Goal: Task Accomplishment & Management: Manage account settings

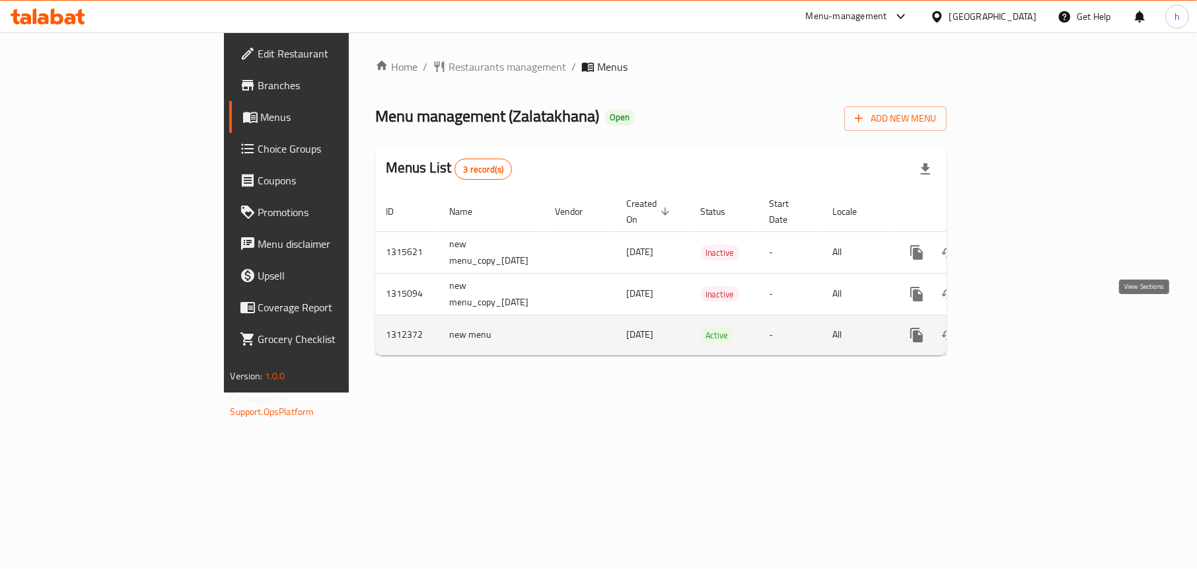
click at [1020, 327] on icon "enhanced table" at bounding box center [1012, 335] width 16 height 16
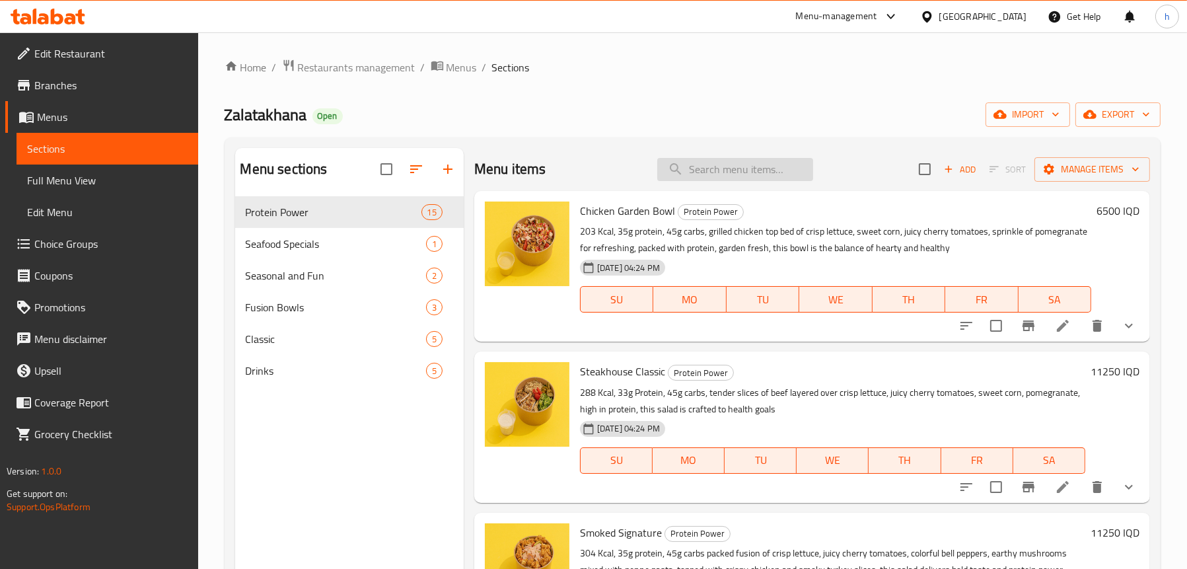
click at [731, 171] on input "search" at bounding box center [735, 169] width 156 height 23
paste input "French Salad"
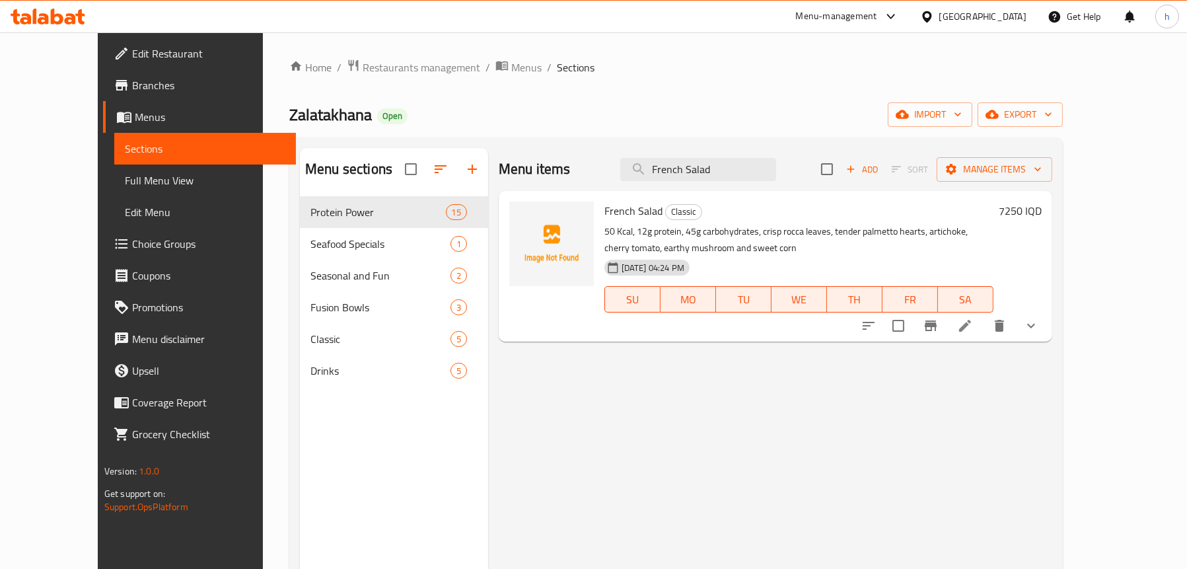
type input "French Salad"
click at [973, 326] on icon at bounding box center [965, 326] width 16 height 16
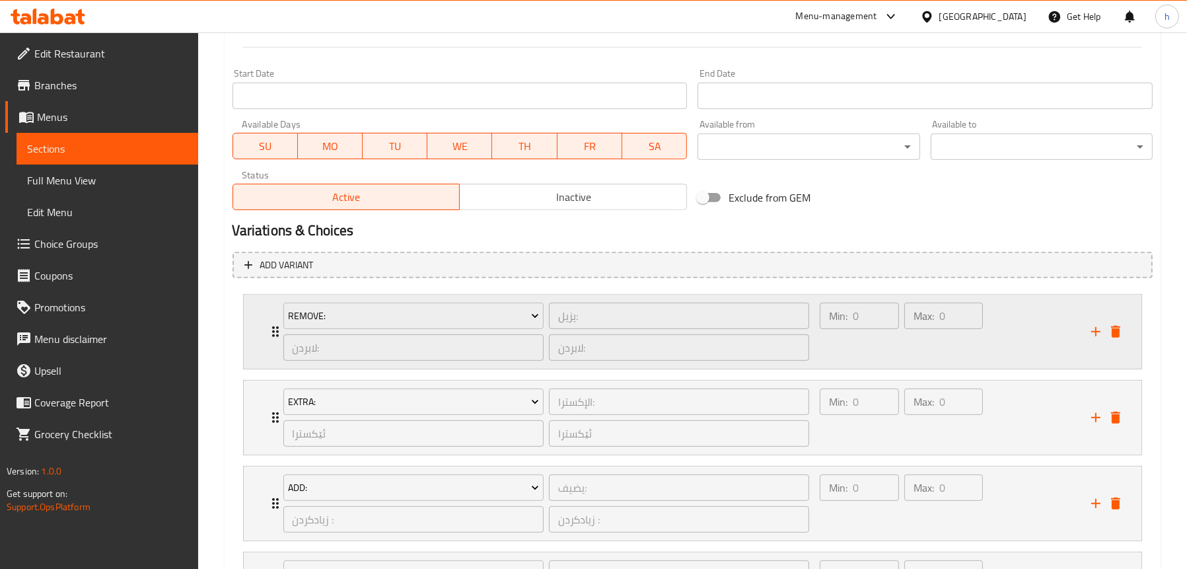
scroll to position [793, 0]
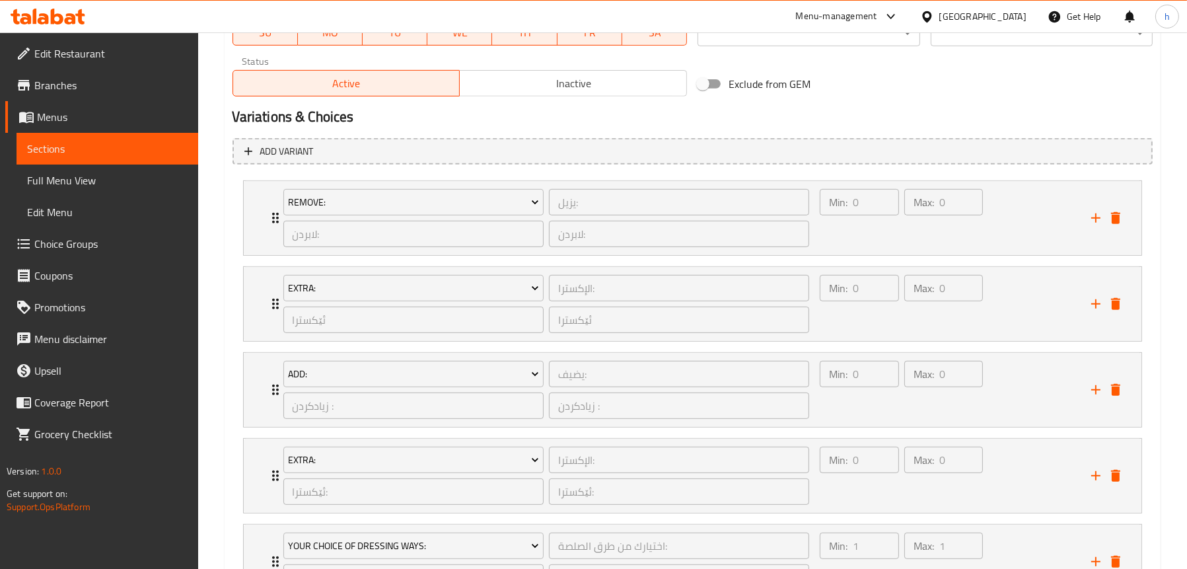
click at [123, 143] on span "Sections" at bounding box center [107, 149] width 161 height 16
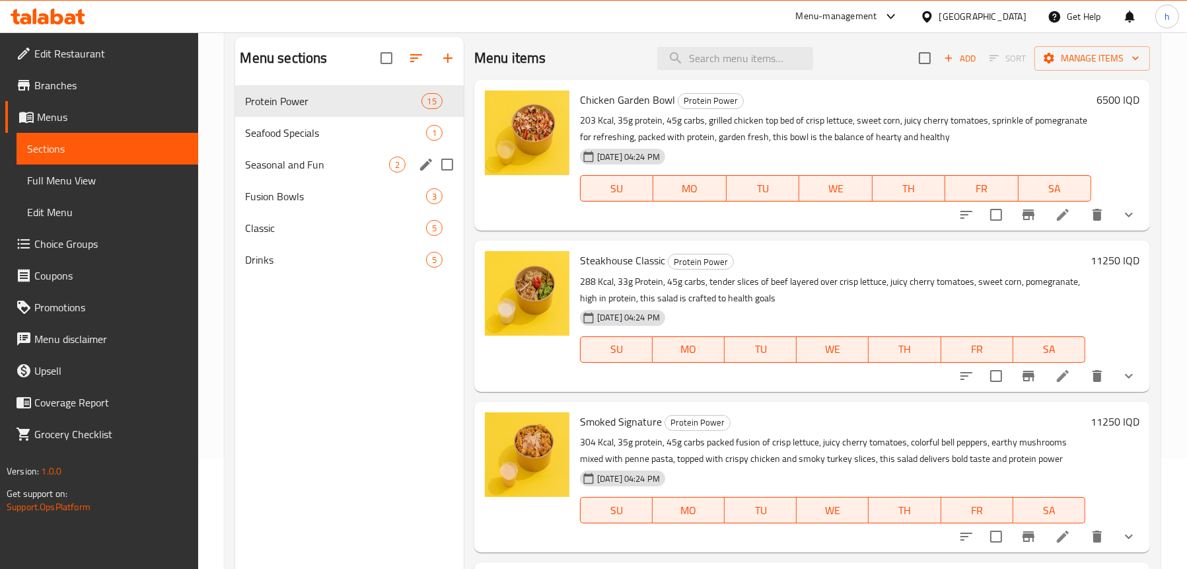
scroll to position [54, 0]
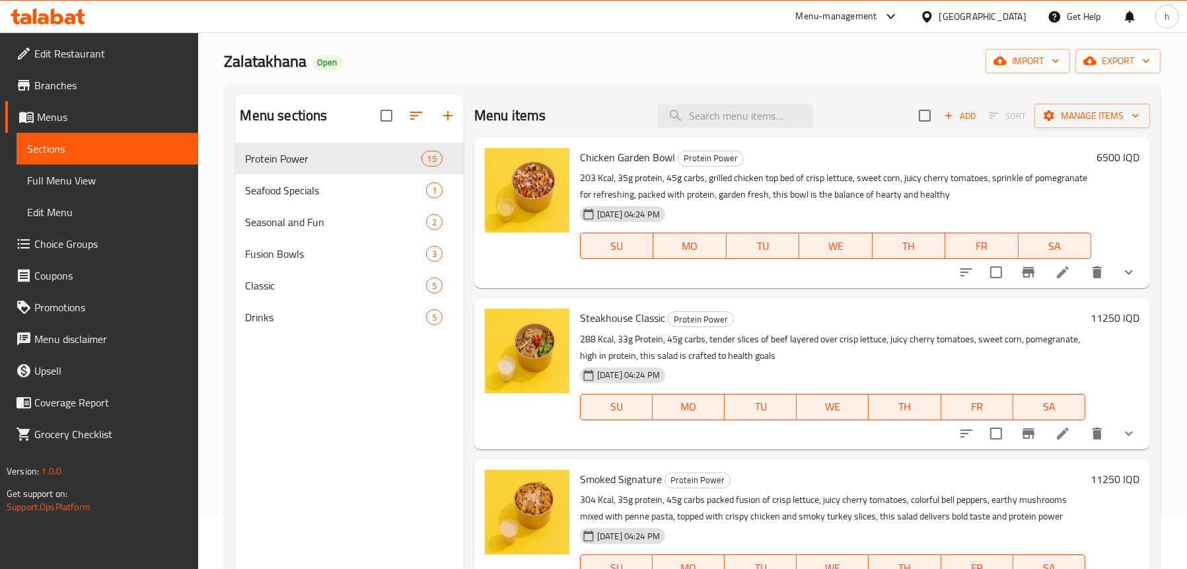
click at [77, 186] on span "Full Menu View" at bounding box center [107, 180] width 161 height 16
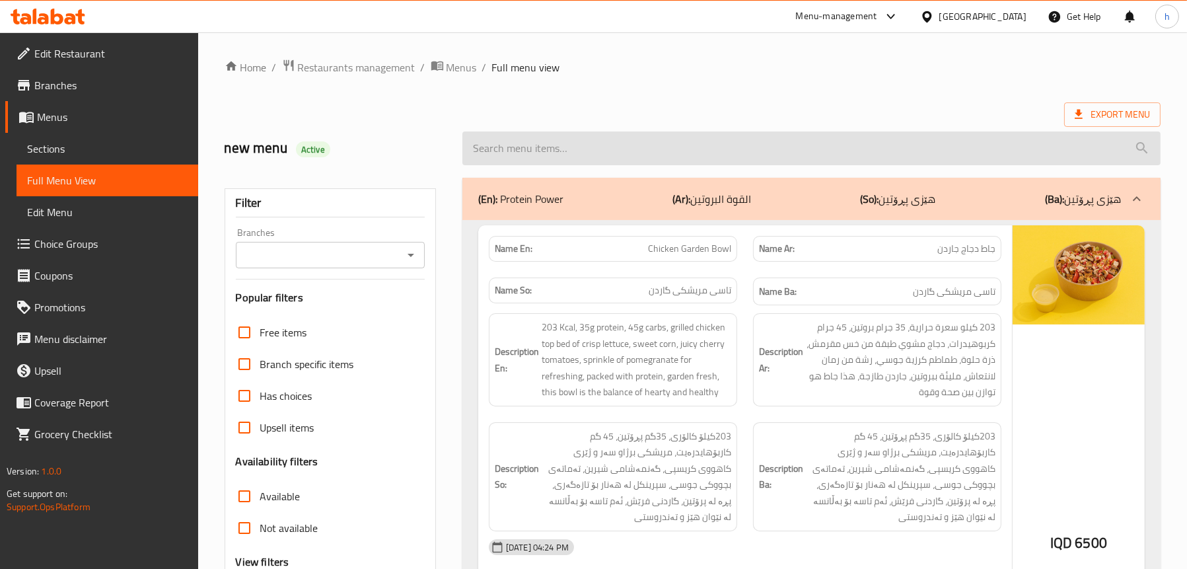
click at [580, 145] on input "search" at bounding box center [811, 148] width 698 height 34
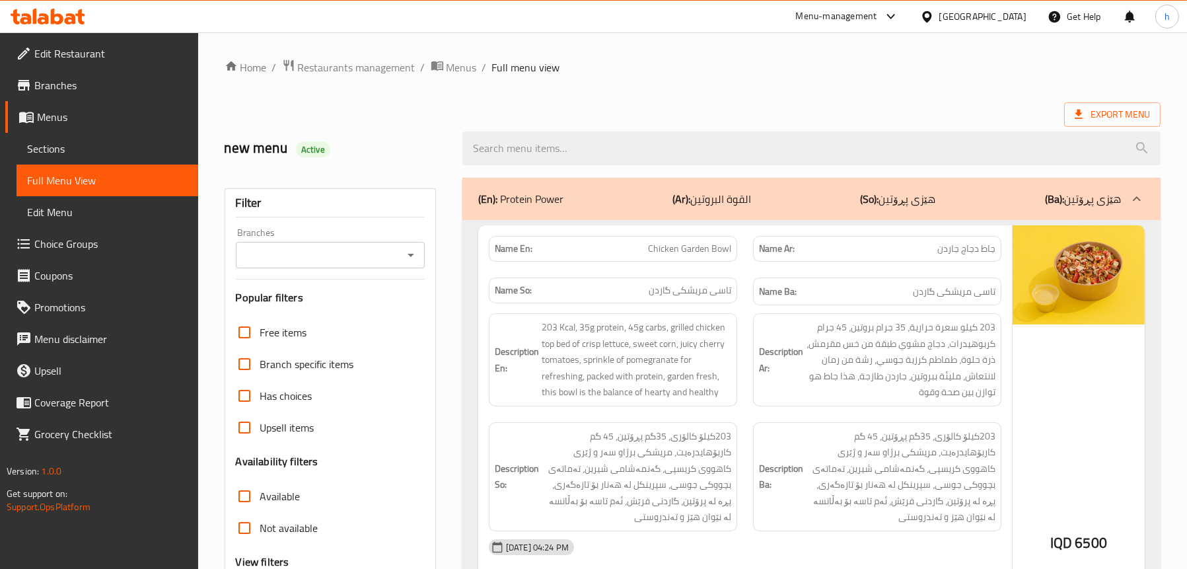
click at [361, 255] on input "Branches" at bounding box center [319, 255] width 159 height 18
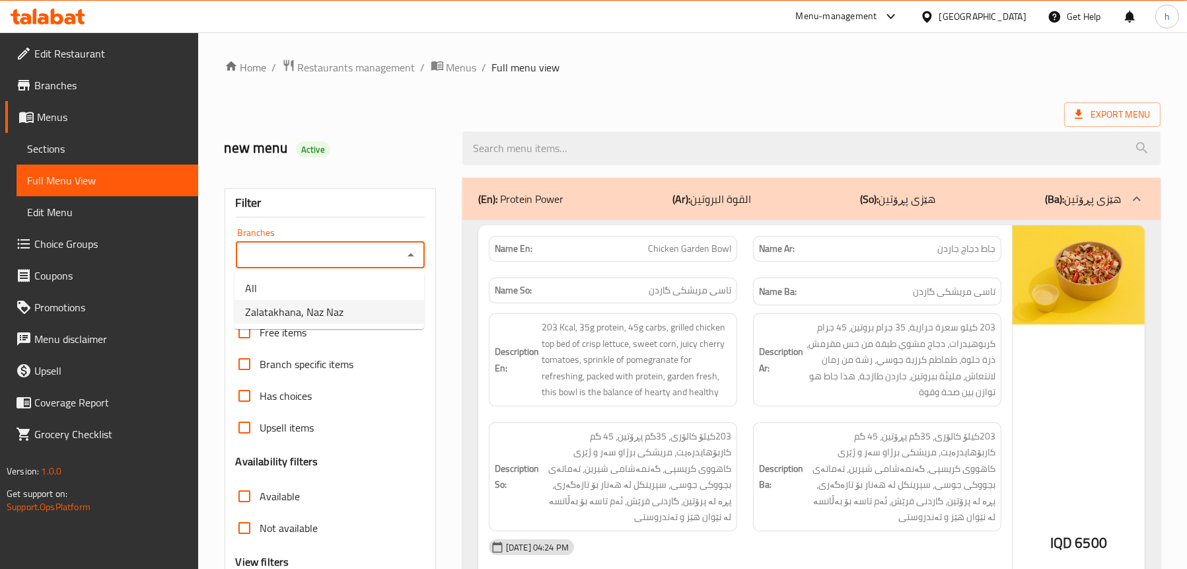
click at [320, 312] on span "Zalatakhana, Naz Naz" at bounding box center [294, 312] width 98 height 16
type input "Zalatakhana, Naz Naz"
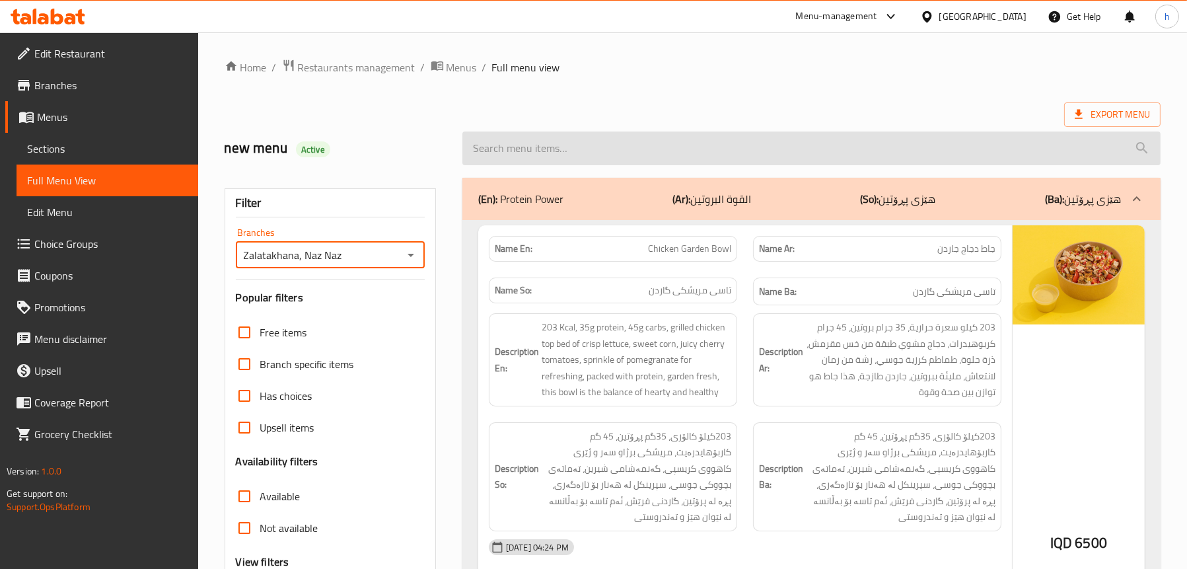
click at [573, 149] on input "search" at bounding box center [811, 148] width 698 height 34
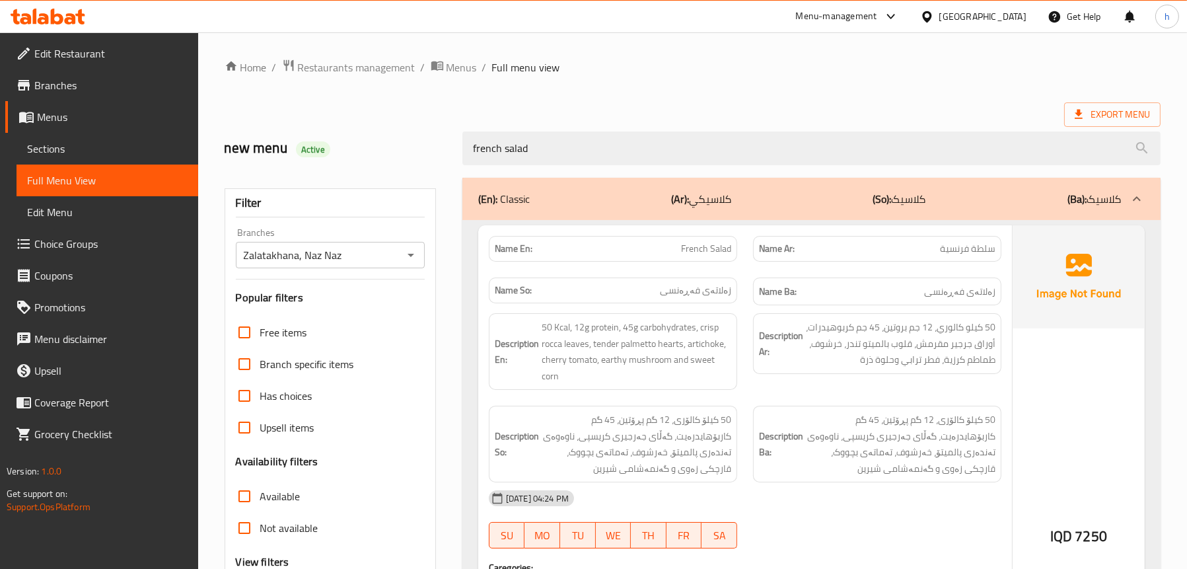
type input "french salad"
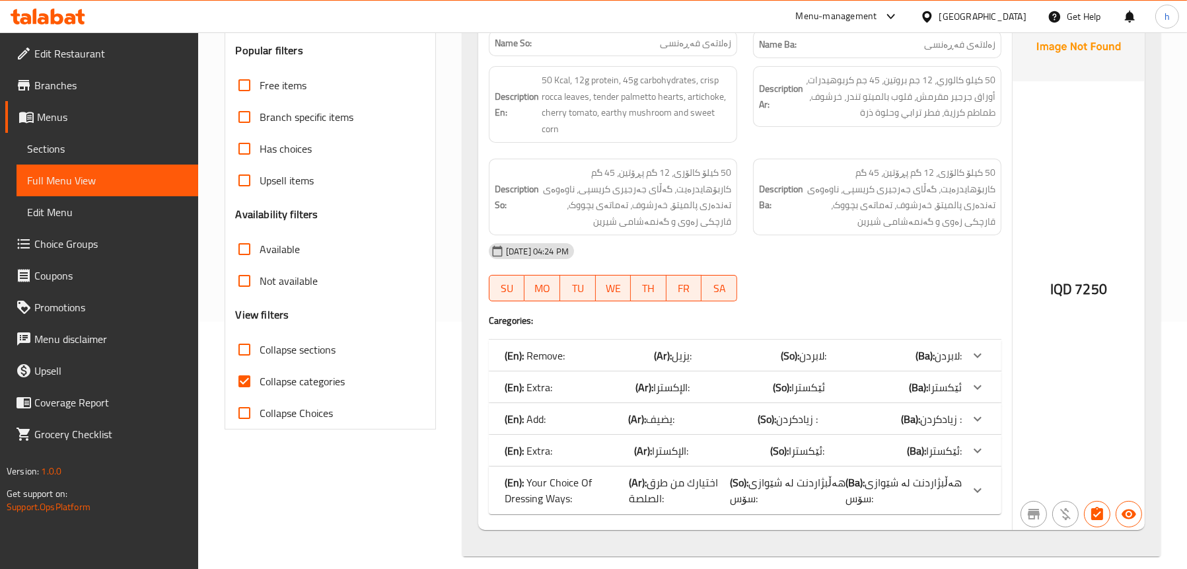
scroll to position [260, 0]
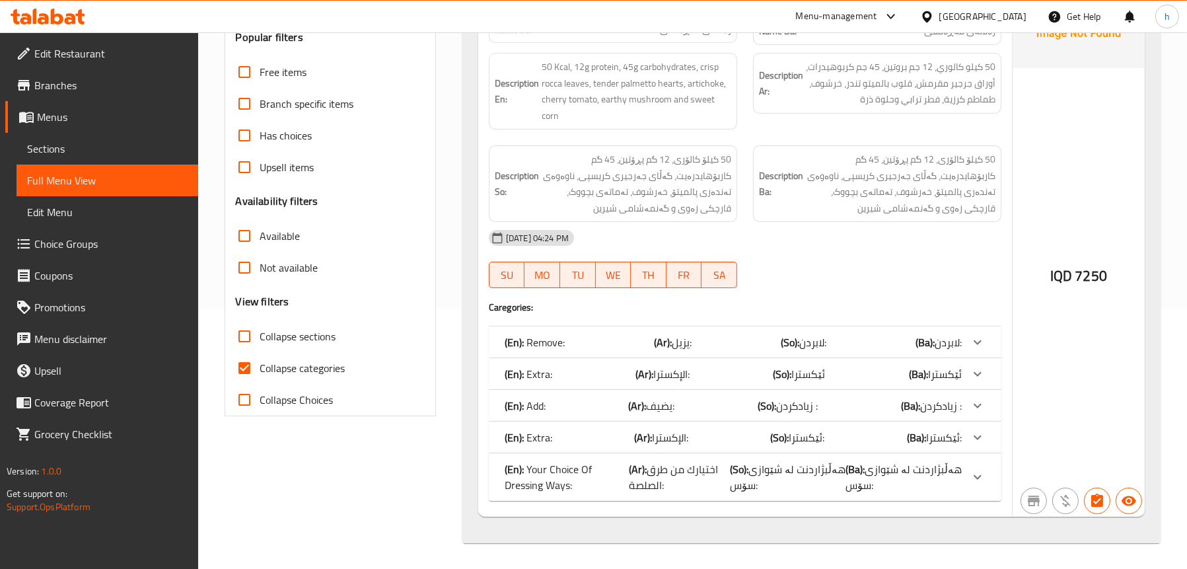
click at [629, 338] on div "(En): Remove: (Ar): يزيل: (So): لابردن: (Ba): لابردن:" at bounding box center [733, 342] width 457 height 16
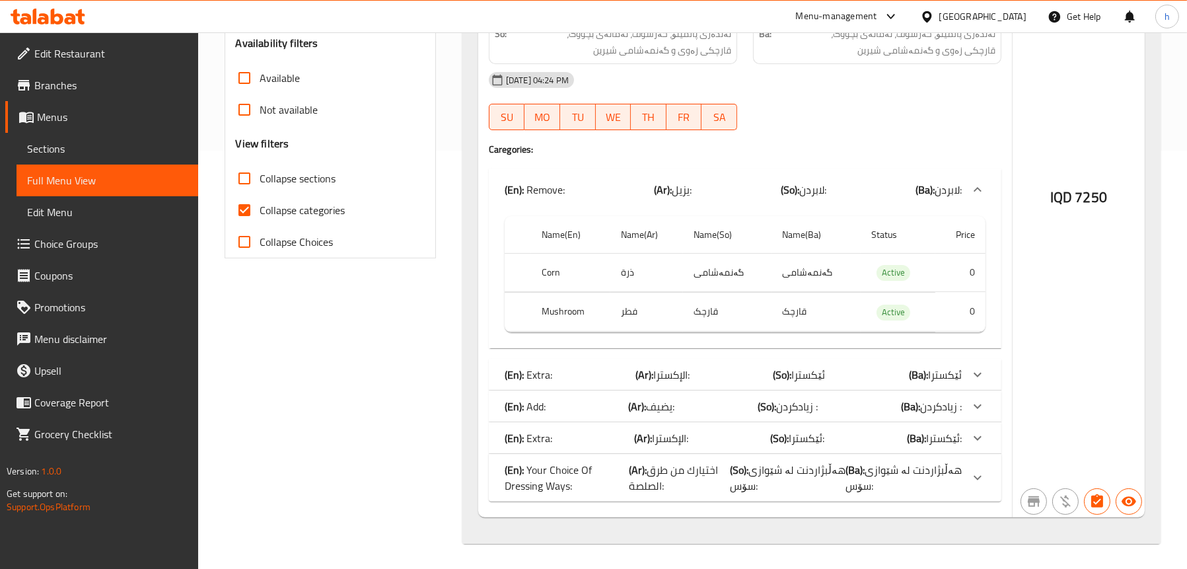
scroll to position [418, 0]
click at [556, 375] on div "(En): Extra: (Ar): [DEMOGRAPHIC_DATA]: (So): ئێکسترا (Ba): ئێکسترا" at bounding box center [733, 375] width 457 height 16
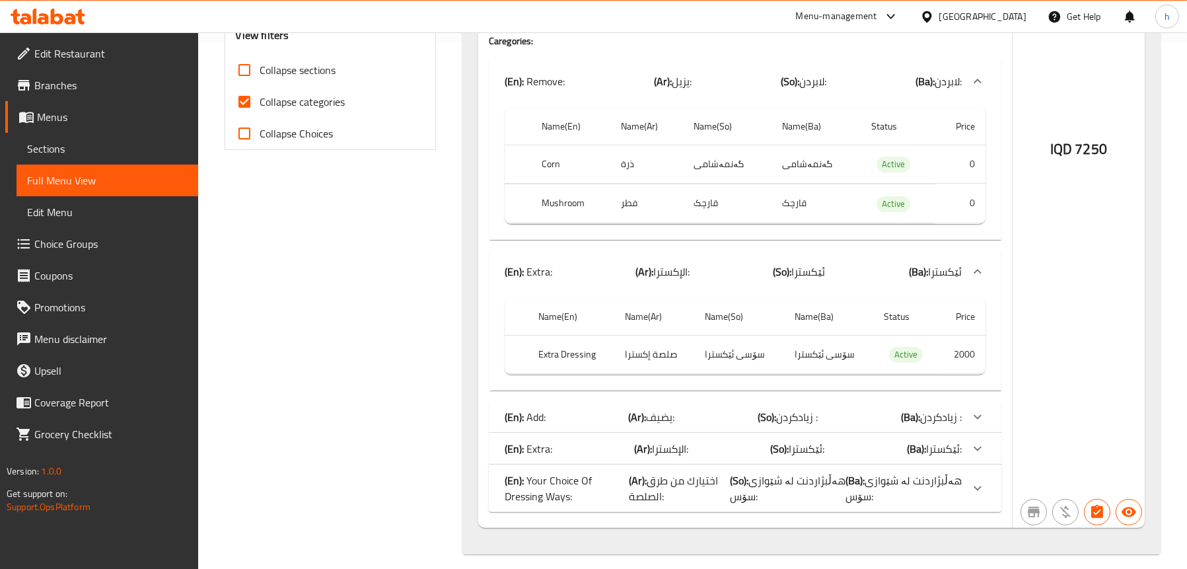
scroll to position [538, 0]
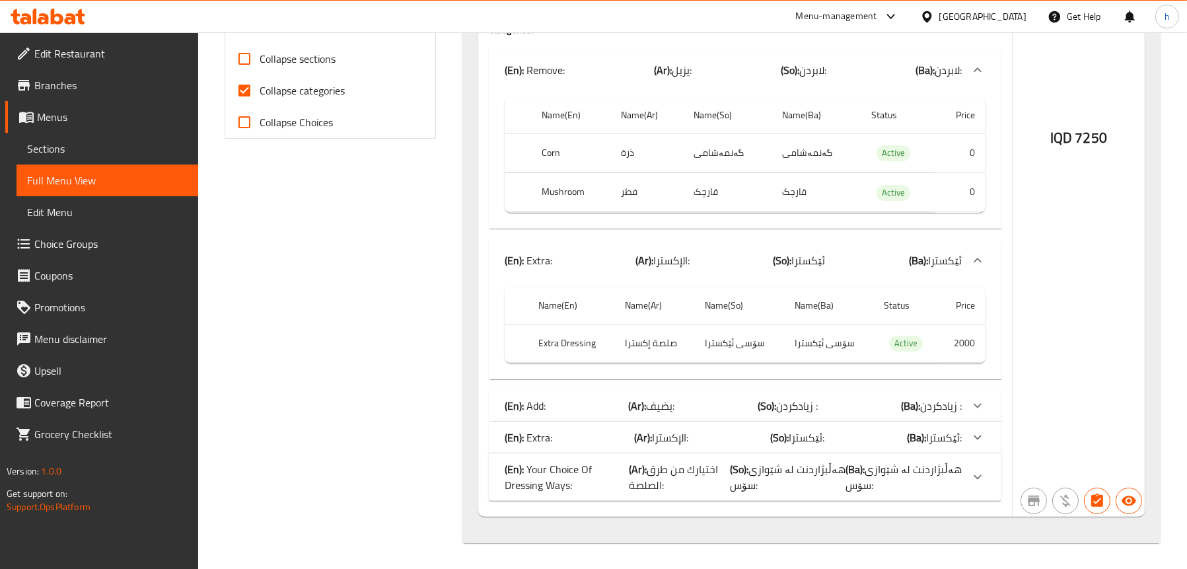
click at [550, 450] on div "(En): Extra: (Ar): [DEMOGRAPHIC_DATA]: (So): ئێکسترا: (Ba): ئێکسترا:" at bounding box center [745, 437] width 513 height 32
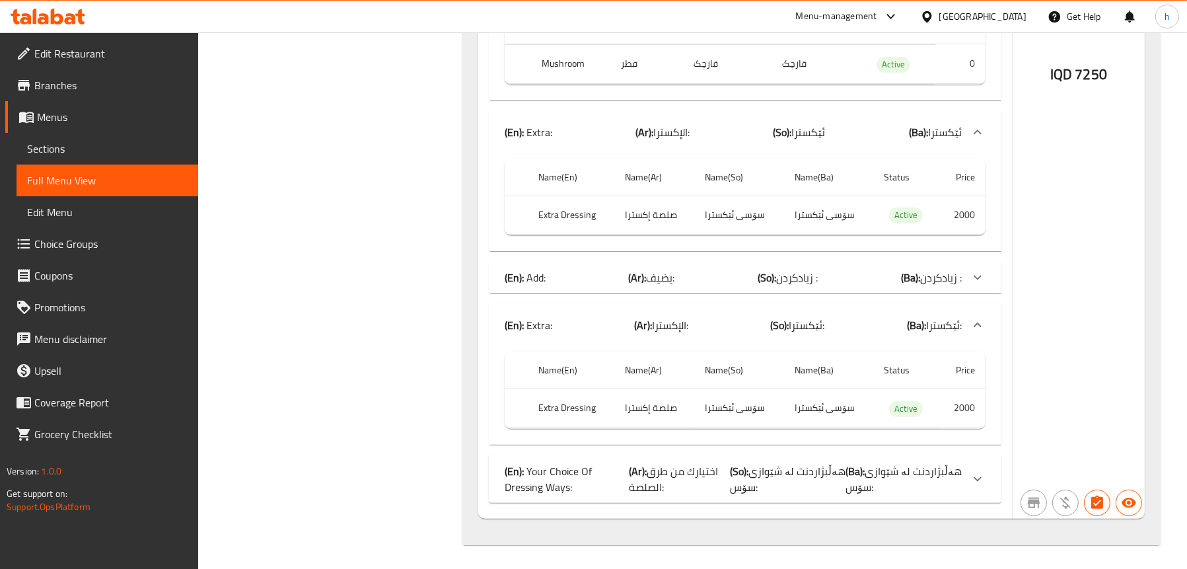
scroll to position [667, 0]
click at [566, 274] on div "(En): Add: (Ar): يضيف: (So): زیادکردن : (Ba): زیادکردن :" at bounding box center [733, 276] width 457 height 16
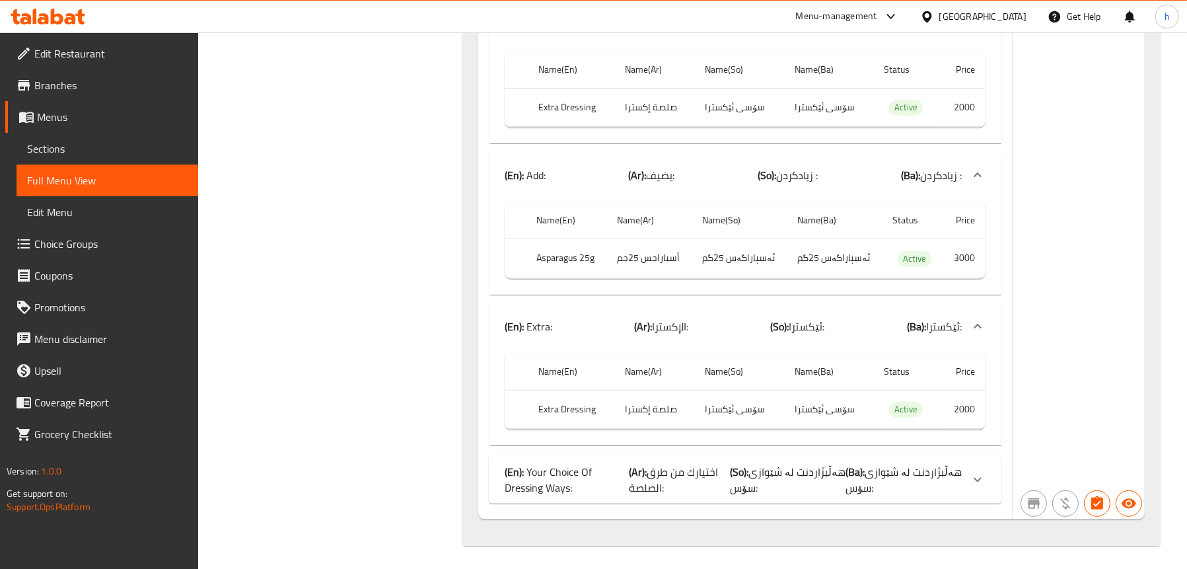
scroll to position [776, 0]
click at [534, 467] on p "(En): Your Choice Of Dressing Ways:" at bounding box center [567, 478] width 125 height 32
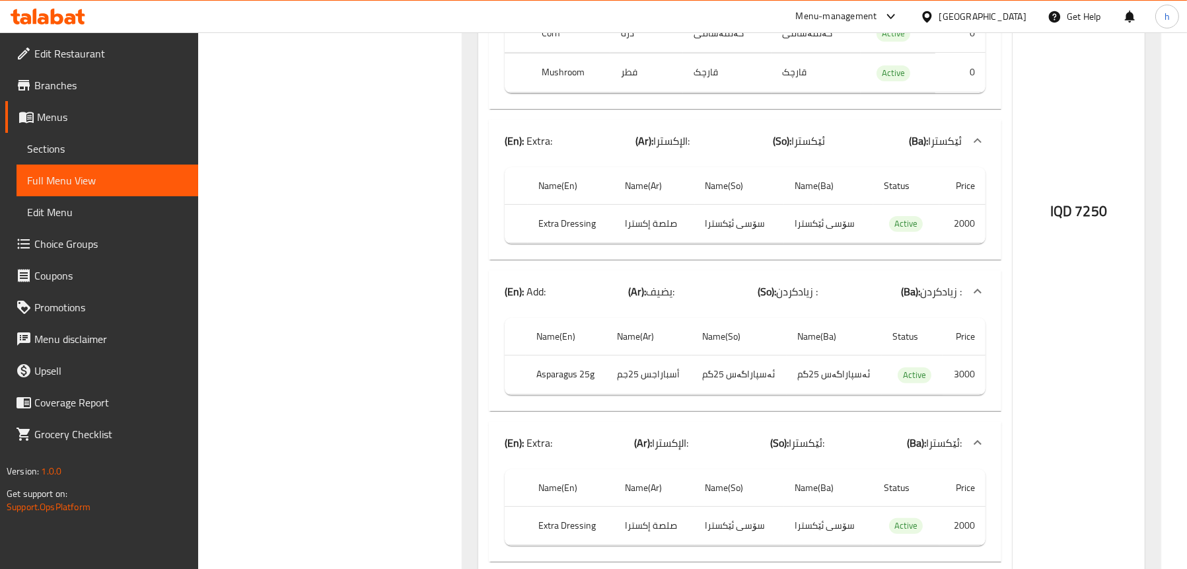
scroll to position [329, 0]
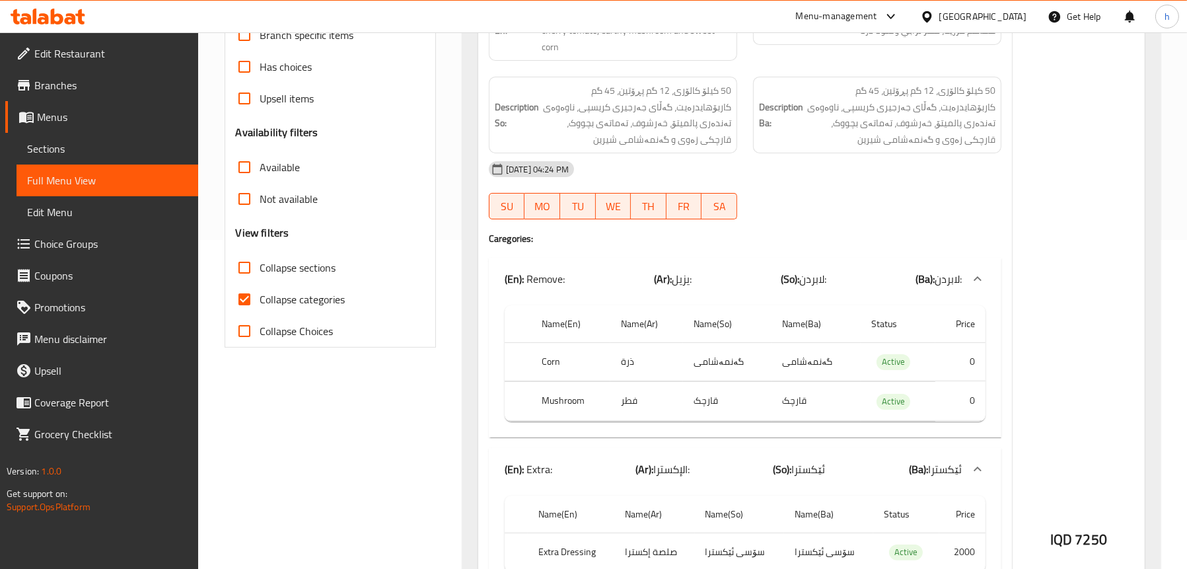
click at [50, 153] on span "Sections" at bounding box center [107, 149] width 161 height 16
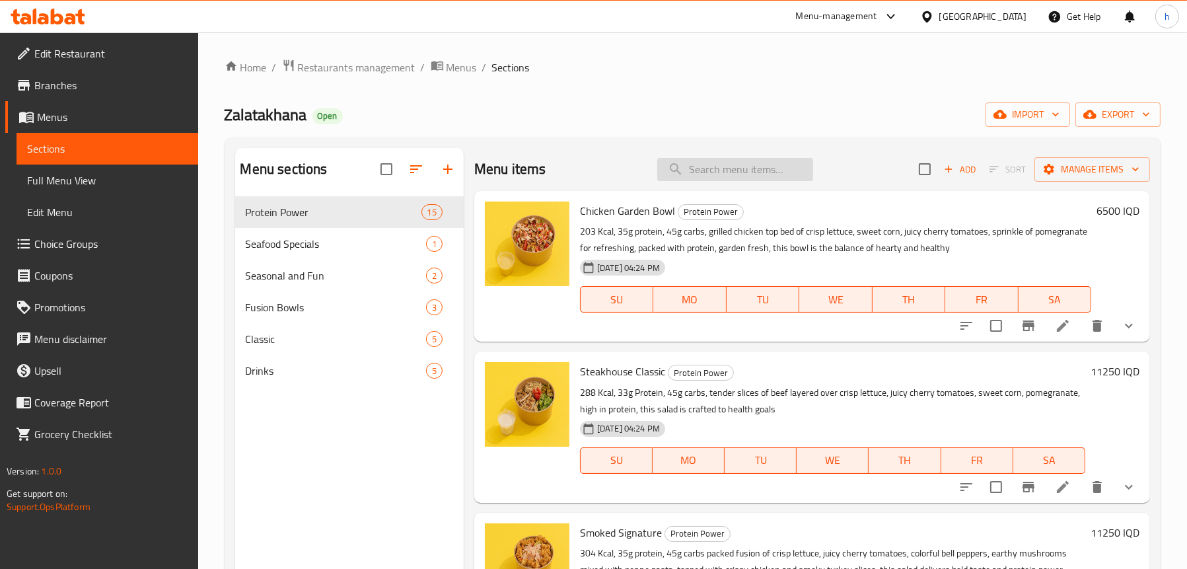
click at [698, 171] on input "search" at bounding box center [735, 169] width 156 height 23
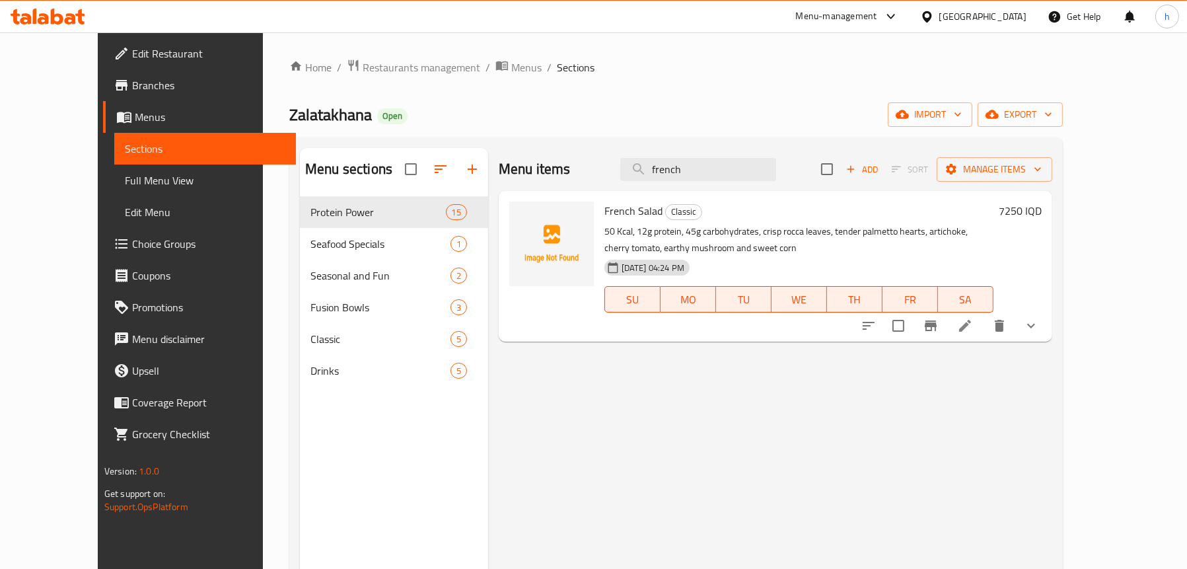
type input "french"
click at [984, 329] on li at bounding box center [965, 326] width 37 height 24
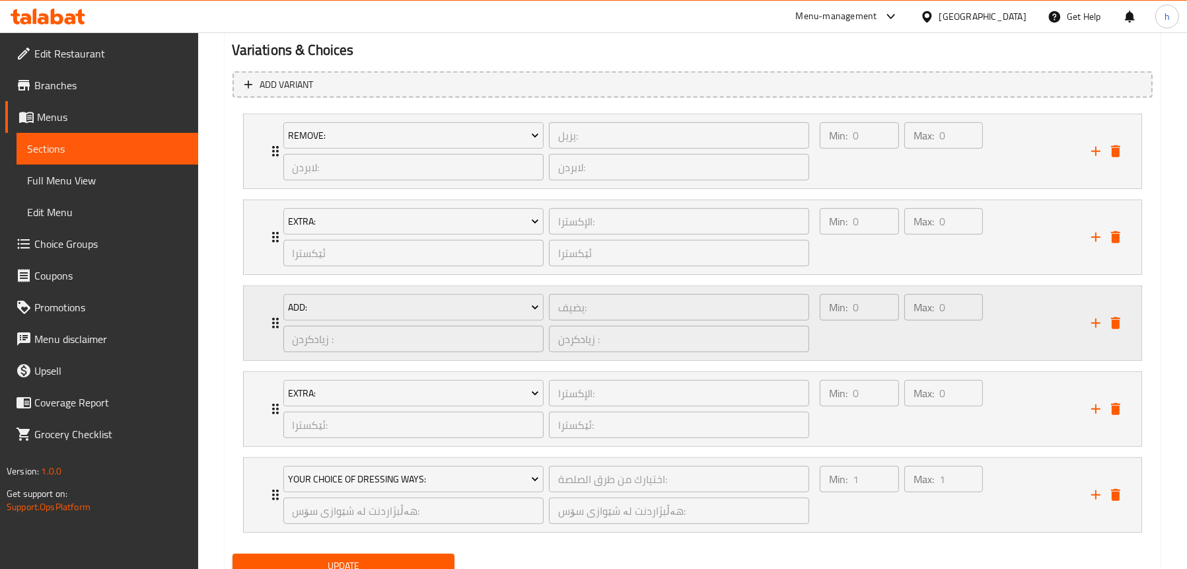
scroll to position [714, 0]
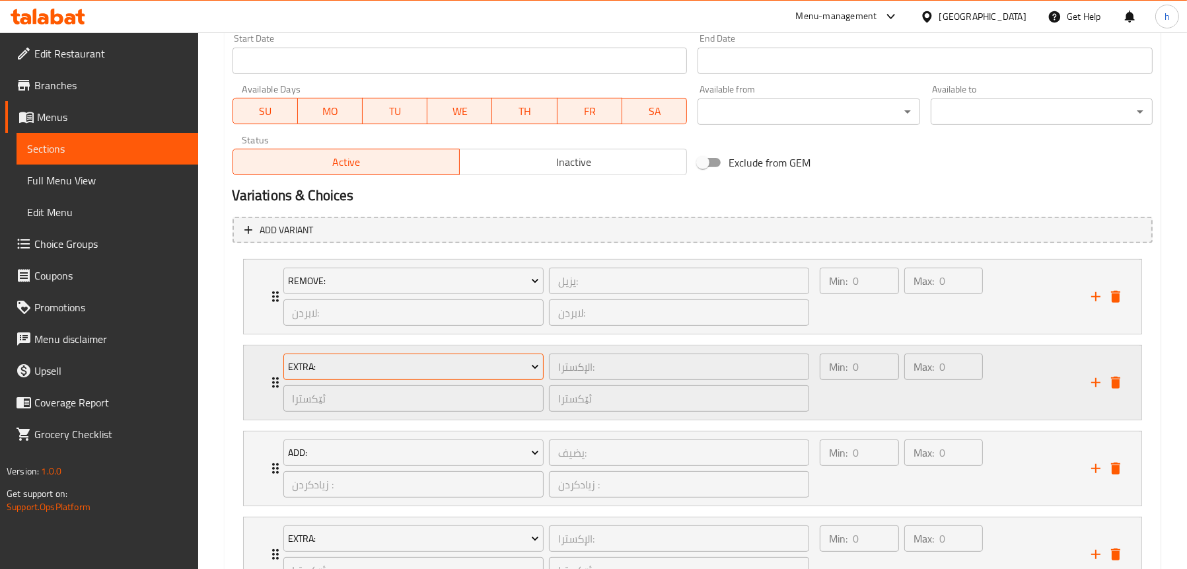
click at [368, 367] on span "Extra:" at bounding box center [413, 367] width 251 height 17
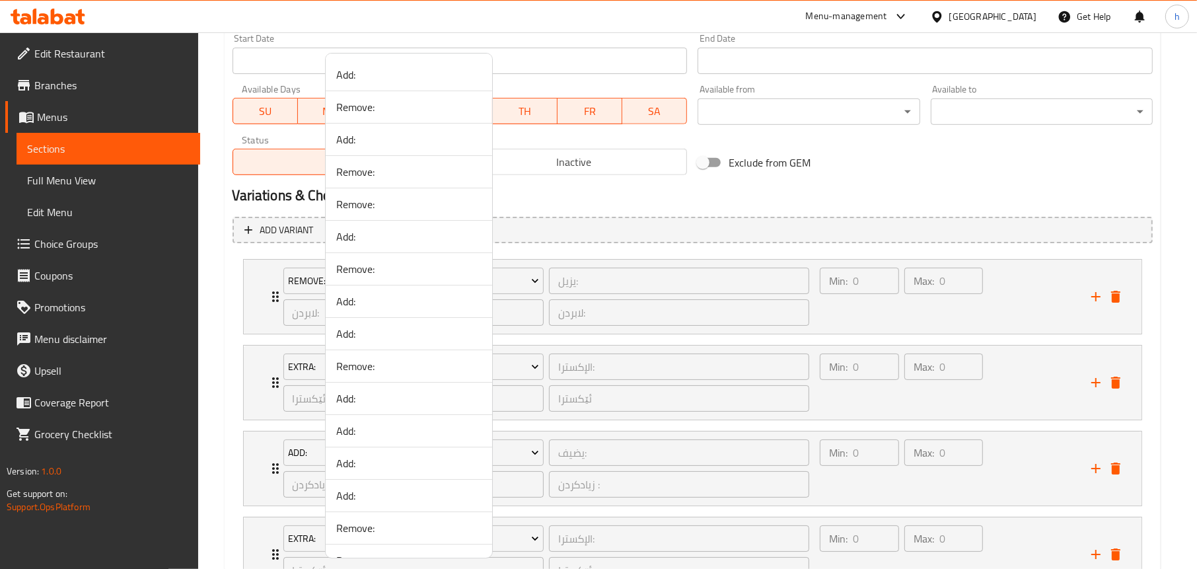
click at [704, 349] on div at bounding box center [598, 284] width 1197 height 569
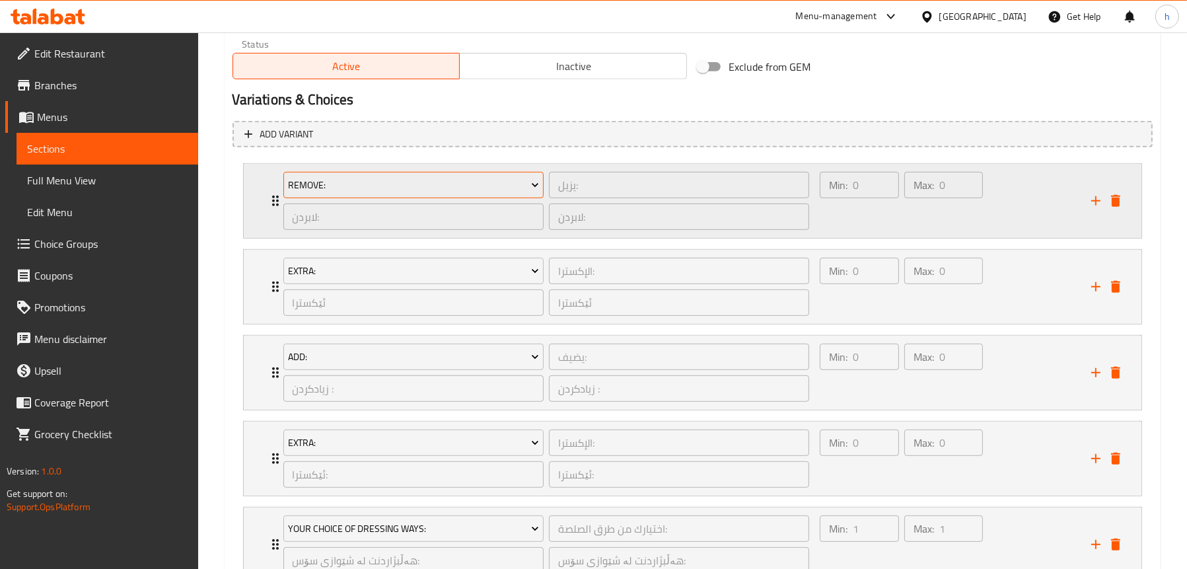
scroll to position [912, 0]
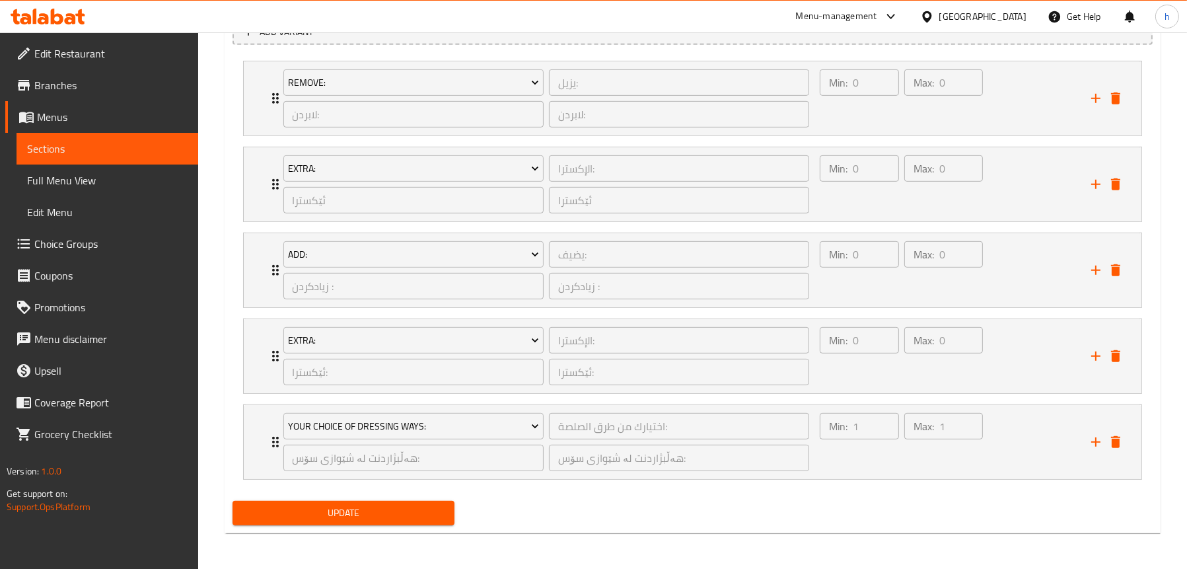
click at [69, 178] on span "Full Menu View" at bounding box center [107, 180] width 161 height 16
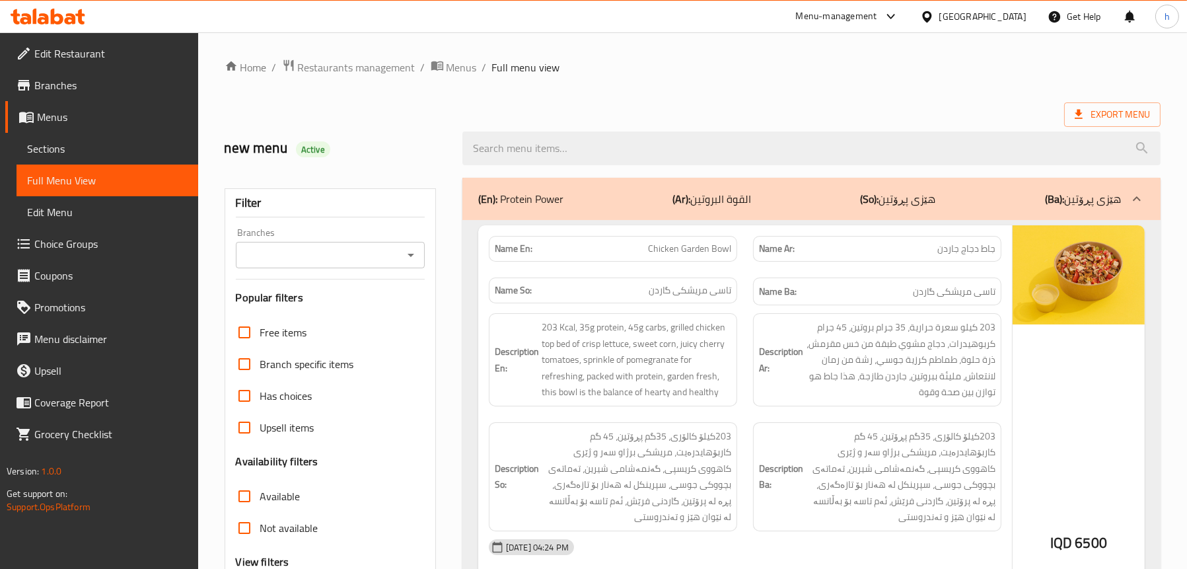
click at [413, 236] on div "Branches Branches" at bounding box center [330, 248] width 189 height 40
click at [404, 253] on icon "Open" at bounding box center [411, 255] width 16 height 16
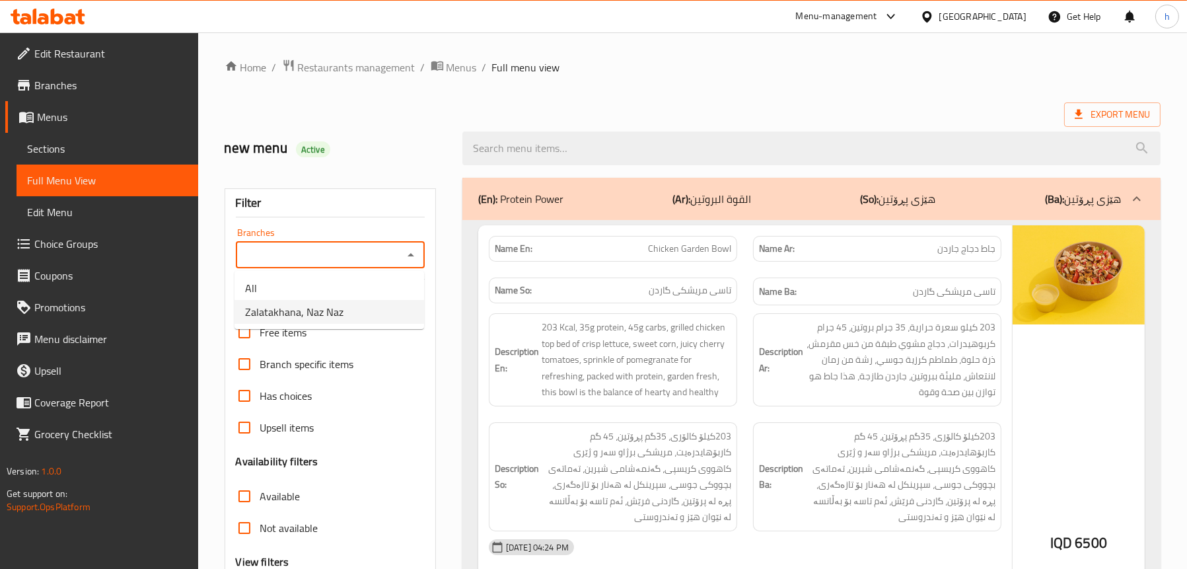
click at [364, 301] on li "Zalatakhana, Naz Naz" at bounding box center [330, 312] width 190 height 24
type input "Zalatakhana, Naz Naz"
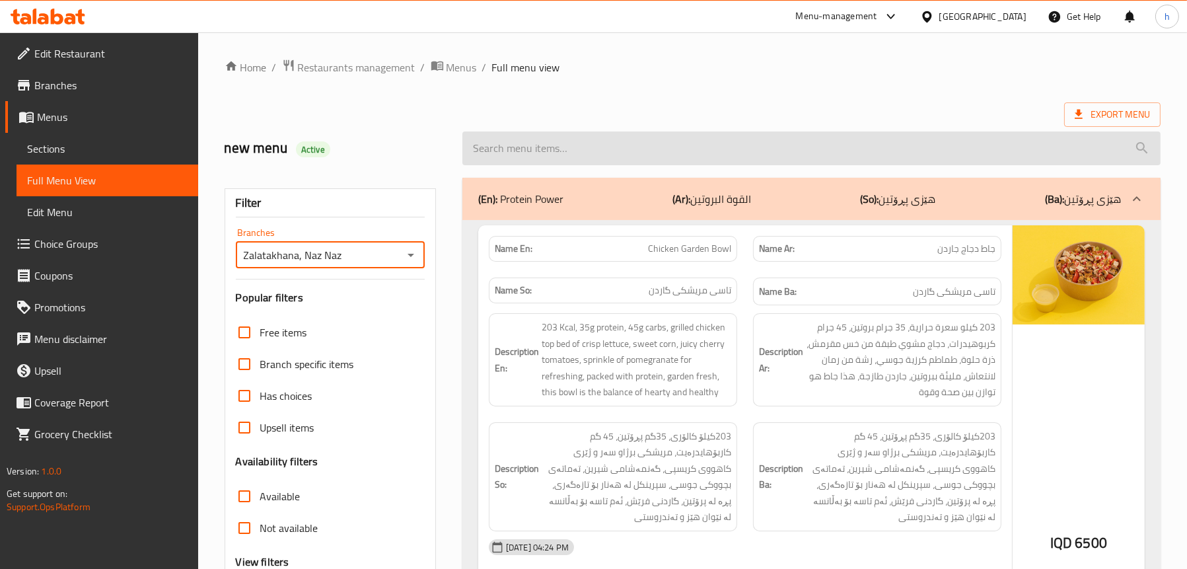
click at [588, 149] on input "search" at bounding box center [811, 148] width 698 height 34
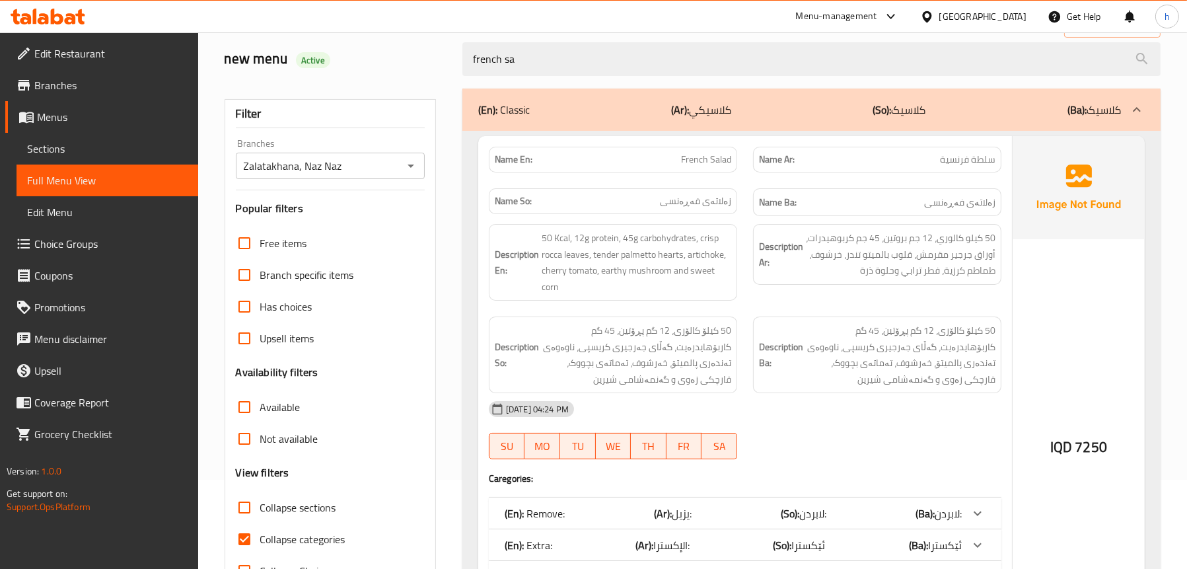
scroll to position [260, 0]
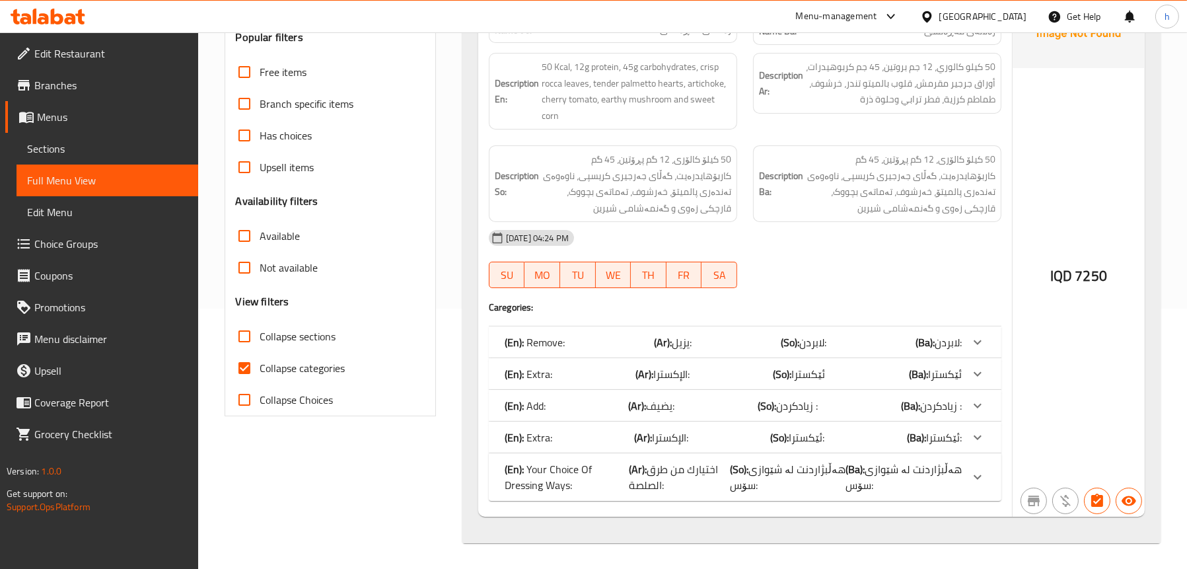
type input "french sa"
click at [583, 338] on div "(En): Remove: (Ar): يزيل: (So): لابردن: (Ba): لابردن:" at bounding box center [733, 342] width 457 height 16
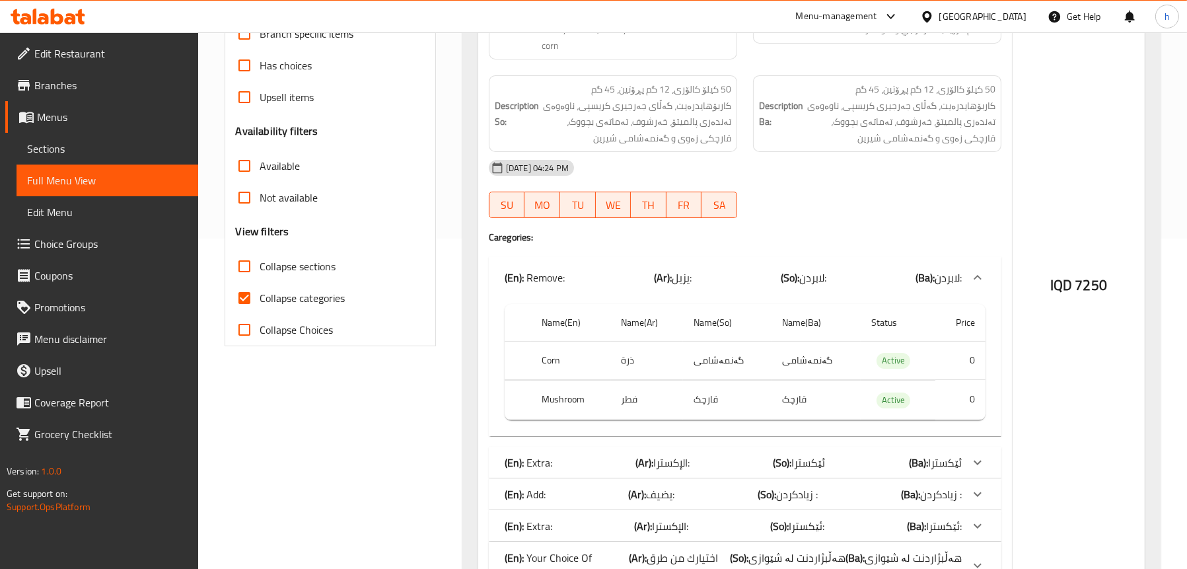
scroll to position [418, 0]
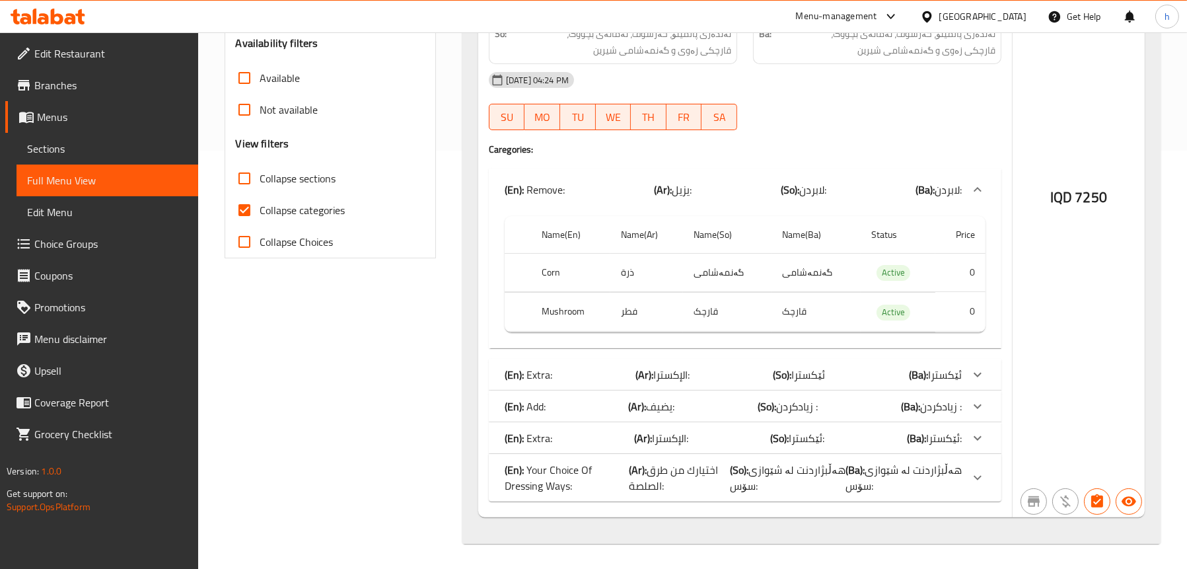
click at [561, 372] on div "(En): Extra: (Ar): [DEMOGRAPHIC_DATA]: (So): ئێکسترا (Ba): ئێکسترا" at bounding box center [733, 375] width 457 height 16
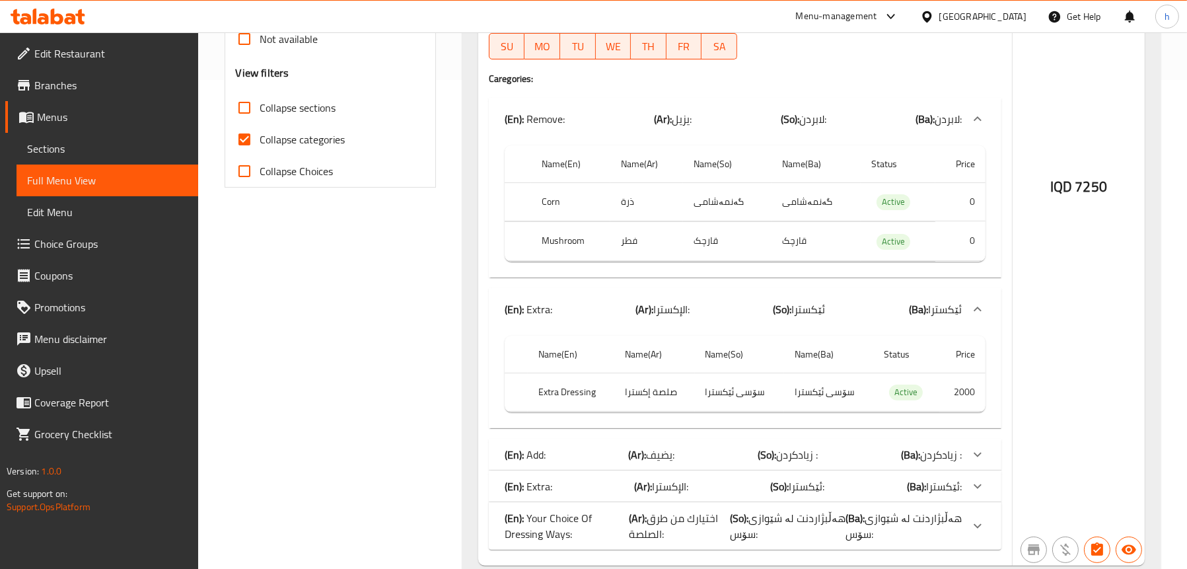
scroll to position [538, 0]
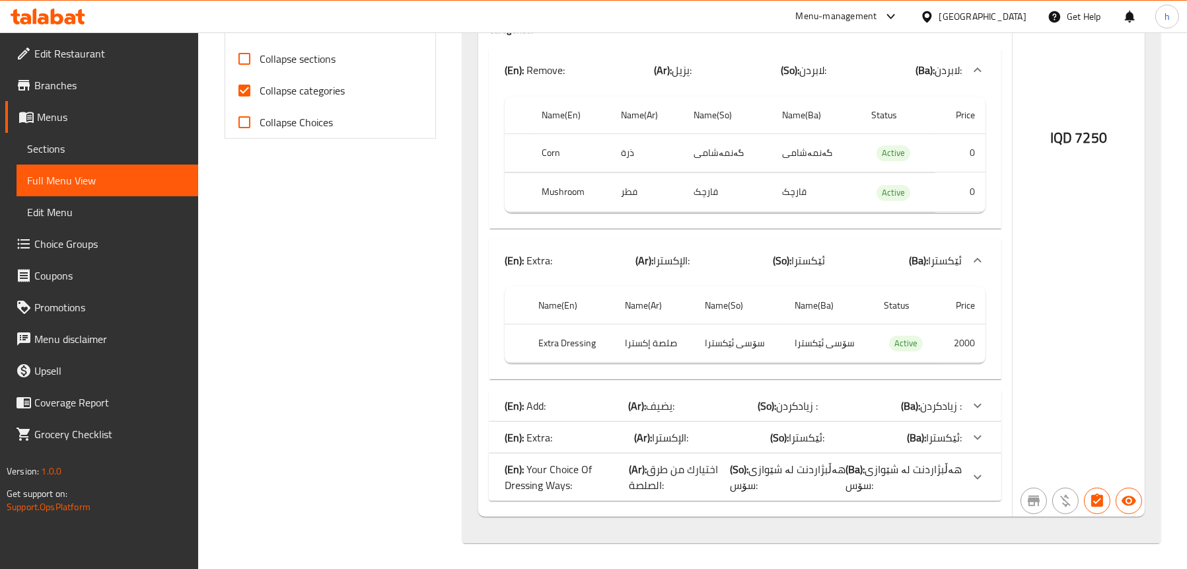
click at [566, 434] on div "(En): Extra: (Ar): [DEMOGRAPHIC_DATA]: (So): ئێکسترا: (Ba): ئێکسترا:" at bounding box center [733, 437] width 457 height 16
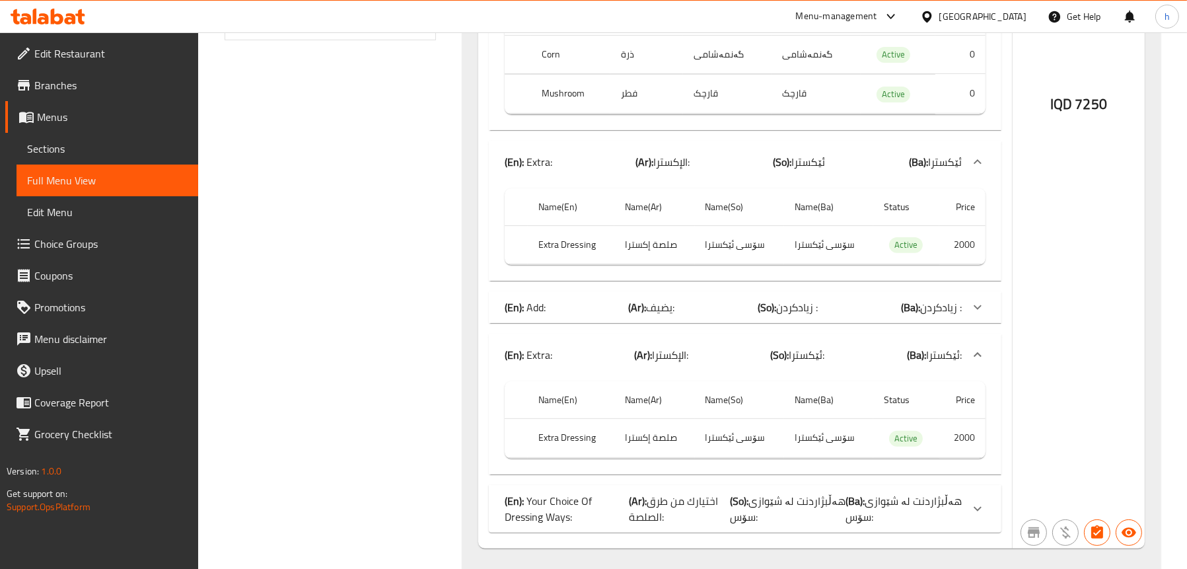
scroll to position [667, 0]
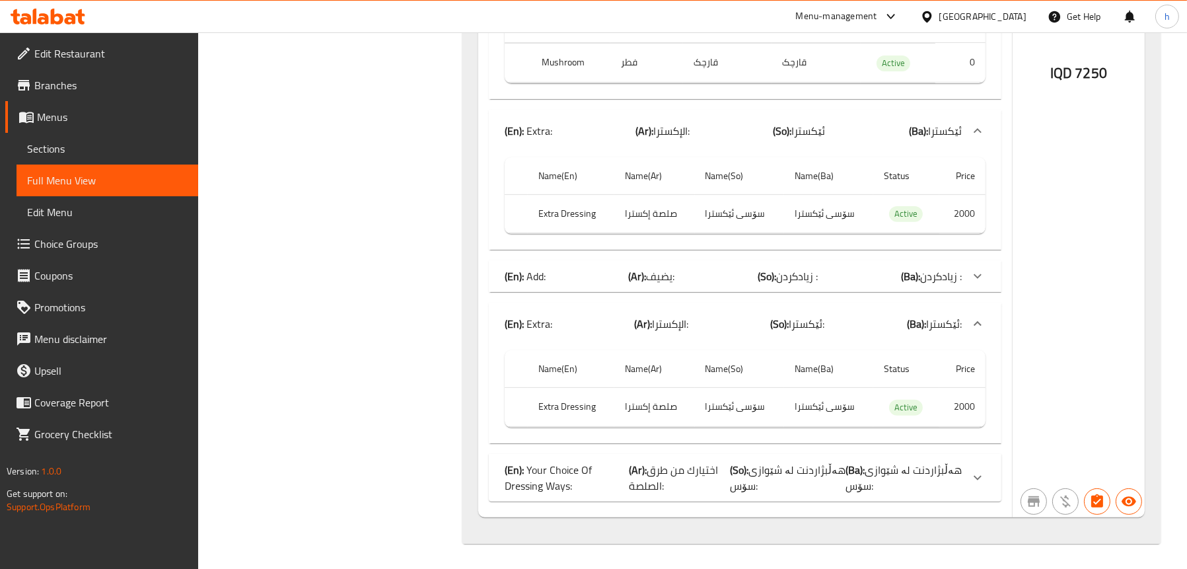
click at [635, 480] on span "اختيارك من طرق الصلصة:" at bounding box center [674, 478] width 89 height 36
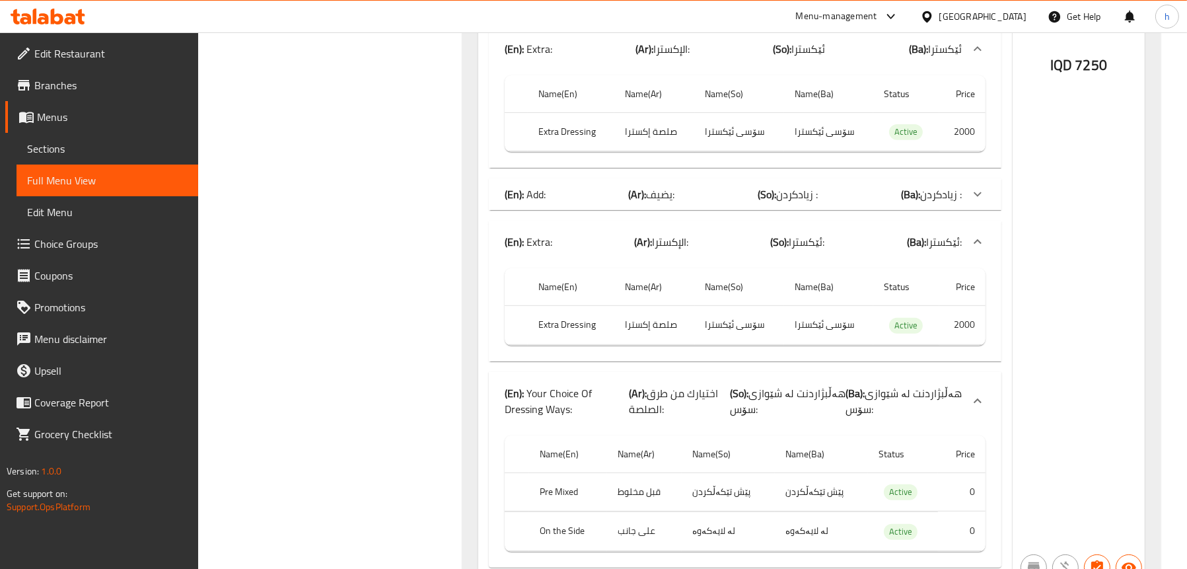
scroll to position [748, 0]
click at [66, 157] on link "Sections" at bounding box center [108, 149] width 182 height 32
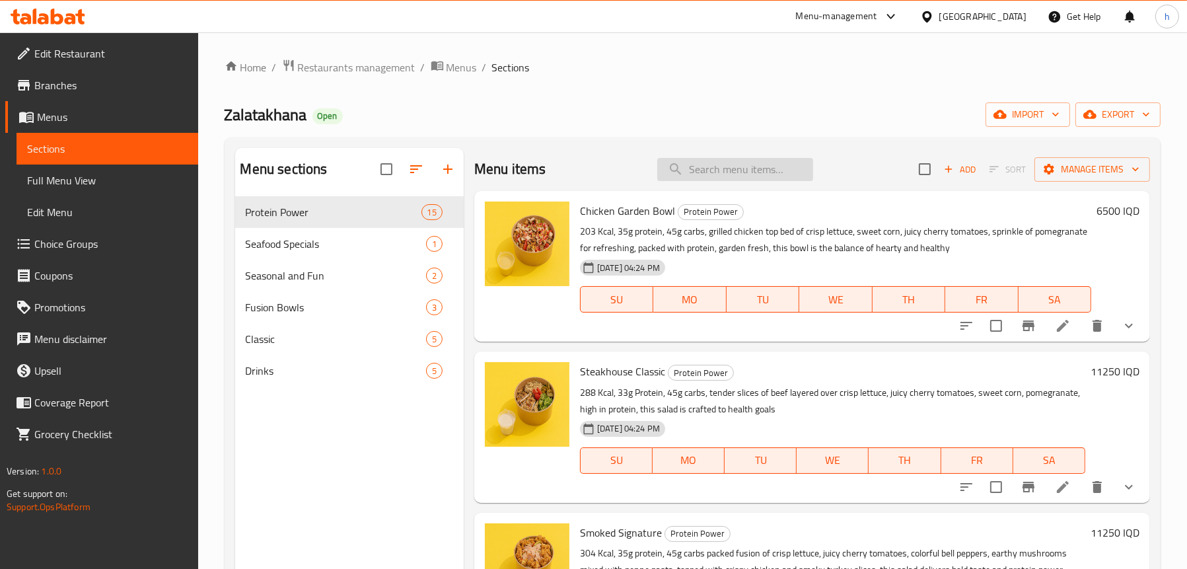
click at [729, 169] on input "search" at bounding box center [735, 169] width 156 height 23
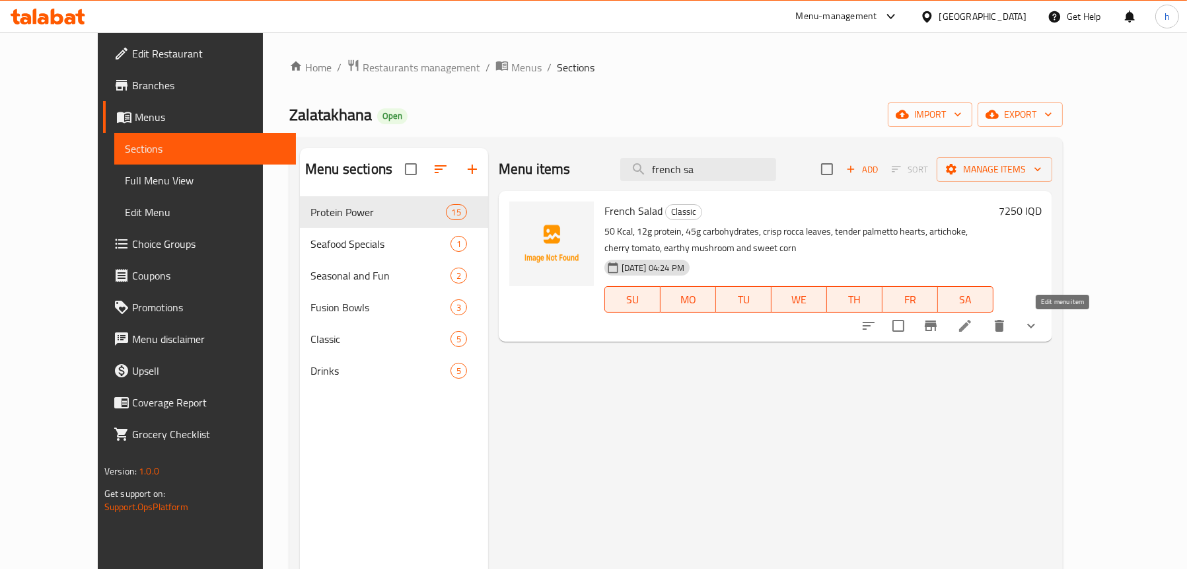
type input "french sa"
click at [973, 329] on icon at bounding box center [965, 326] width 16 height 16
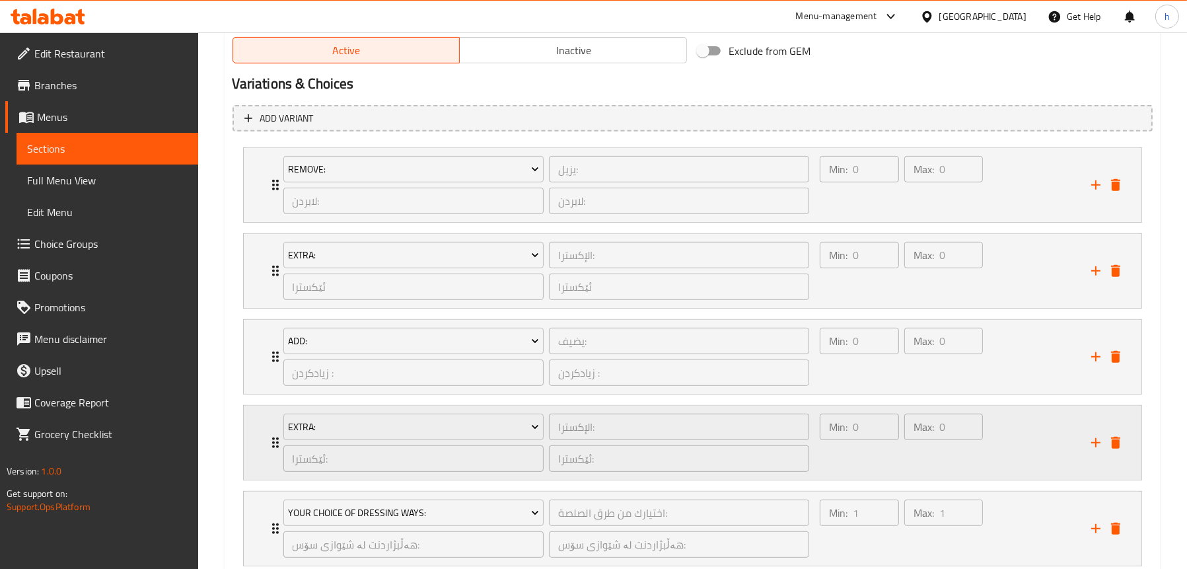
scroll to position [912, 0]
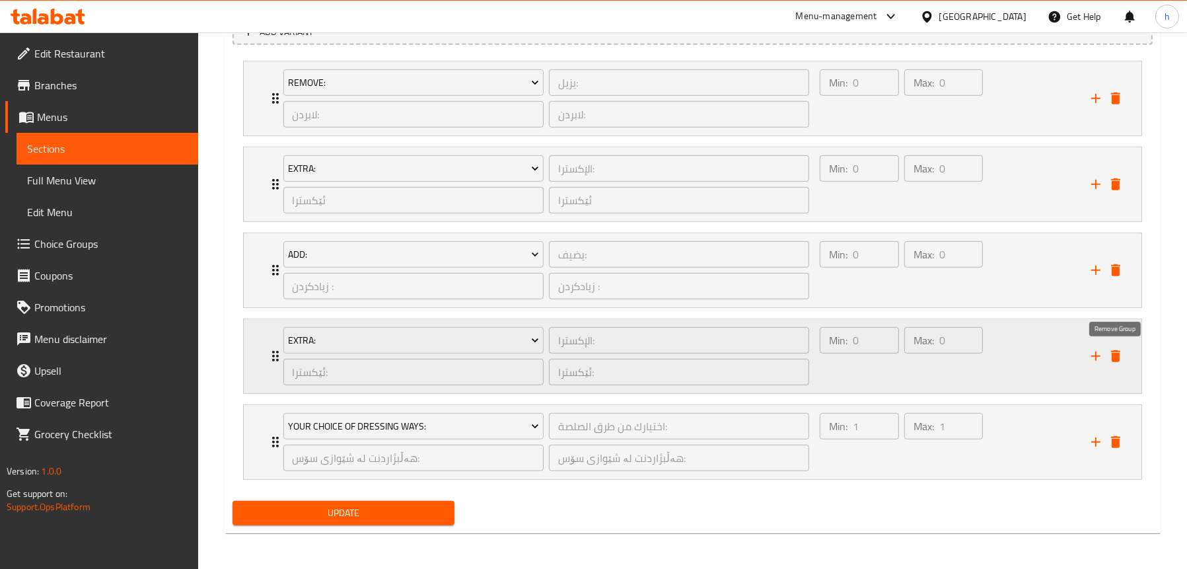
click at [1119, 363] on button "delete" at bounding box center [1116, 356] width 20 height 20
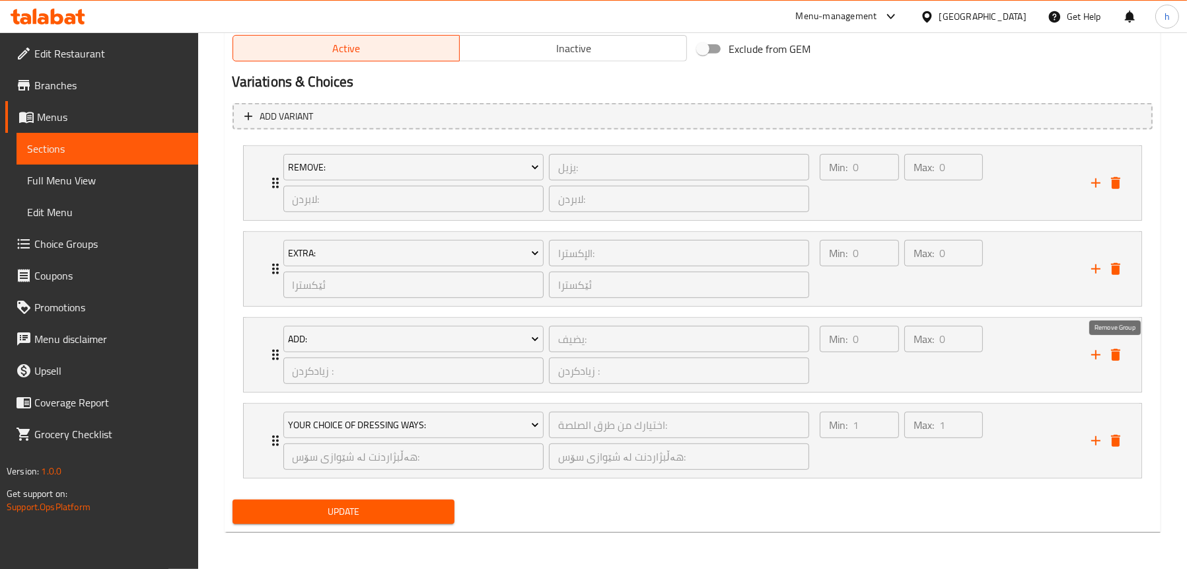
scroll to position [826, 0]
click at [308, 503] on button "Update" at bounding box center [344, 513] width 222 height 24
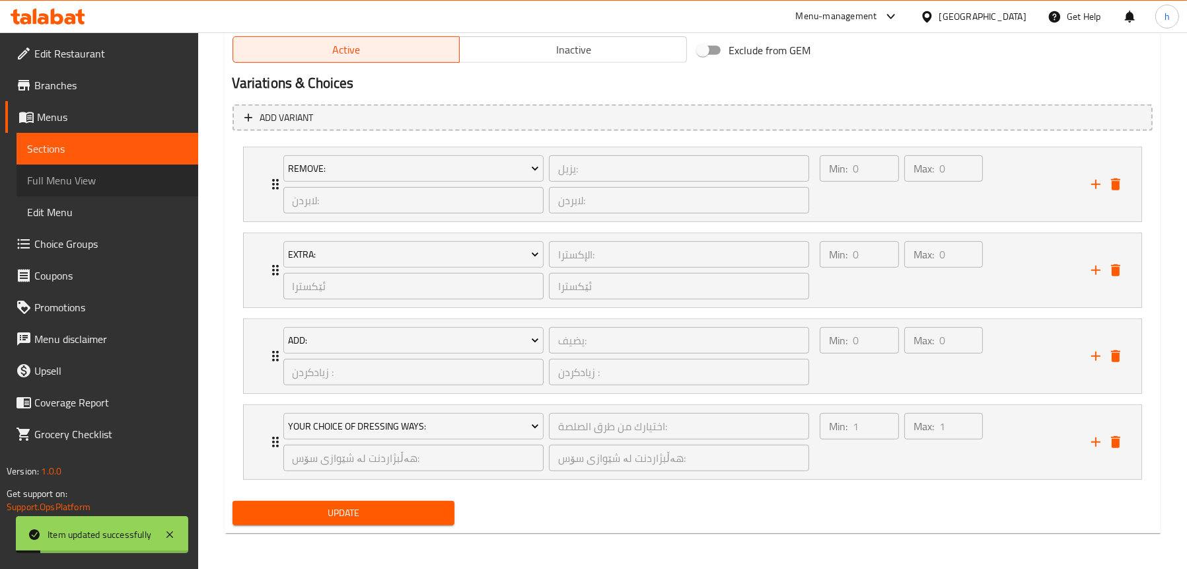
click at [99, 181] on span "Full Menu View" at bounding box center [107, 180] width 161 height 16
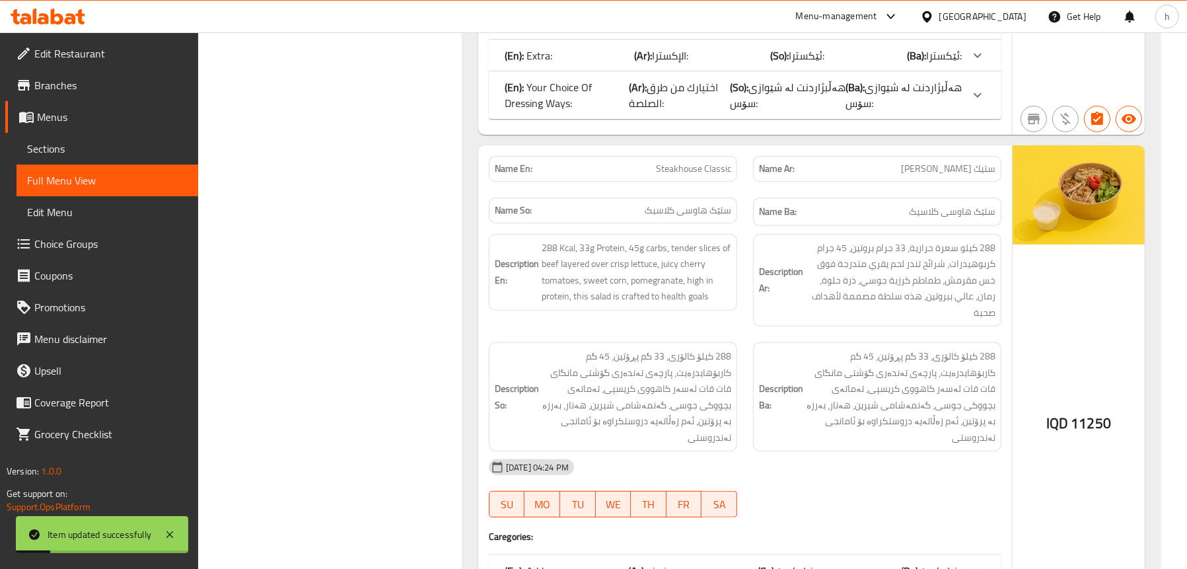
scroll to position [166, 0]
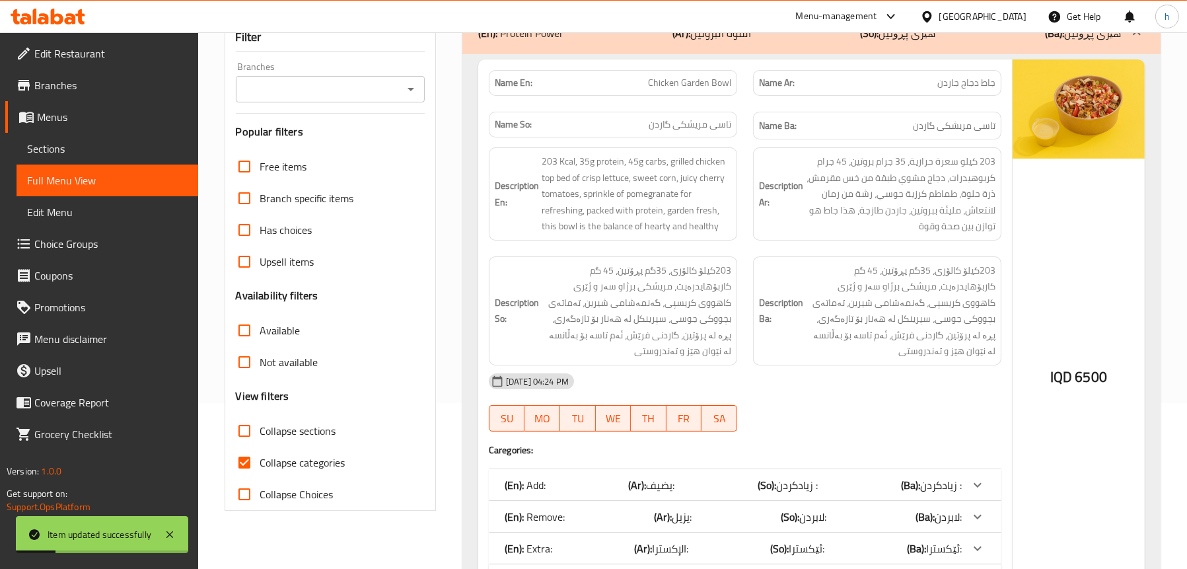
click at [418, 93] on icon "Open" at bounding box center [411, 89] width 16 height 16
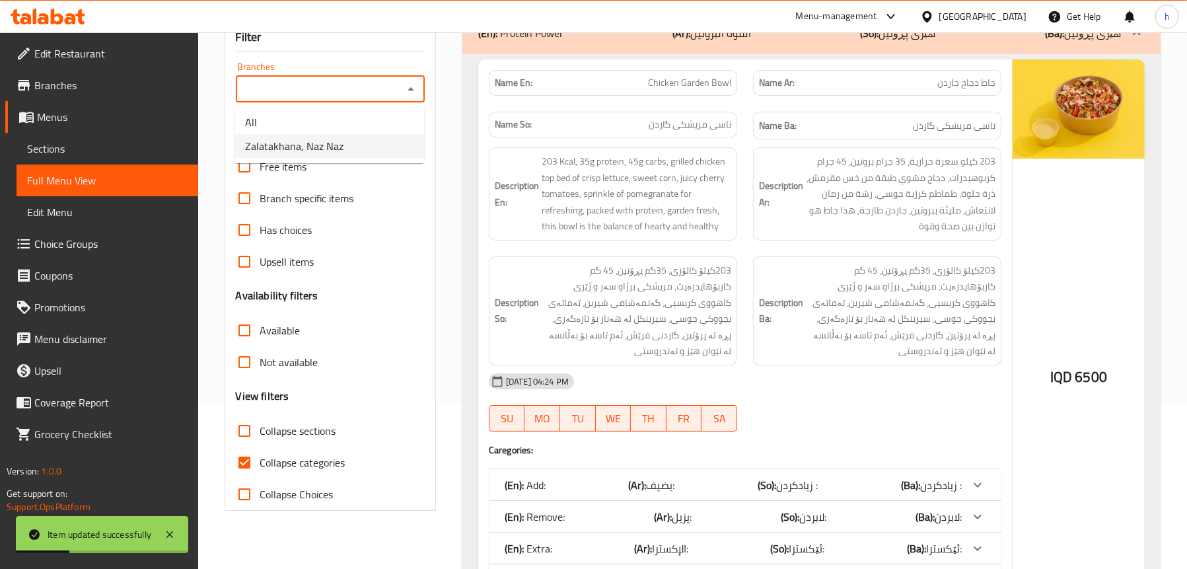
click at [367, 145] on li "Zalatakhana, Naz Naz" at bounding box center [330, 146] width 190 height 24
type input "Zalatakhana, Naz Naz"
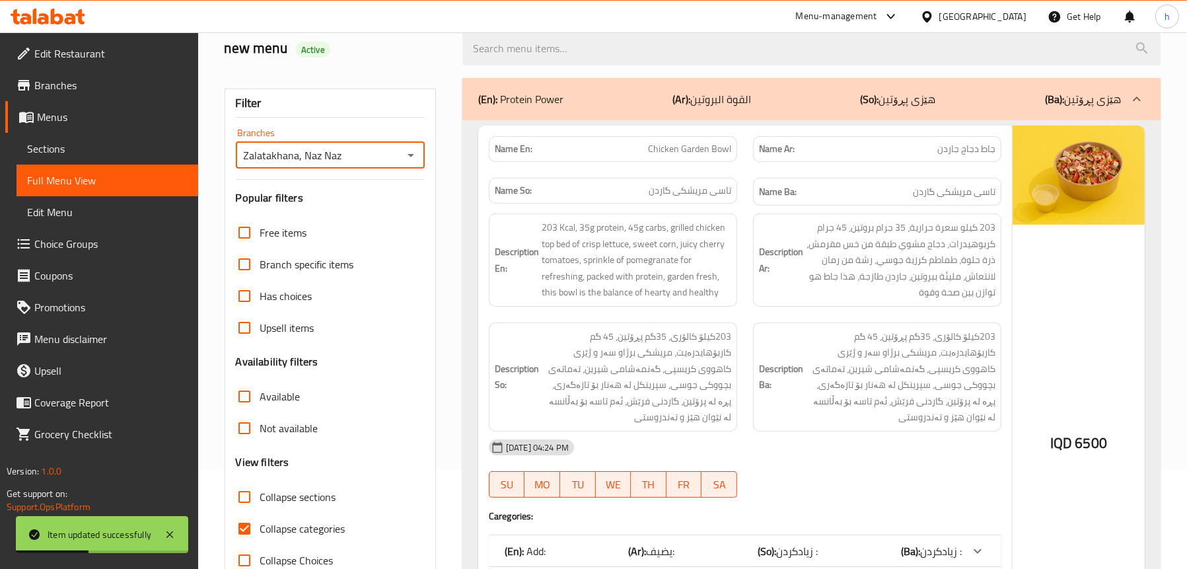
scroll to position [0, 0]
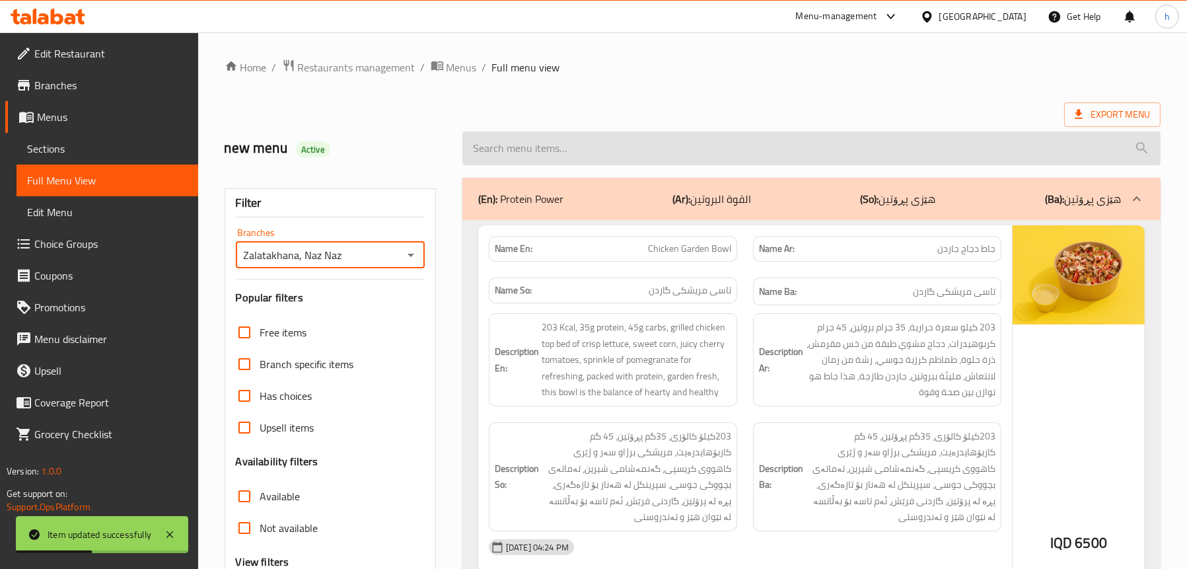
click at [655, 149] on input "search" at bounding box center [811, 148] width 698 height 34
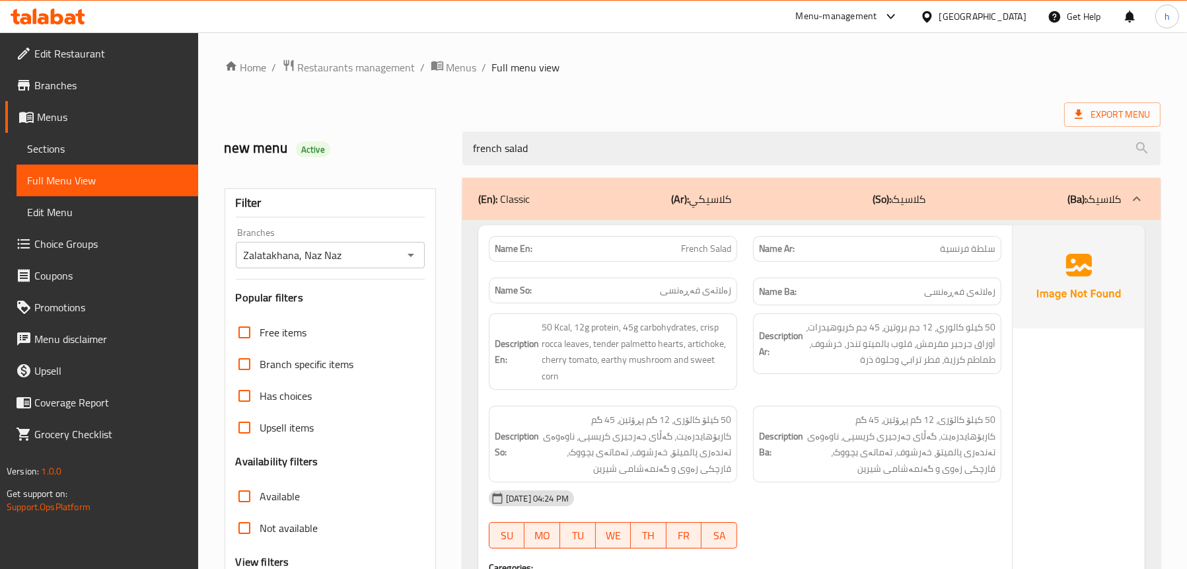
drag, startPoint x: 628, startPoint y: 147, endPoint x: 369, endPoint y: 149, distance: 259.6
click at [369, 149] on div "new menu Active french salad" at bounding box center [693, 148] width 952 height 59
paste input "Oriental S"
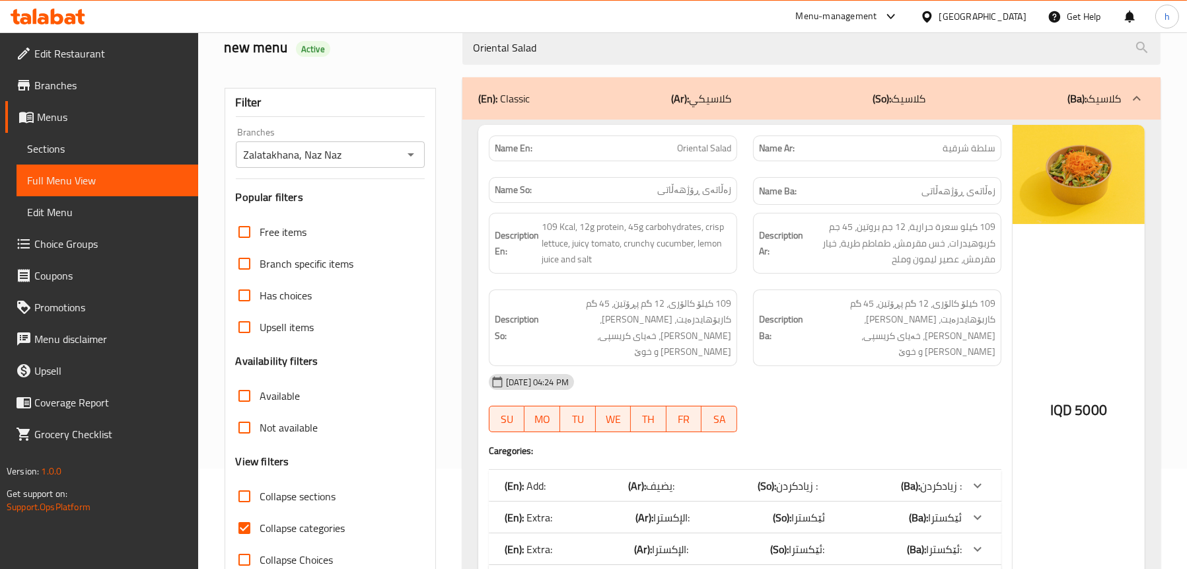
scroll to position [196, 0]
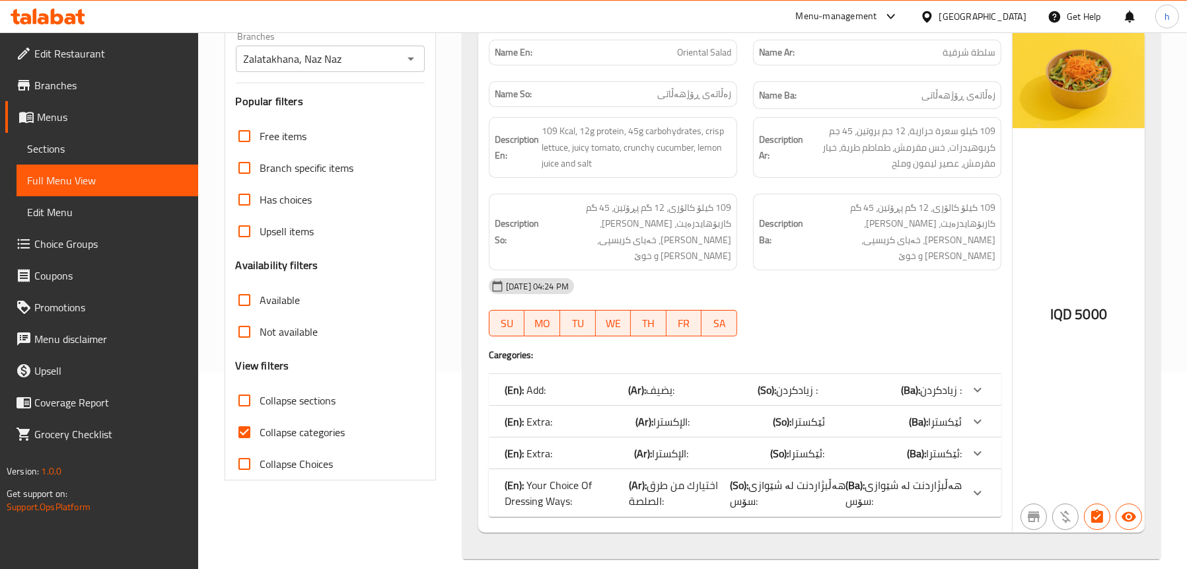
type input "Oriental Salad"
click at [591, 414] on div "(En): Extra: (Ar): [DEMOGRAPHIC_DATA]: (So): ئێکسترا (Ba): ئێکسترا" at bounding box center [733, 422] width 457 height 16
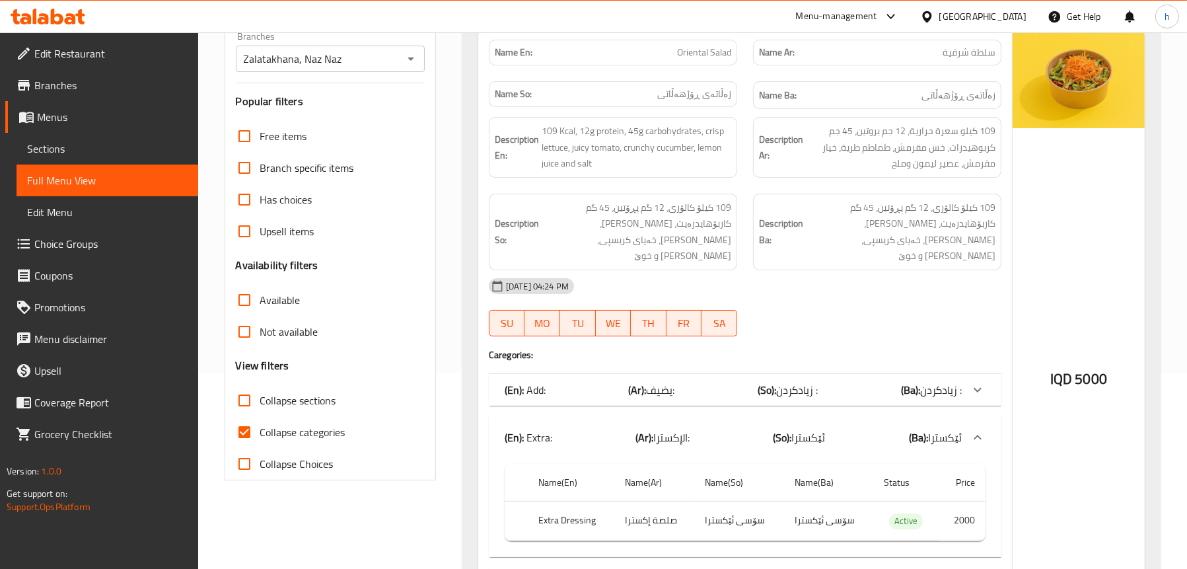
scroll to position [326, 0]
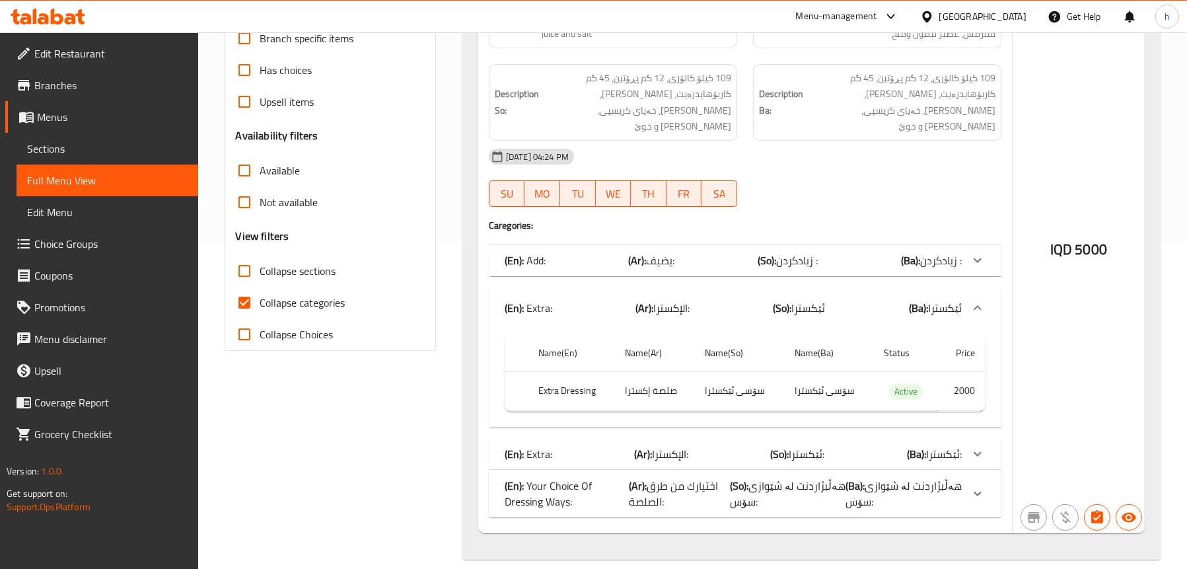
click at [574, 446] on div "(En): Extra: (Ar): [DEMOGRAPHIC_DATA]: (So): ئێکسترا: (Ba): ئێکسترا:" at bounding box center [733, 454] width 457 height 16
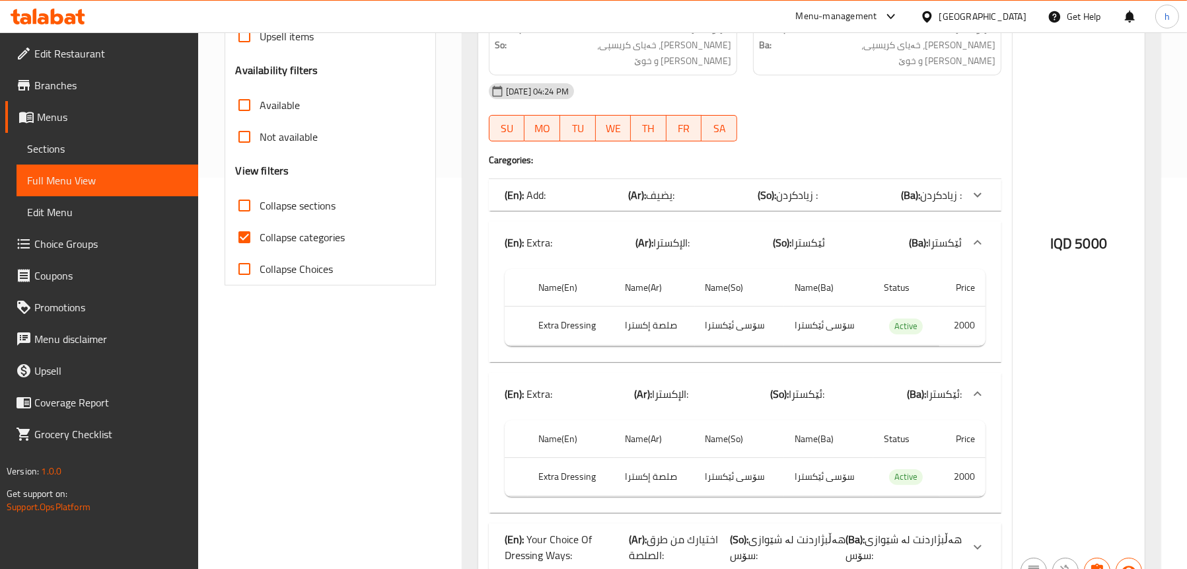
scroll to position [445, 0]
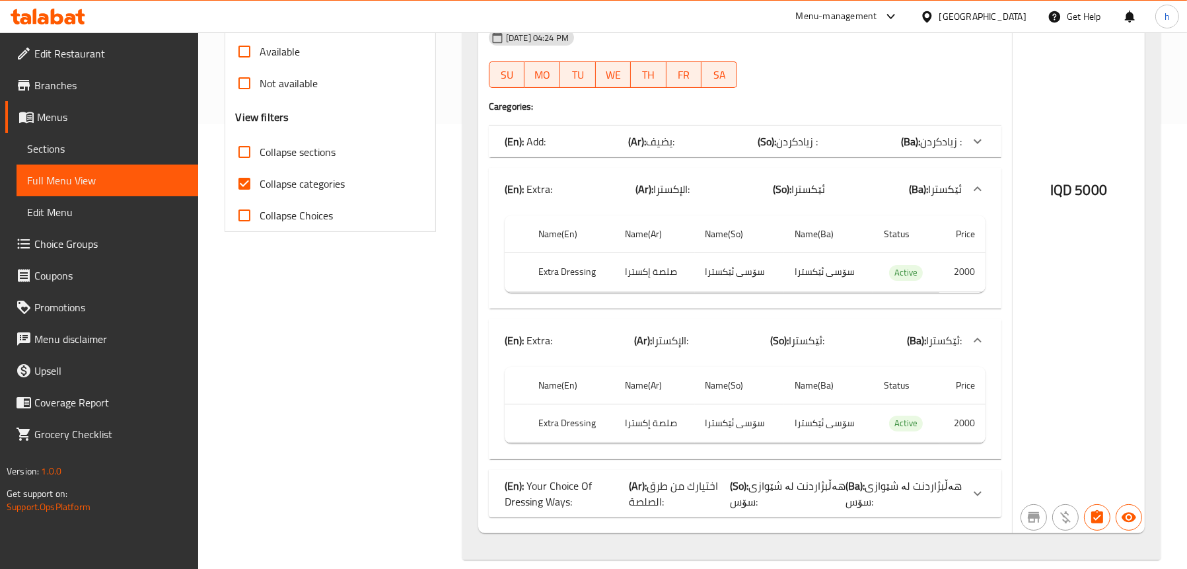
click at [591, 478] on p "(En): Your Choice Of Dressing Ways:" at bounding box center [567, 494] width 125 height 32
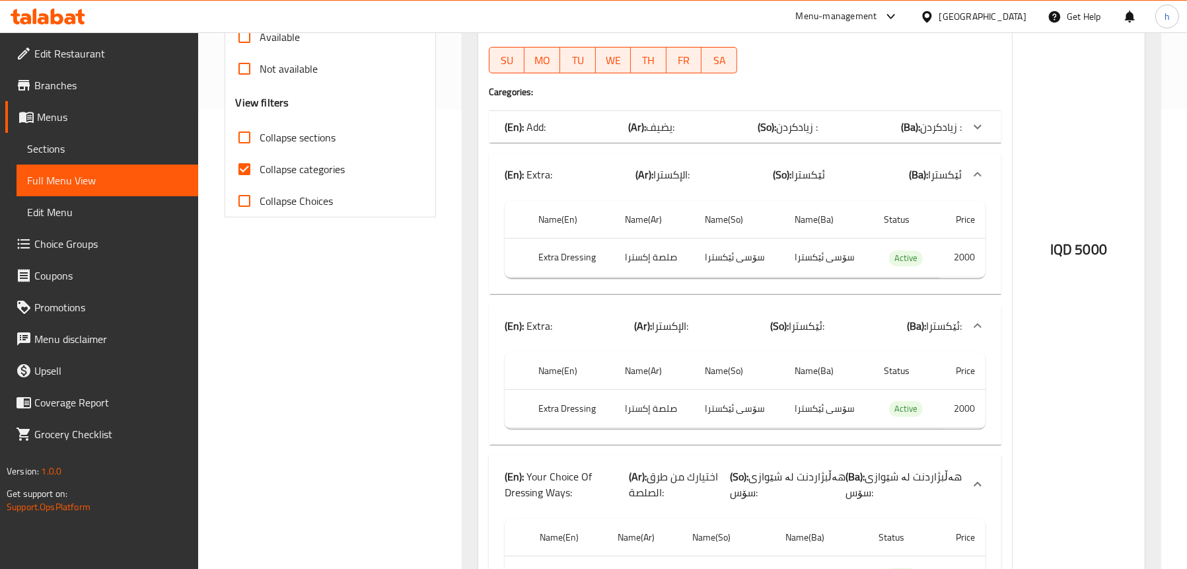
scroll to position [394, 0]
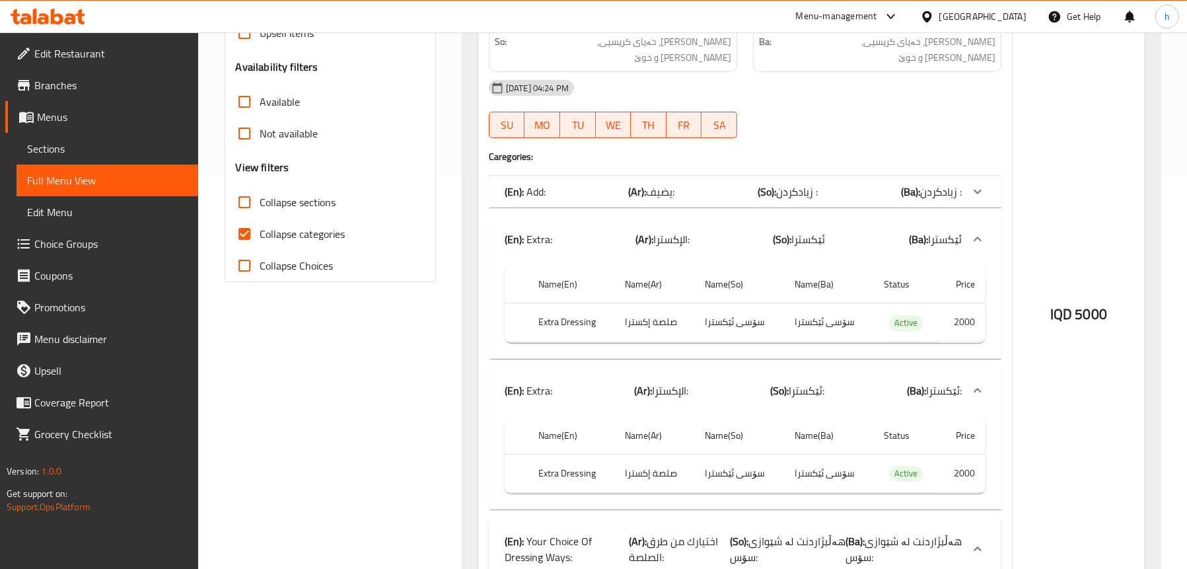
click at [581, 154] on div "Name En: Oriental Salad Name Ar: سلطة شرقية Name So: زەڵاتەی ڕۆژهەڵاتی Name Ba:…" at bounding box center [745, 281] width 534 height 900
click at [581, 184] on div "(En): Add: (Ar): يضيف: (So): زیادکردن : (Ba): زیادکردن :" at bounding box center [733, 192] width 457 height 16
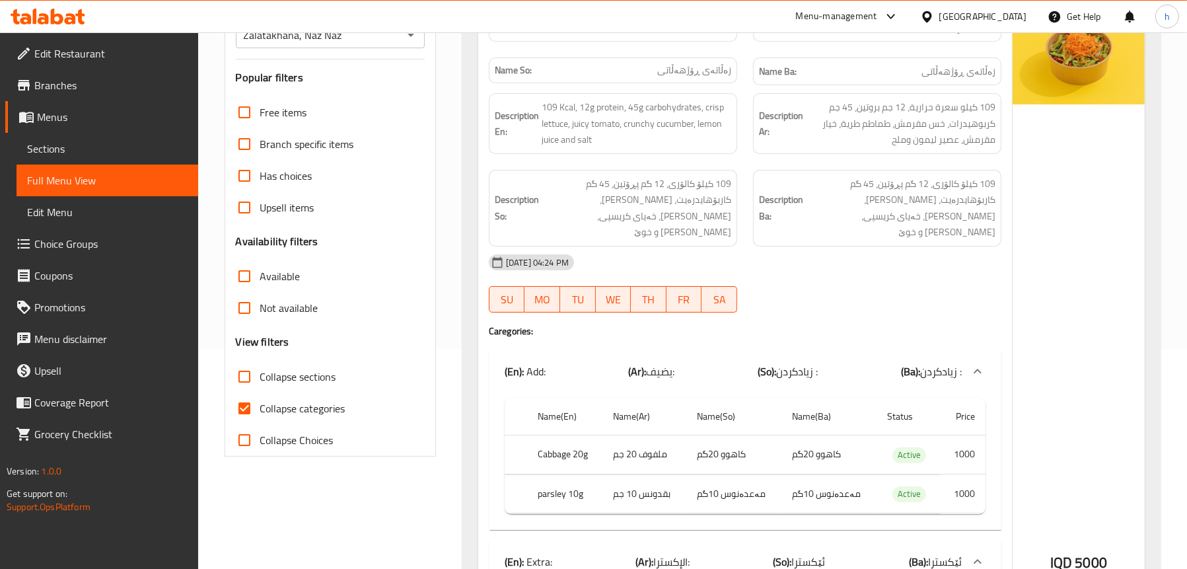
scroll to position [64, 0]
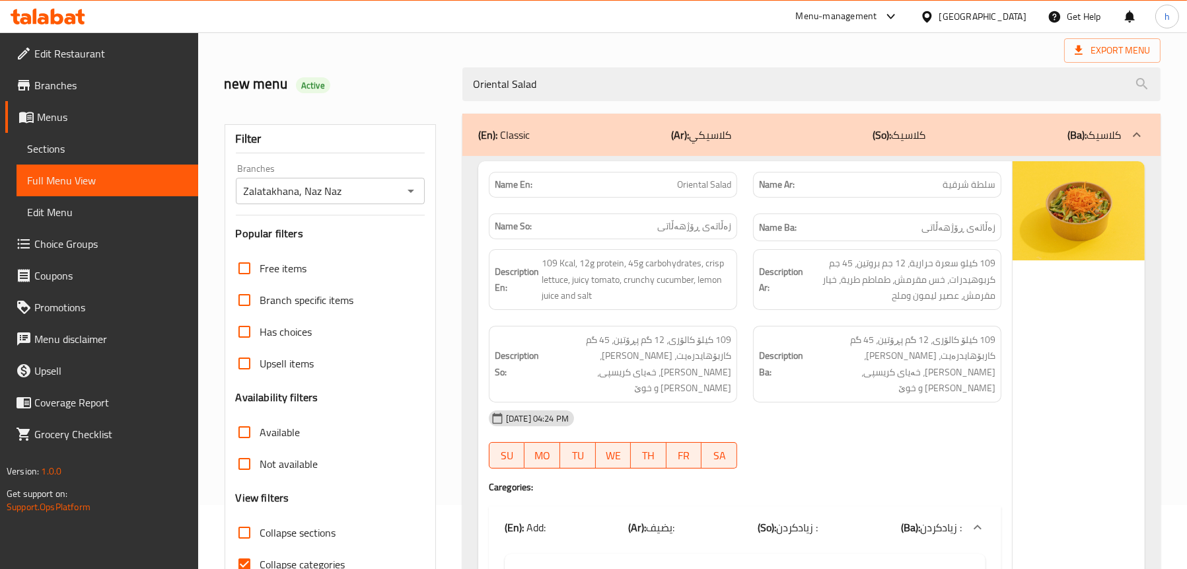
click at [707, 187] on span "Oriental Salad" at bounding box center [704, 185] width 54 height 14
copy span "Oriental Salad"
click at [50, 163] on link "Sections" at bounding box center [108, 149] width 182 height 32
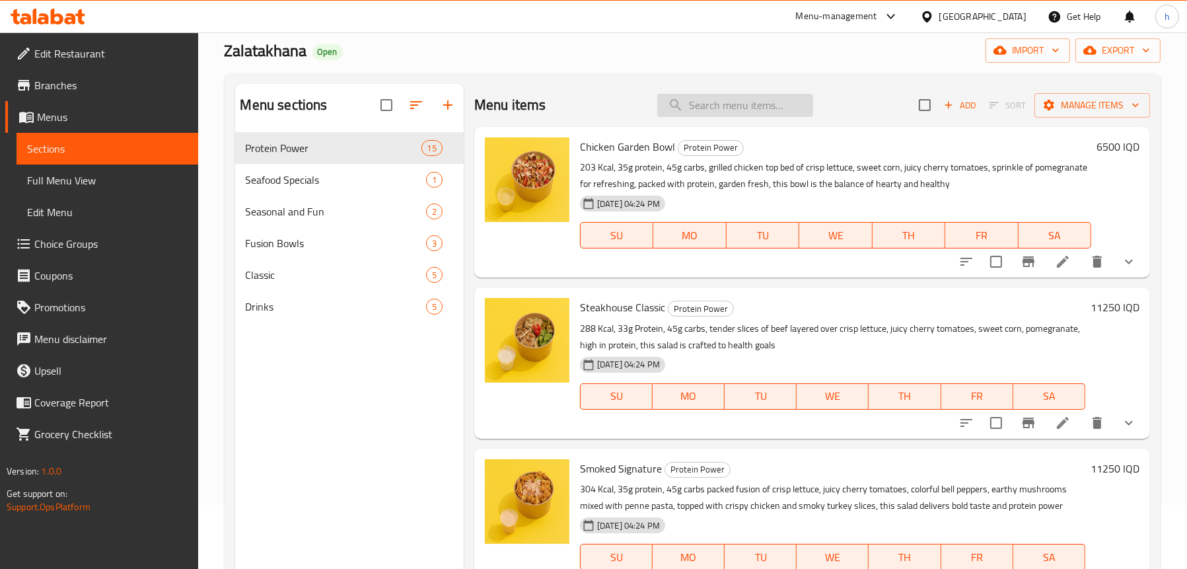
click at [726, 99] on input "search" at bounding box center [735, 105] width 156 height 23
paste input "Oriental Salad"
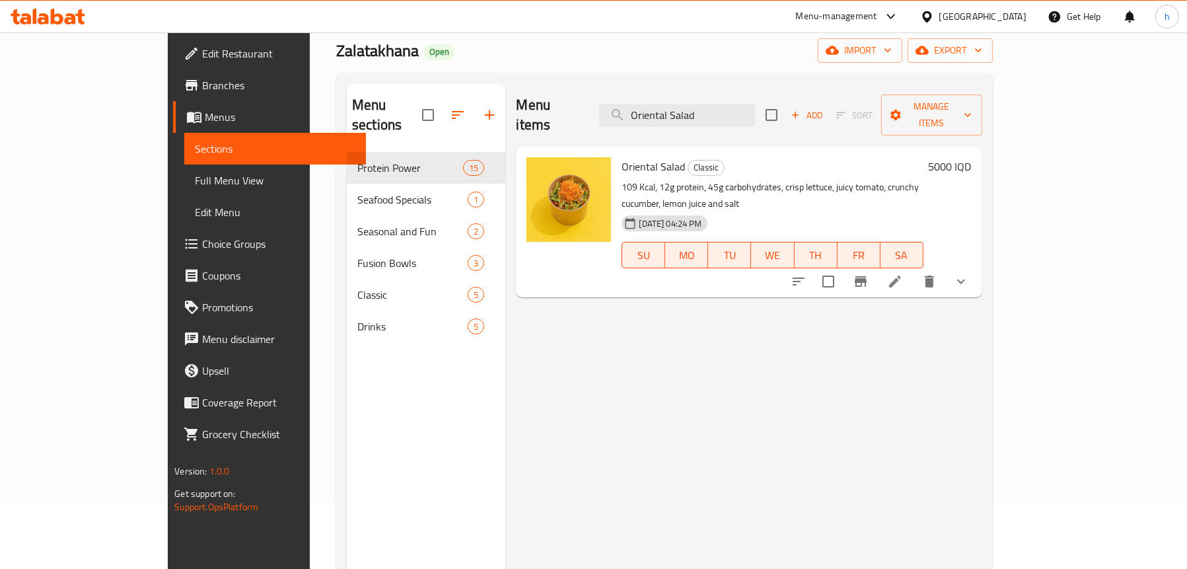
type input "Oriental Salad"
click at [914, 270] on li at bounding box center [895, 282] width 37 height 24
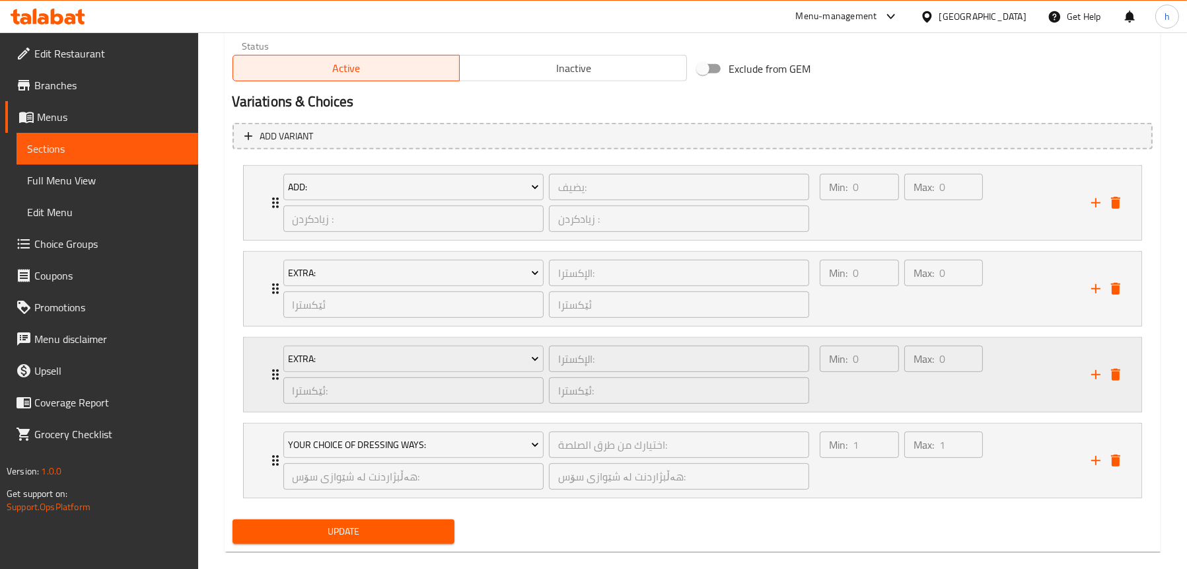
scroll to position [847, 0]
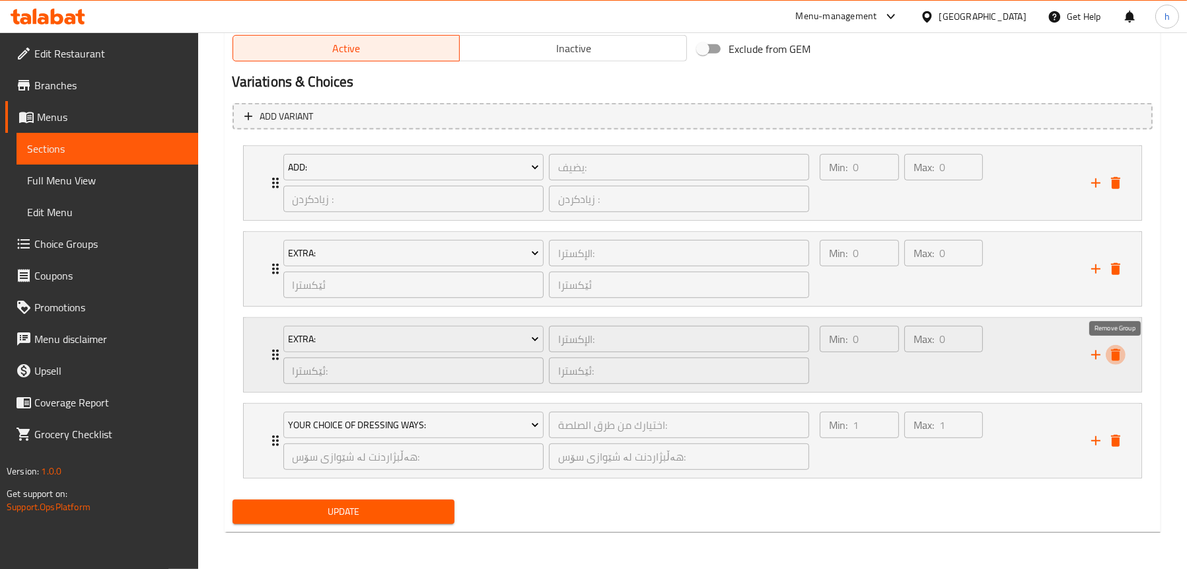
click at [1122, 360] on icon "delete" at bounding box center [1116, 355] width 16 height 16
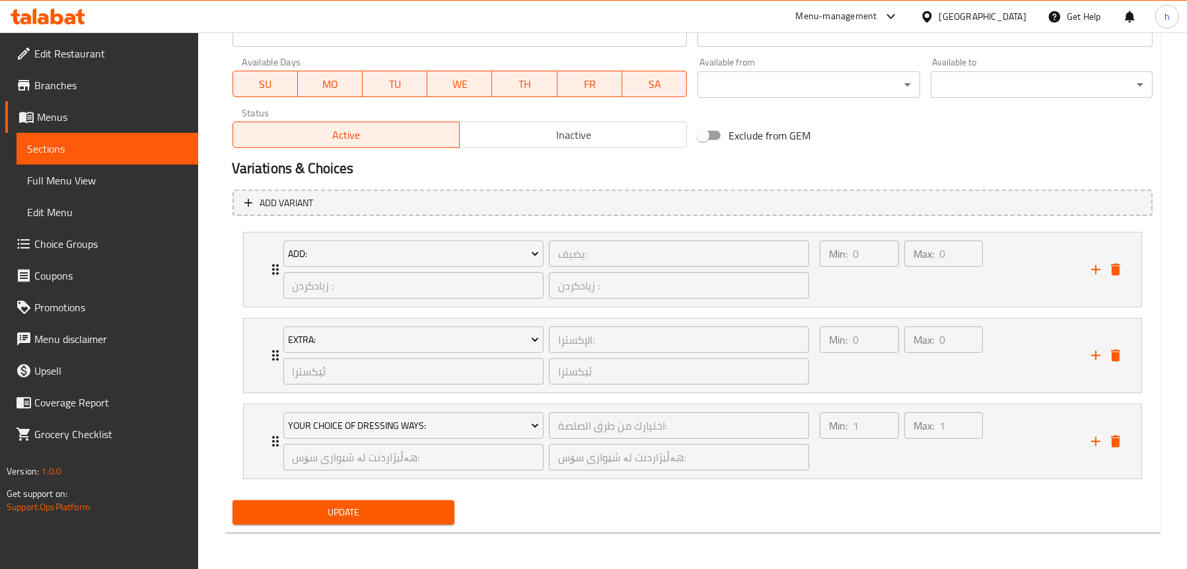
click at [300, 511] on span "Update" at bounding box center [343, 512] width 201 height 17
click at [118, 173] on span "Full Menu View" at bounding box center [107, 180] width 161 height 16
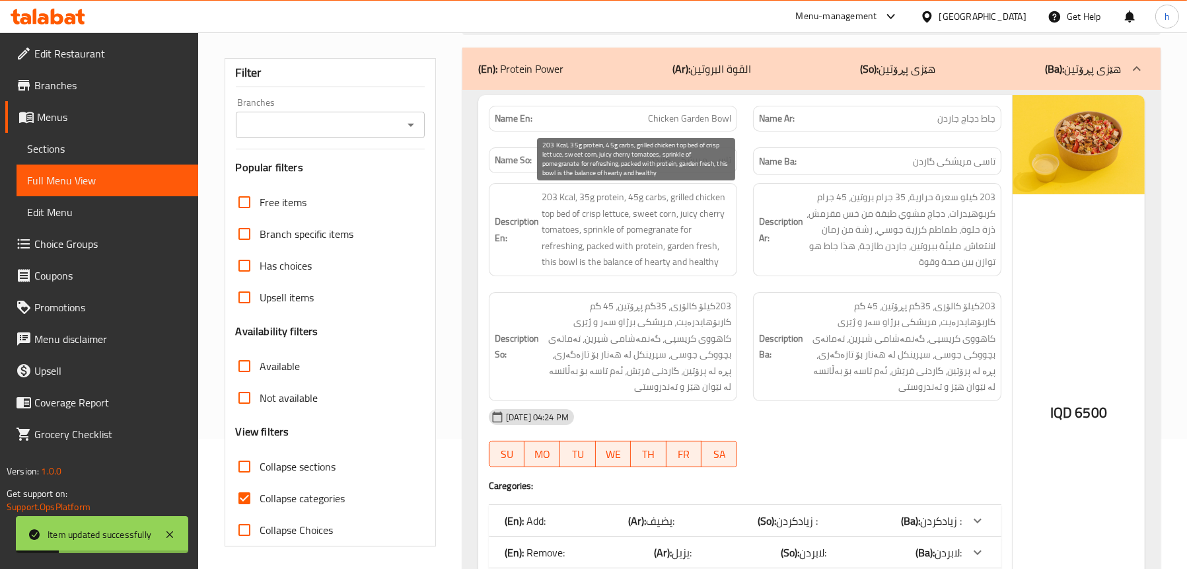
scroll to position [34, 0]
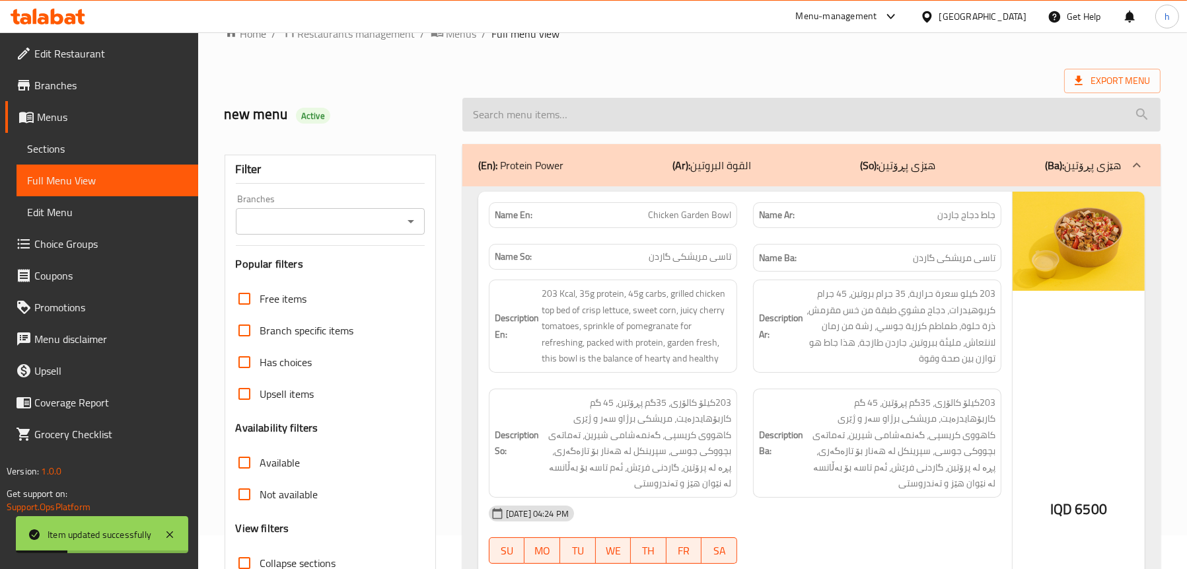
click at [606, 123] on input "search" at bounding box center [811, 115] width 698 height 34
paste input "Oriental Salad"
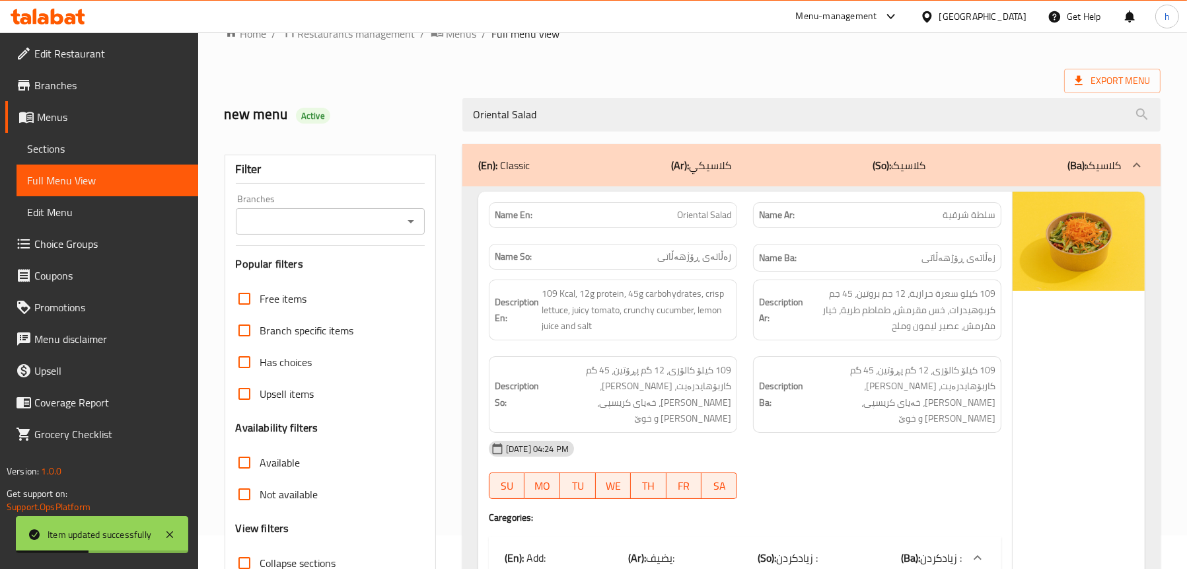
type input "Oriental Salad"
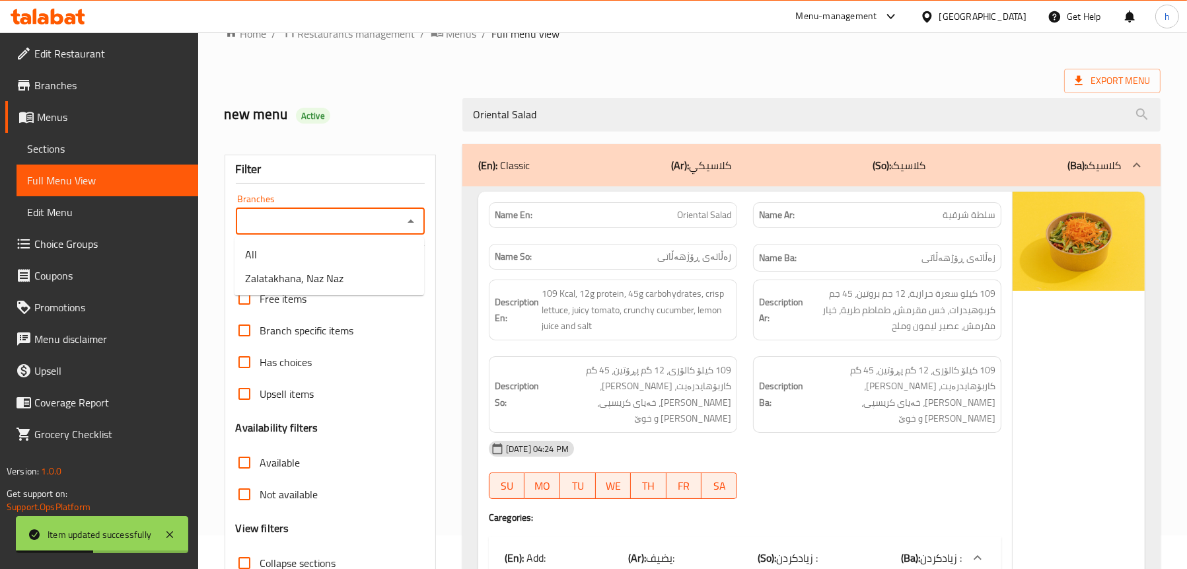
click at [352, 227] on input "Branches" at bounding box center [319, 221] width 159 height 18
click at [332, 283] on span "Zalatakhana, Naz Naz" at bounding box center [294, 278] width 98 height 16
type input "Zalatakhana, Naz Naz"
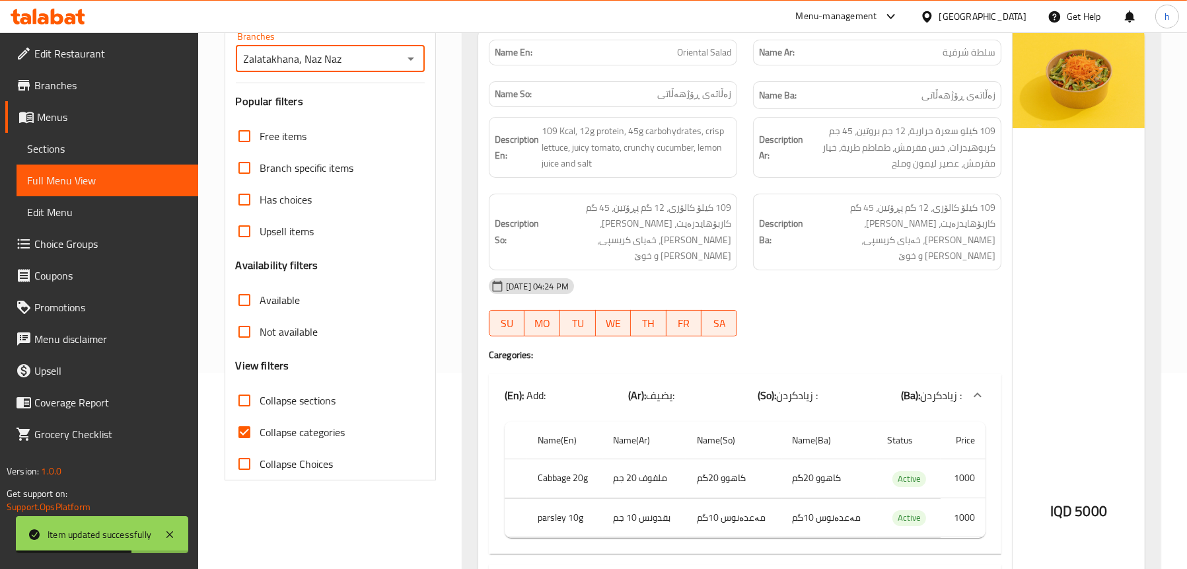
scroll to position [232, 0]
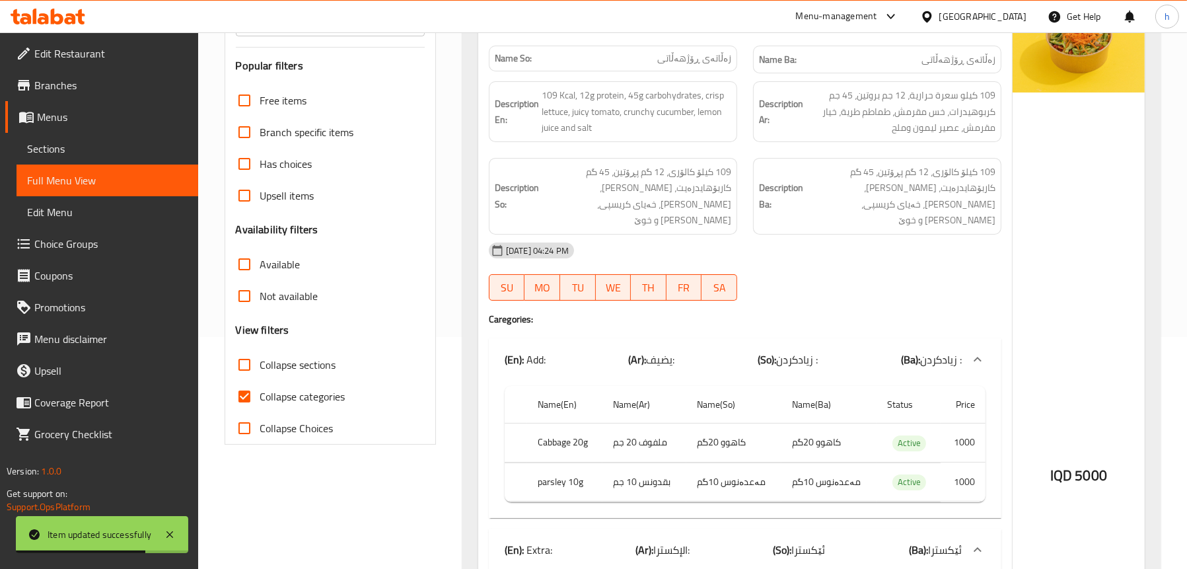
click at [844, 293] on div at bounding box center [877, 301] width 264 height 16
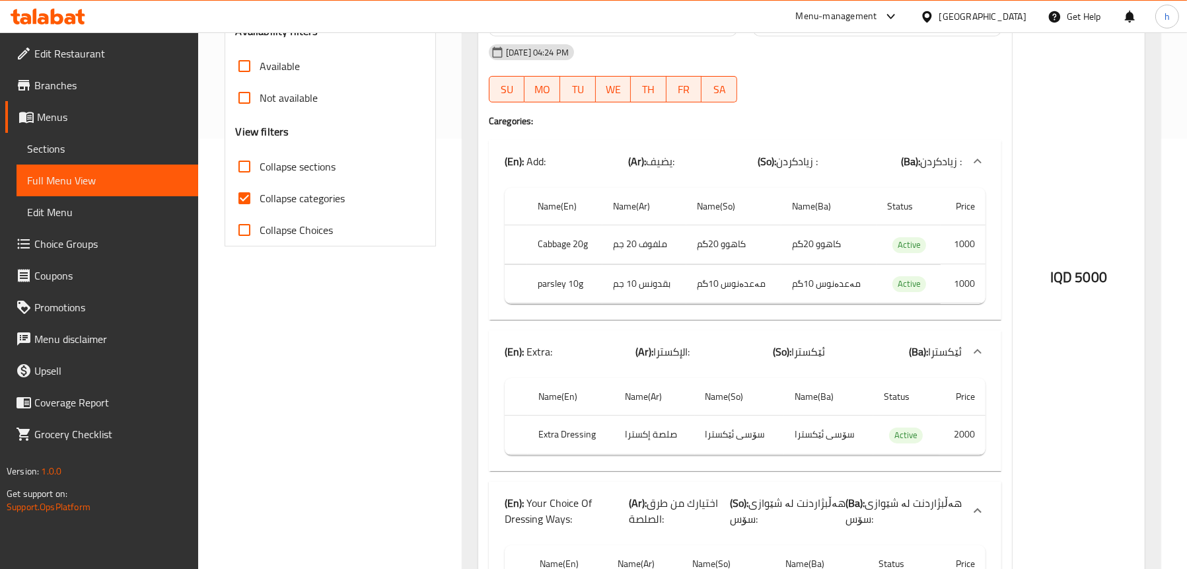
click at [369, 370] on div "Filter Branches Zalatakhana, Naz Naz Branches Popular filters Free items Branch…" at bounding box center [336, 234] width 238 height 988
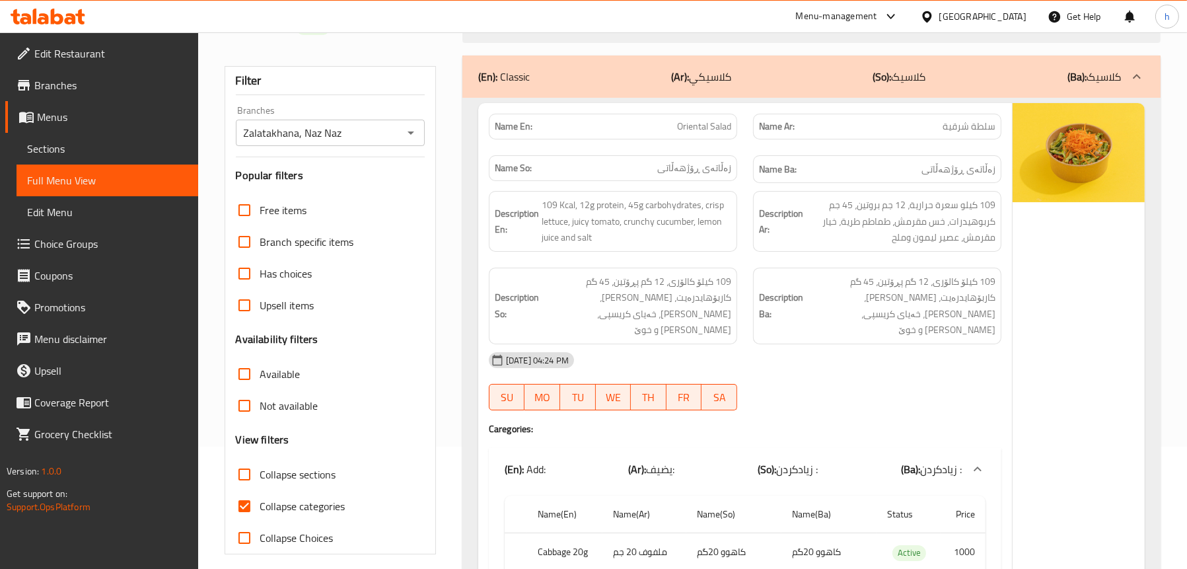
scroll to position [0, 0]
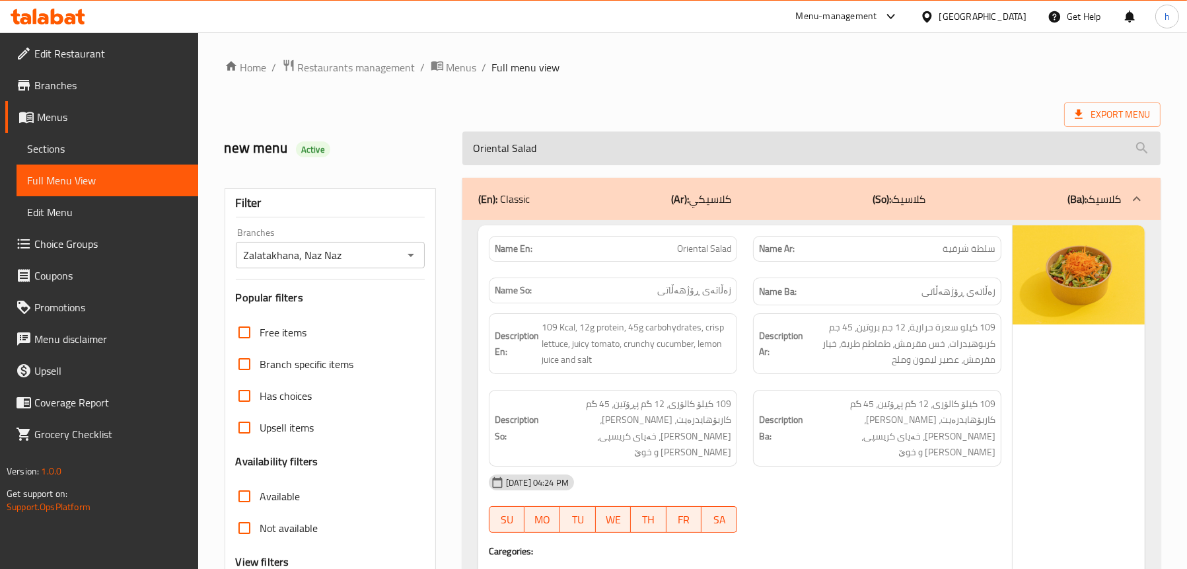
drag, startPoint x: 581, startPoint y: 153, endPoint x: 466, endPoint y: 142, distance: 115.5
click at [468, 143] on input "Oriental Salad" at bounding box center [811, 148] width 698 height 34
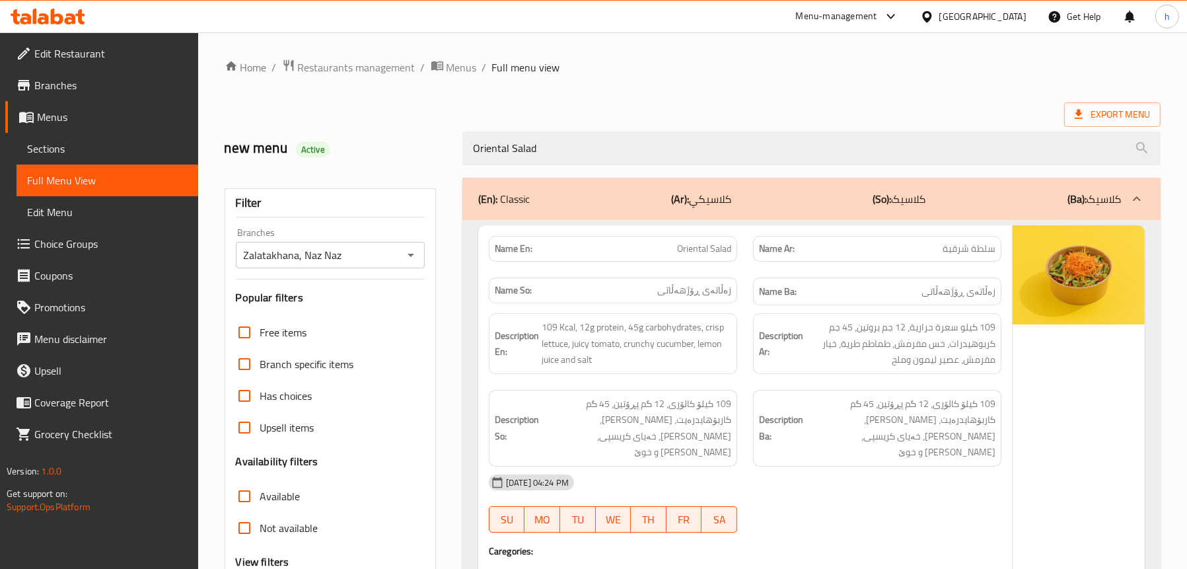
click at [26, 138] on link "Sections" at bounding box center [108, 149] width 182 height 32
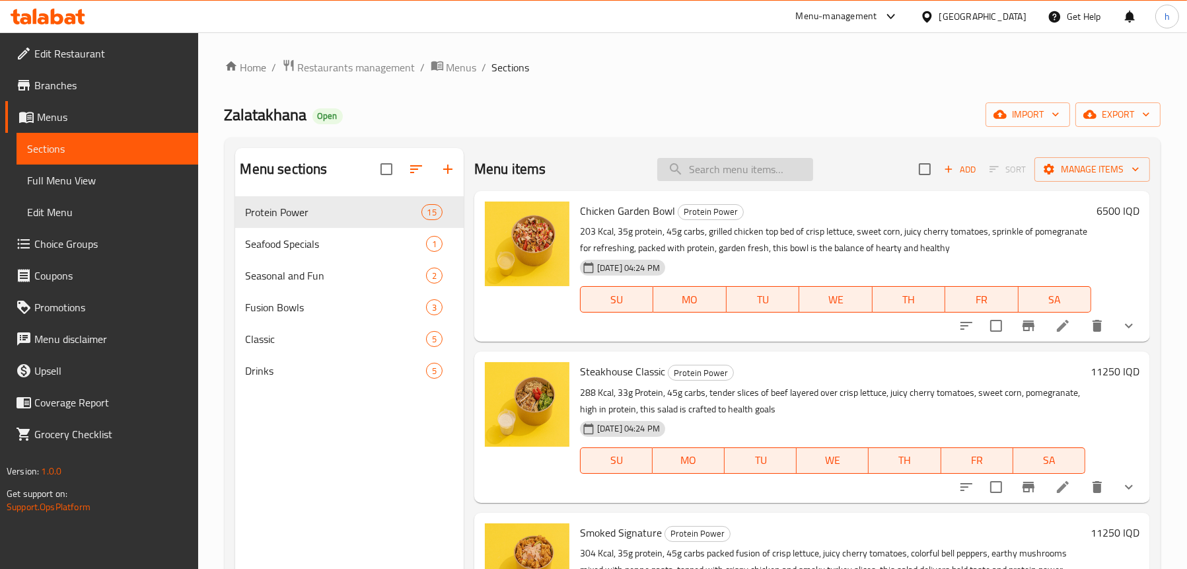
click at [711, 169] on input "search" at bounding box center [735, 169] width 156 height 23
click at [741, 166] on input "search" at bounding box center [735, 169] width 156 height 23
paste input "Fattoush"
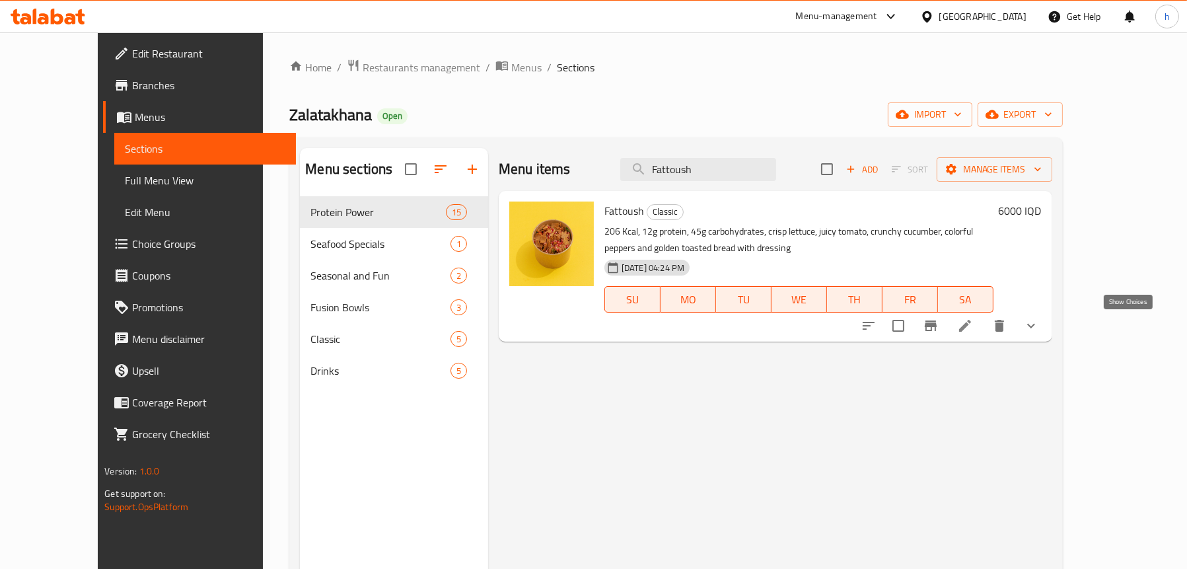
type input "Fattoush"
click at [1039, 325] on icon "show more" at bounding box center [1031, 326] width 16 height 16
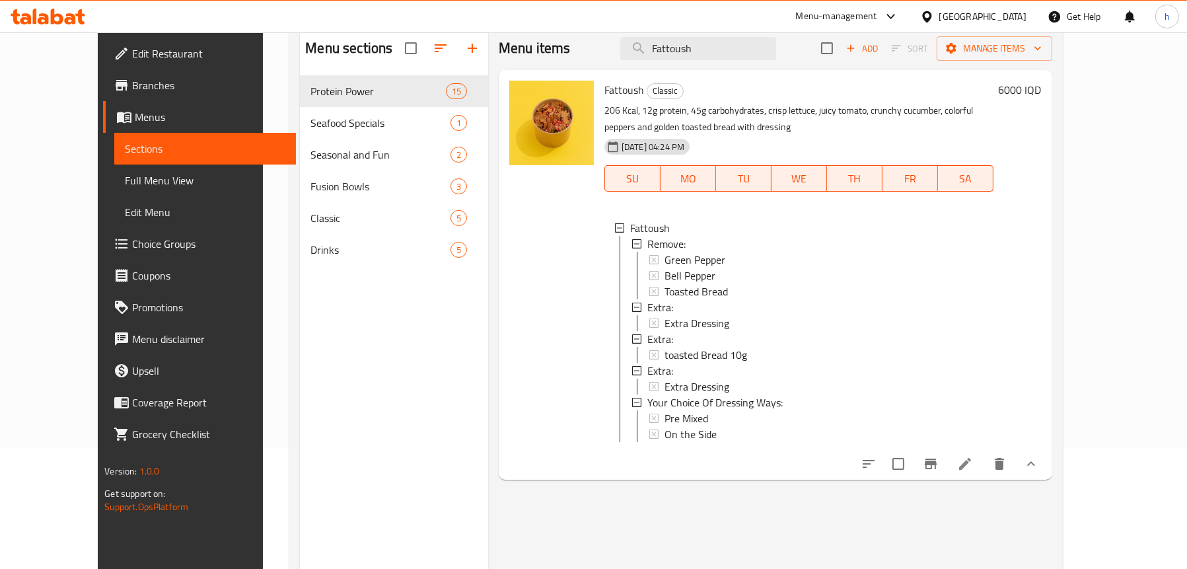
scroll to position [132, 0]
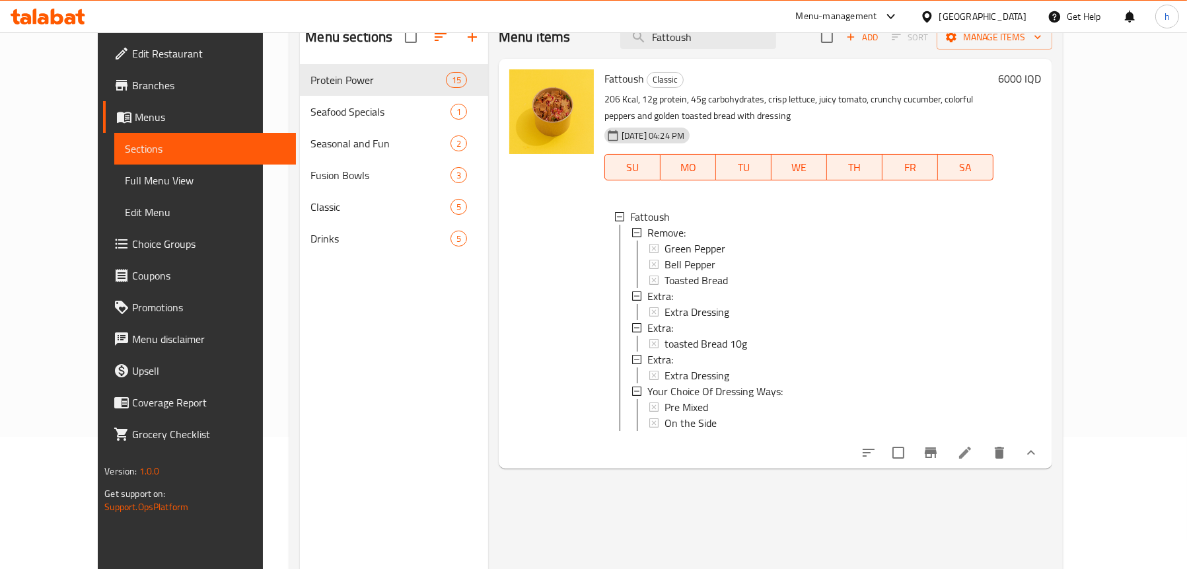
click at [971, 458] on icon at bounding box center [965, 453] width 12 height 12
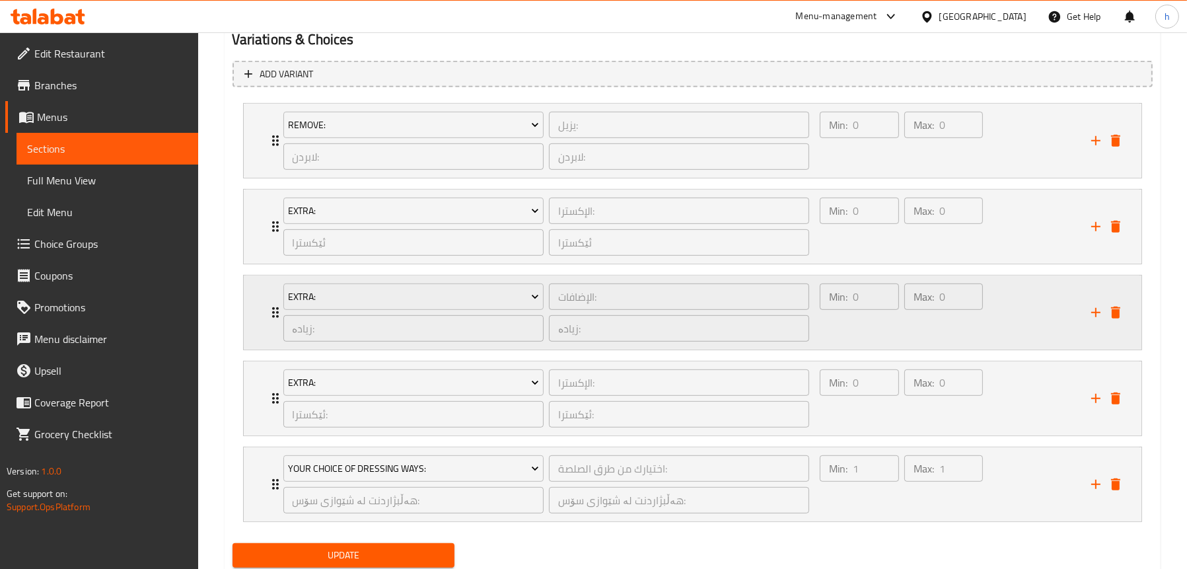
scroll to position [866, 0]
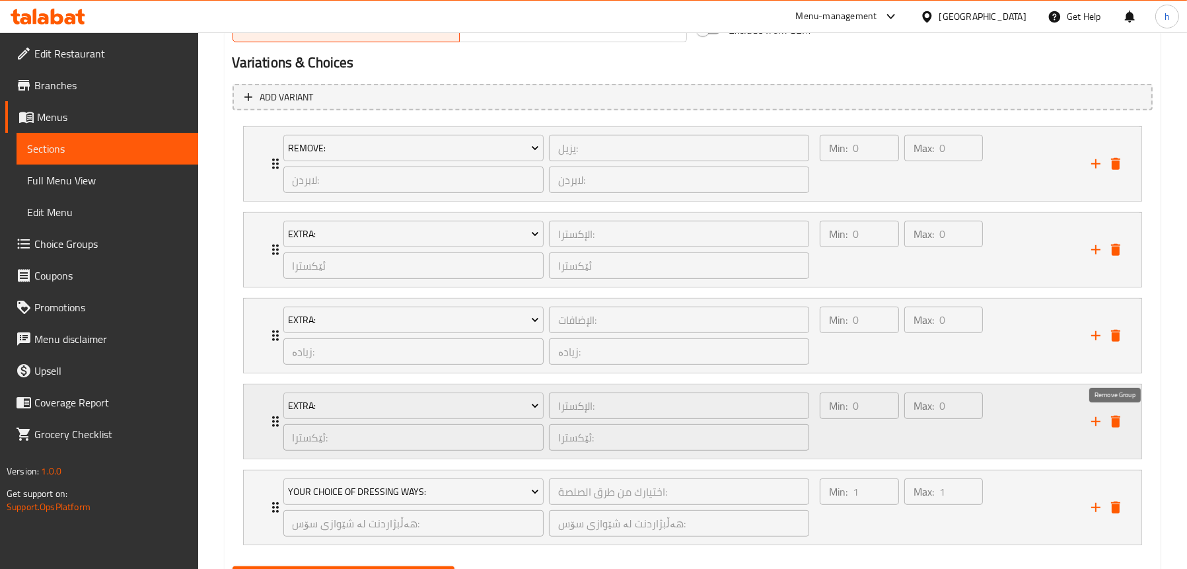
click at [1121, 422] on icon "delete" at bounding box center [1116, 422] width 16 height 16
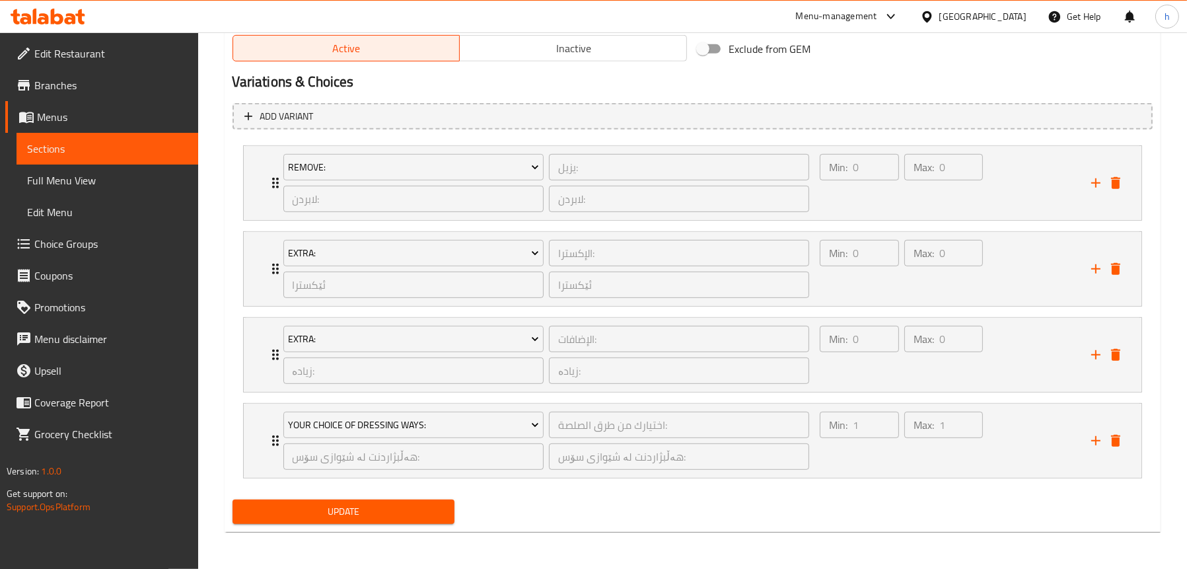
click at [293, 509] on span "Update" at bounding box center [343, 511] width 201 height 17
click at [62, 176] on span "Full Menu View" at bounding box center [107, 180] width 161 height 16
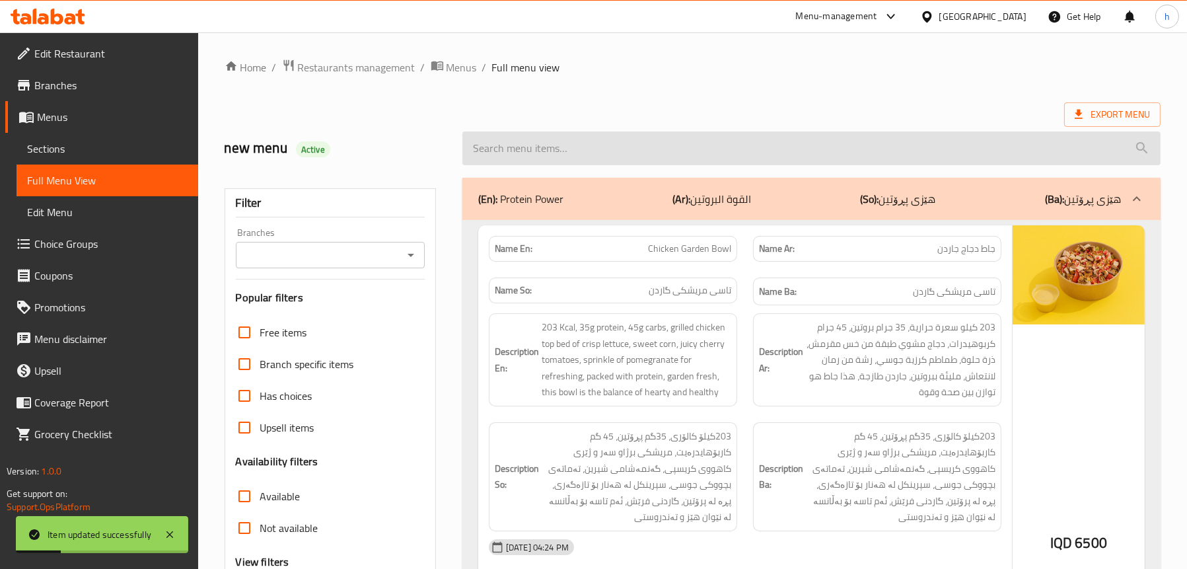
click at [596, 140] on input "search" at bounding box center [811, 148] width 698 height 34
paste input "Fattoush"
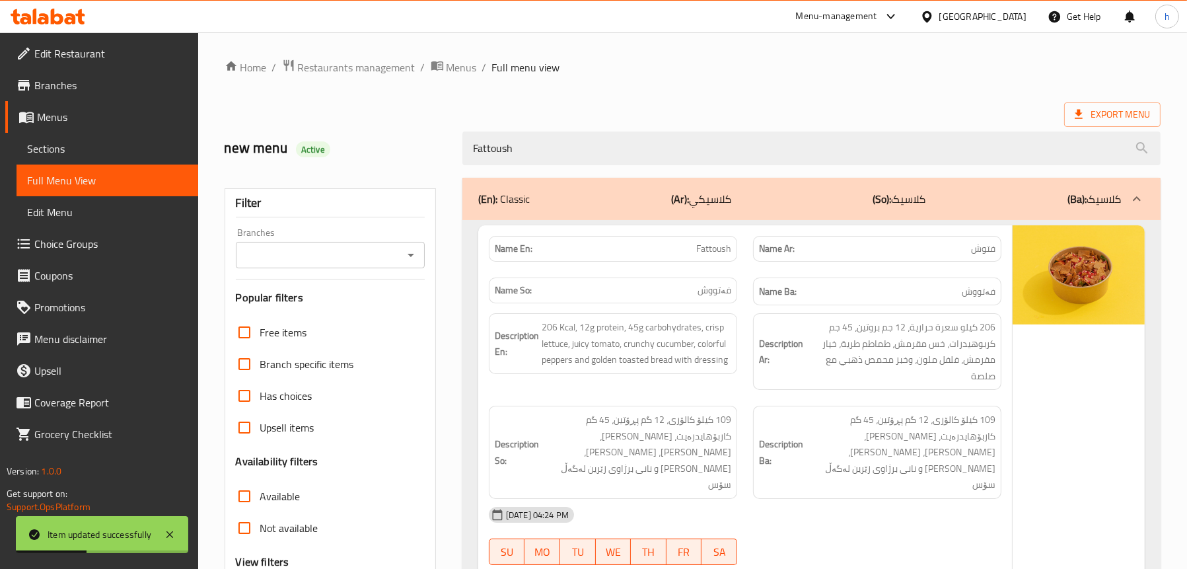
click at [400, 250] on div "Branches" at bounding box center [330, 255] width 189 height 26
type input "Fattoush"
click at [406, 258] on icon "Open" at bounding box center [411, 255] width 16 height 16
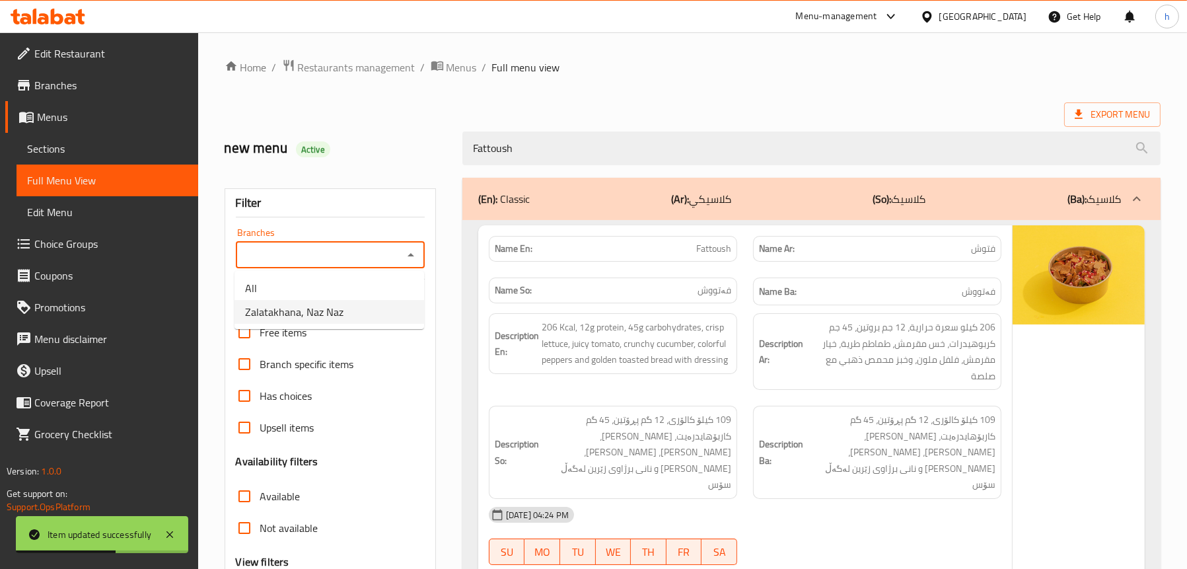
click at [354, 314] on li "Zalatakhana, Naz Naz" at bounding box center [330, 312] width 190 height 24
type input "Zalatakhana, Naz Naz"
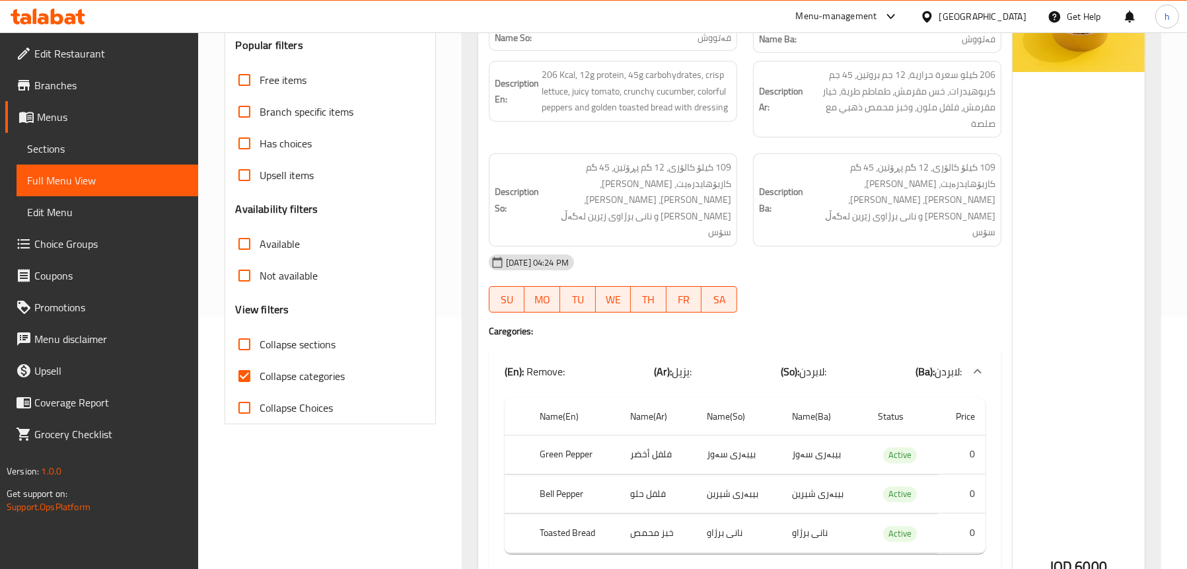
scroll to position [396, 0]
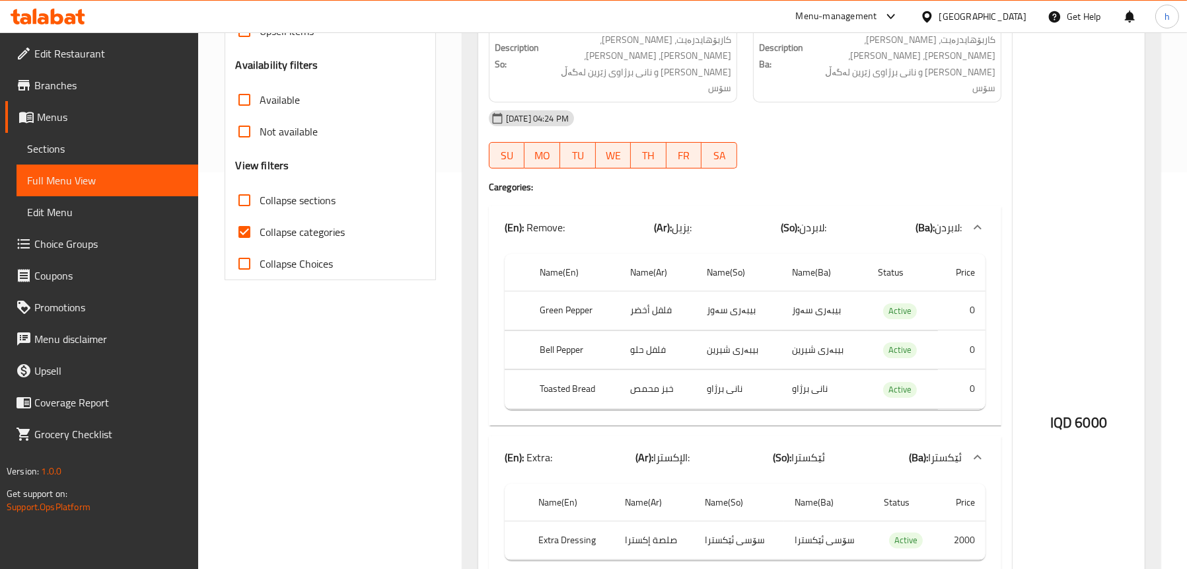
click at [383, 341] on div "Filter Branches Zalatakhana, Naz Naz Branches Popular filters Free items Branch…" at bounding box center [336, 378] width 238 height 1210
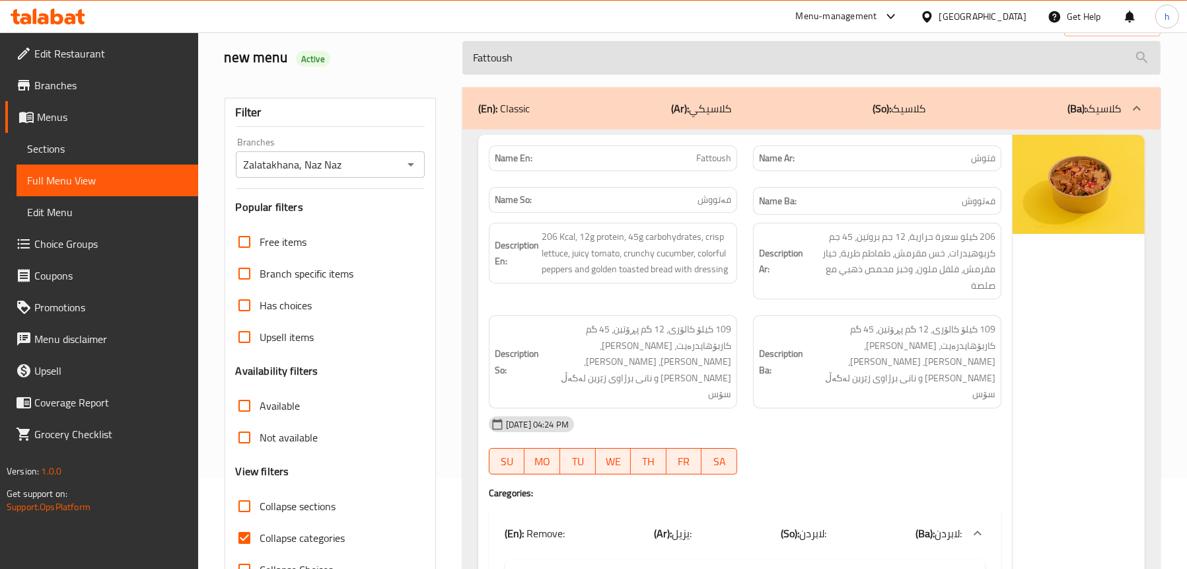
scroll to position [0, 0]
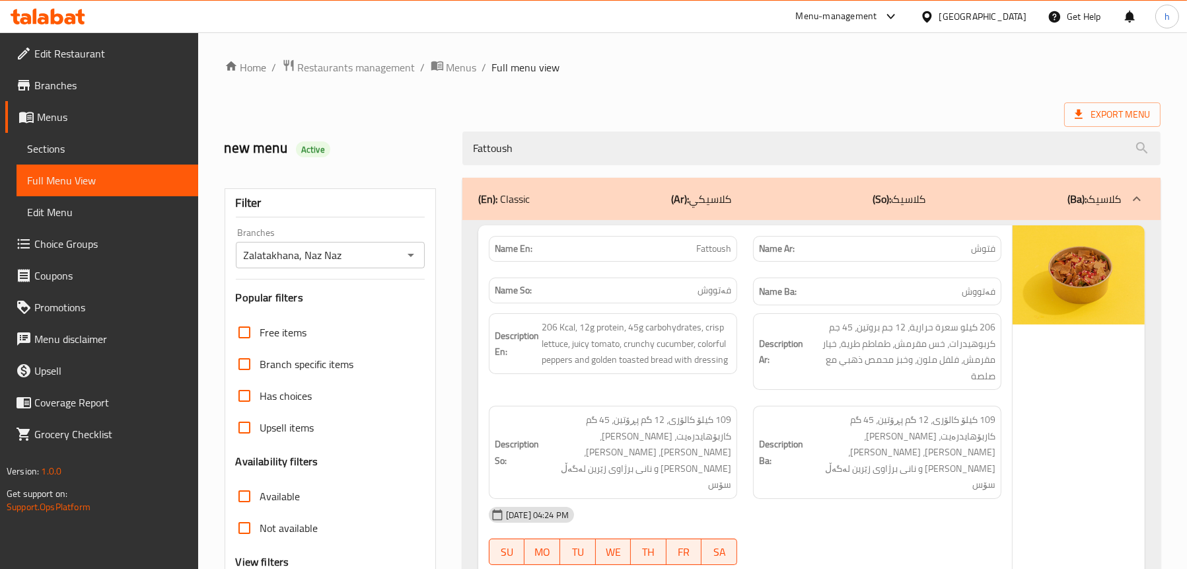
drag, startPoint x: 442, startPoint y: 149, endPoint x: 405, endPoint y: 149, distance: 37.0
click at [405, 149] on div "new menu Active Fattoush" at bounding box center [693, 148] width 952 height 59
paste input "Tabboule"
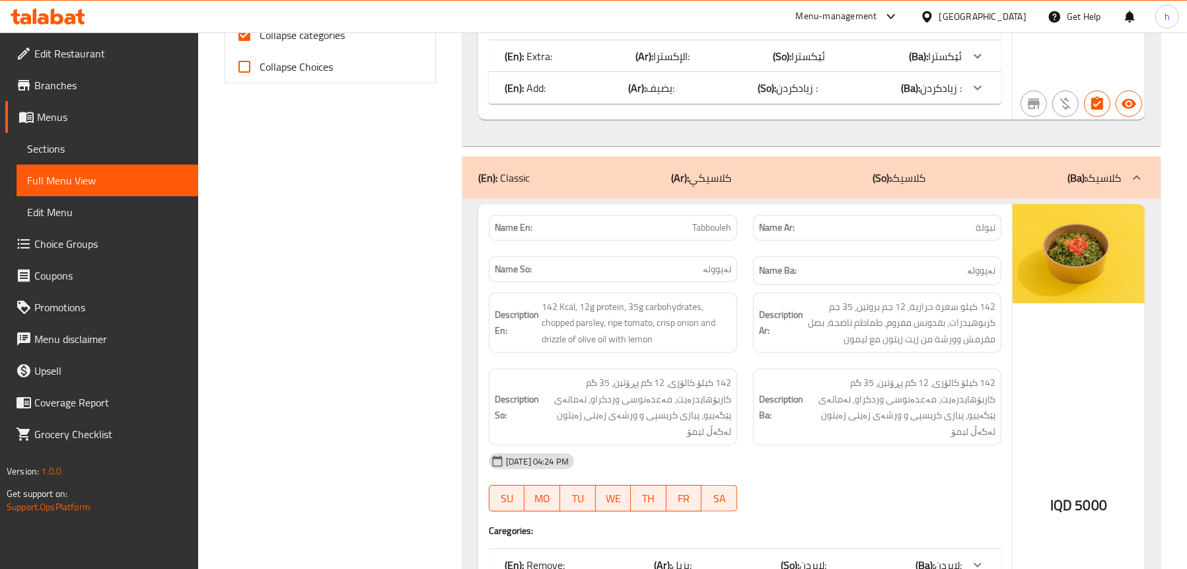
scroll to position [462, 0]
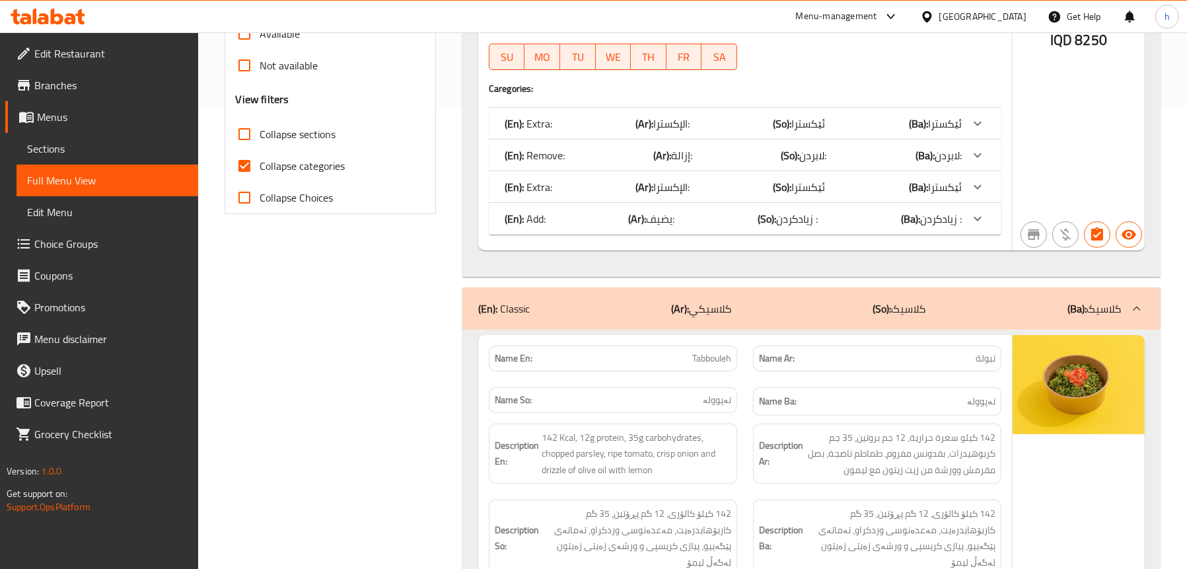
type input "Tabbouleh"
click at [561, 211] on div "(En): Add: (Ar): يضيف: (So): زیادکردن : (Ba): زیادکردن :" at bounding box center [745, 219] width 513 height 32
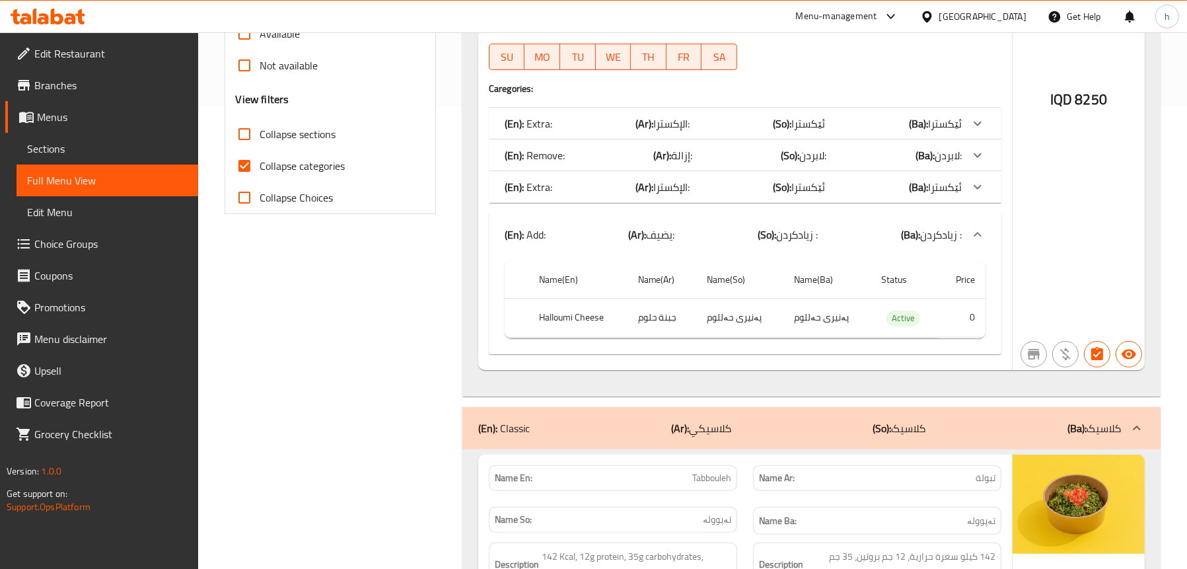
click at [572, 179] on div "(En): Extra: (Ar): [DEMOGRAPHIC_DATA]: (So): ئێکسترا (Ba): ئێکسترا" at bounding box center [733, 187] width 457 height 16
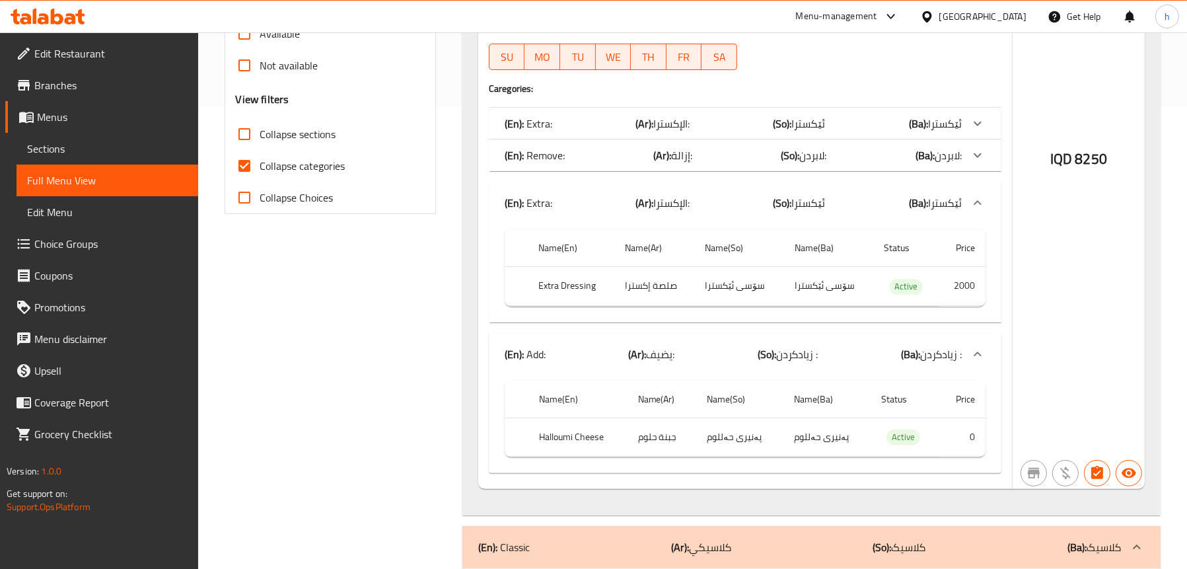
click at [583, 147] on div "(En): Remove: (Ar): إزالة: (So): لابردن: (Ba): لابردن:" at bounding box center [733, 155] width 457 height 16
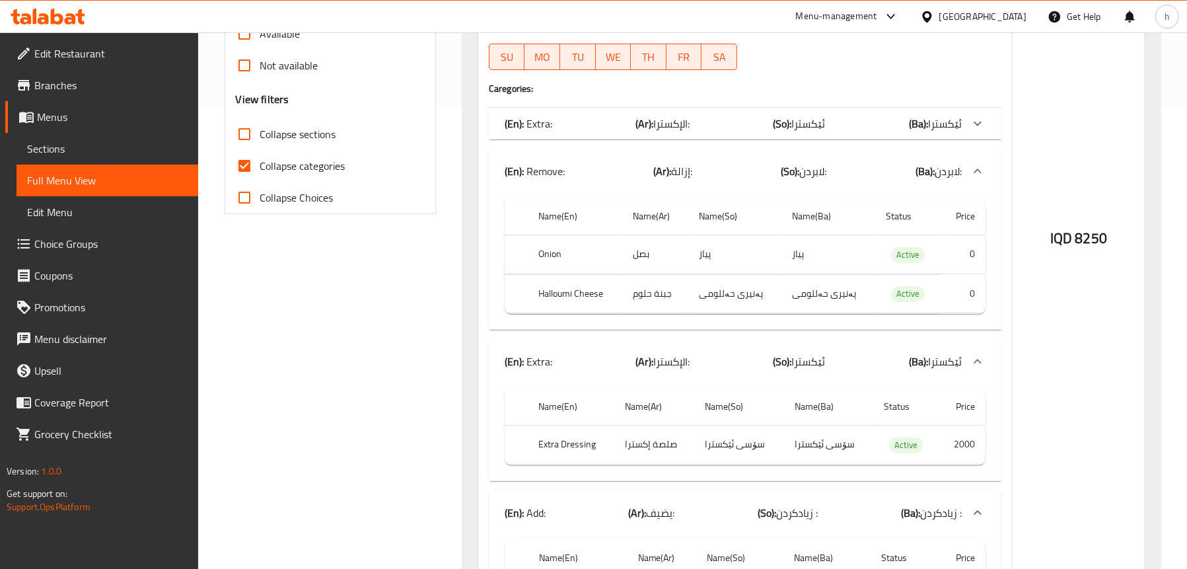
click at [590, 116] on div "(En): Extra: (Ar): [DEMOGRAPHIC_DATA]: (So): ئێکسترا (Ba): ئێکسترا" at bounding box center [733, 124] width 457 height 16
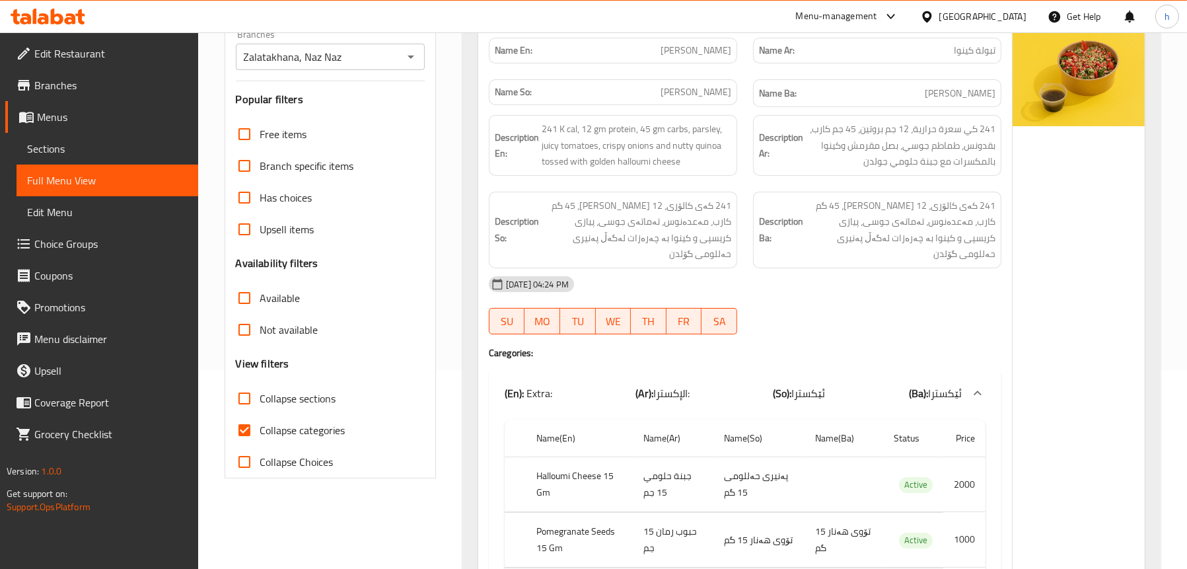
scroll to position [66, 0]
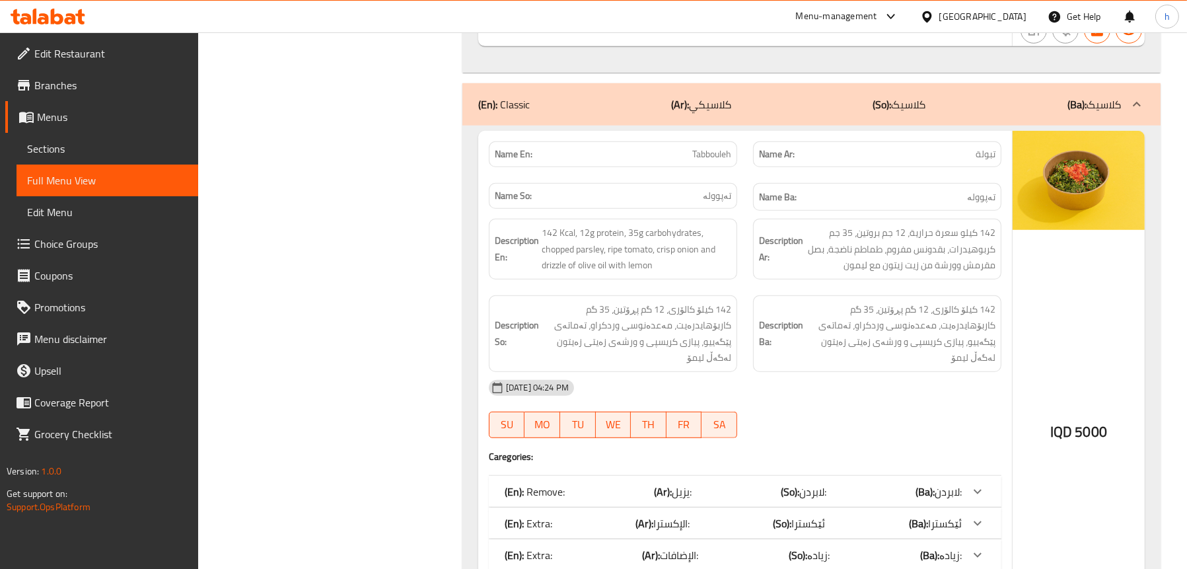
click at [519, 482] on b "(En):" at bounding box center [514, 492] width 19 height 20
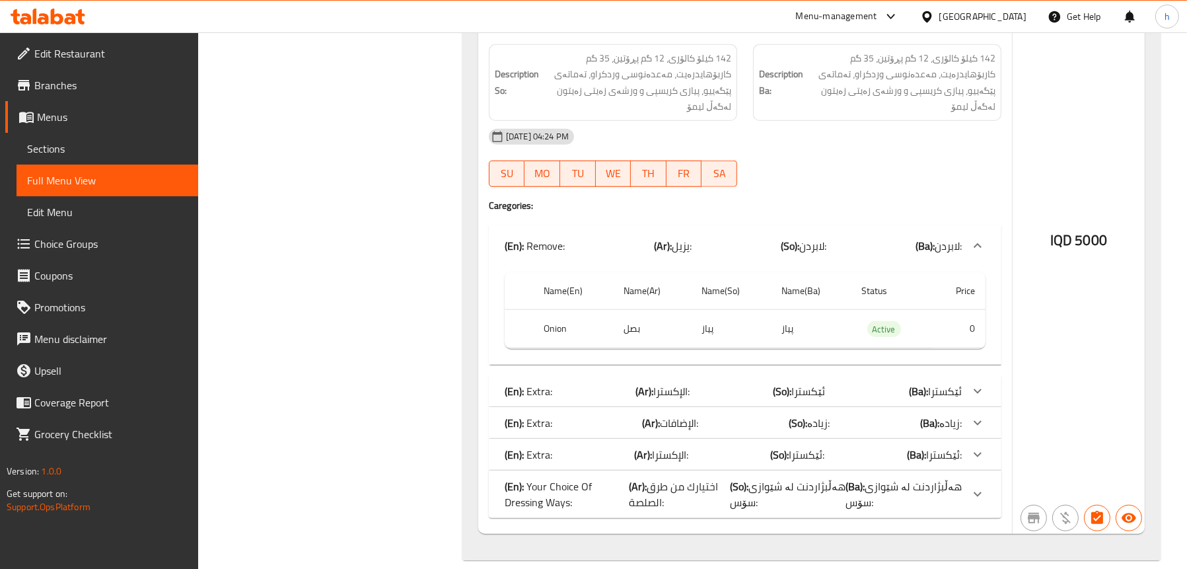
click at [542, 415] on p "(En): Extra:" at bounding box center [529, 423] width 48 height 16
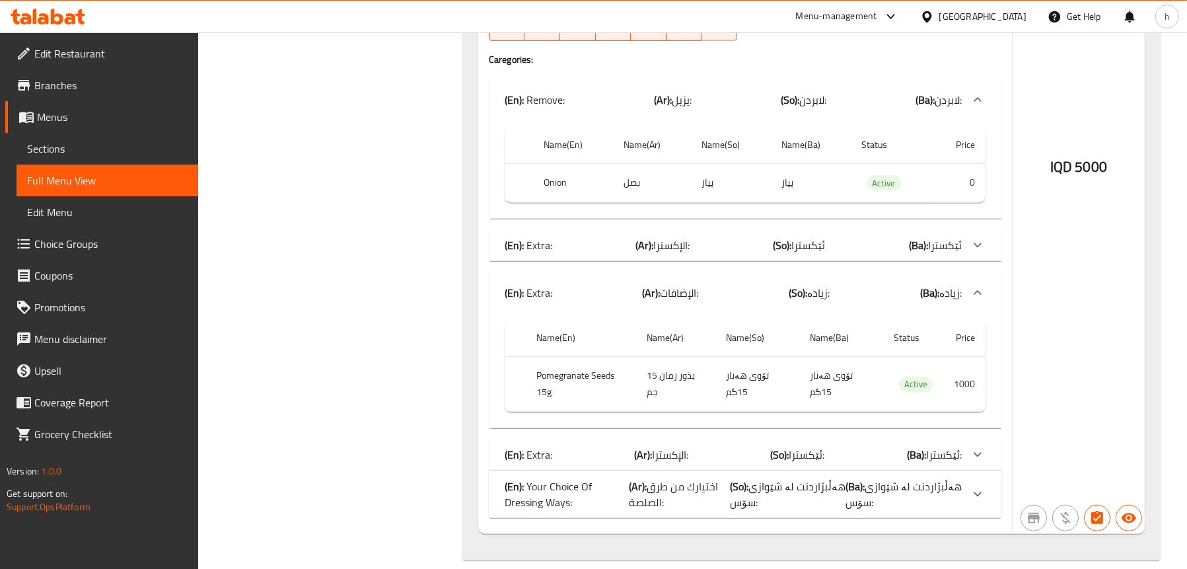
click at [504, 450] on div "(En): Extra: (Ar): [DEMOGRAPHIC_DATA]: (So): ئێکسترا: (Ba): ئێکسترا:" at bounding box center [745, 455] width 513 height 32
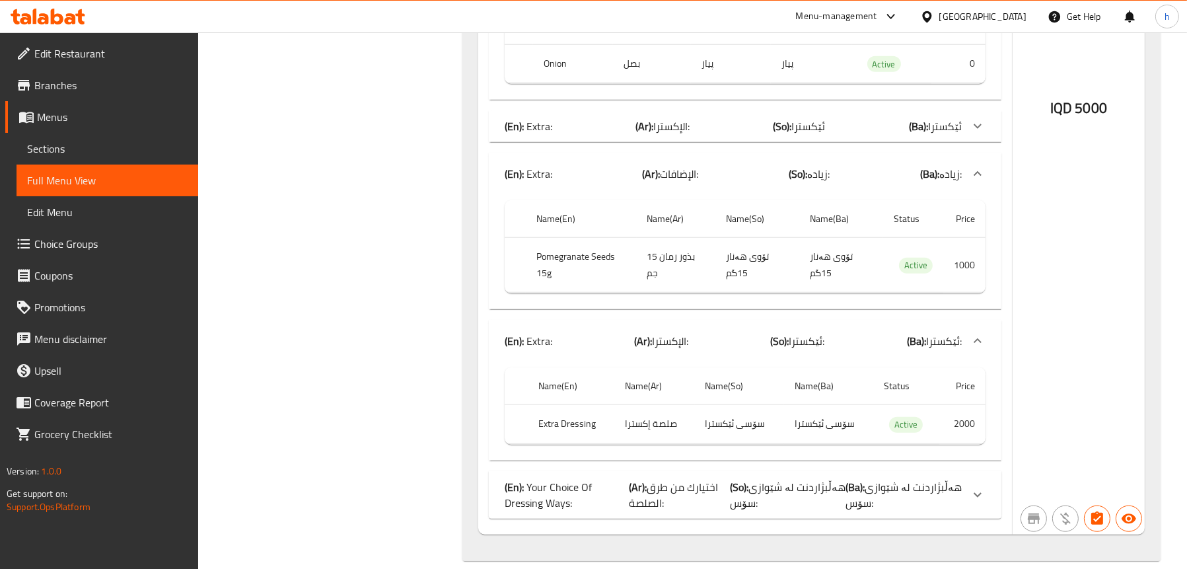
click at [538, 479] on p "(En): Your Choice Of Dressing Ways:" at bounding box center [567, 495] width 125 height 32
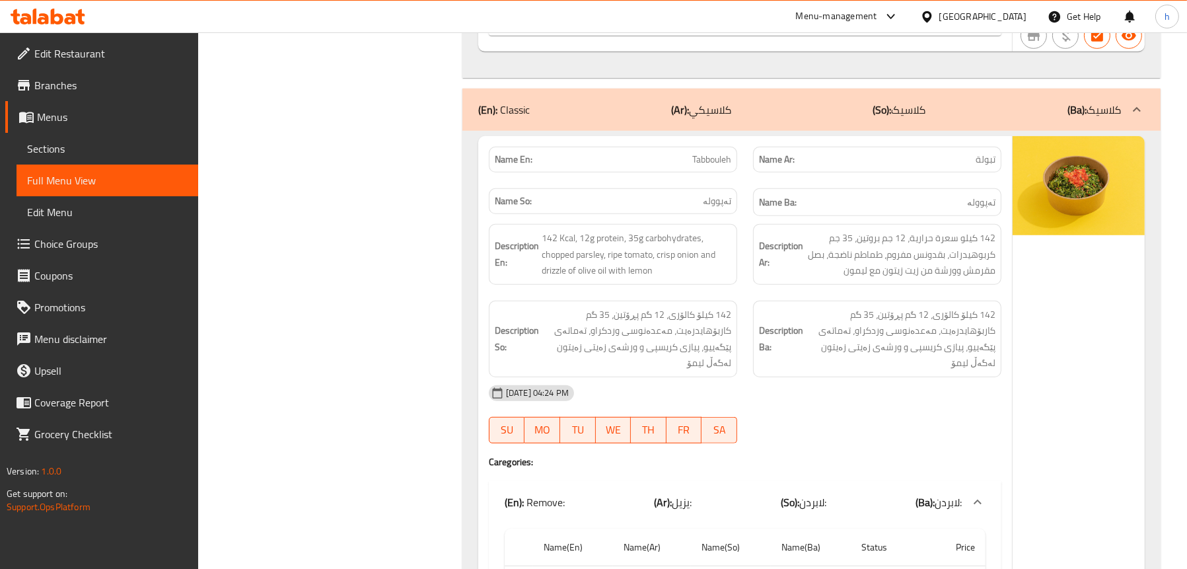
scroll to position [1271, 0]
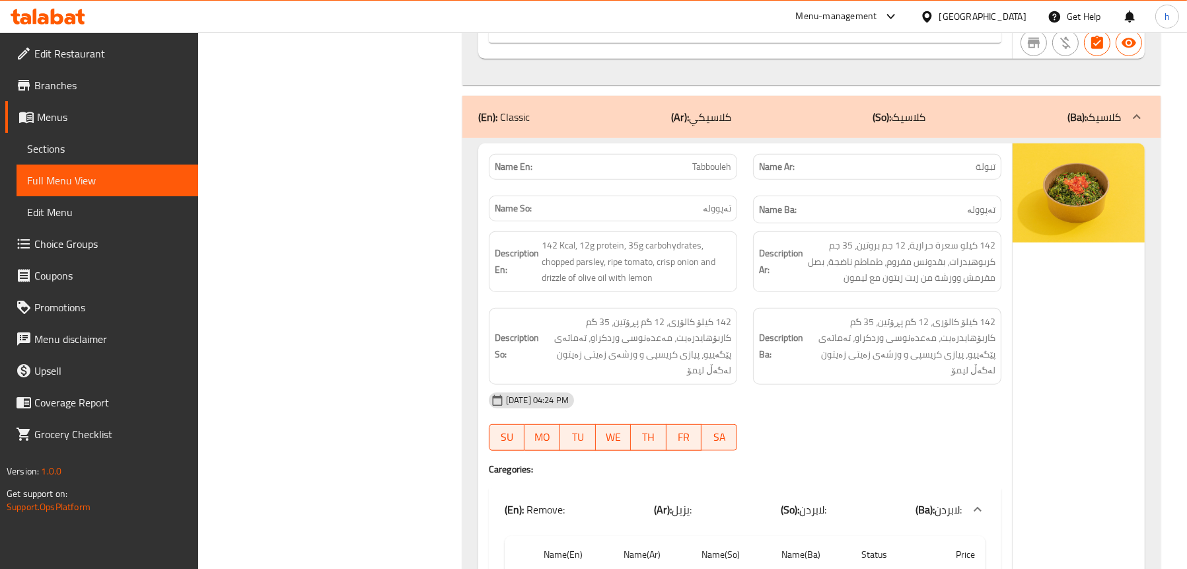
click at [412, 369] on div "Filter Branches Zalatakhana, Naz Naz Branches Popular filters Free items Branch…" at bounding box center [336, 72] width 238 height 2346
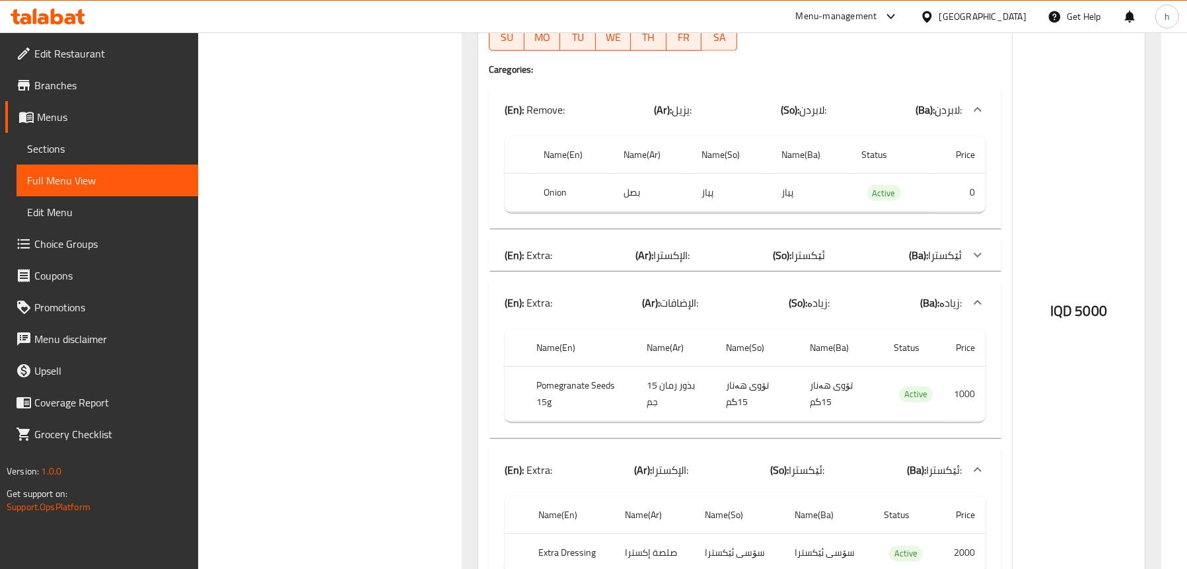
scroll to position [1733, 0]
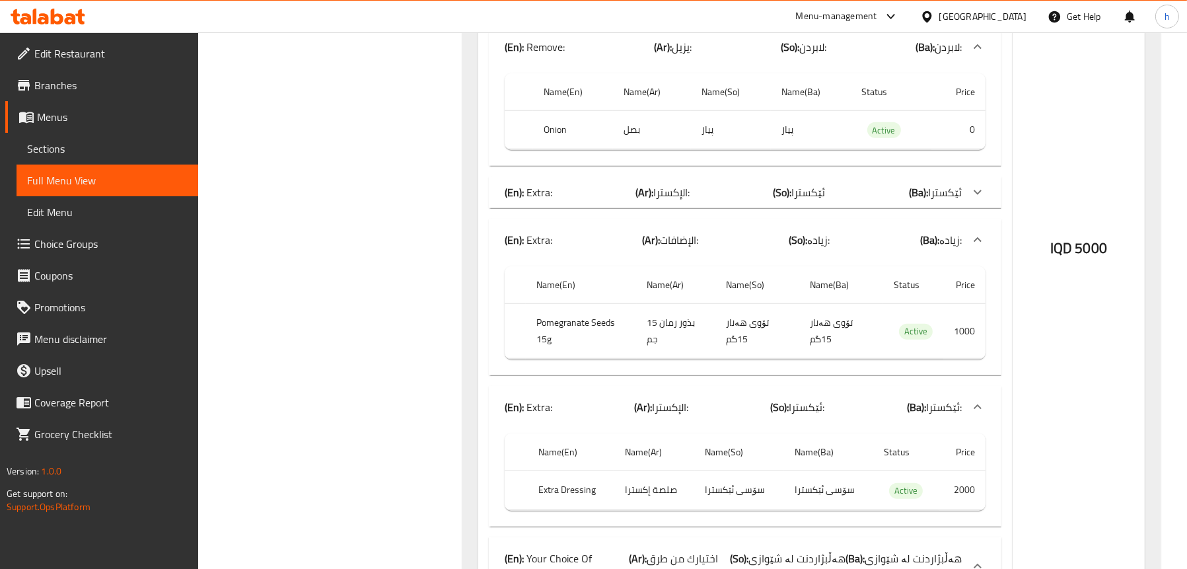
click at [595, 184] on div "(En): Extra: (Ar): [DEMOGRAPHIC_DATA]: (So): ئێکسترا (Ba): ئێکسترا" at bounding box center [733, 192] width 457 height 16
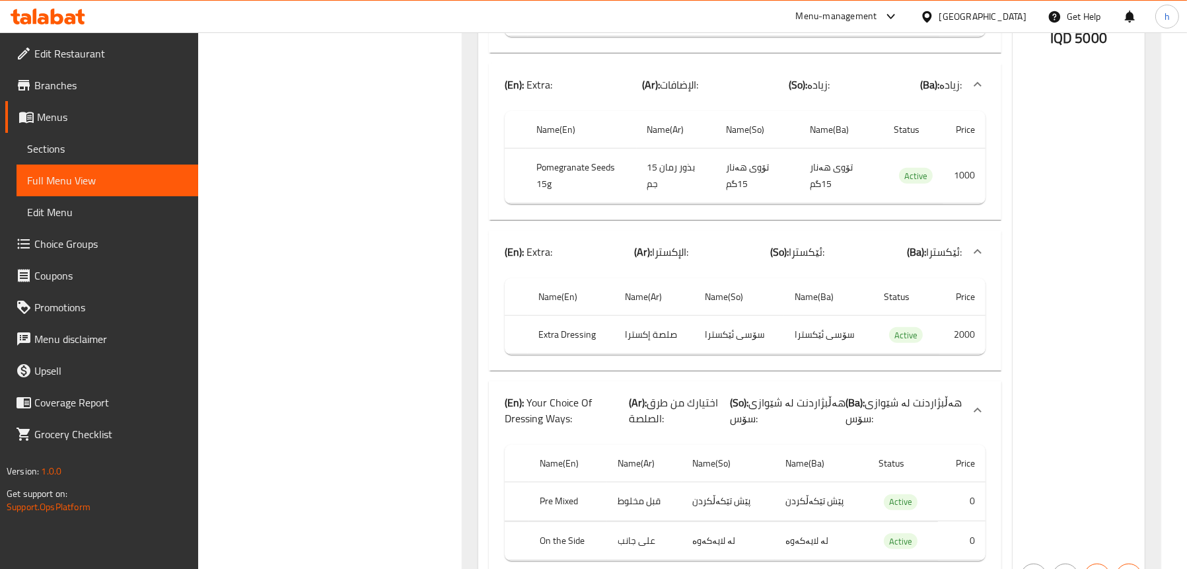
scroll to position [1865, 0]
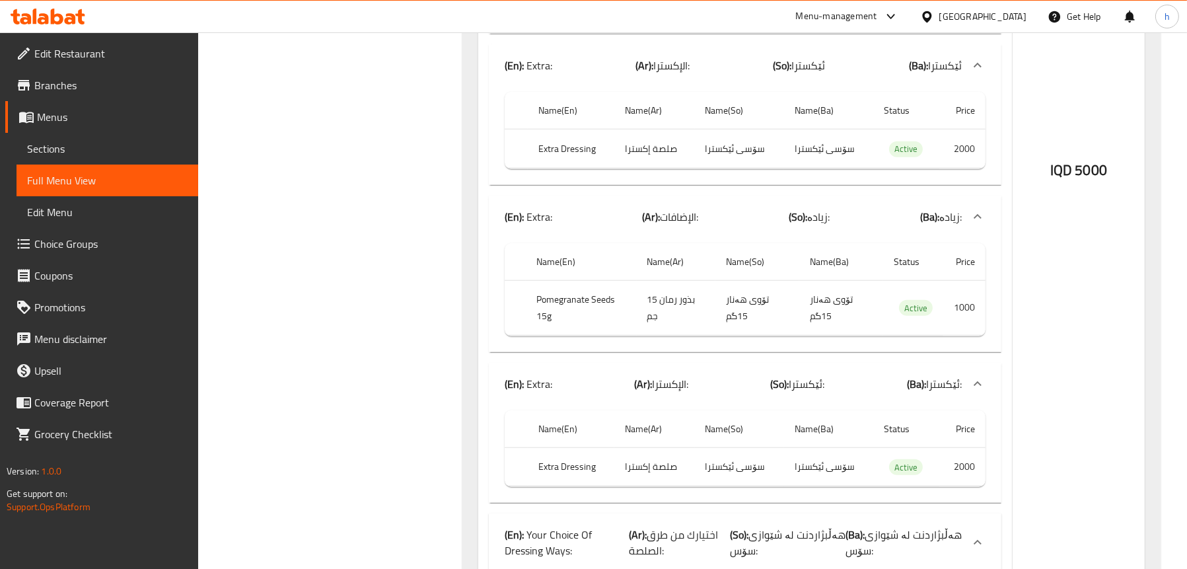
click at [91, 149] on span "Sections" at bounding box center [107, 149] width 161 height 16
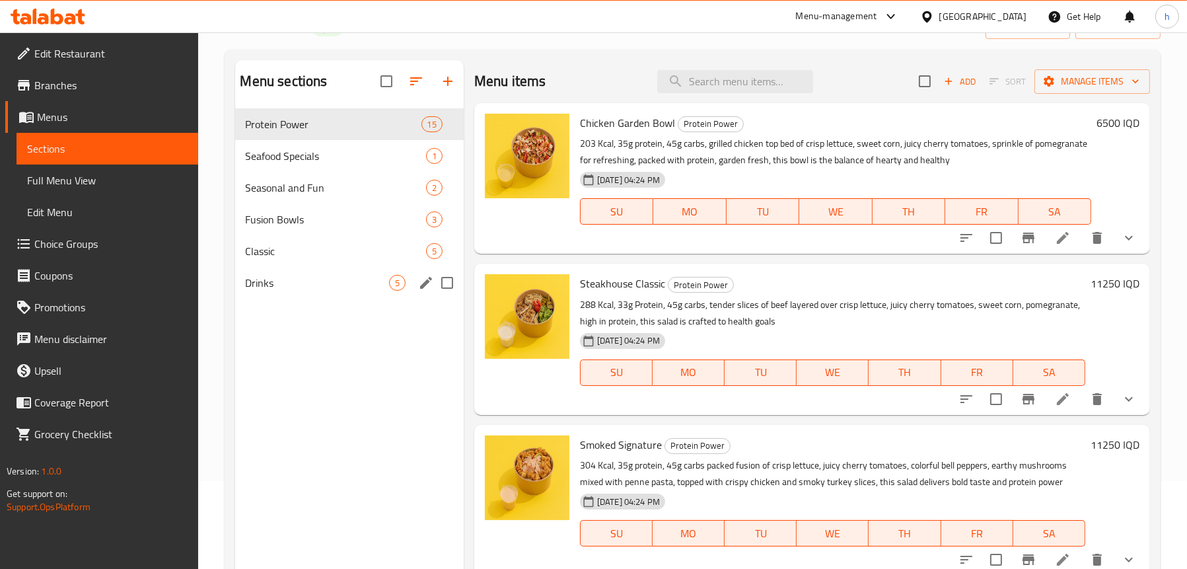
scroll to position [54, 0]
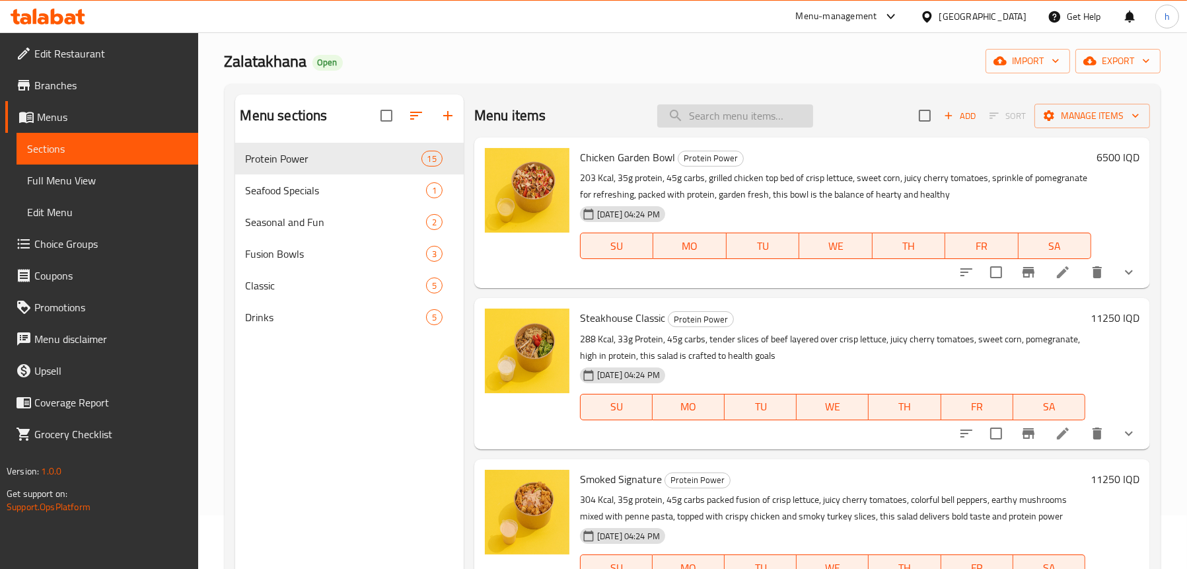
click at [734, 108] on input "search" at bounding box center [735, 115] width 156 height 23
click at [721, 118] on input "search" at bounding box center [735, 115] width 156 height 23
paste input "t"
click at [694, 121] on input "search" at bounding box center [735, 115] width 156 height 23
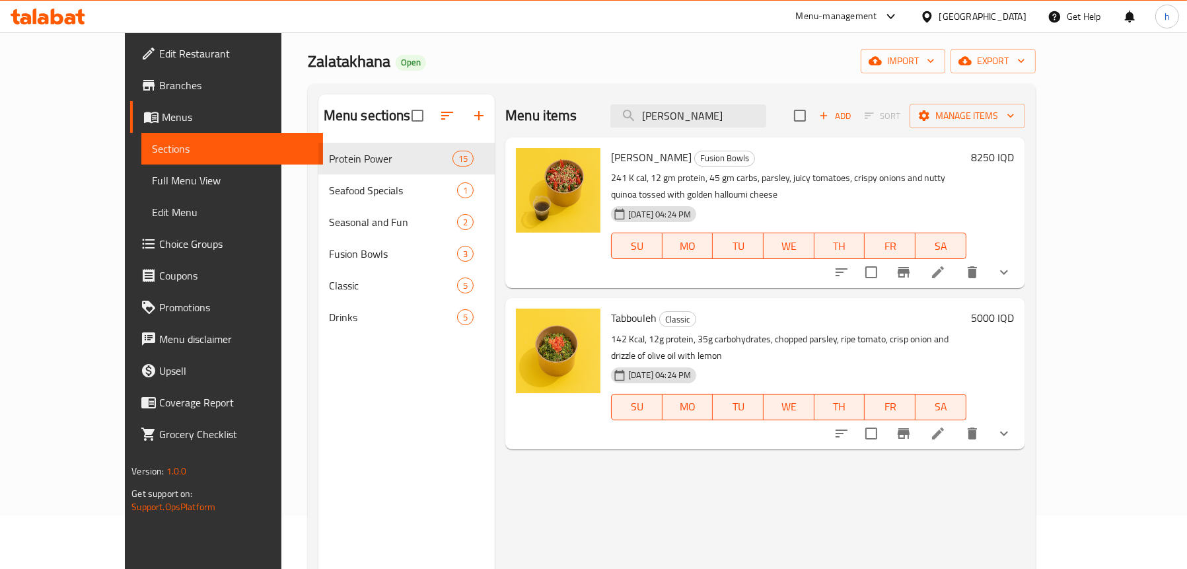
type input "[PERSON_NAME]"
click at [1020, 417] on button "show more" at bounding box center [1004, 433] width 32 height 32
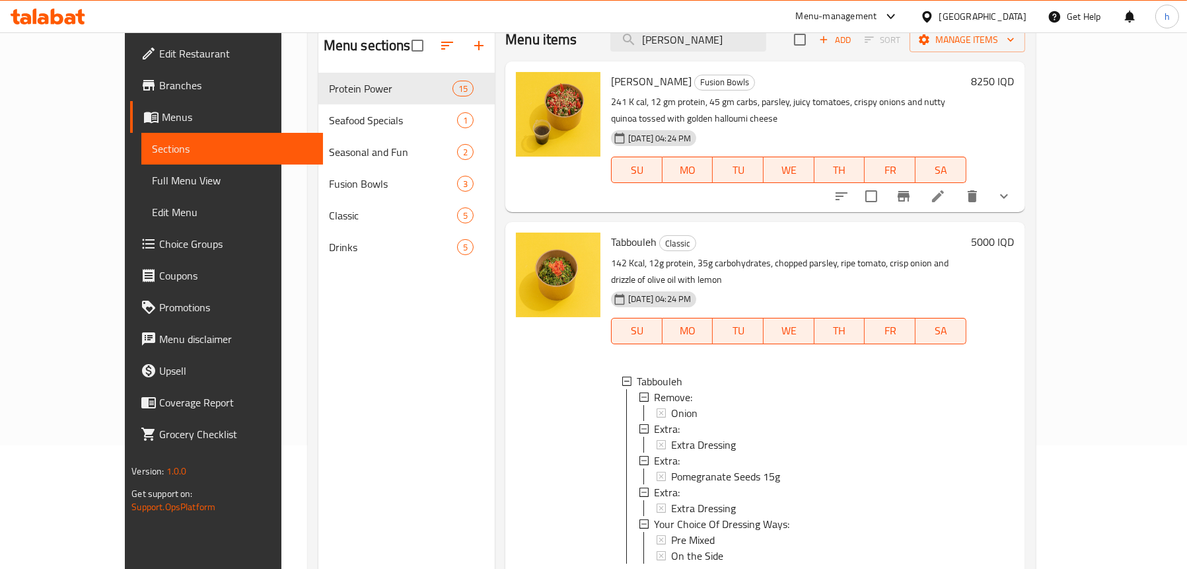
scroll to position [186, 0]
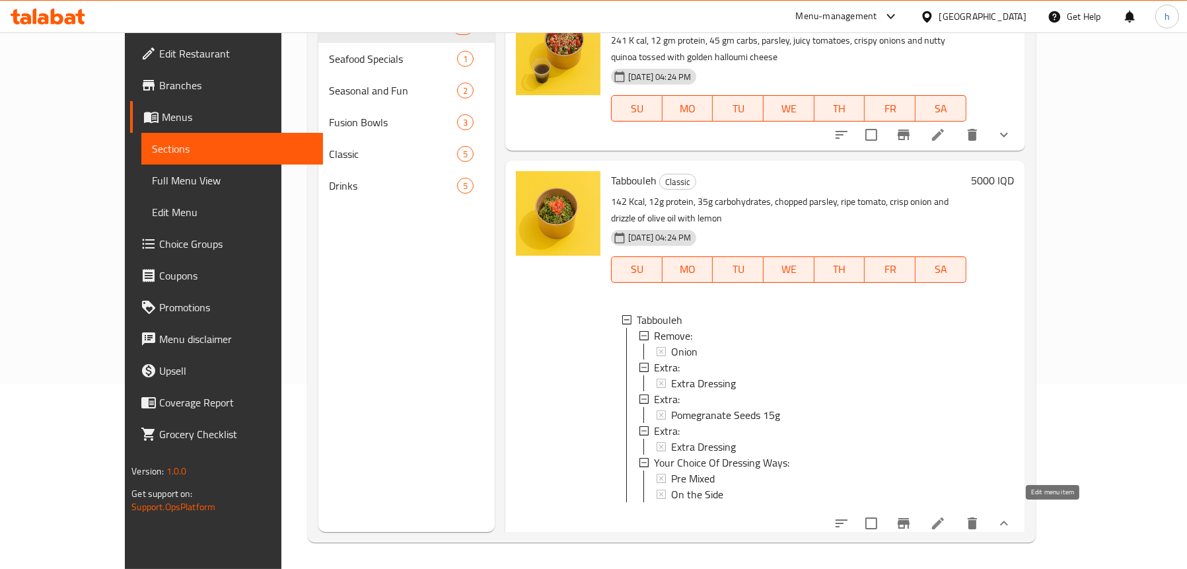
click at [957, 525] on li at bounding box center [938, 523] width 37 height 24
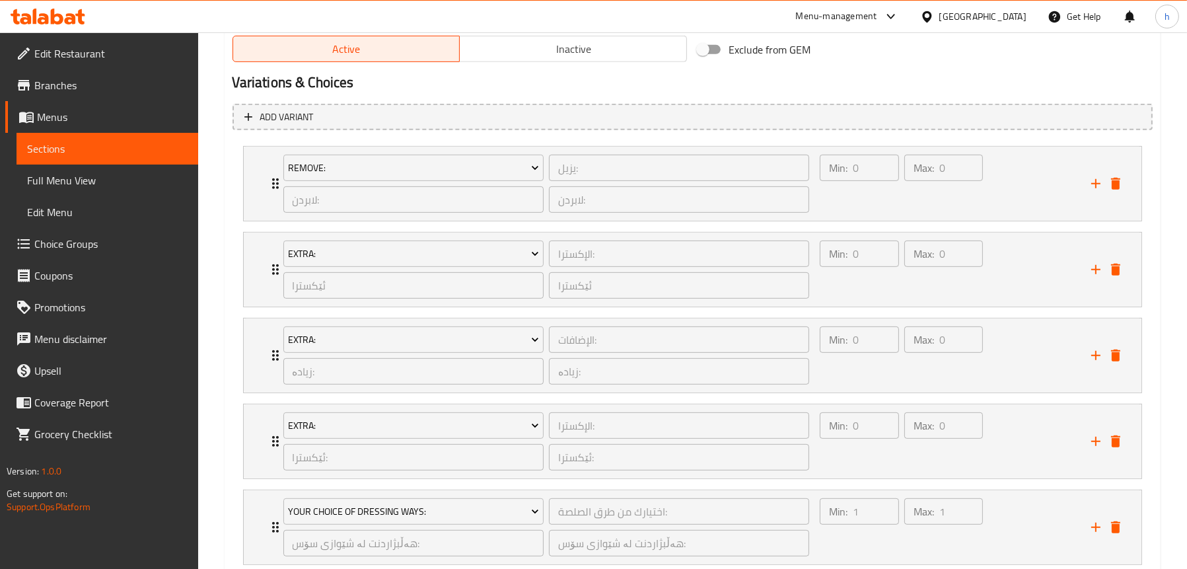
scroll to position [859, 0]
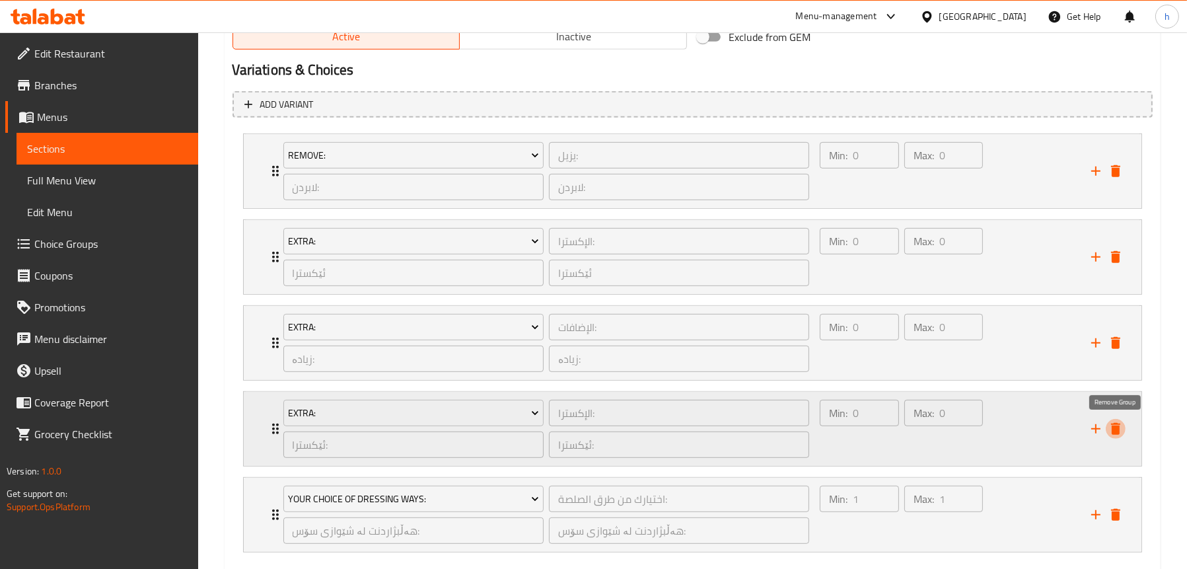
click at [1115, 431] on icon "delete" at bounding box center [1115, 429] width 9 height 12
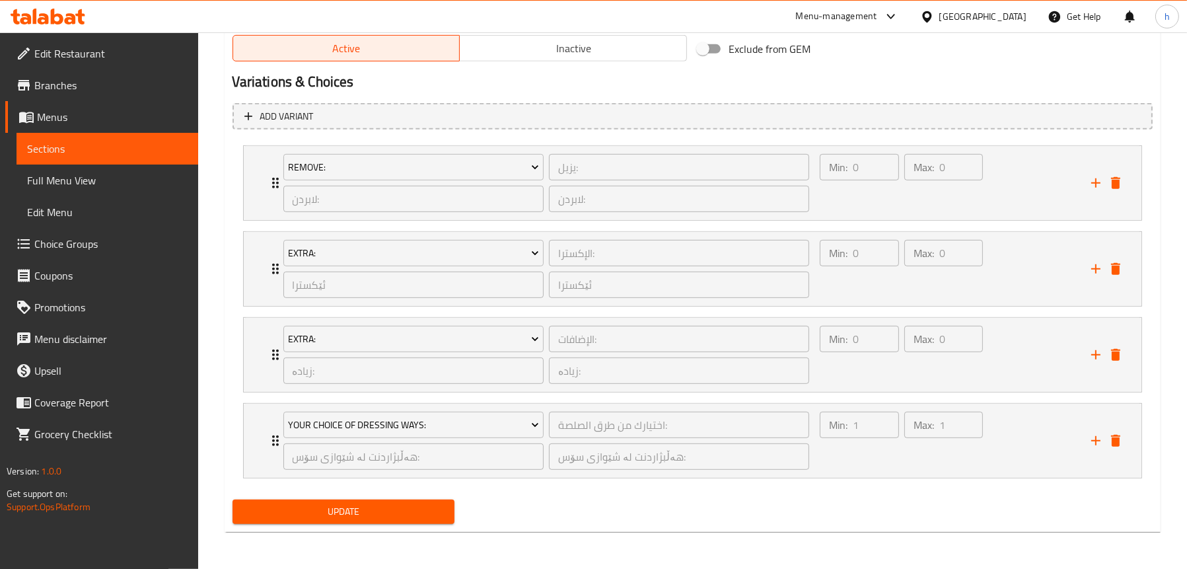
click at [367, 516] on span "Update" at bounding box center [343, 511] width 201 height 17
click at [89, 184] on span "Full Menu View" at bounding box center [107, 180] width 161 height 16
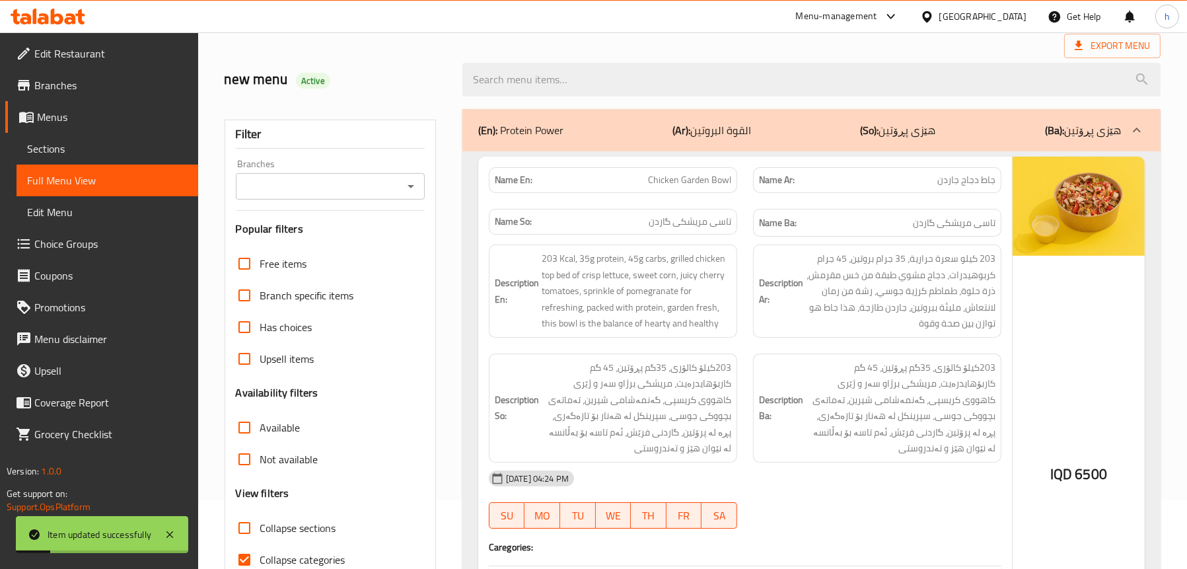
scroll to position [54, 0]
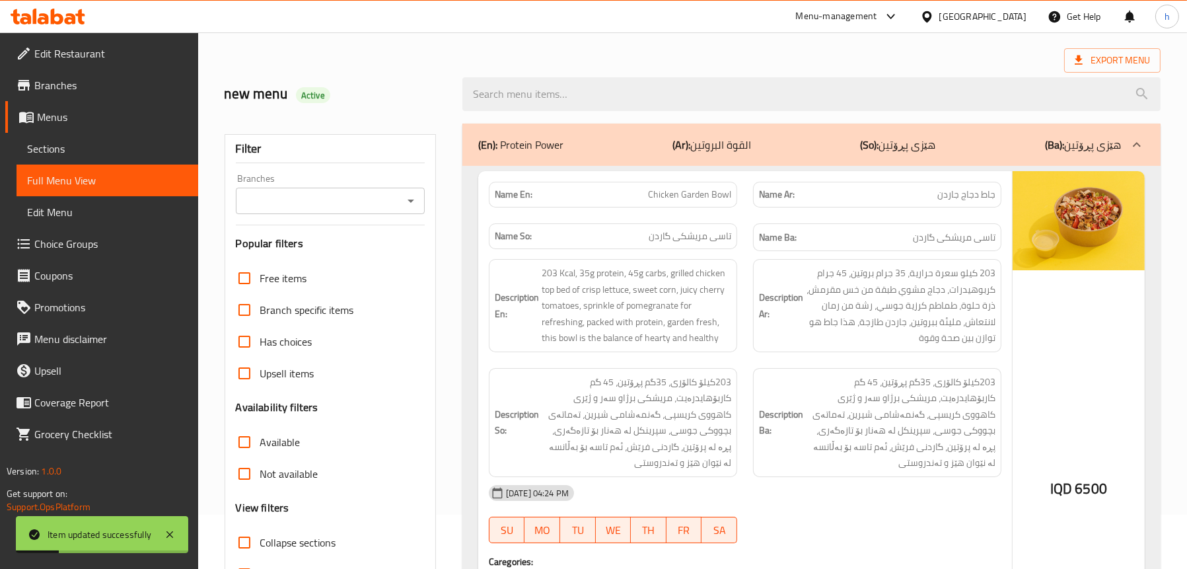
click at [407, 192] on div at bounding box center [410, 201] width 17 height 18
click at [407, 198] on icon "Open" at bounding box center [411, 201] width 16 height 16
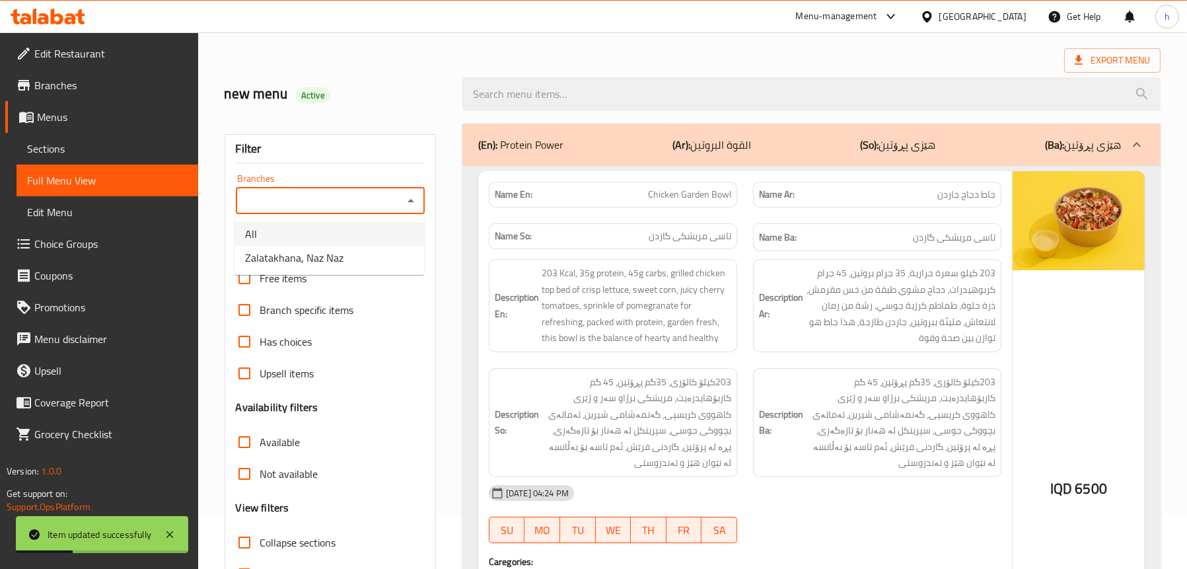
click at [394, 236] on li "All" at bounding box center [330, 234] width 190 height 24
drag, startPoint x: 418, startPoint y: 198, endPoint x: 414, endPoint y: 205, distance: 8.3
click at [418, 198] on icon "Open" at bounding box center [411, 201] width 16 height 16
click at [378, 259] on li "Zalatakhana, Naz Naz" at bounding box center [330, 258] width 190 height 24
type input "Zalatakhana, Naz Naz"
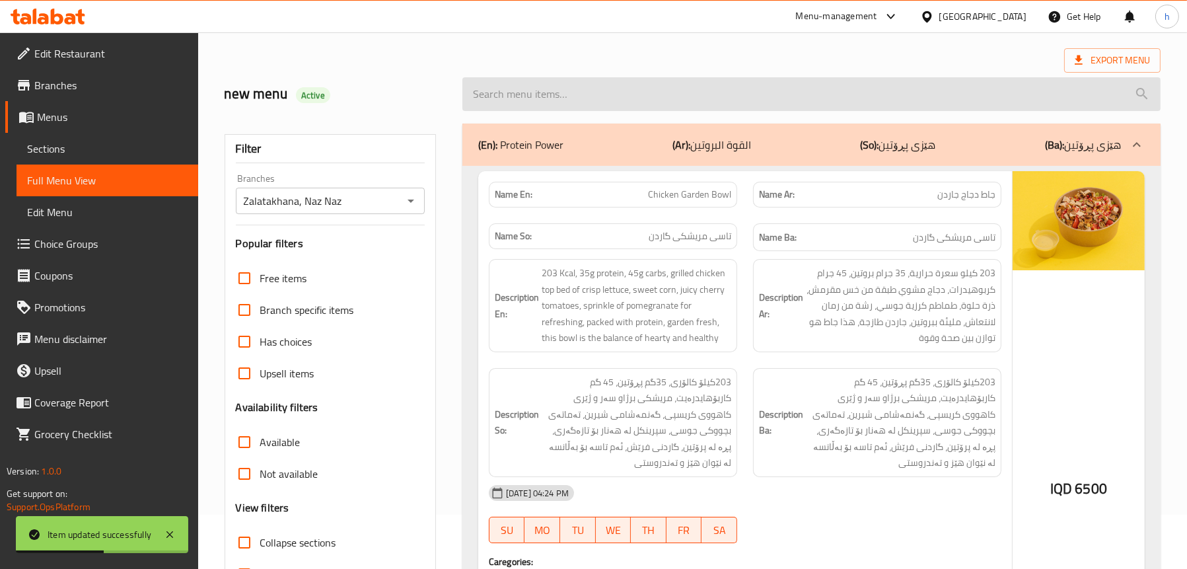
click at [632, 94] on input "search" at bounding box center [811, 94] width 698 height 34
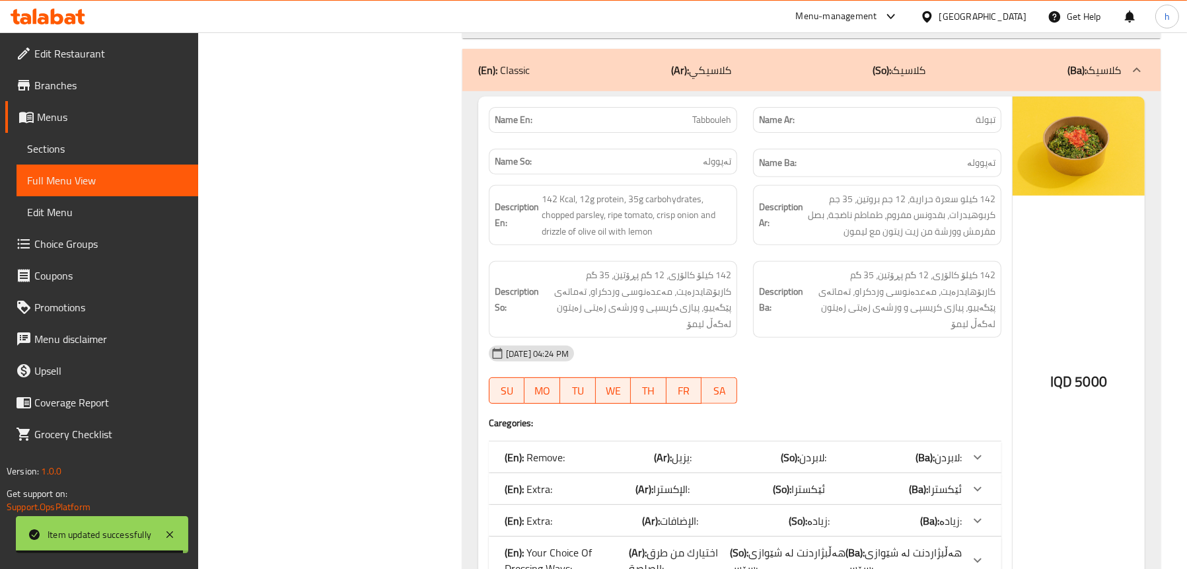
scroll to position [768, 0]
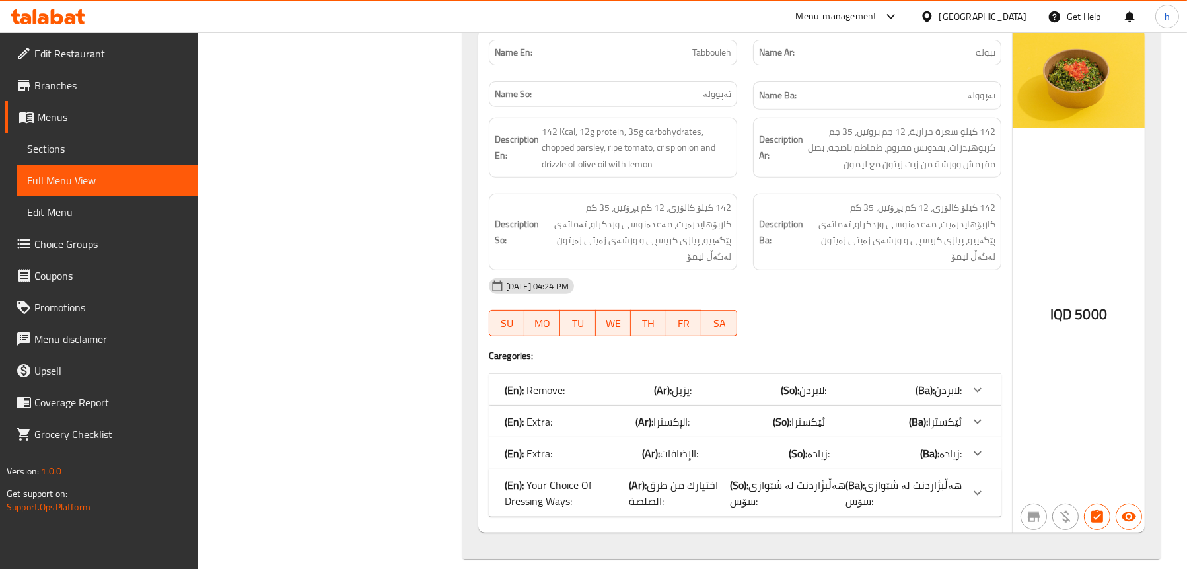
click at [544, 382] on p "(En): Remove:" at bounding box center [535, 390] width 60 height 16
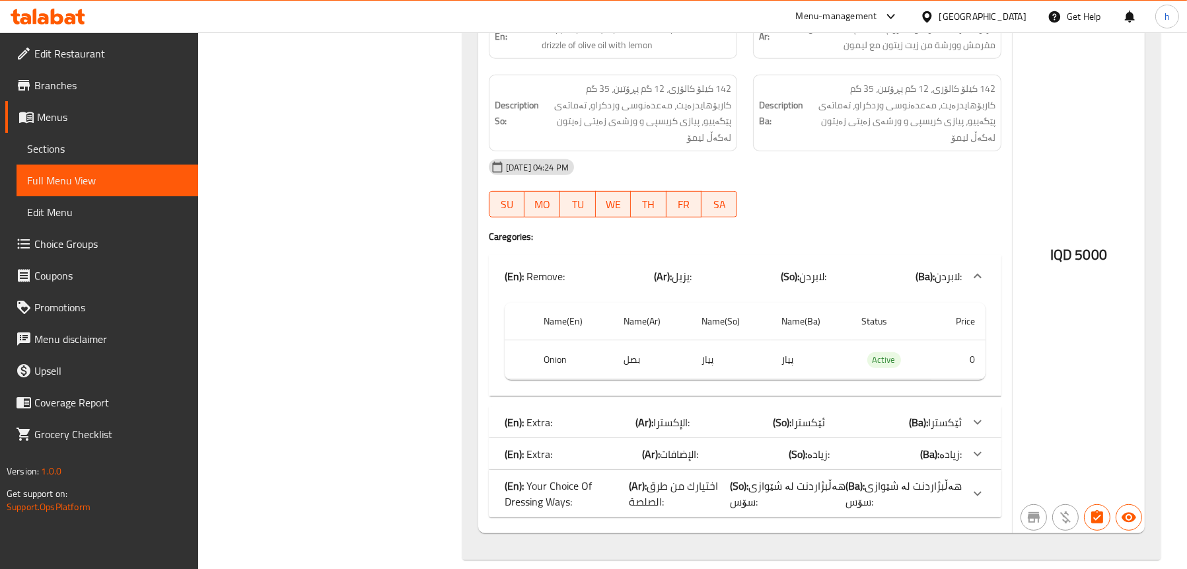
click at [558, 414] on div "(En): Extra: (Ar): [DEMOGRAPHIC_DATA]: (So): ئێکسترا (Ba): ئێکسترا" at bounding box center [733, 422] width 457 height 16
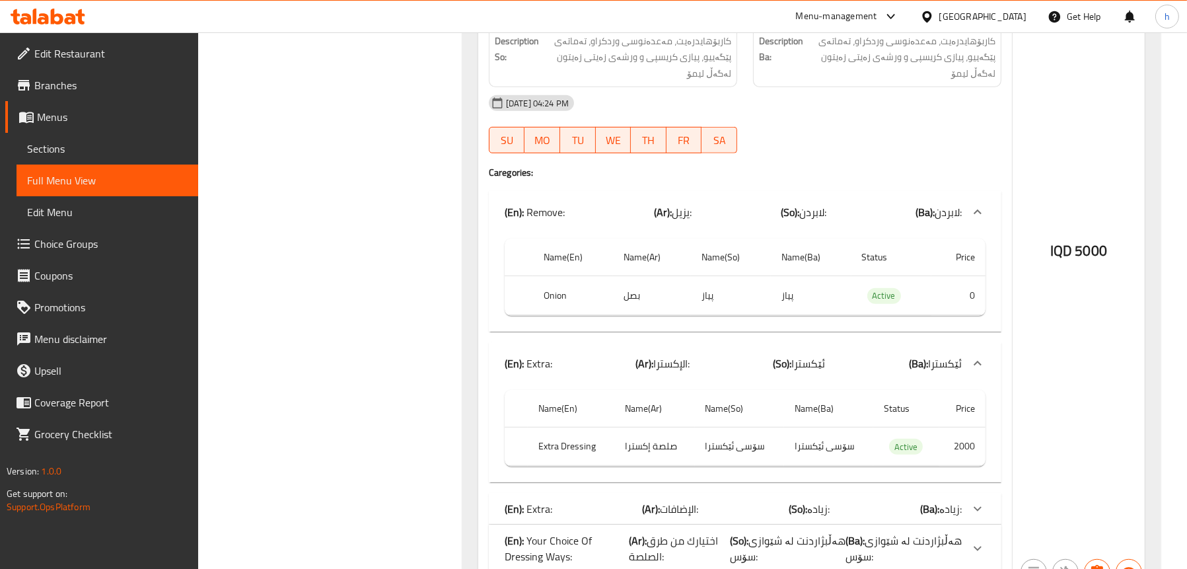
scroll to position [1006, 0]
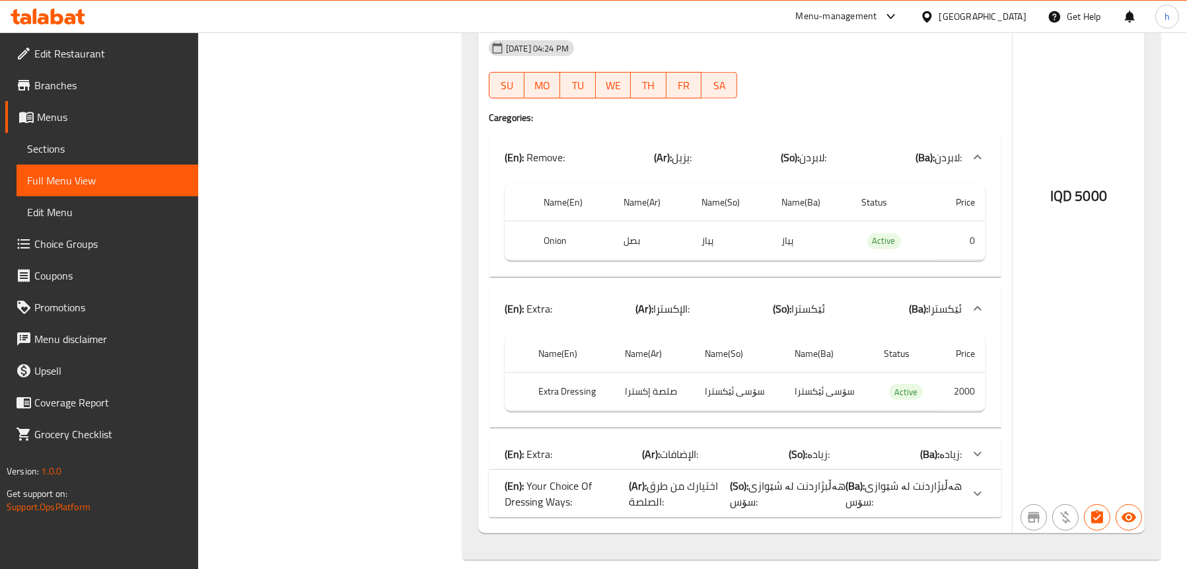
click at [561, 418] on div "Name En: Tabbouleh Name Ar: تبولة Name So: تەپوولە Name Ba: تەپوولە Description…" at bounding box center [745, 162] width 534 height 742
click at [562, 438] on div "(En): Extra: (Ar): الإضافات: (So): زیادە: (Ba): زیادە:" at bounding box center [745, 454] width 513 height 32
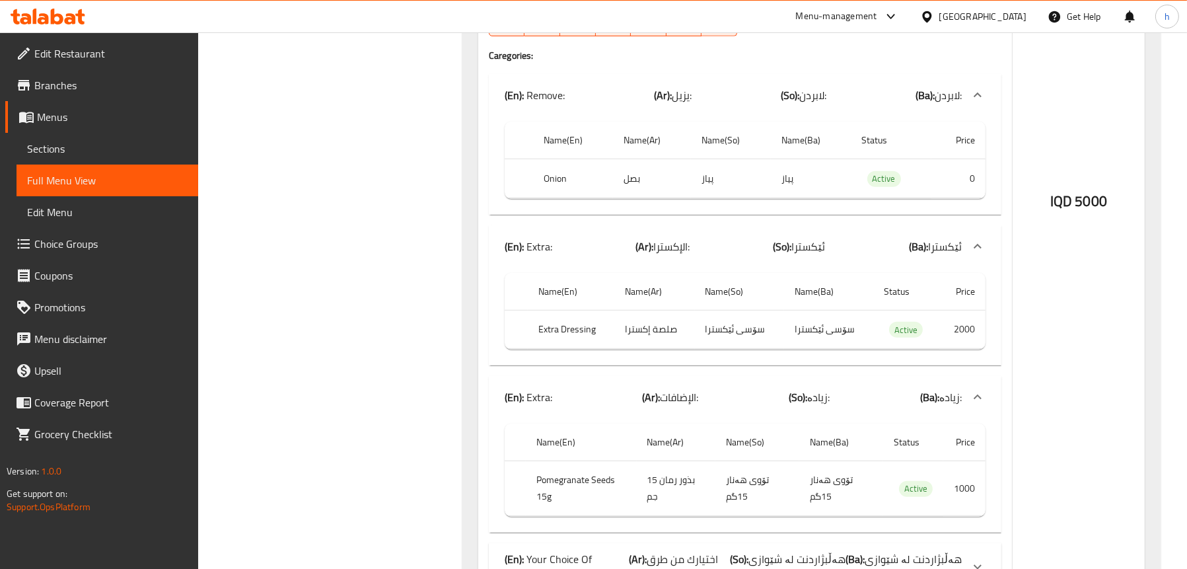
scroll to position [1141, 0]
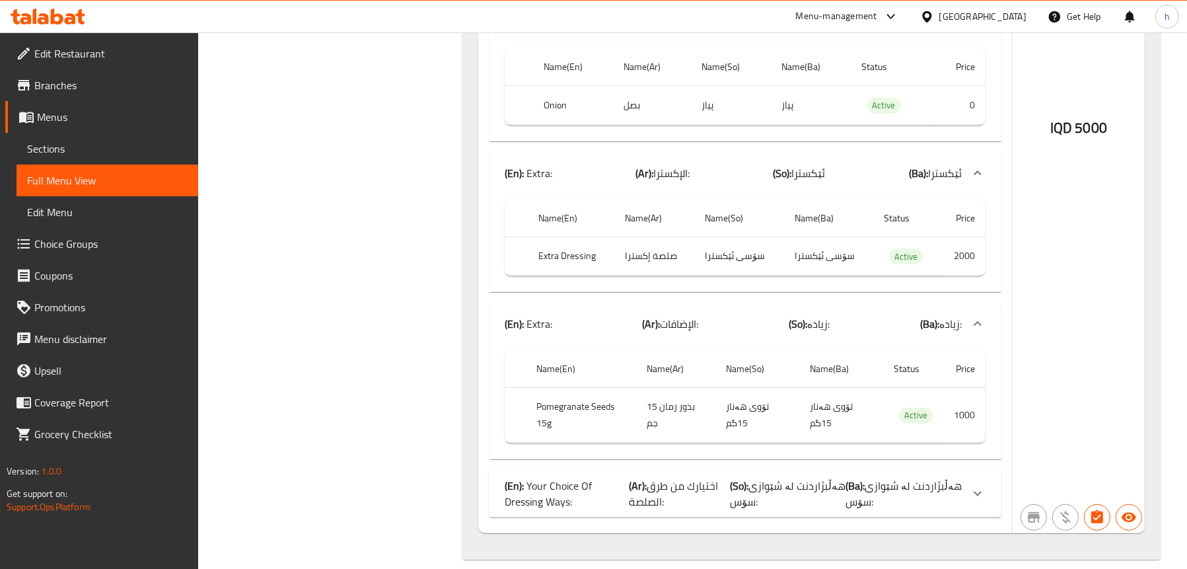
click at [544, 499] on div "(En): Your Choice Of Dressing Ways: (Ar): اختيارك من طرق الصلصة: (So): هەڵبژارد…" at bounding box center [745, 494] width 513 height 48
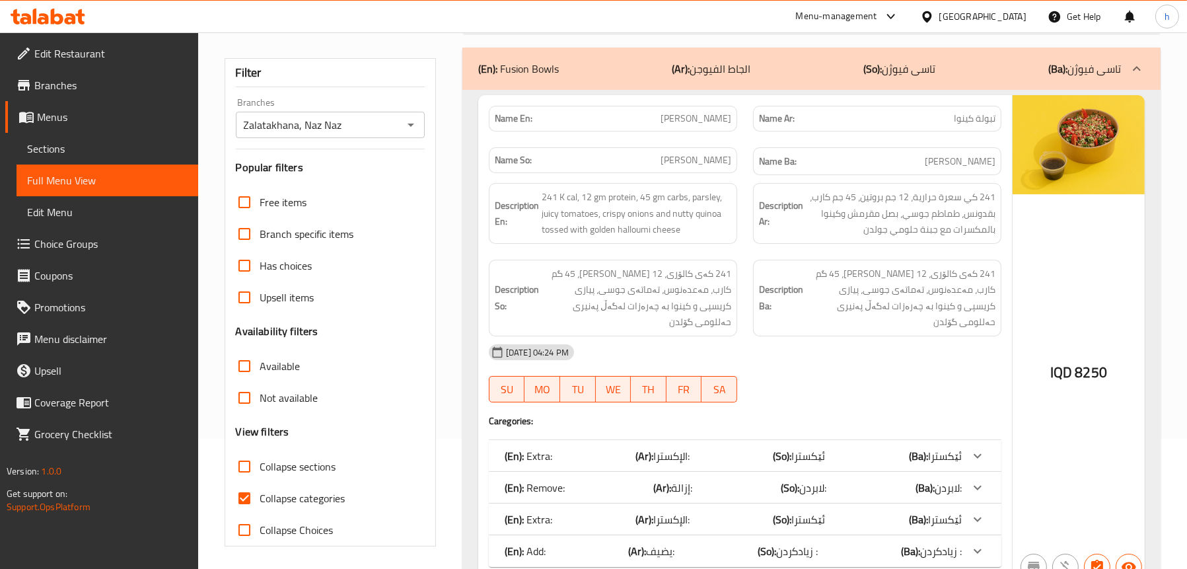
scroll to position [0, 0]
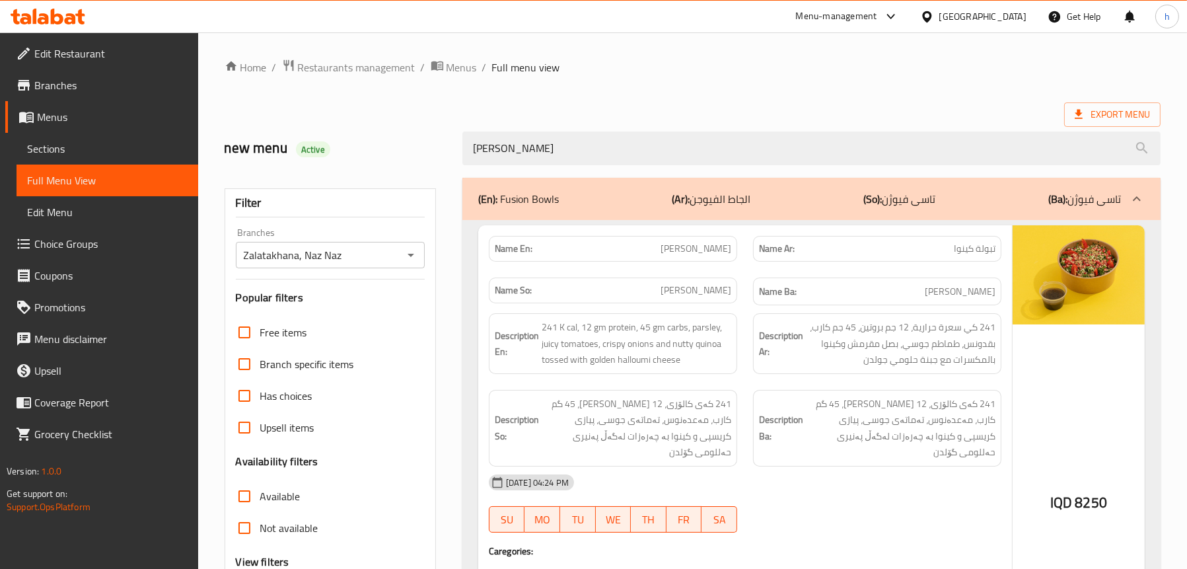
drag, startPoint x: 451, startPoint y: 151, endPoint x: 376, endPoint y: 141, distance: 76.0
click at [377, 142] on div "new menu Active [PERSON_NAME]" at bounding box center [693, 148] width 952 height 59
paste input "Greek Salad"
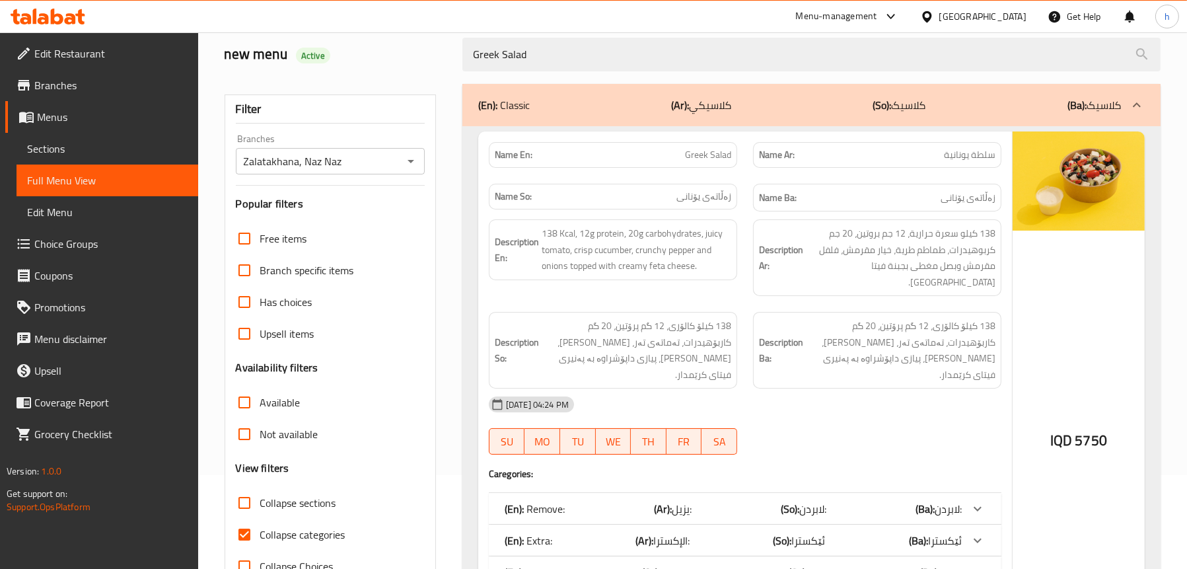
scroll to position [228, 0]
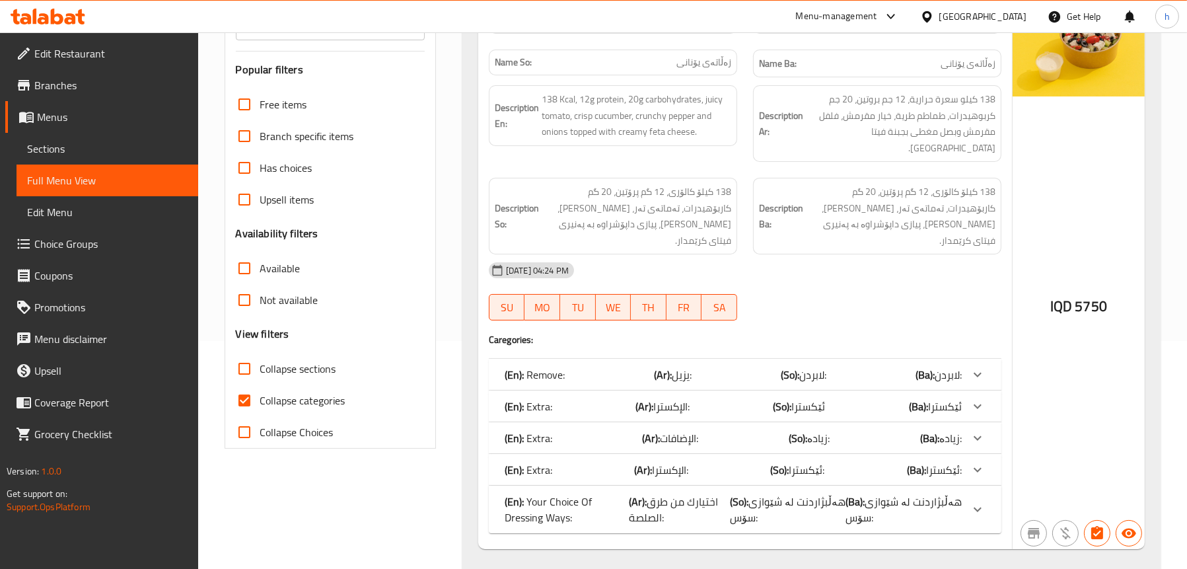
type input "Greek Salad"
click at [567, 398] on div "(En): Extra: (Ar): [DEMOGRAPHIC_DATA]: (So): ئێکسترا (Ba): ئێکسترا" at bounding box center [733, 406] width 457 height 16
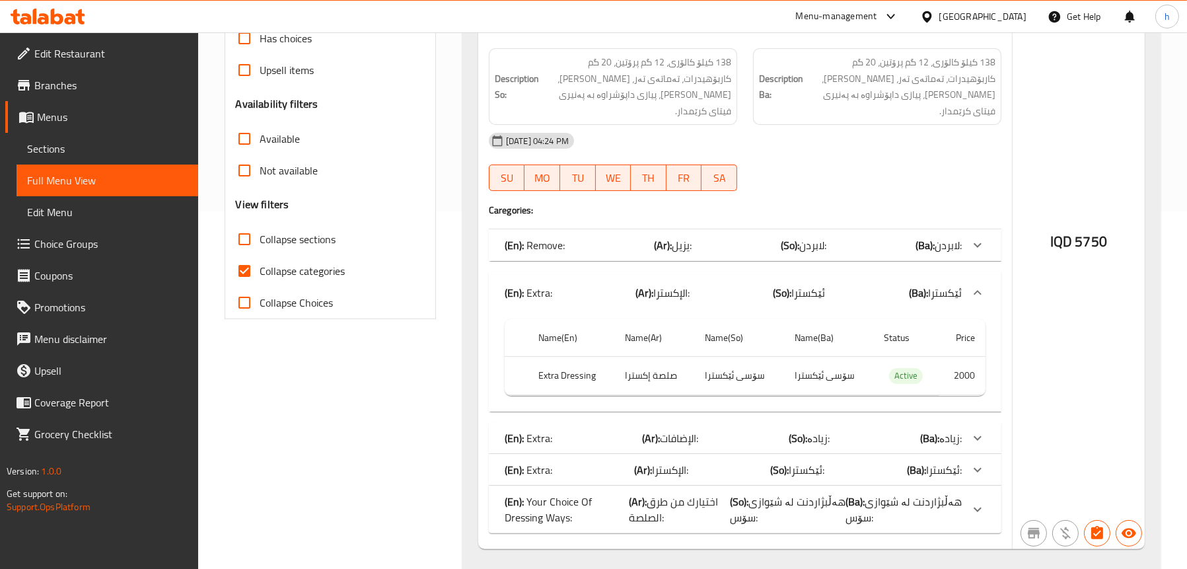
click at [556, 430] on div "(En): Extra: (Ar): الإضافات: (So): زیادە: (Ba): زیادە:" at bounding box center [733, 438] width 457 height 16
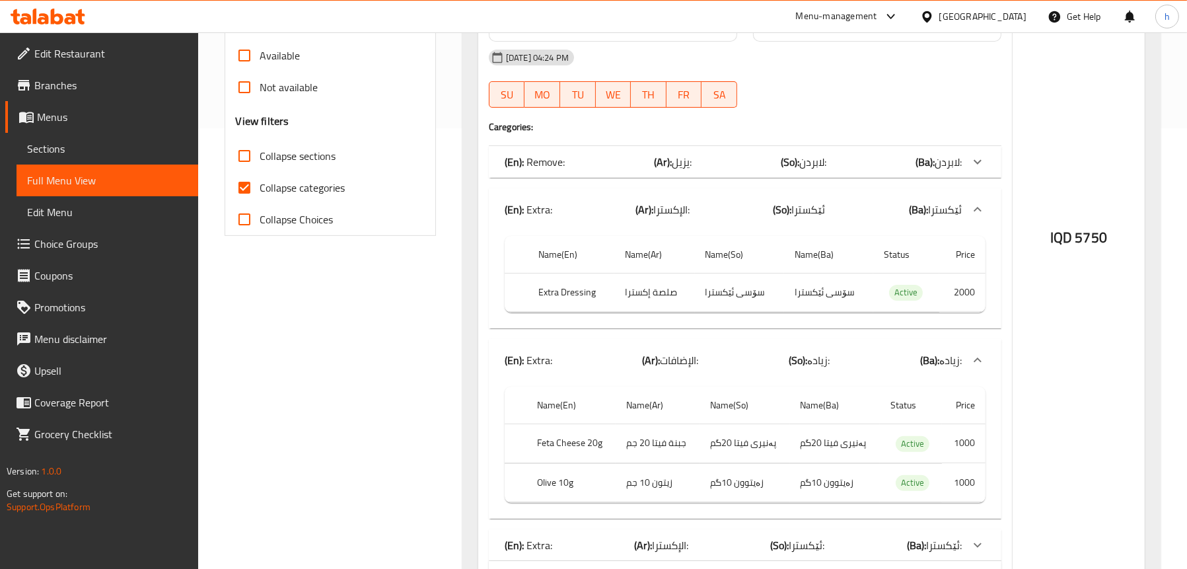
scroll to position [516, 0]
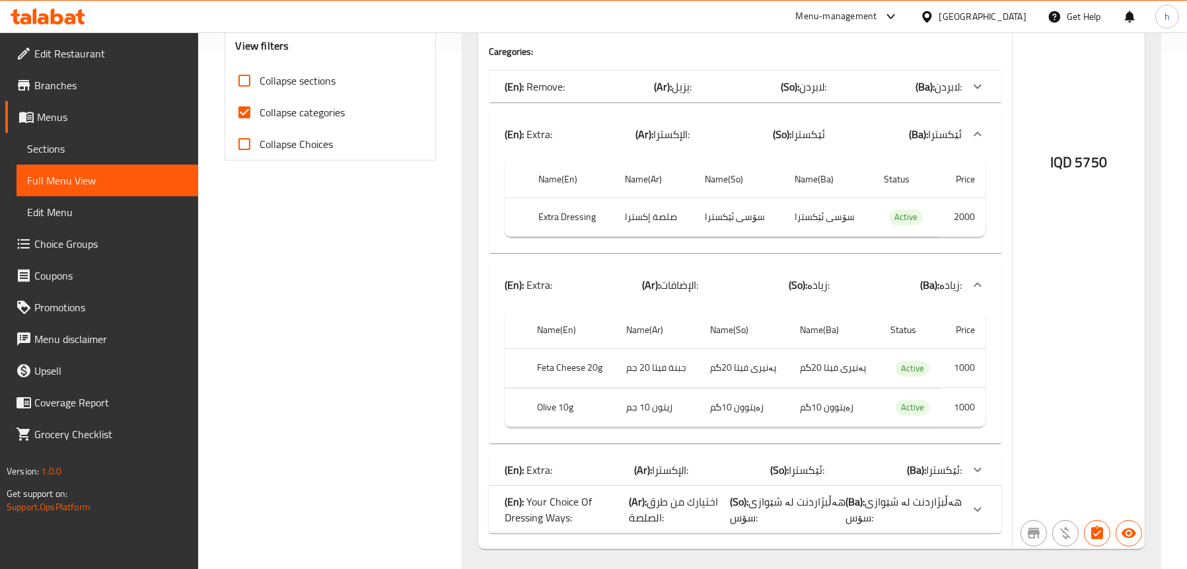
click at [561, 454] on div "(En): Extra: (Ar): [DEMOGRAPHIC_DATA]: (So): ئێکسترا: (Ba): ئێکسترا:" at bounding box center [745, 470] width 513 height 32
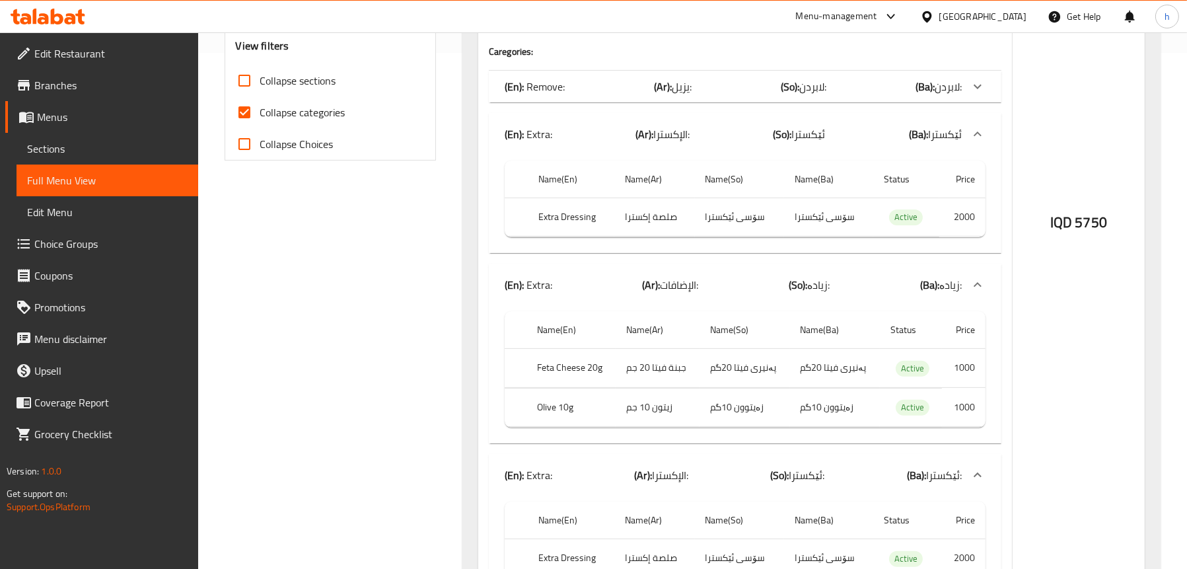
click at [60, 141] on span "Sections" at bounding box center [107, 149] width 161 height 16
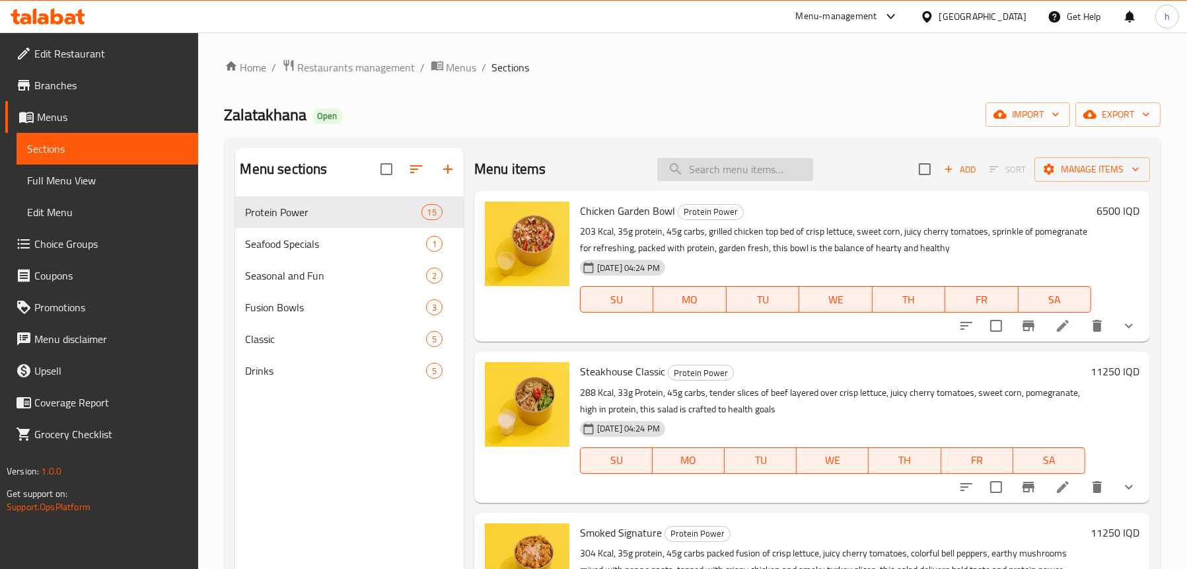
click at [704, 172] on input "search" at bounding box center [735, 169] width 156 height 23
paste input "Greek Salad"
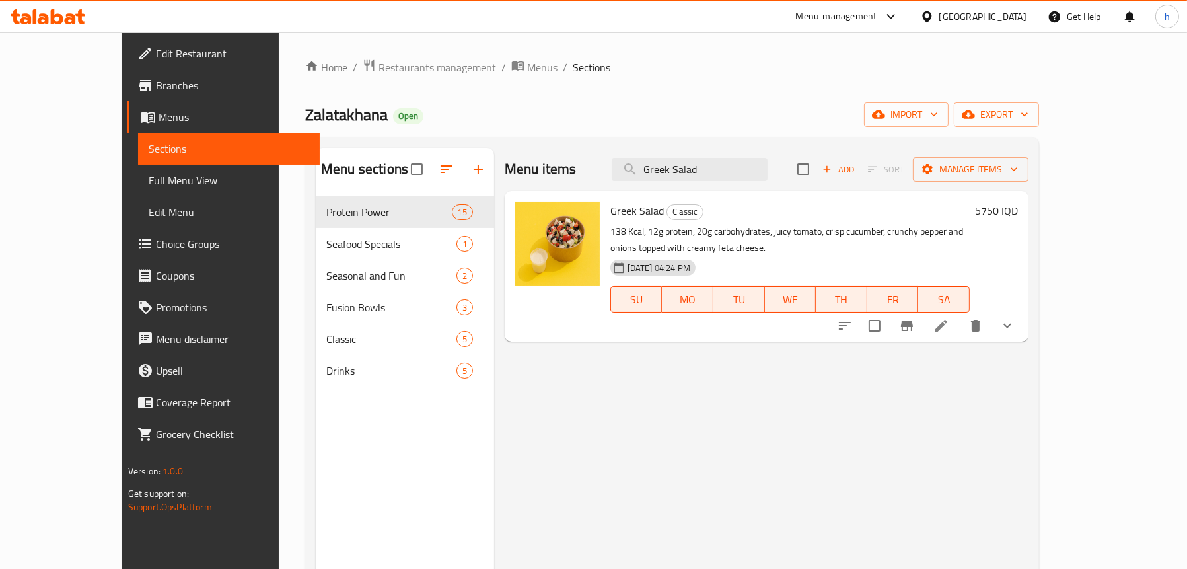
type input "Greek Salad"
click at [947, 320] on icon at bounding box center [941, 326] width 12 height 12
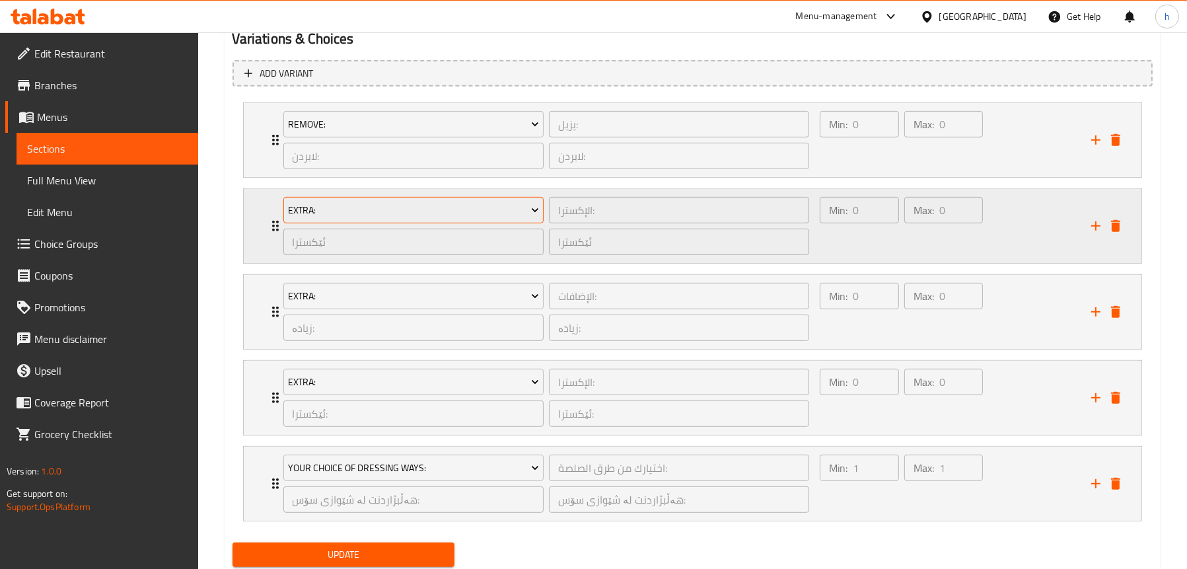
scroll to position [866, 0]
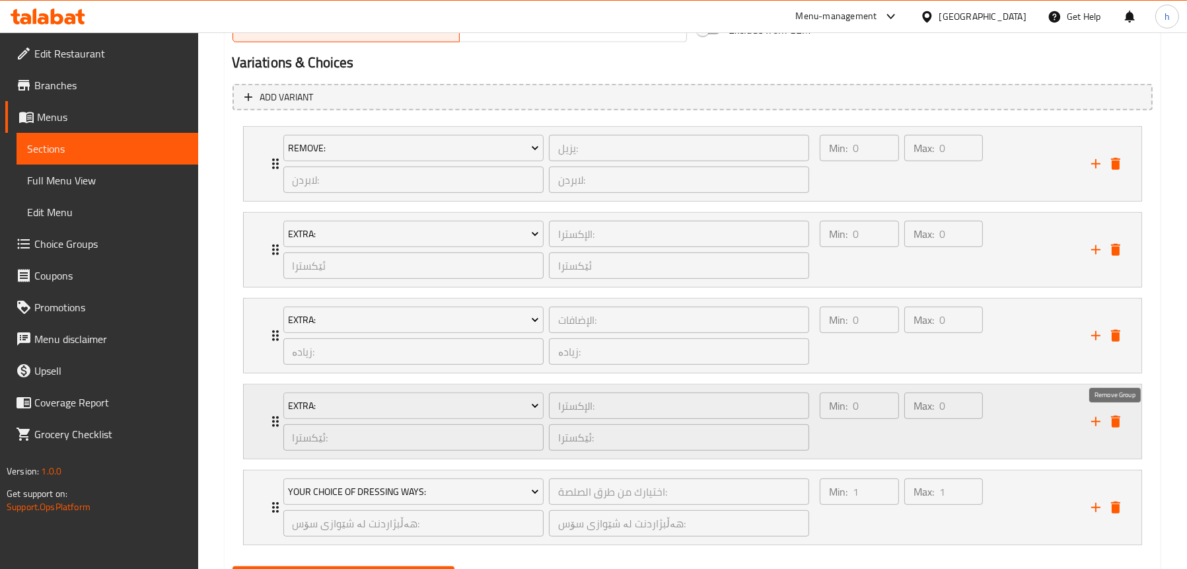
click at [1115, 422] on icon "delete" at bounding box center [1115, 422] width 9 height 12
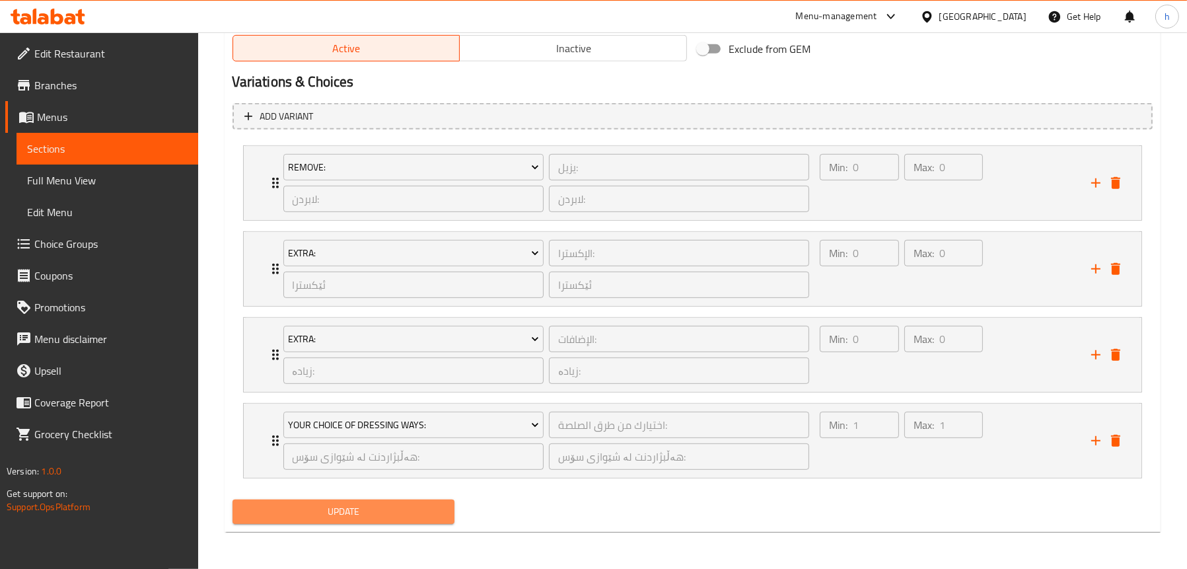
click at [334, 511] on span "Update" at bounding box center [343, 511] width 201 height 17
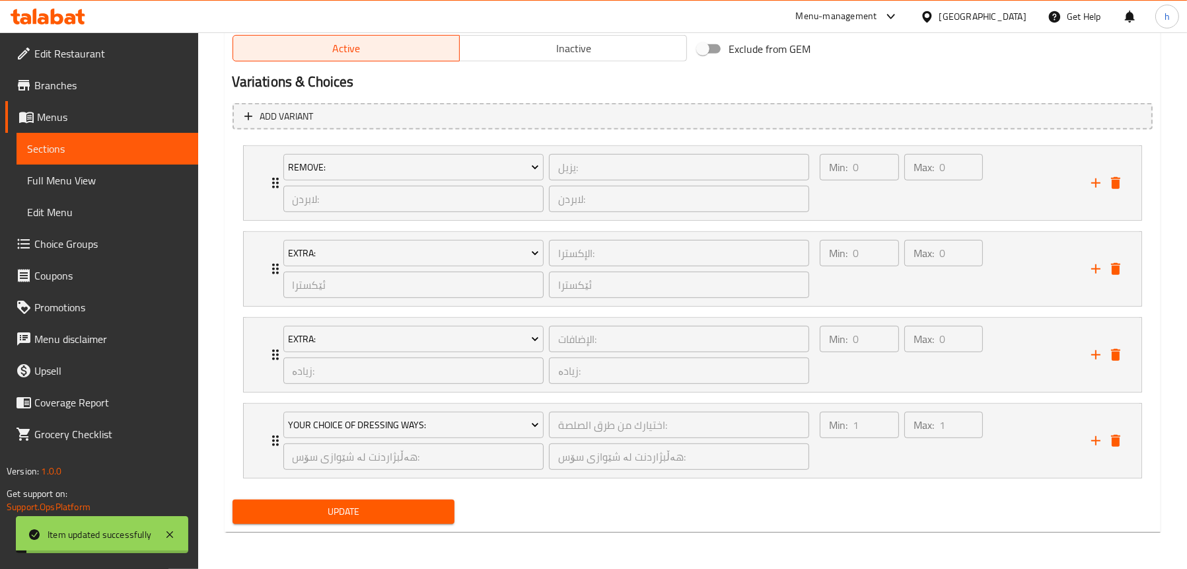
click at [94, 178] on span "Full Menu View" at bounding box center [107, 180] width 161 height 16
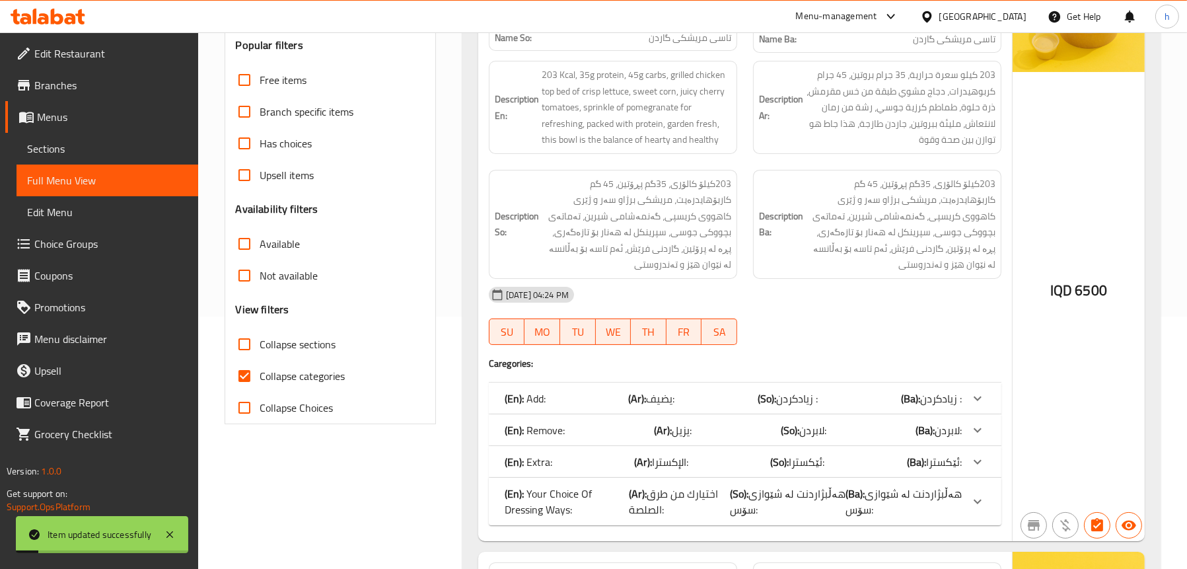
scroll to position [54, 0]
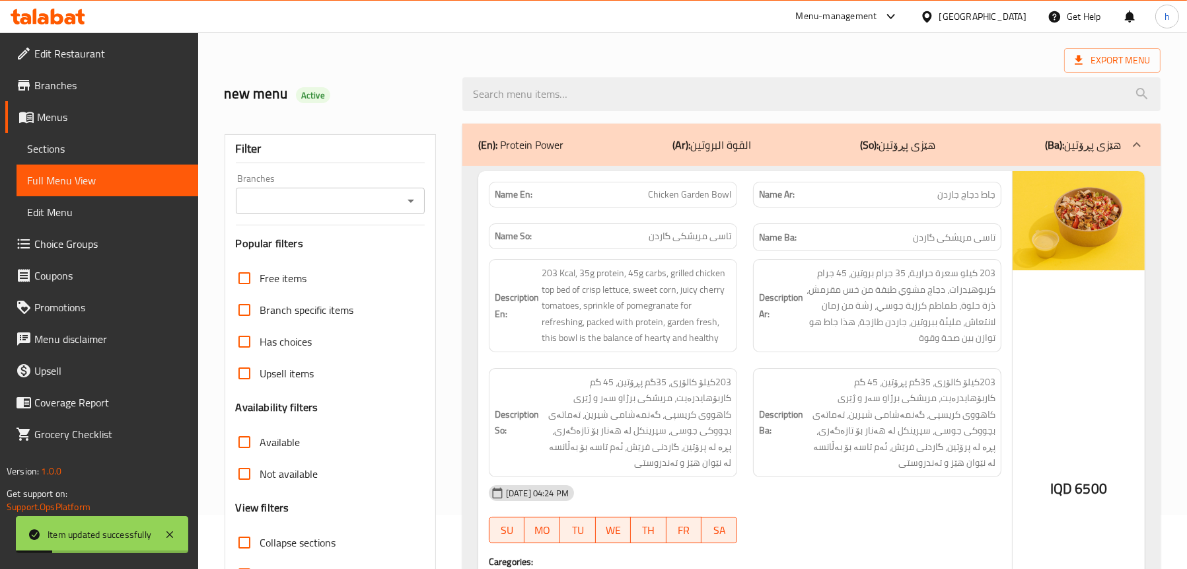
click at [414, 200] on icon "Open" at bounding box center [411, 201] width 16 height 16
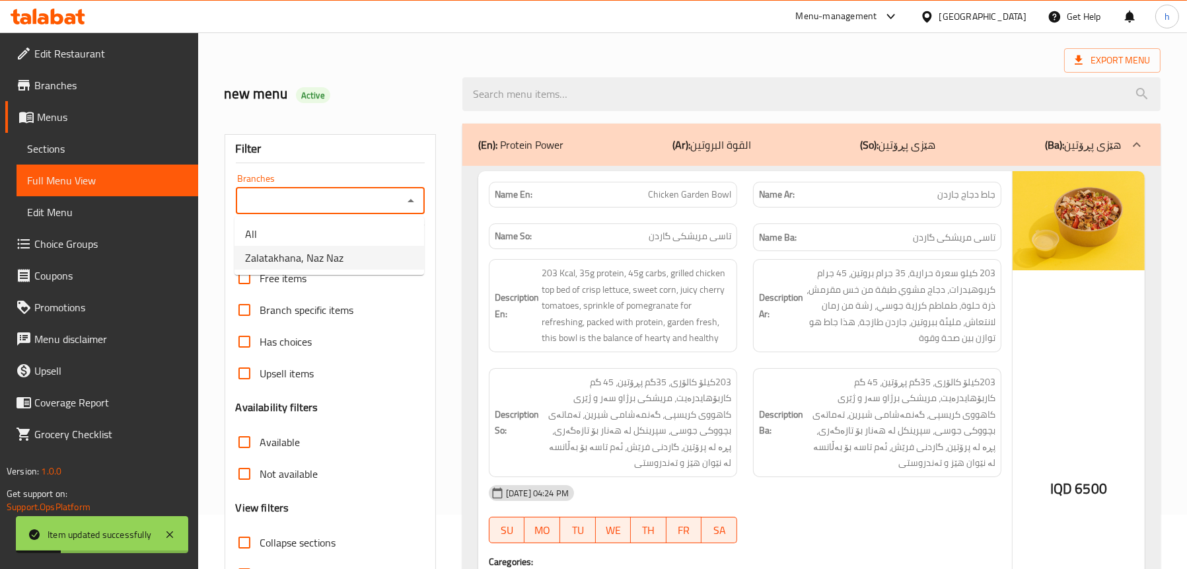
click at [355, 248] on li "Zalatakhana, Naz Naz" at bounding box center [330, 258] width 190 height 24
type input "Zalatakhana, Naz Naz"
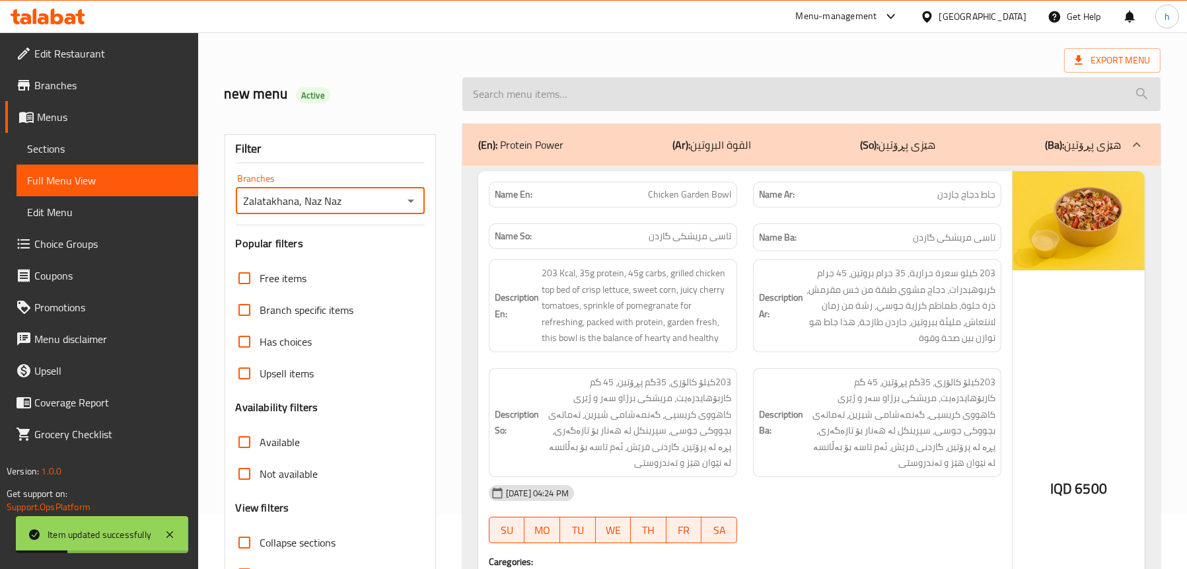
click at [583, 87] on input "search" at bounding box center [811, 94] width 698 height 34
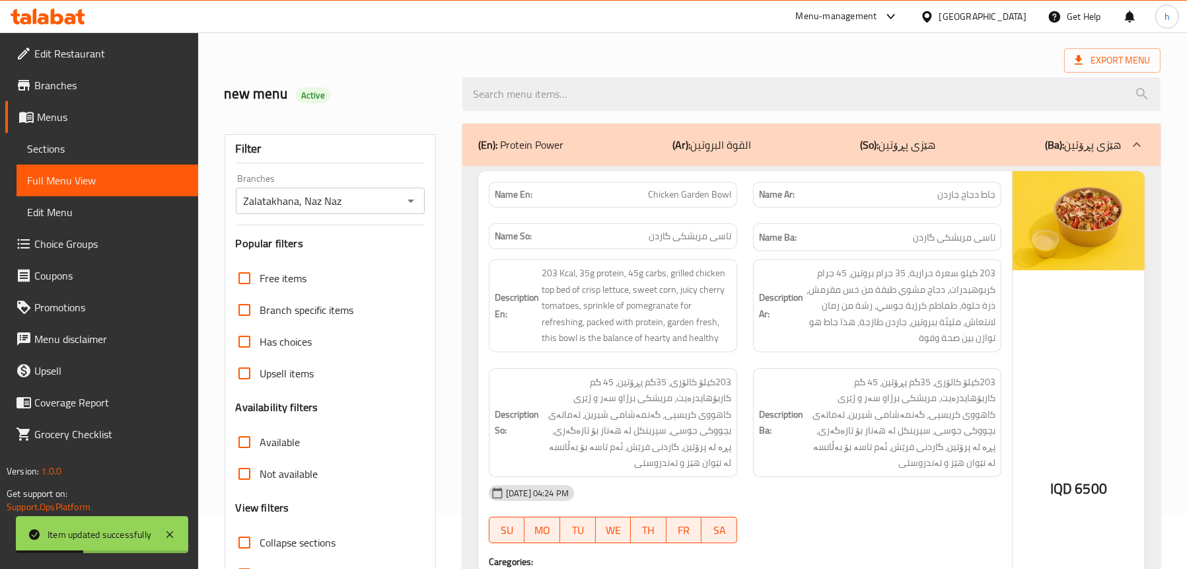
paste input "Greek Salad"
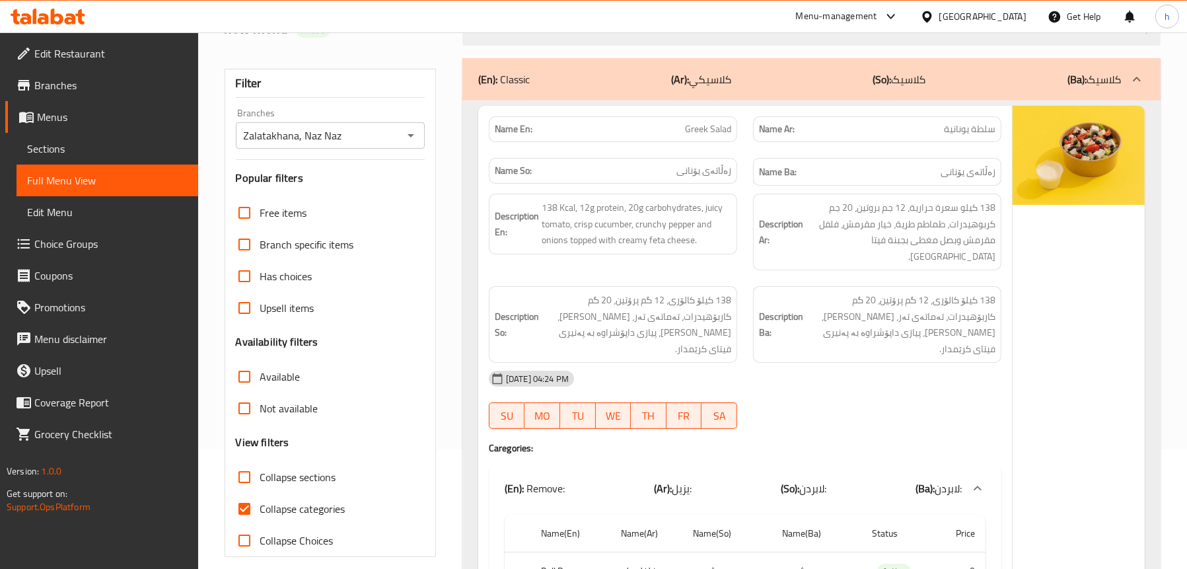
scroll to position [0, 0]
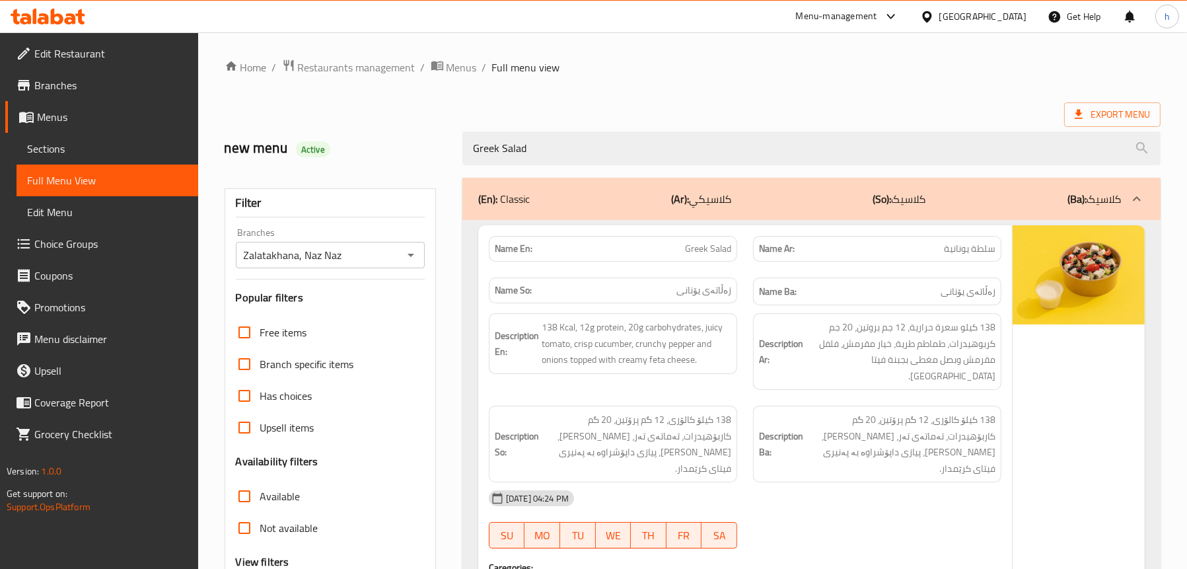
drag, startPoint x: 535, startPoint y: 150, endPoint x: 334, endPoint y: 129, distance: 202.6
click at [334, 129] on div "new menu Active Greek Salad" at bounding box center [693, 148] width 952 height 59
paste input "French"
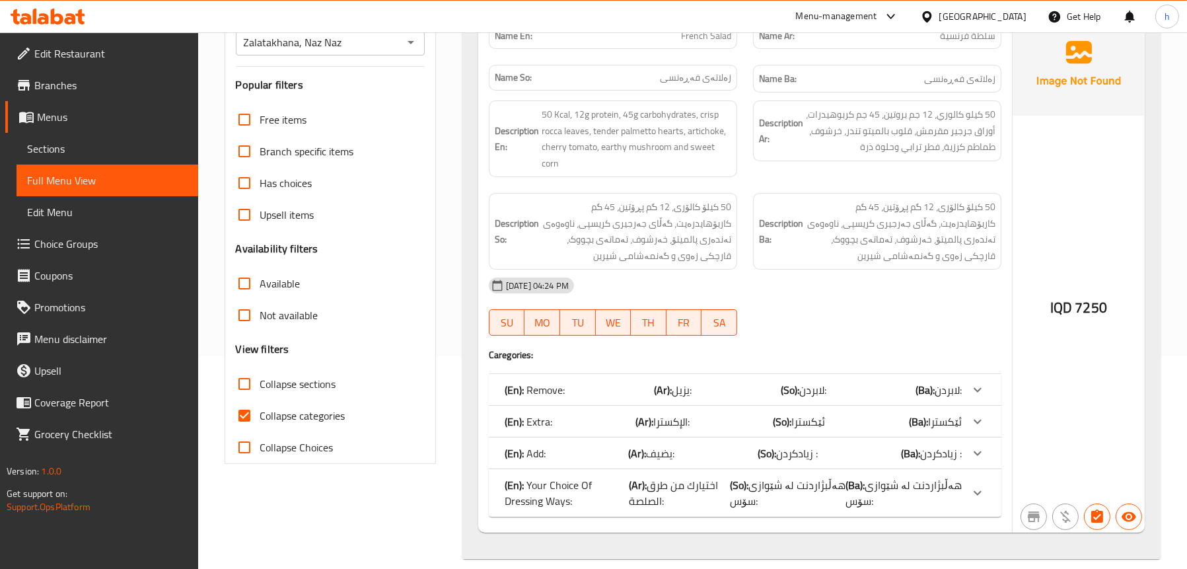
scroll to position [229, 0]
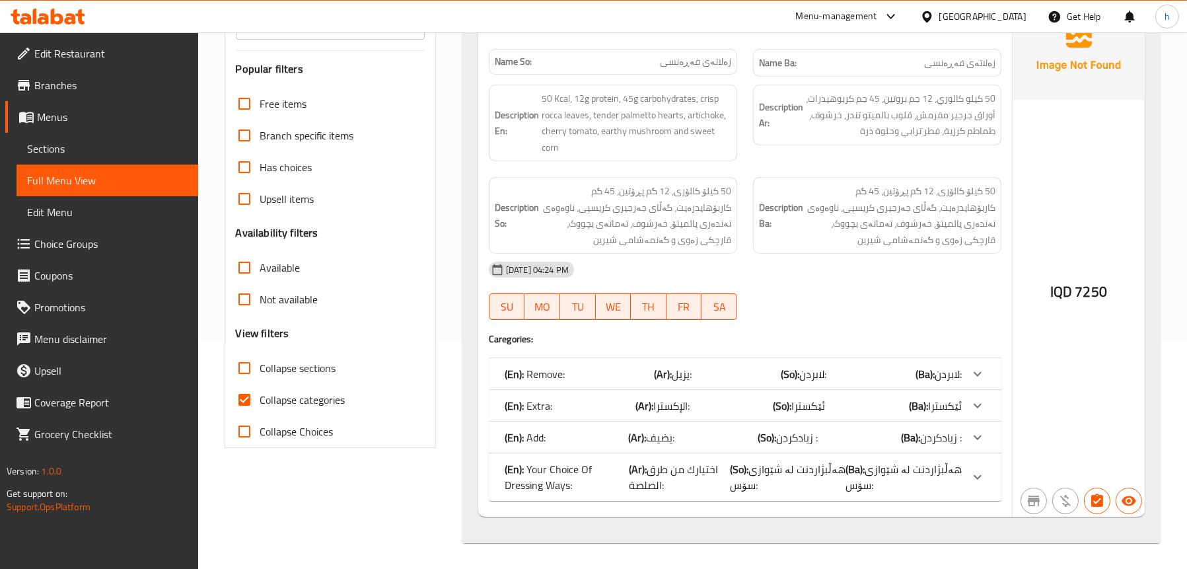
type input "French Salad"
click at [578, 406] on div "(En): Extra: (Ar): [DEMOGRAPHIC_DATA]: (So): ئێکسترا (Ba): ئێکسترا" at bounding box center [733, 406] width 457 height 16
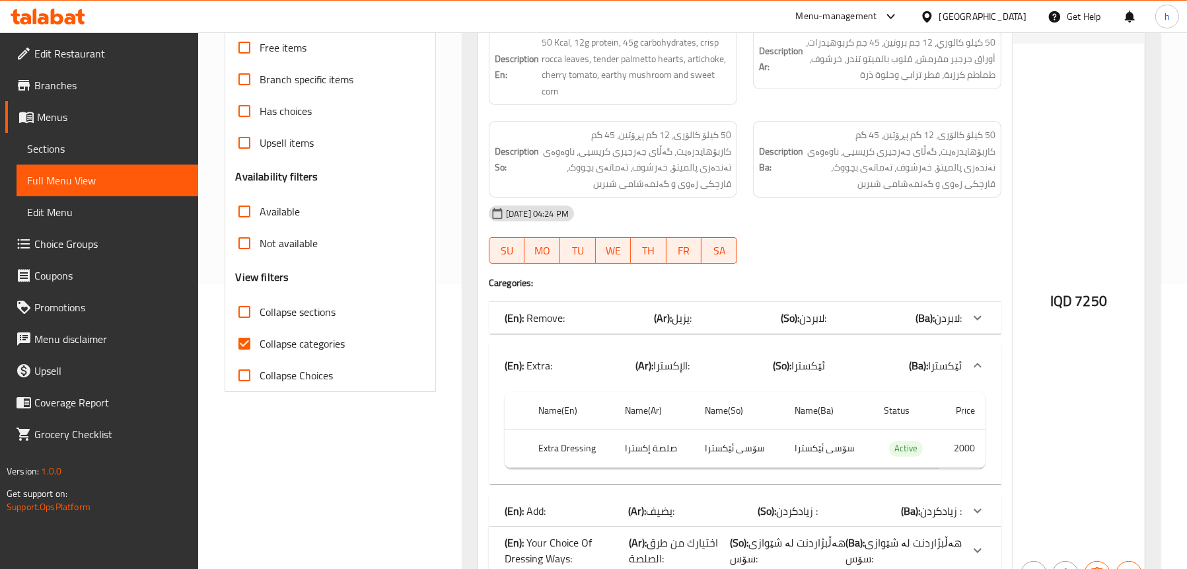
scroll to position [358, 0]
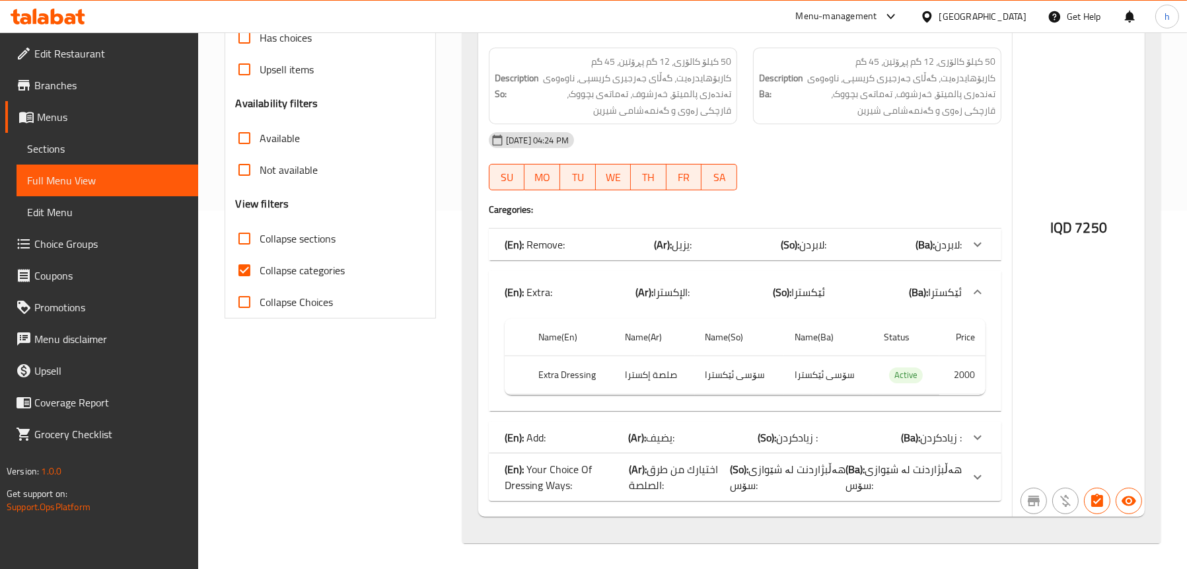
click at [579, 421] on div "(En): Add: (Ar): يضيف: (So): زیادکردن : (Ba): زیادکردن :" at bounding box center [745, 437] width 513 height 32
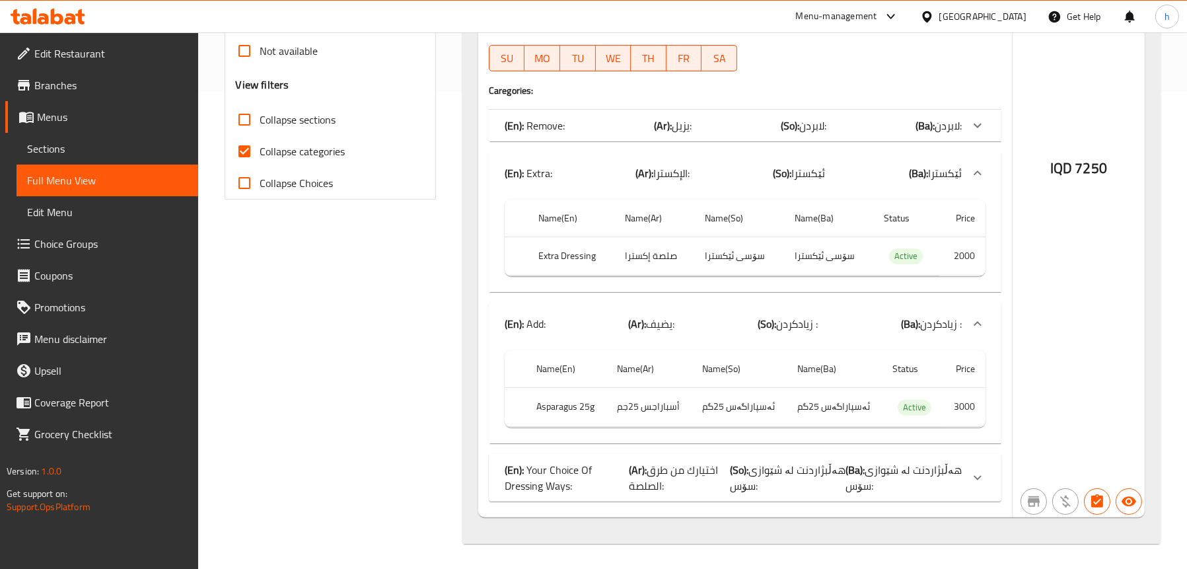
click at [571, 468] on p "(En): Your Choice Of Dressing Ways:" at bounding box center [567, 478] width 125 height 32
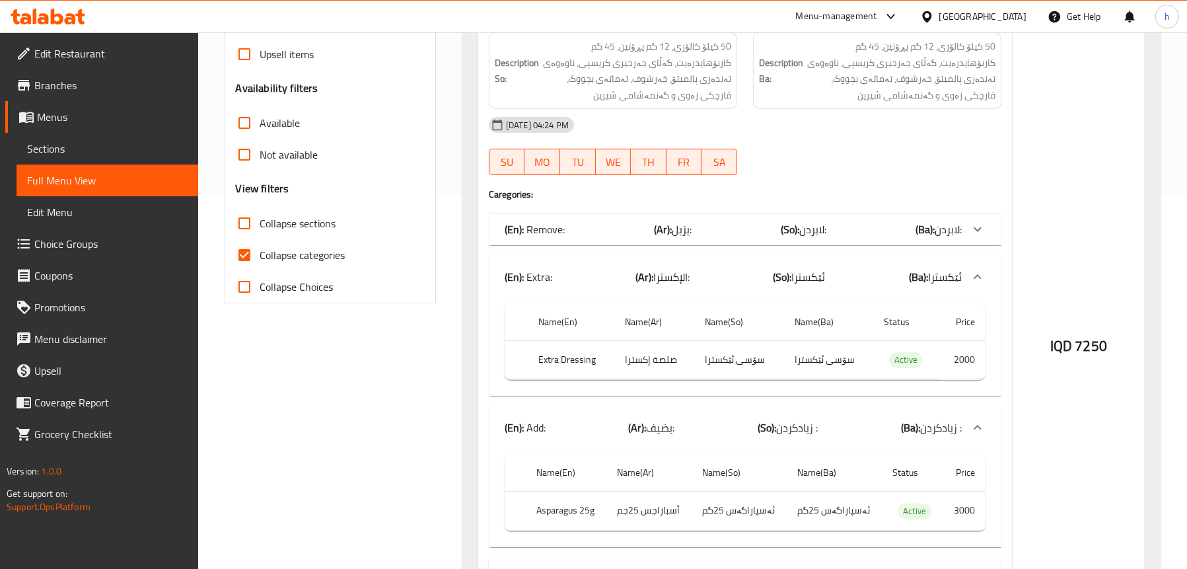
scroll to position [396, 0]
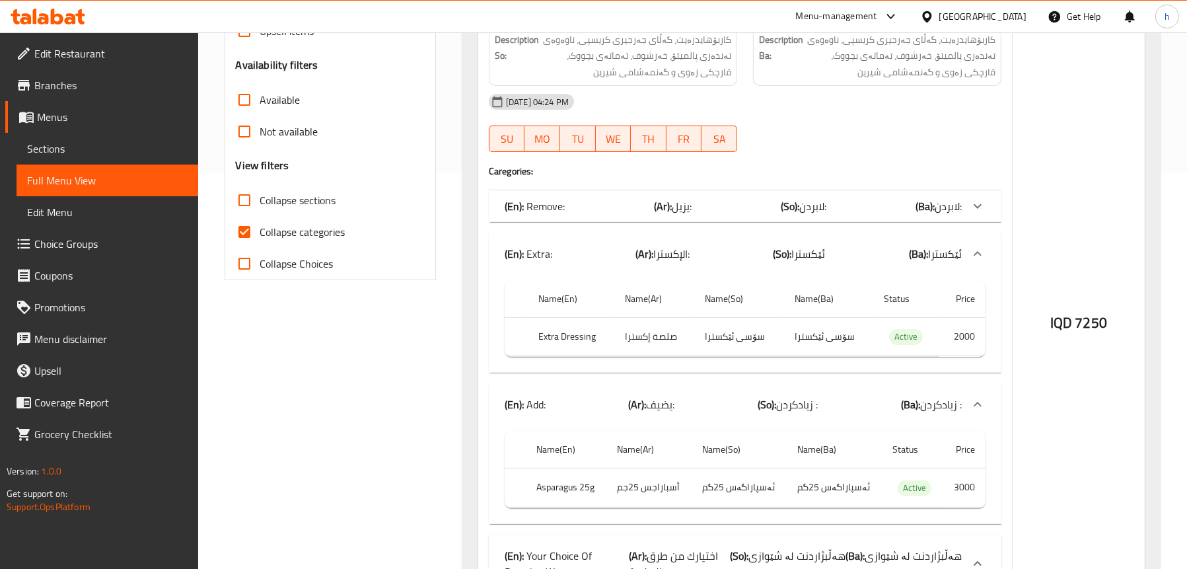
click at [563, 209] on p "(En): Remove:" at bounding box center [535, 206] width 60 height 16
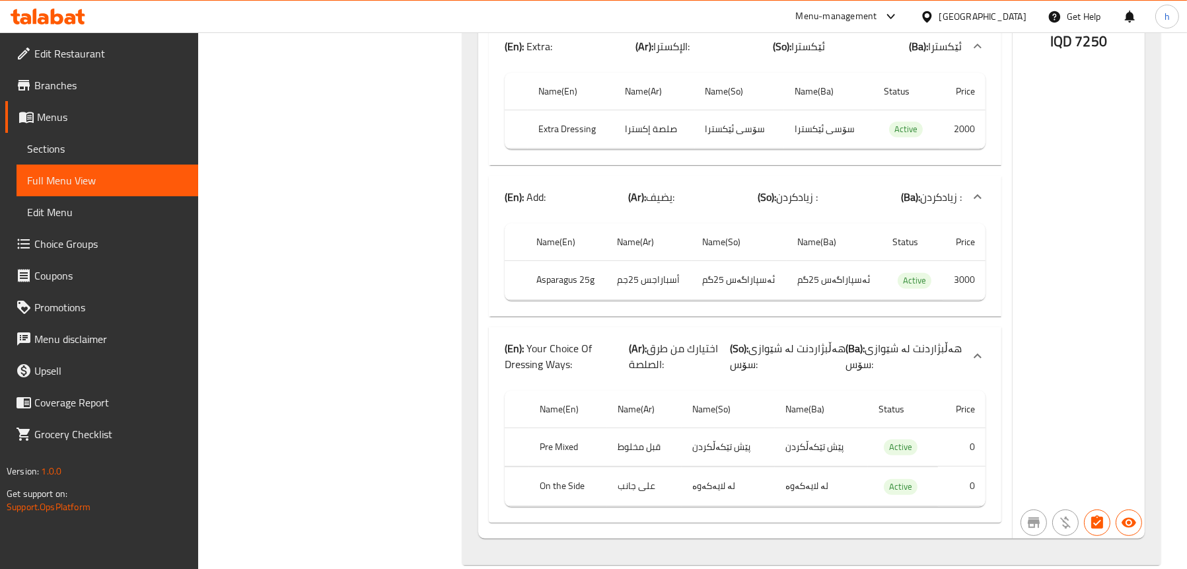
scroll to position [772, 0]
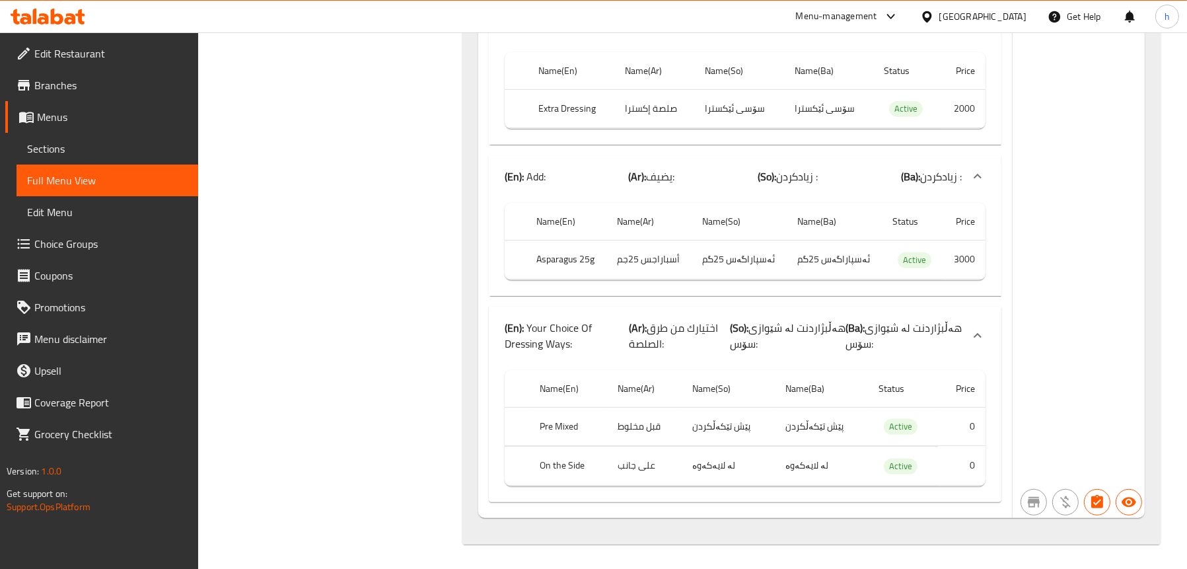
click at [58, 151] on span "Sections" at bounding box center [107, 149] width 161 height 16
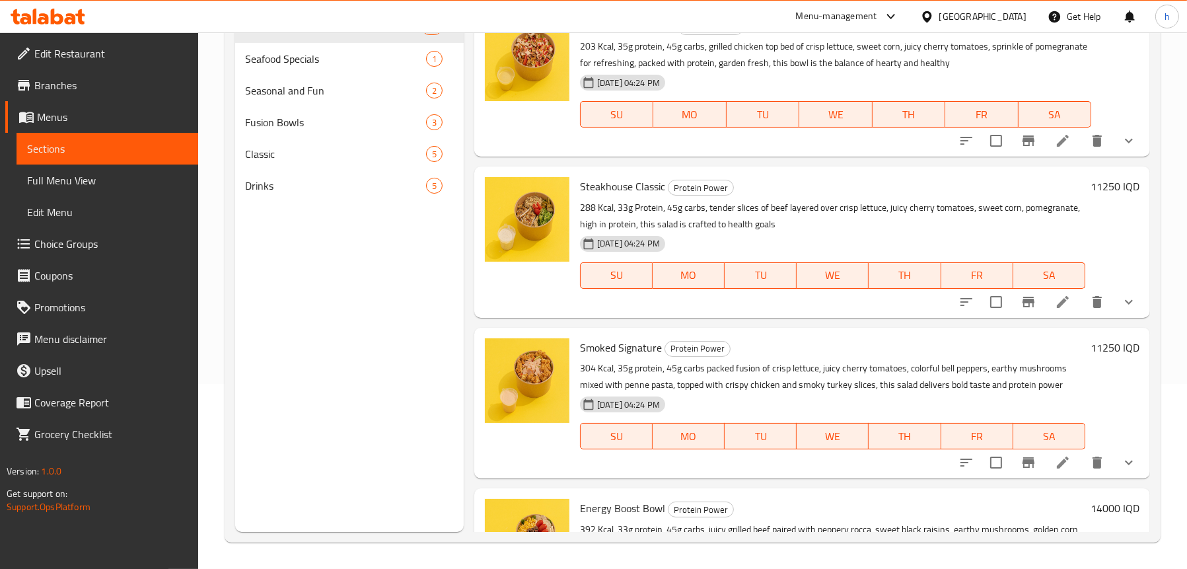
scroll to position [186, 0]
click at [61, 109] on span "Menus" at bounding box center [112, 117] width 151 height 16
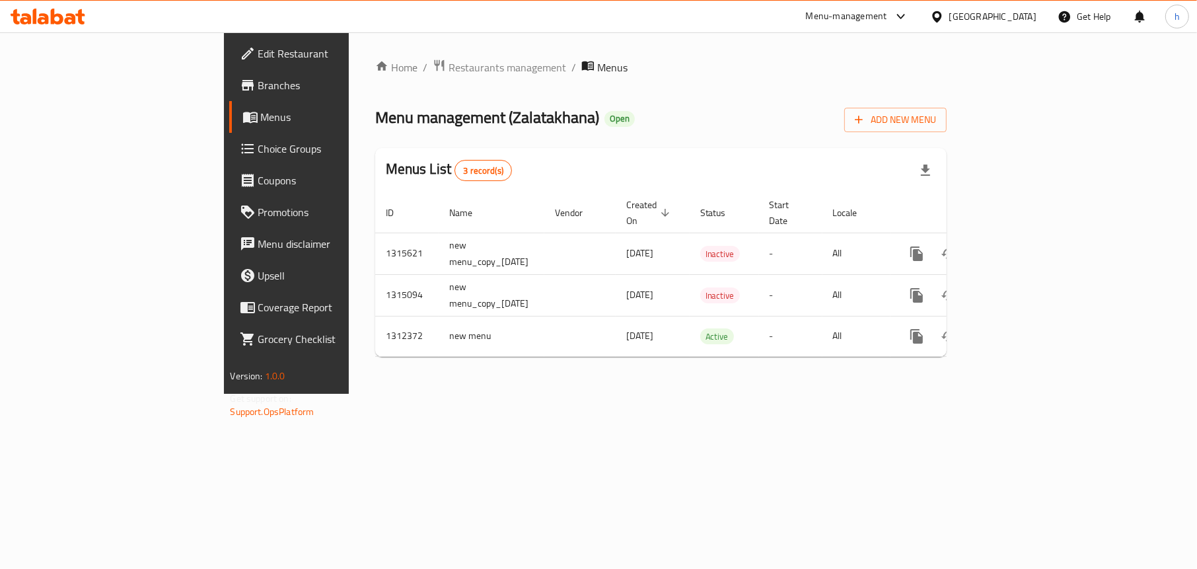
click at [258, 153] on span "Choice Groups" at bounding box center [335, 149] width 155 height 16
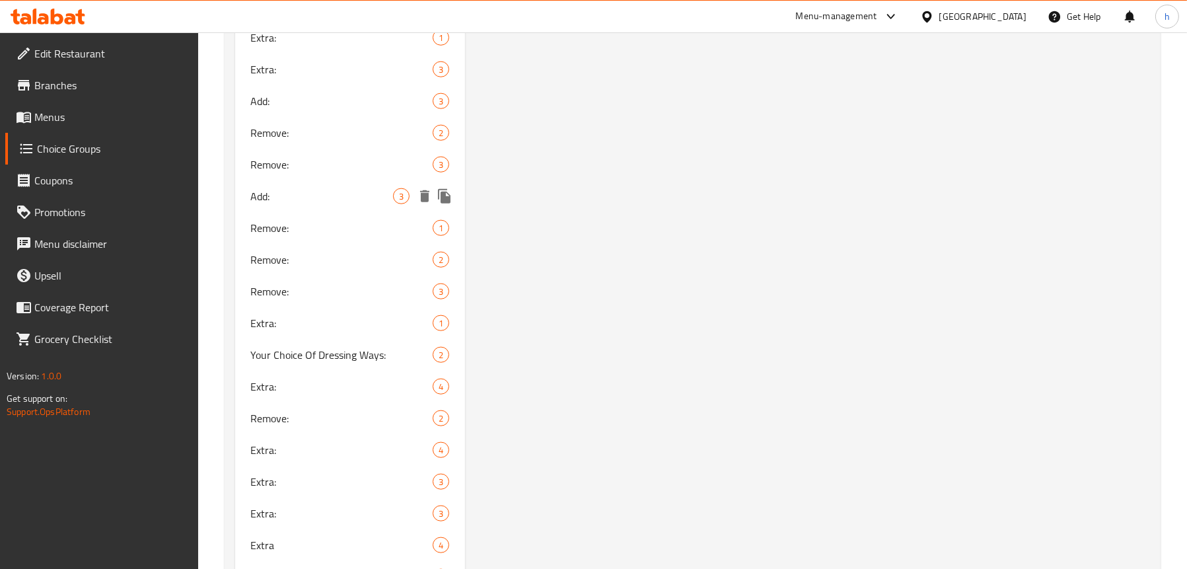
scroll to position [2048, 0]
click at [319, 199] on span "Your Choice Of Dressing Ways:" at bounding box center [322, 198] width 142 height 16
type input "Your Choice Of Dressing Ways:"
type input "اختيارك من طرق الصلصة:"
type input "هەڵبژاردنت لە شێوازی سۆس:"
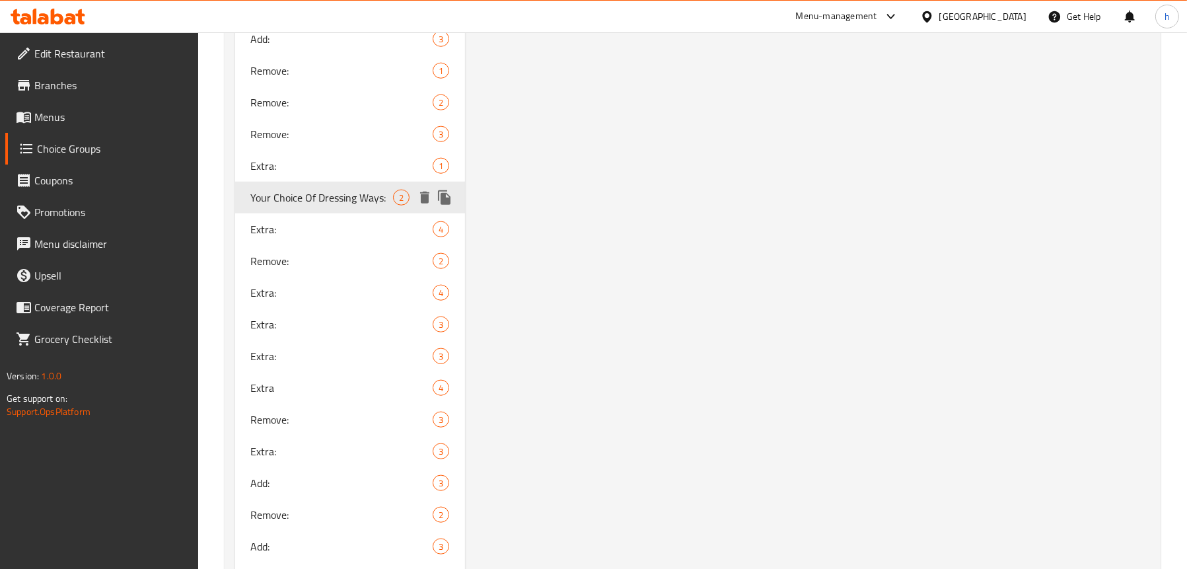
type input "هەڵبژاردنت لە شێوازی سۆس:"
type input "1"
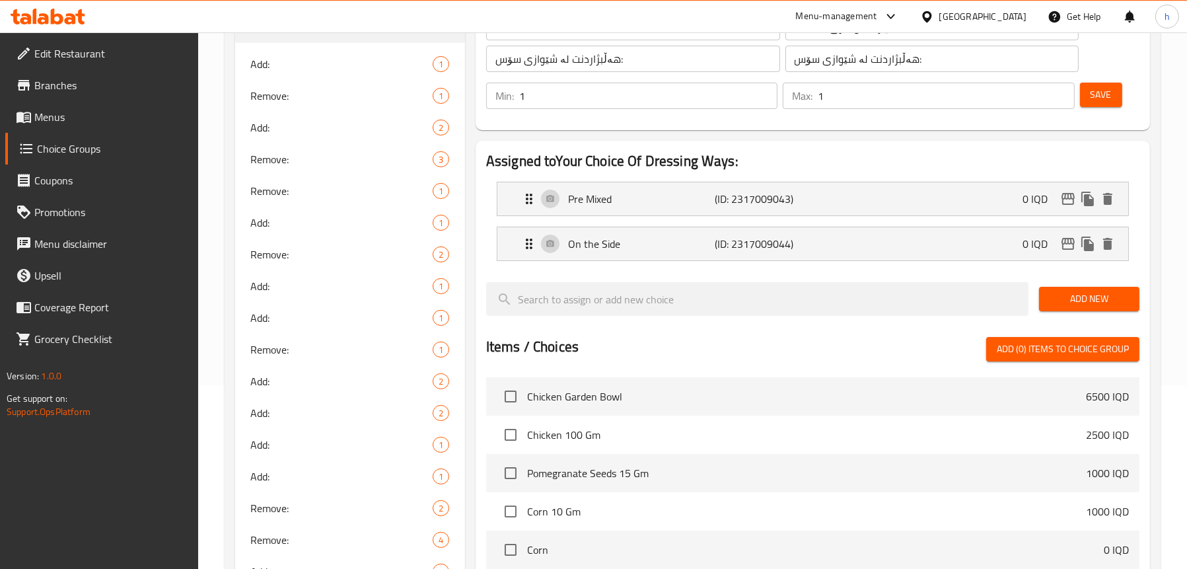
scroll to position [0, 0]
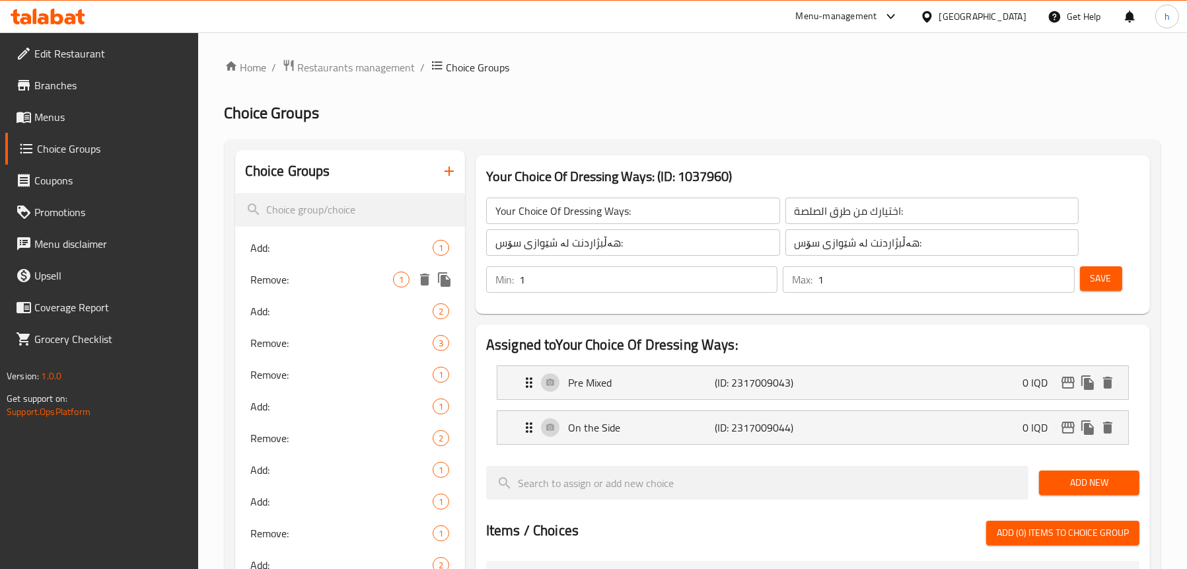
click at [325, 294] on div "Remove: 1" at bounding box center [350, 280] width 230 height 32
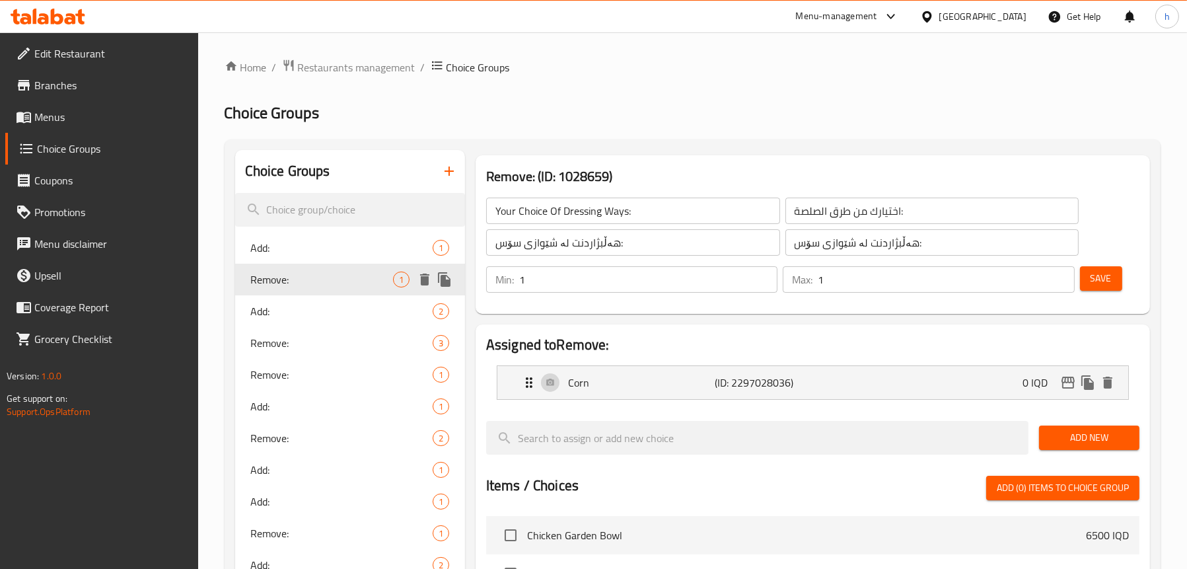
type input "Remove:"
type input "يزيل:"
type input "لابردن:"
type input "0"
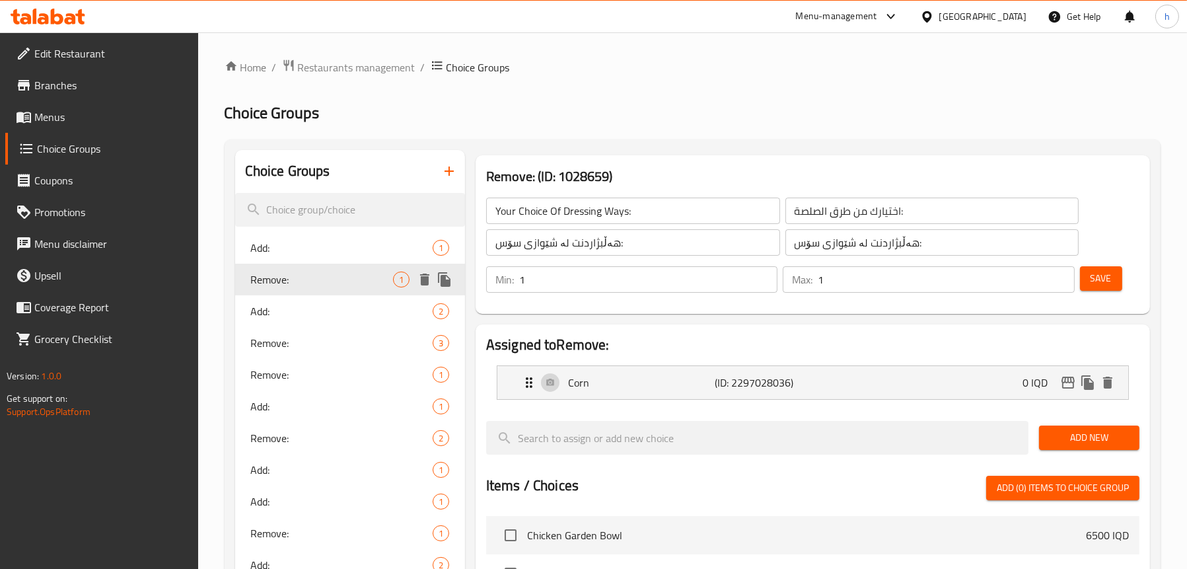
type input "0"
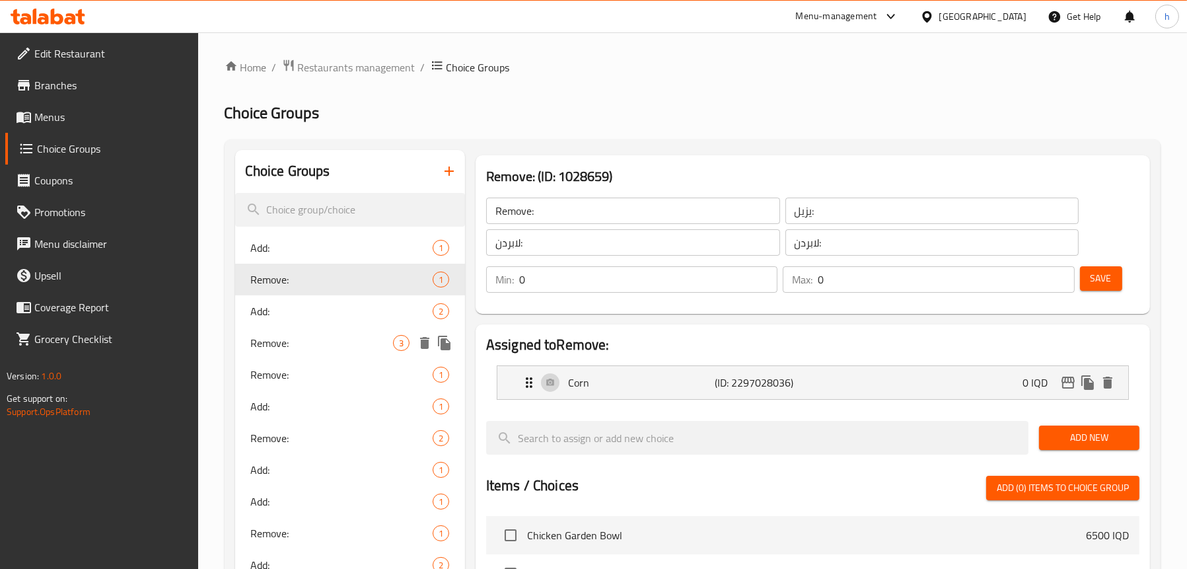
click at [316, 339] on span "Remove:" at bounding box center [322, 343] width 142 height 16
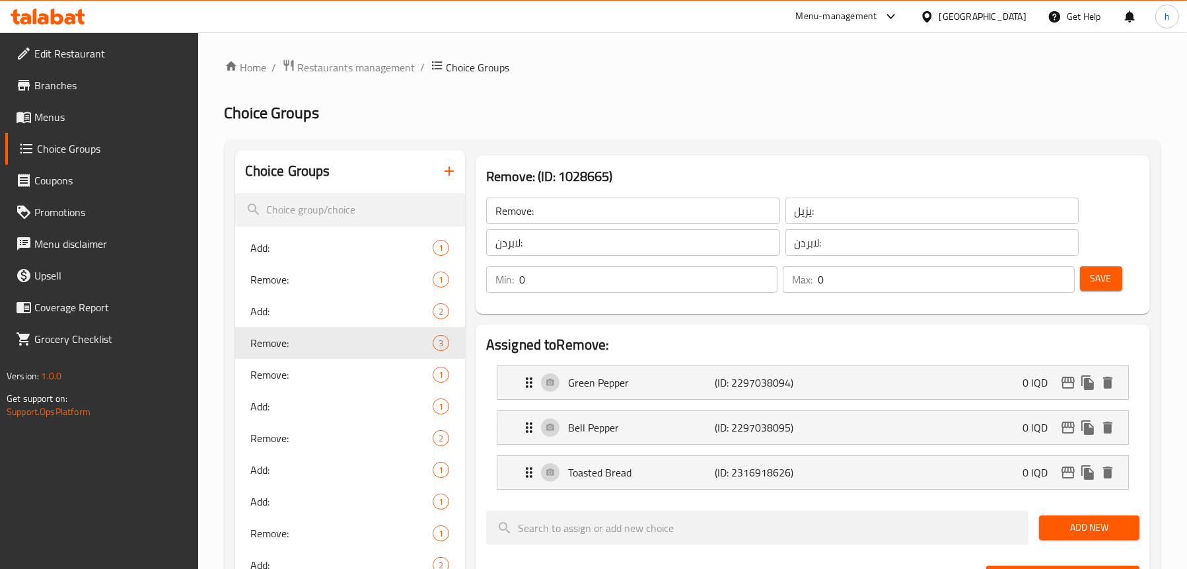
click at [66, 114] on span "Menus" at bounding box center [110, 117] width 153 height 16
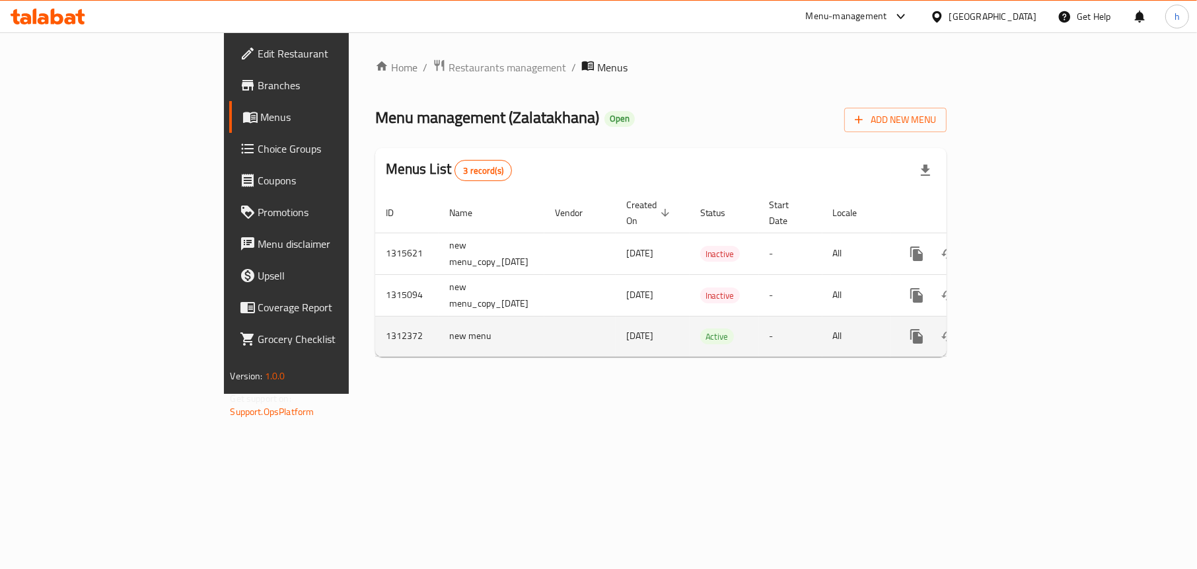
click at [1018, 330] on icon "enhanced table" at bounding box center [1012, 336] width 12 height 12
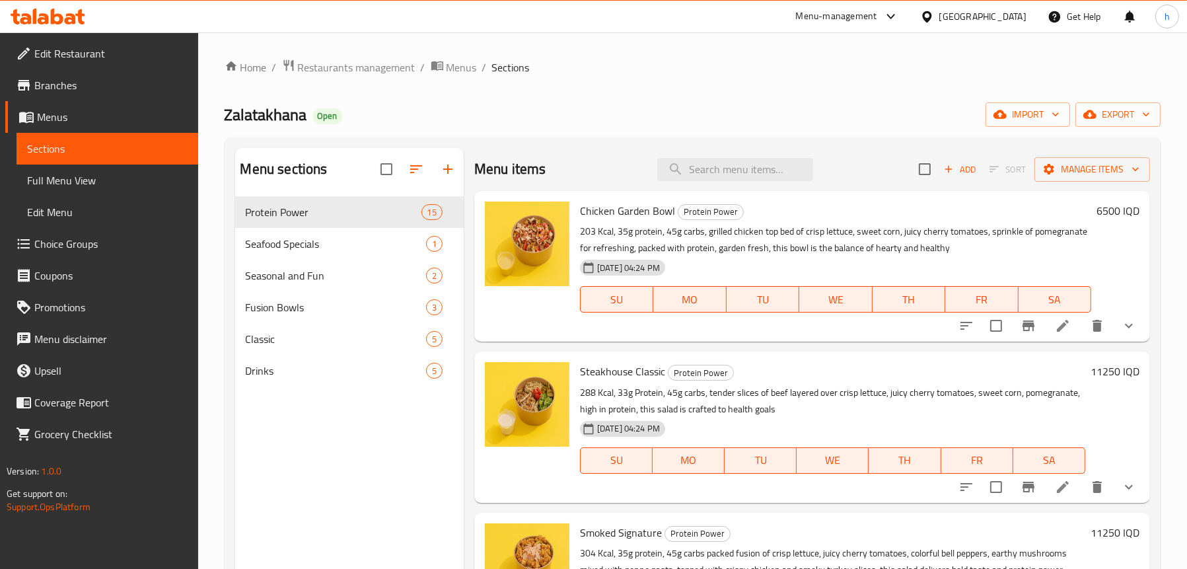
click at [102, 170] on link "Full Menu View" at bounding box center [108, 180] width 182 height 32
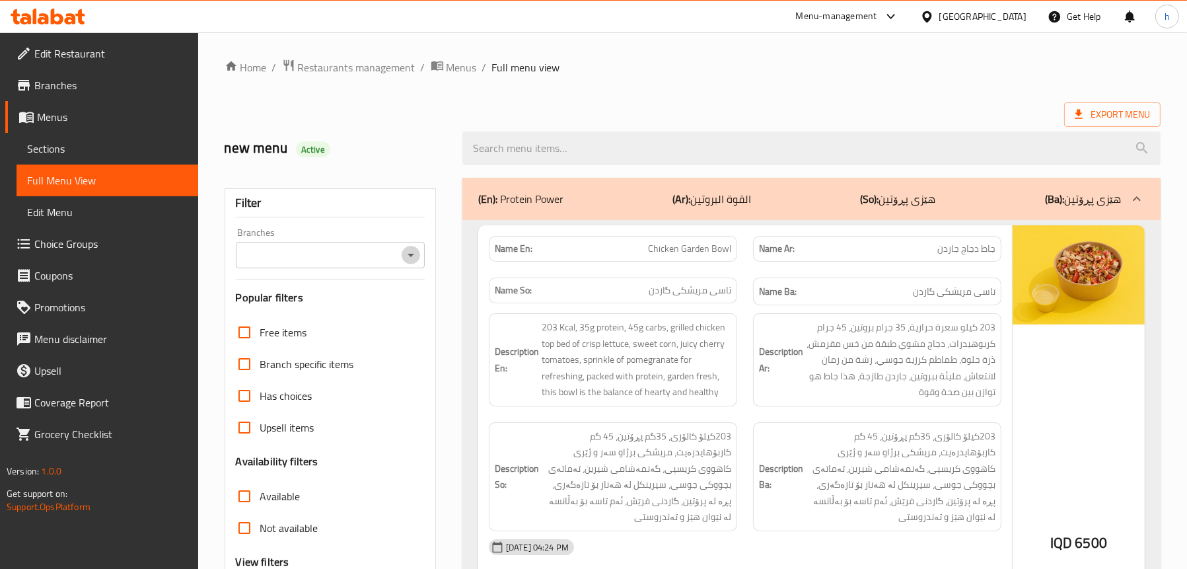
click at [412, 254] on icon "Open" at bounding box center [411, 255] width 7 height 3
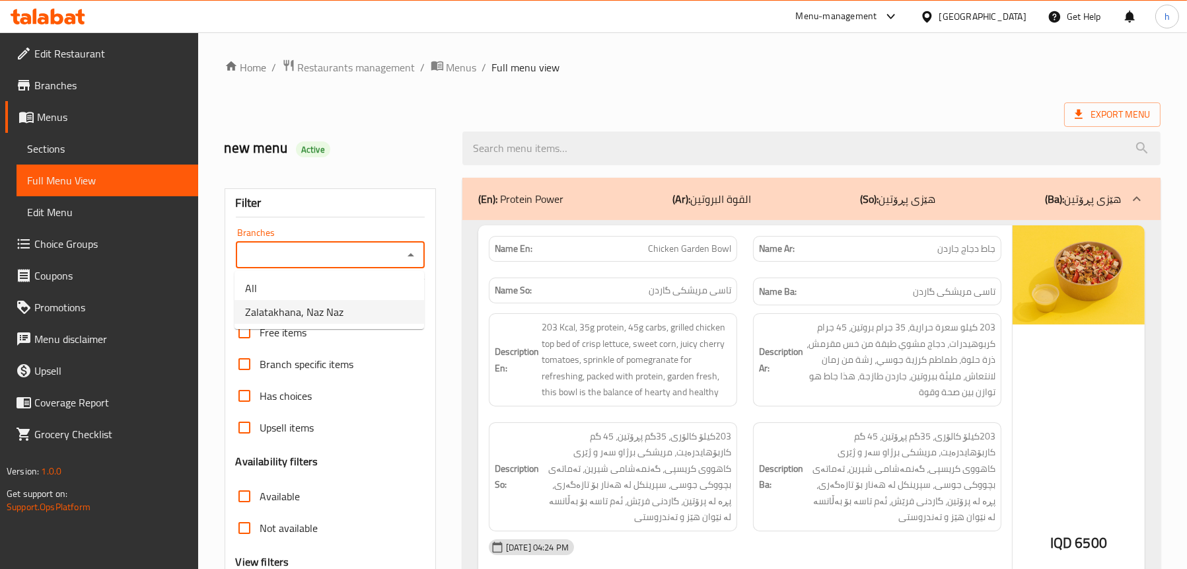
click at [339, 309] on span "Zalatakhana, Naz Naz" at bounding box center [294, 312] width 98 height 16
type input "Zalatakhana, Naz Naz"
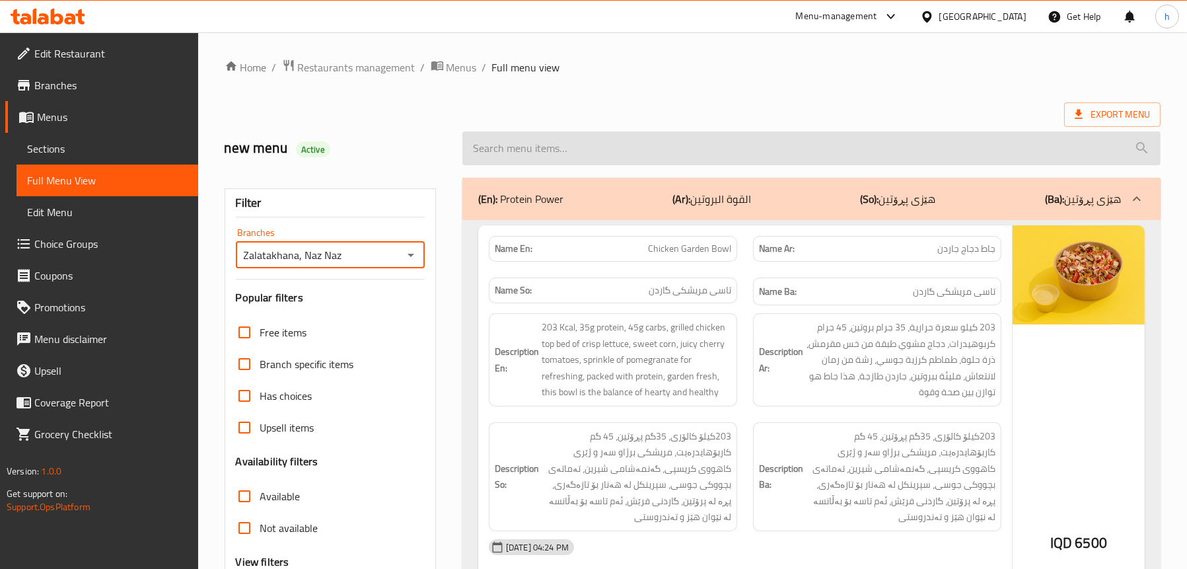
click at [630, 151] on input "search" at bounding box center [811, 148] width 698 height 34
paste input "Oriental Salad"
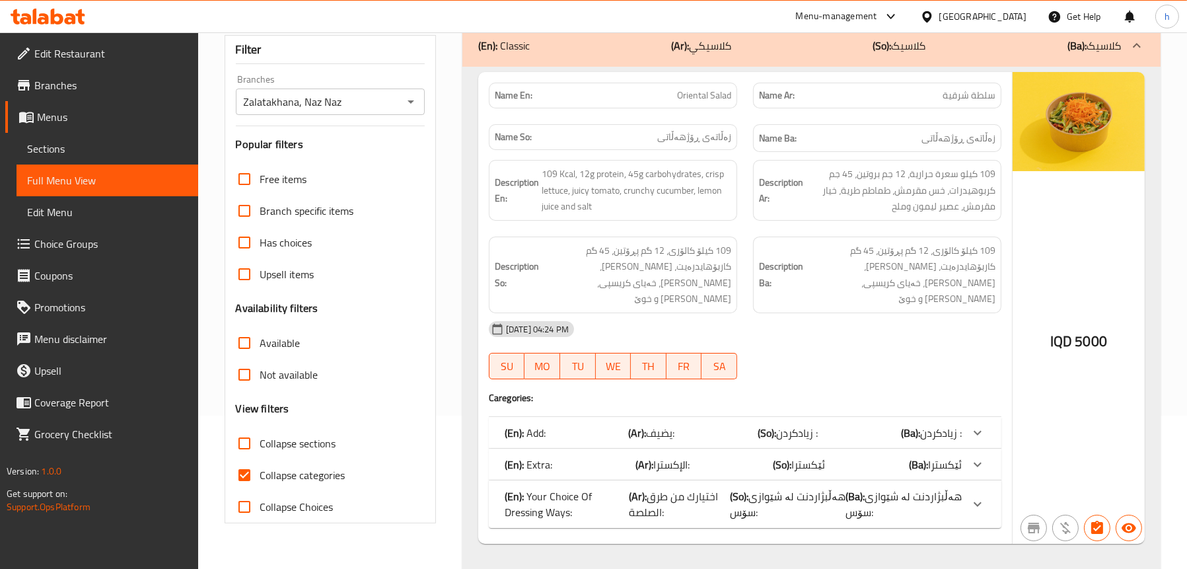
scroll to position [164, 0]
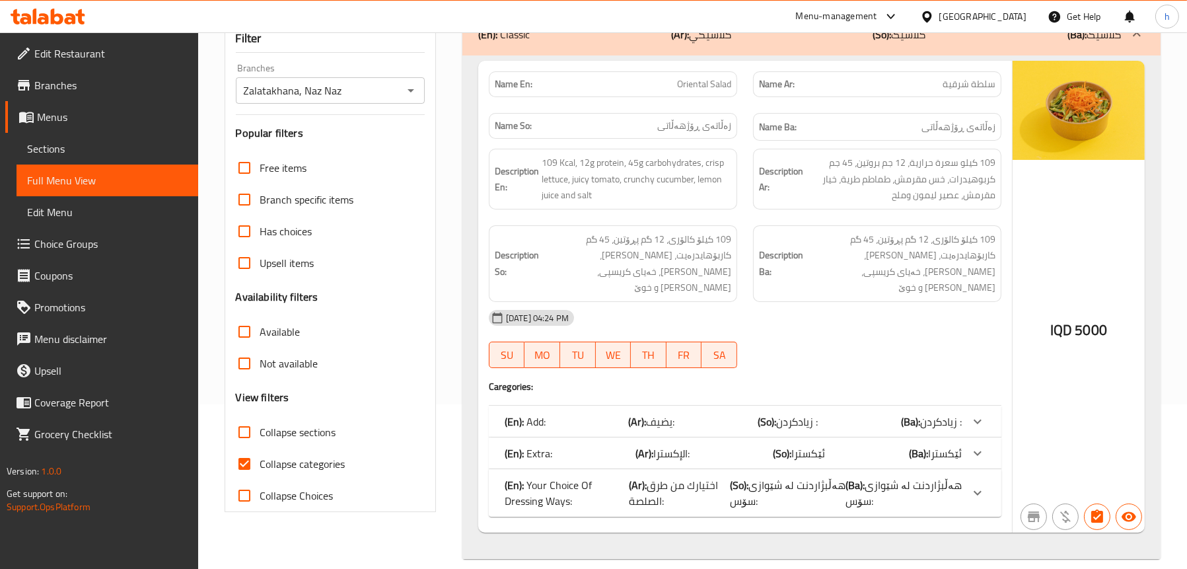
click at [629, 412] on b "(Ar):" at bounding box center [638, 422] width 18 height 20
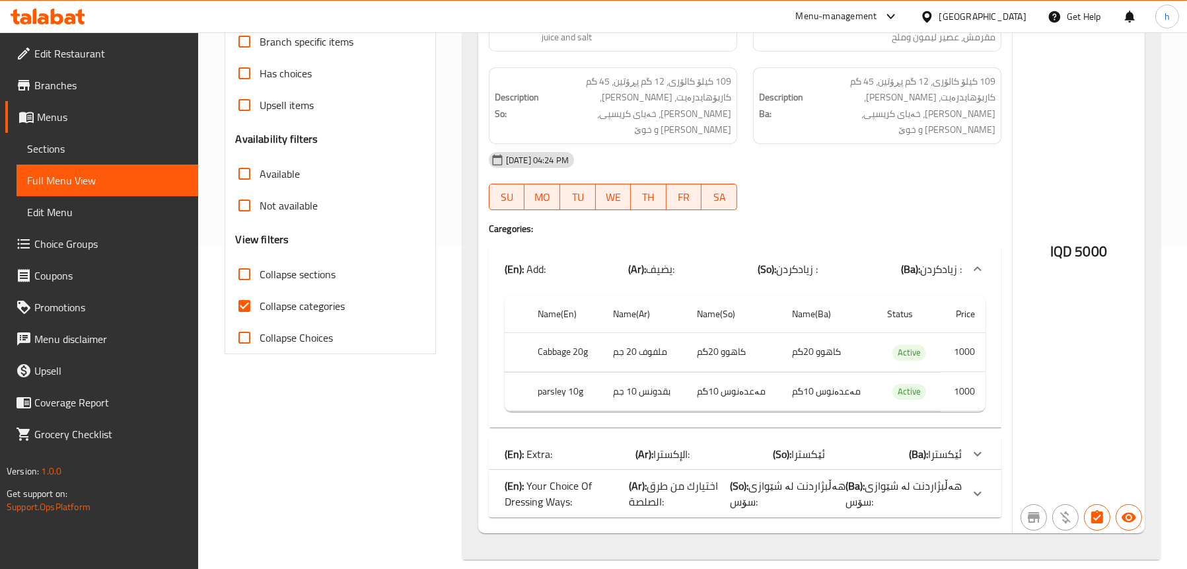
click at [561, 478] on p "(En): Your Choice Of Dressing Ways:" at bounding box center [567, 494] width 125 height 32
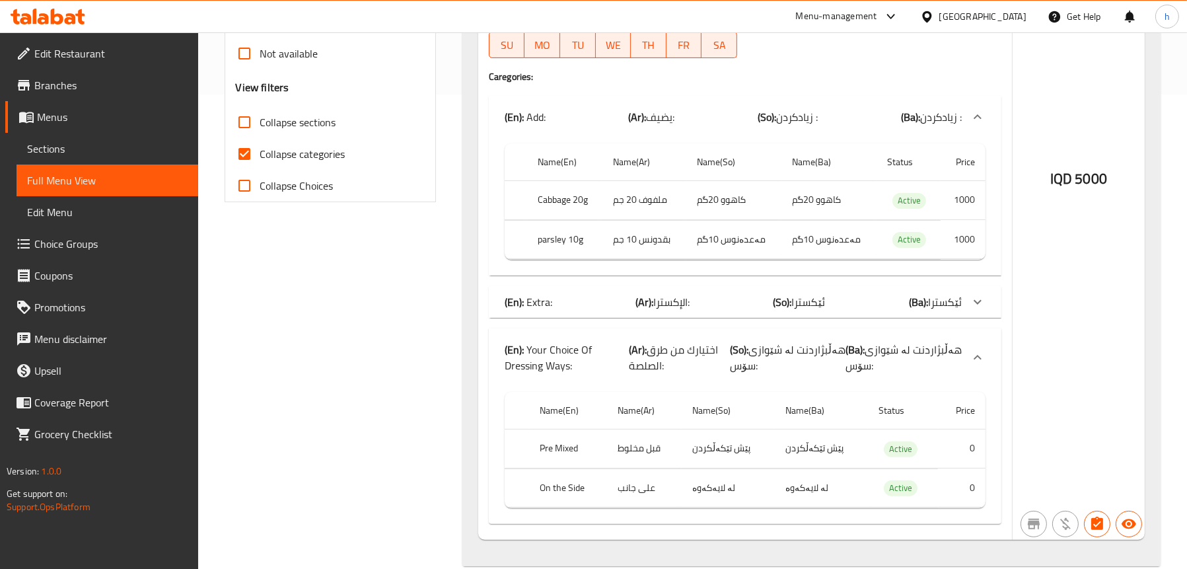
scroll to position [481, 0]
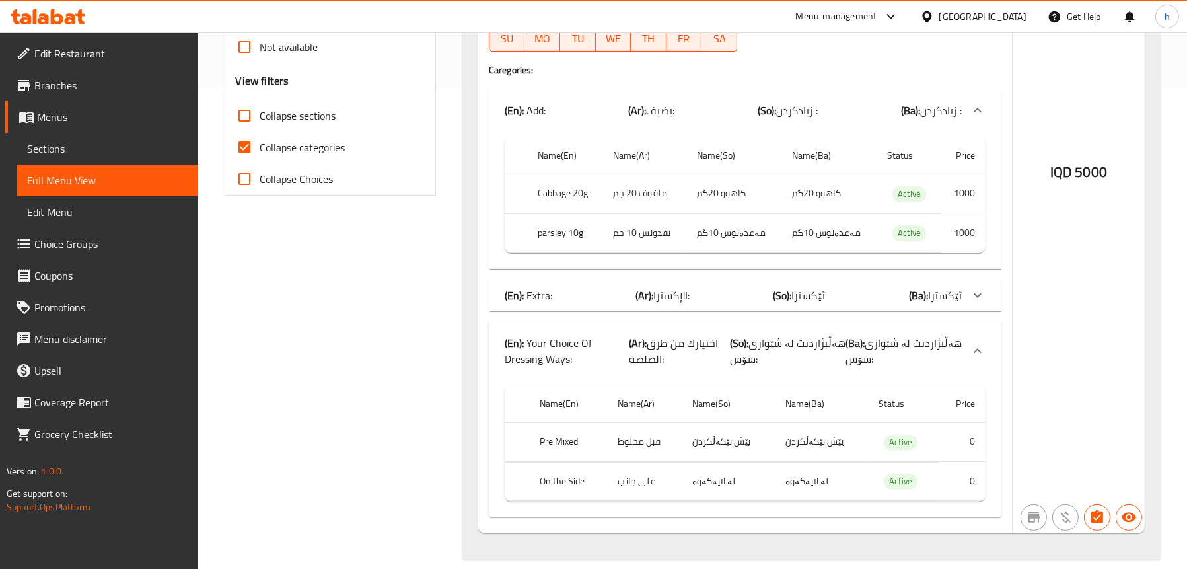
click at [593, 287] on div "(En): Extra: (Ar): [DEMOGRAPHIC_DATA]: (So): ئێکسترا (Ba): ئێکسترا" at bounding box center [733, 295] width 457 height 16
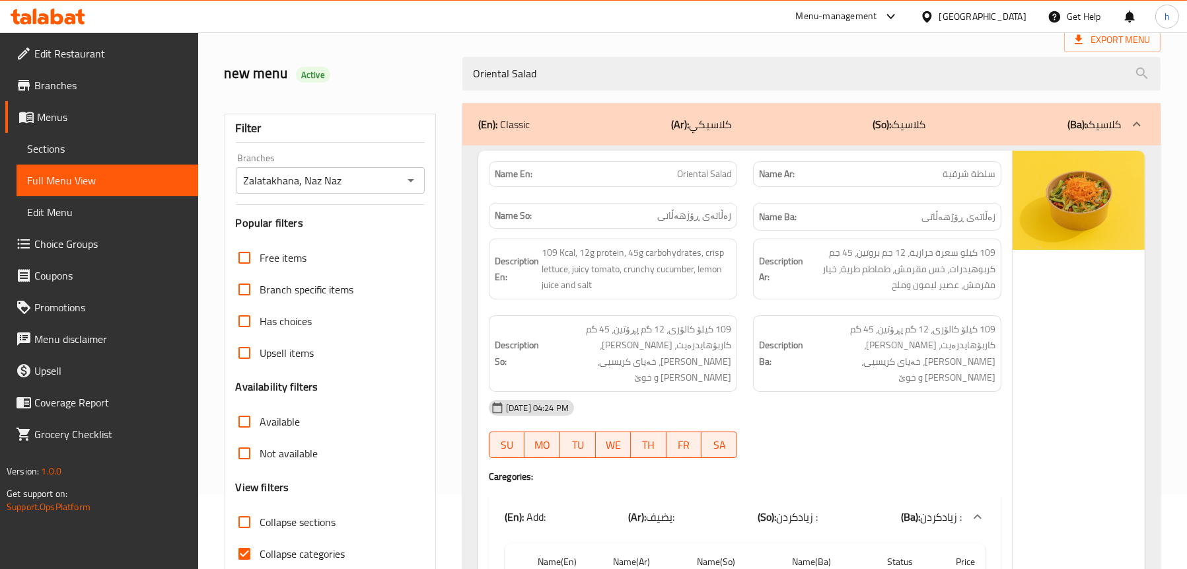
scroll to position [0, 0]
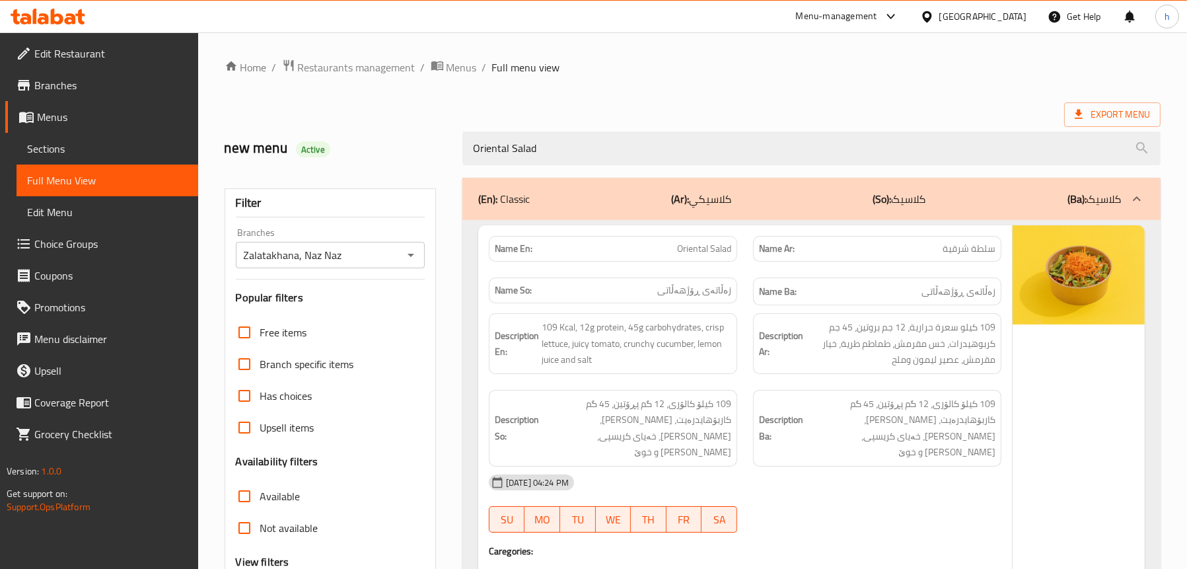
drag, startPoint x: 550, startPoint y: 145, endPoint x: 414, endPoint y: 143, distance: 136.1
click at [414, 143] on div "new menu Active Oriental Salad" at bounding box center [693, 148] width 952 height 59
paste input "Fattoush"
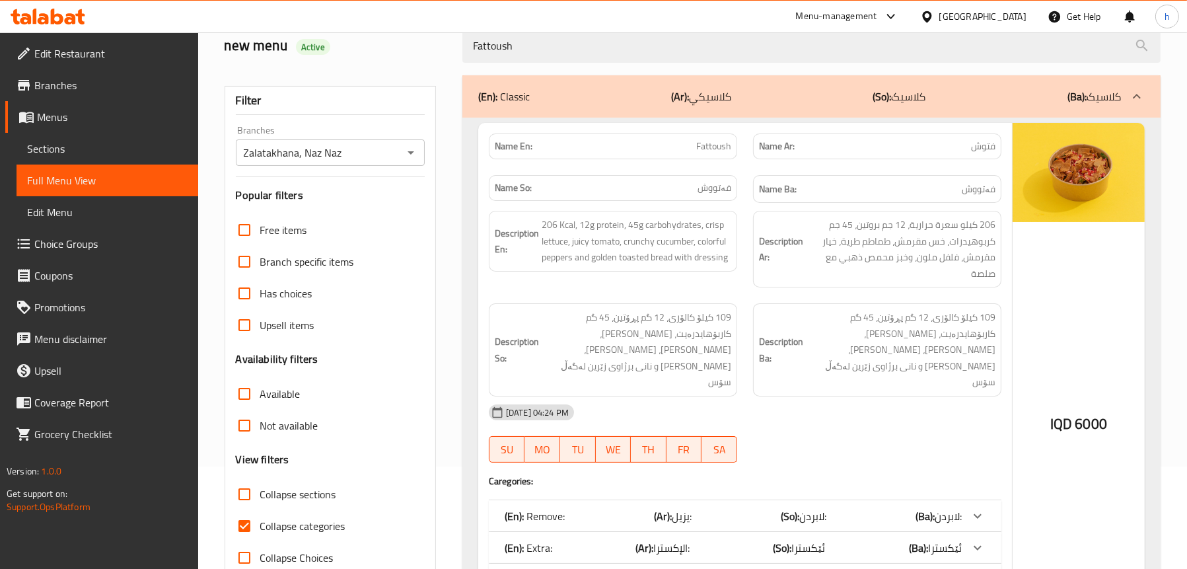
scroll to position [198, 0]
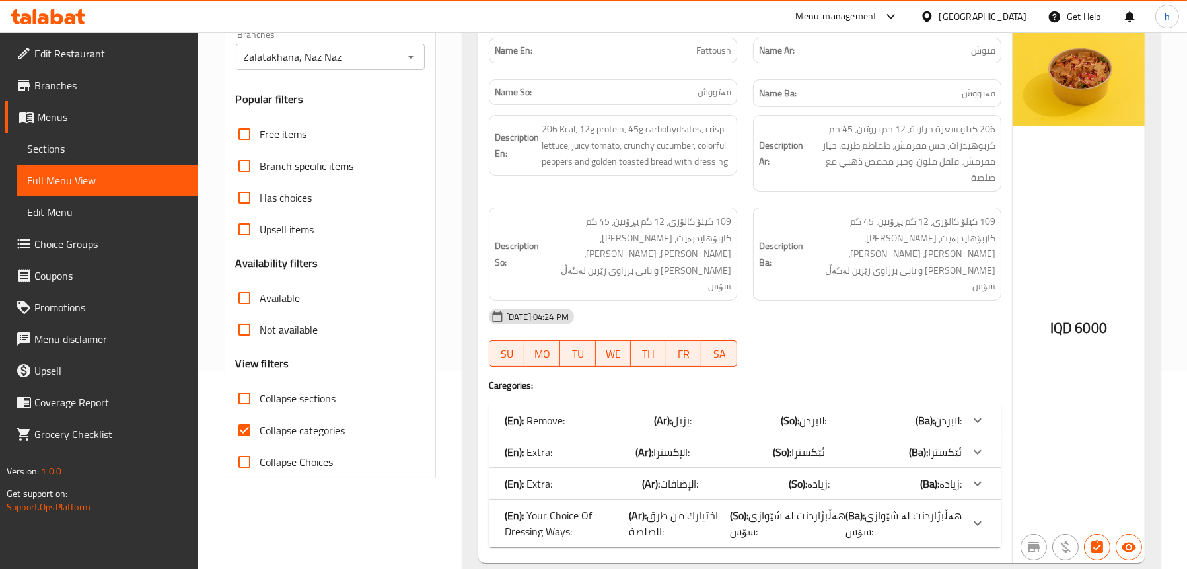
click at [588, 412] on div "(En): Remove: (Ar): يزيل: (So): لابردن: (Ba): لابردن:" at bounding box center [733, 420] width 457 height 16
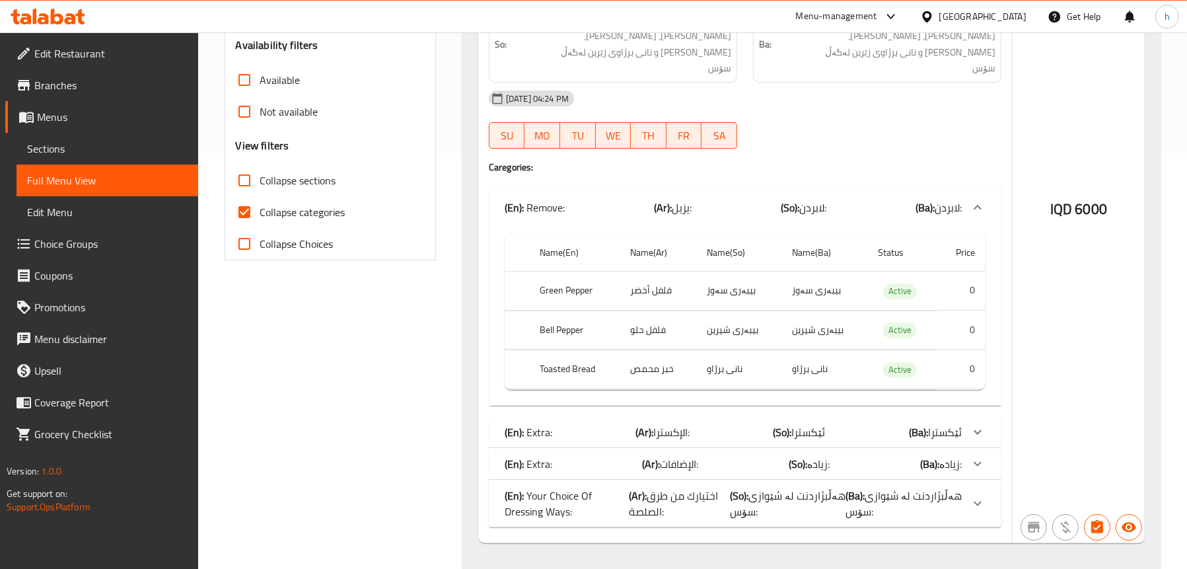
scroll to position [426, 0]
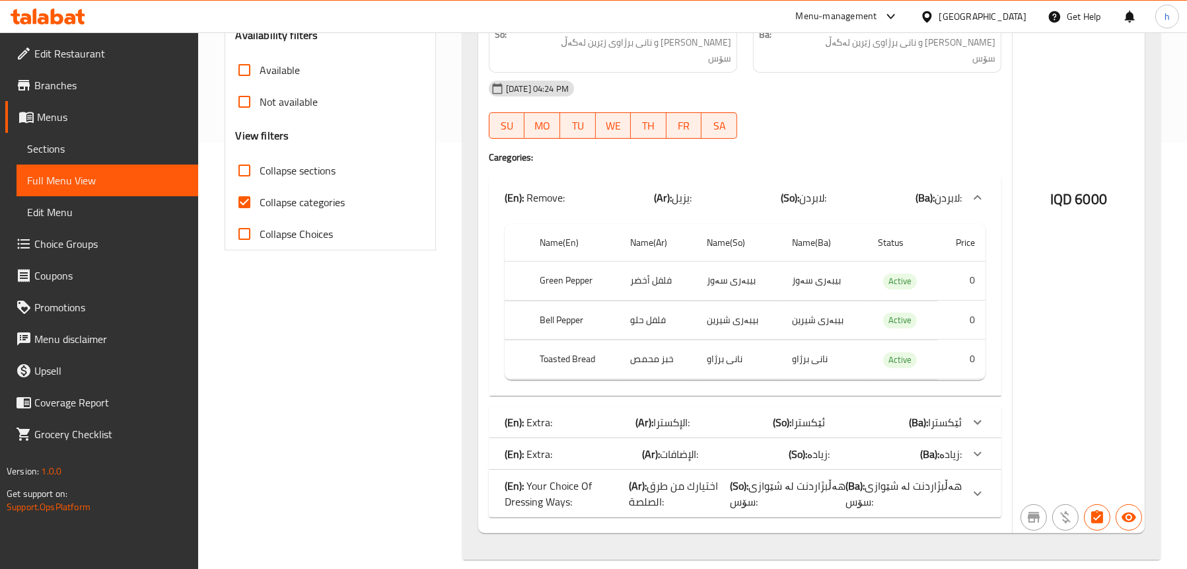
click at [563, 414] on div "(En): Extra: (Ar): [DEMOGRAPHIC_DATA]: (So): ئێکسترا (Ba): ئێکسترا" at bounding box center [733, 422] width 457 height 16
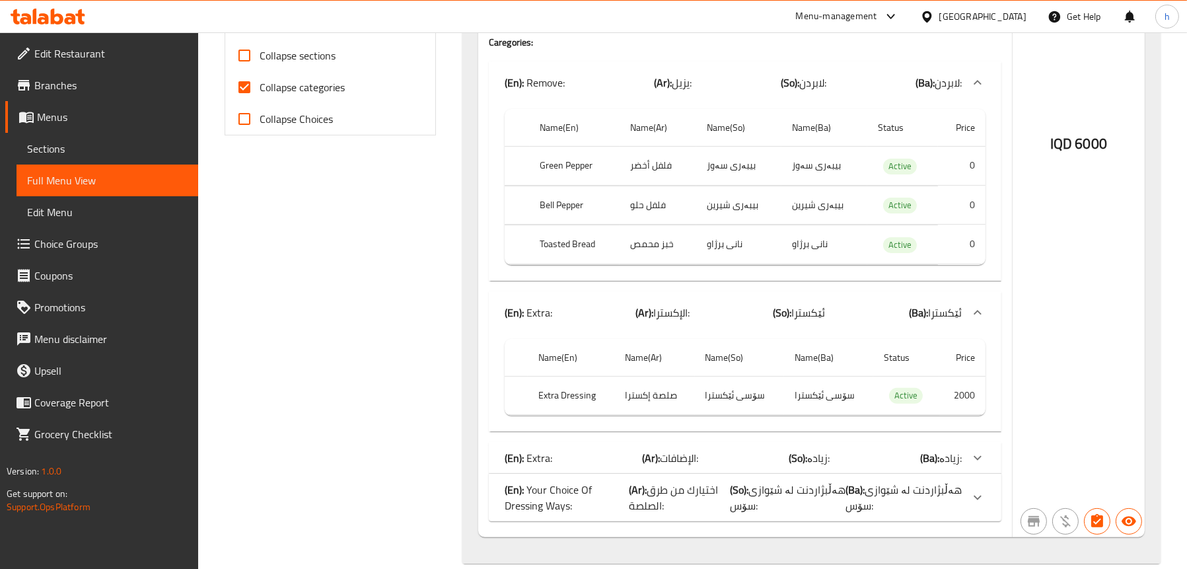
scroll to position [545, 0]
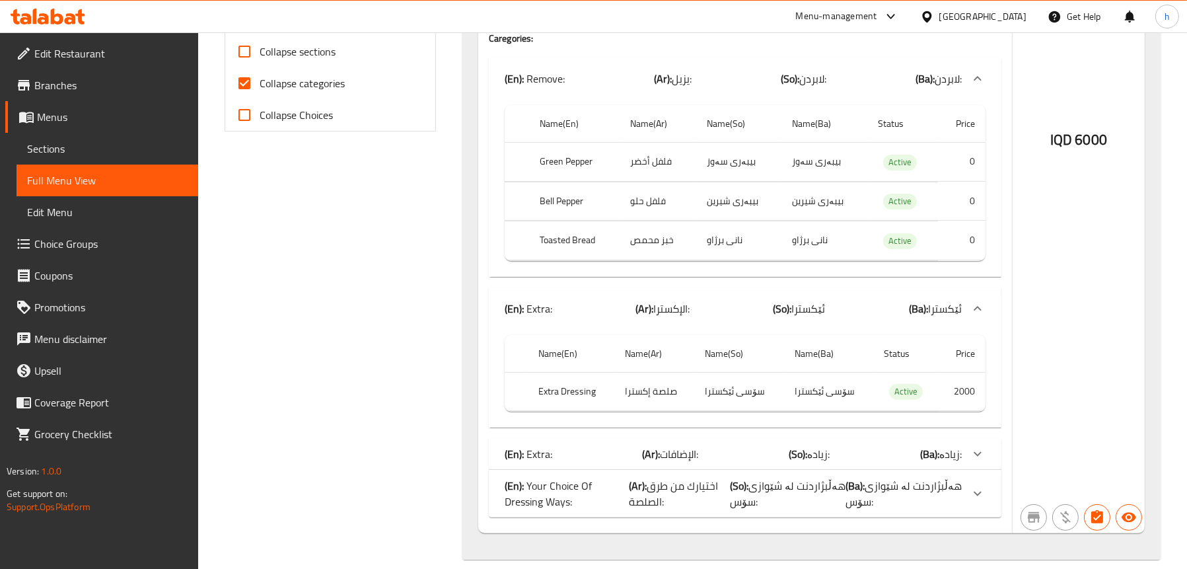
click at [556, 446] on div "(En): Extra: (Ar): الإضافات: (So): زیادە: (Ba): زیادە:" at bounding box center [733, 454] width 457 height 16
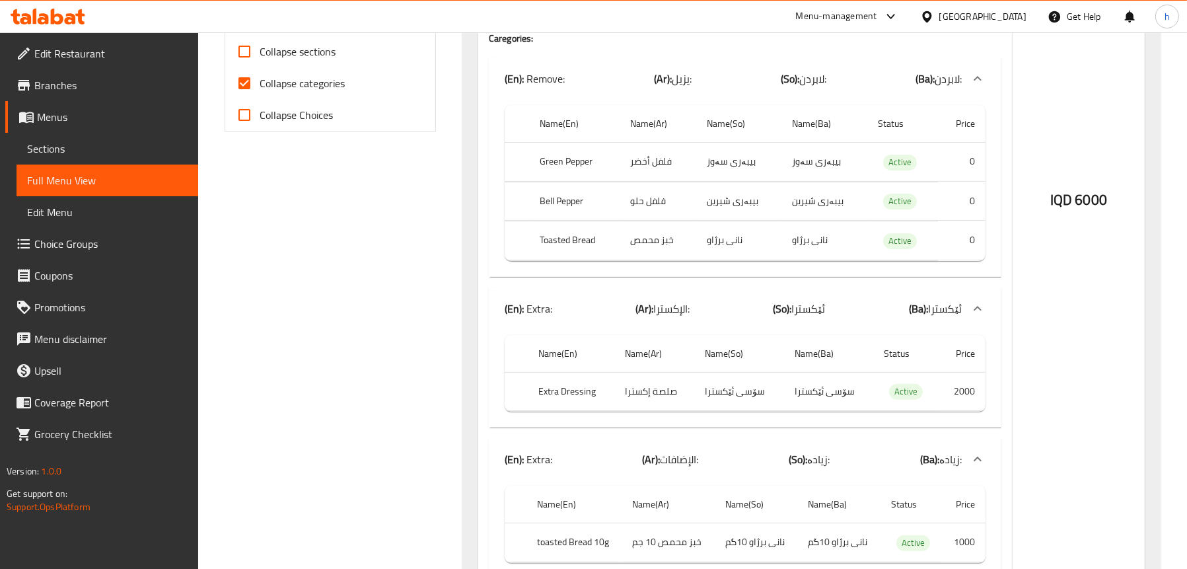
click at [458, 567] on div "(En): Classic (Ar): كلاسيكي (So): کلاسیک (Ba): کلاسیک Name En: Fattoush Name Ar…" at bounding box center [811, 156] width 714 height 1062
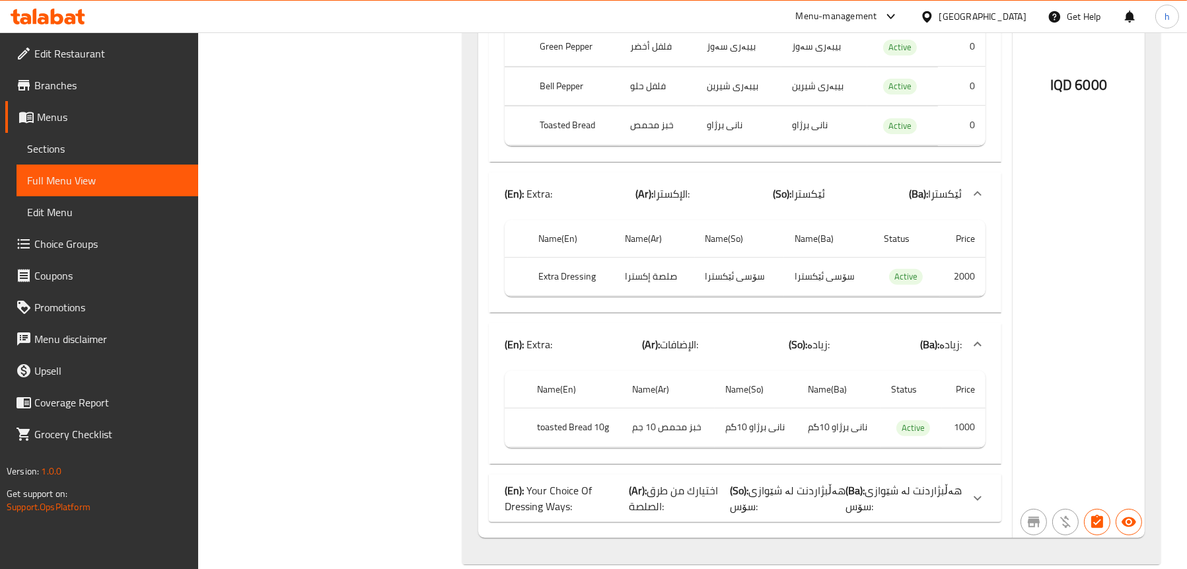
scroll to position [664, 0]
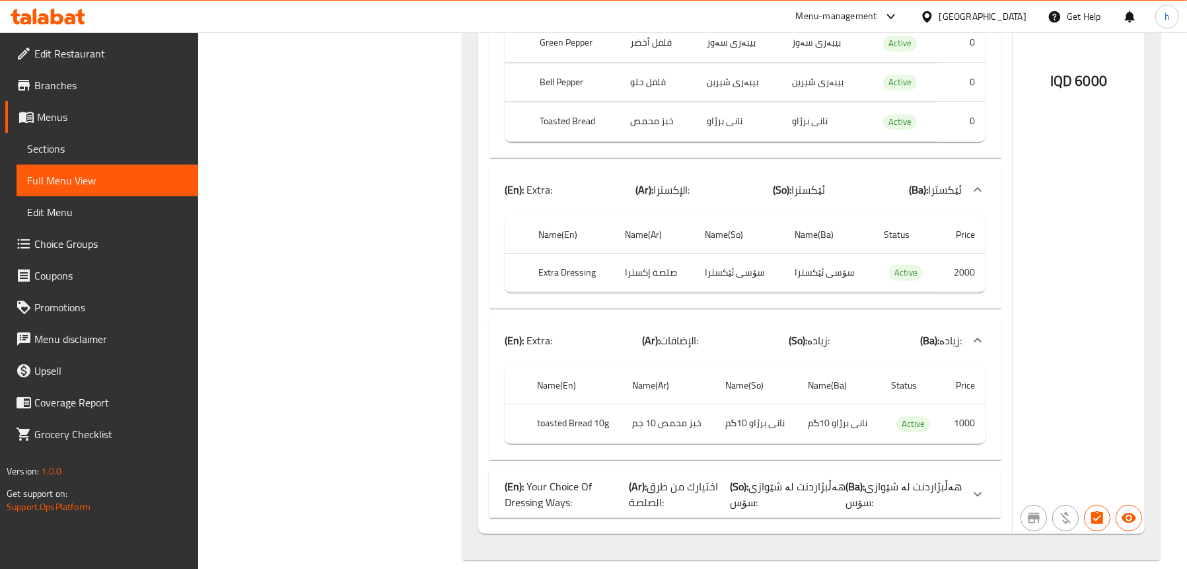
click at [517, 476] on b "(En):" at bounding box center [514, 486] width 19 height 20
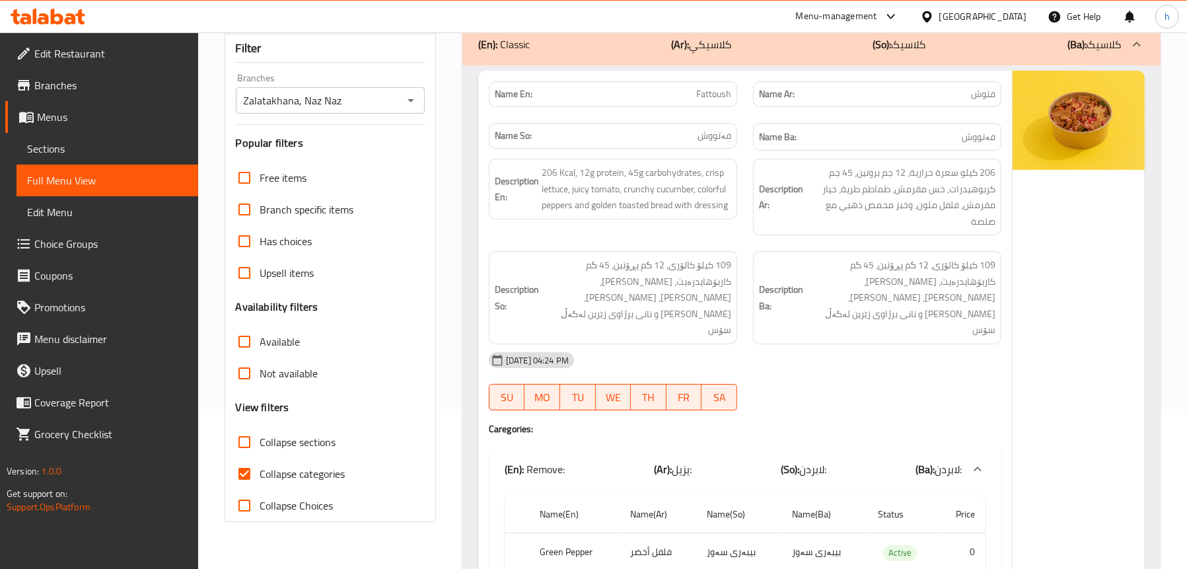
scroll to position [0, 0]
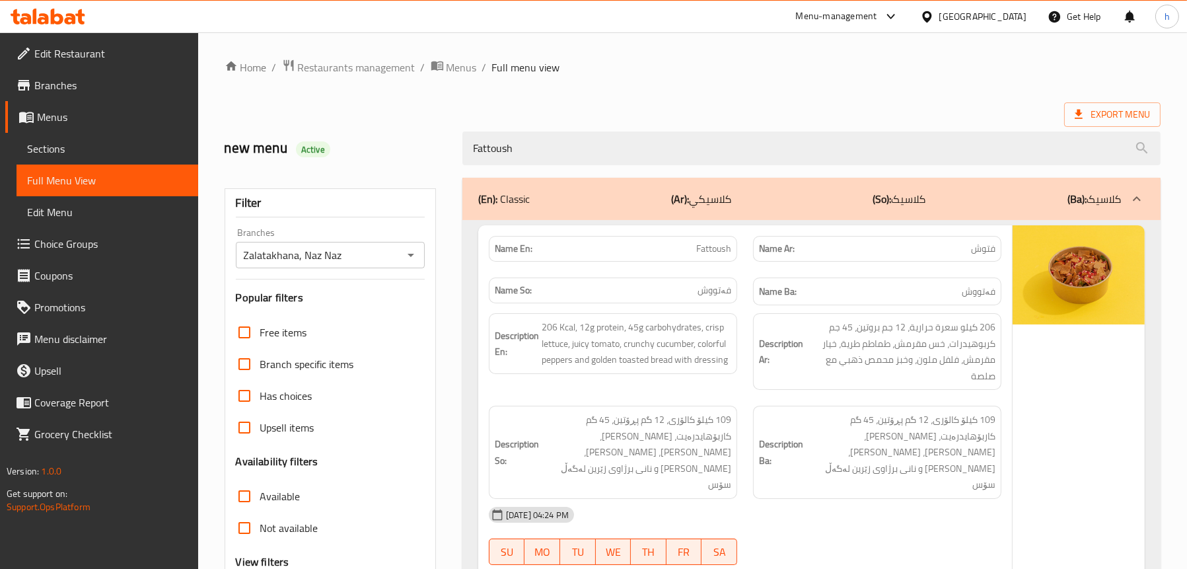
drag, startPoint x: 555, startPoint y: 154, endPoint x: 396, endPoint y: 140, distance: 159.1
click at [396, 140] on div "new menu Active Fattoush" at bounding box center [693, 148] width 952 height 59
paste input "Tabboule"
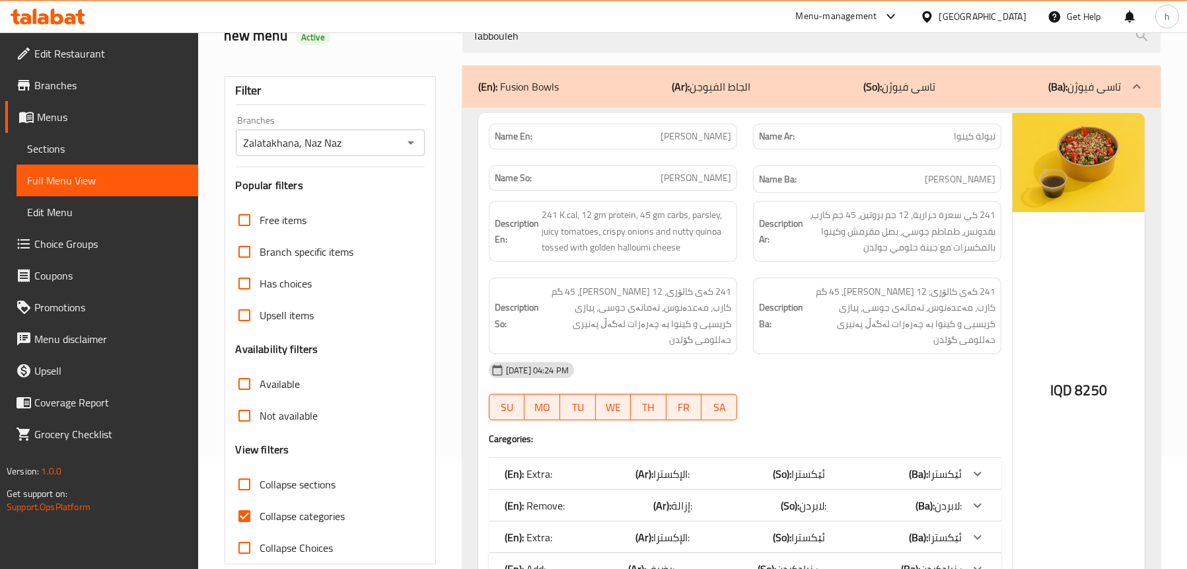
scroll to position [132, 0]
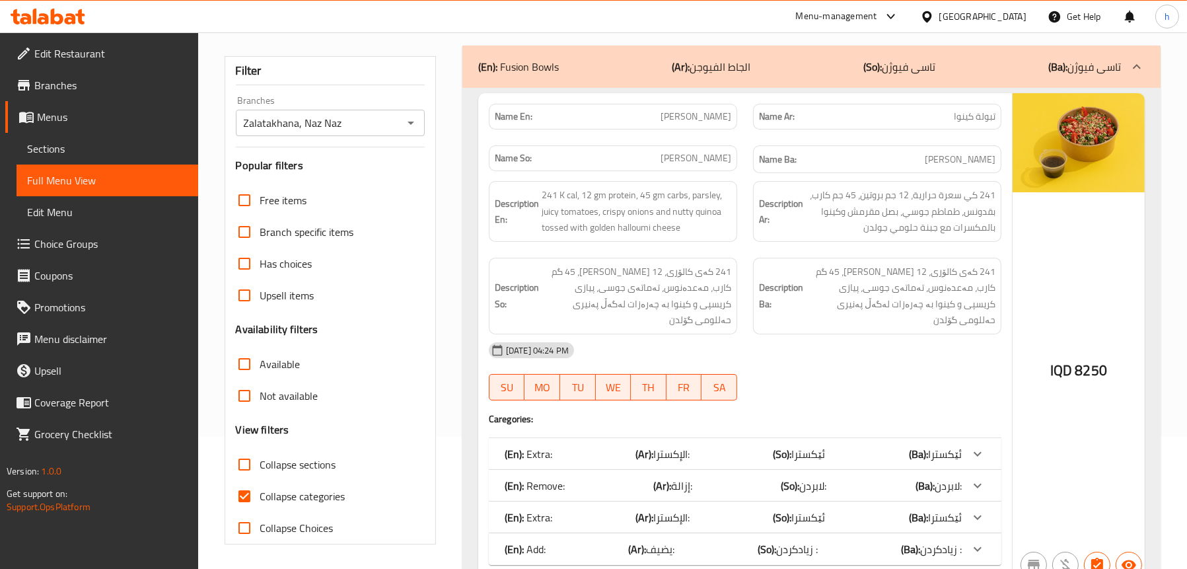
type input "Tabbouleh"
click at [624, 446] on div "(En): Extra: (Ar): [DEMOGRAPHIC_DATA]: (So): ئێکسترا (Ba): ئێکسترا" at bounding box center [733, 454] width 457 height 16
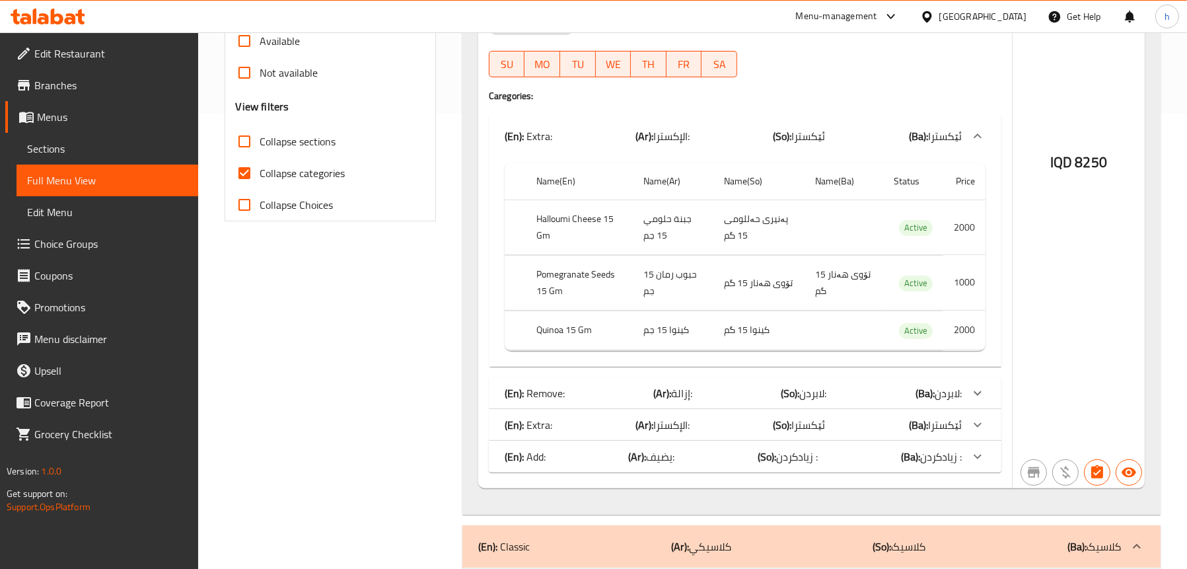
scroll to position [462, 0]
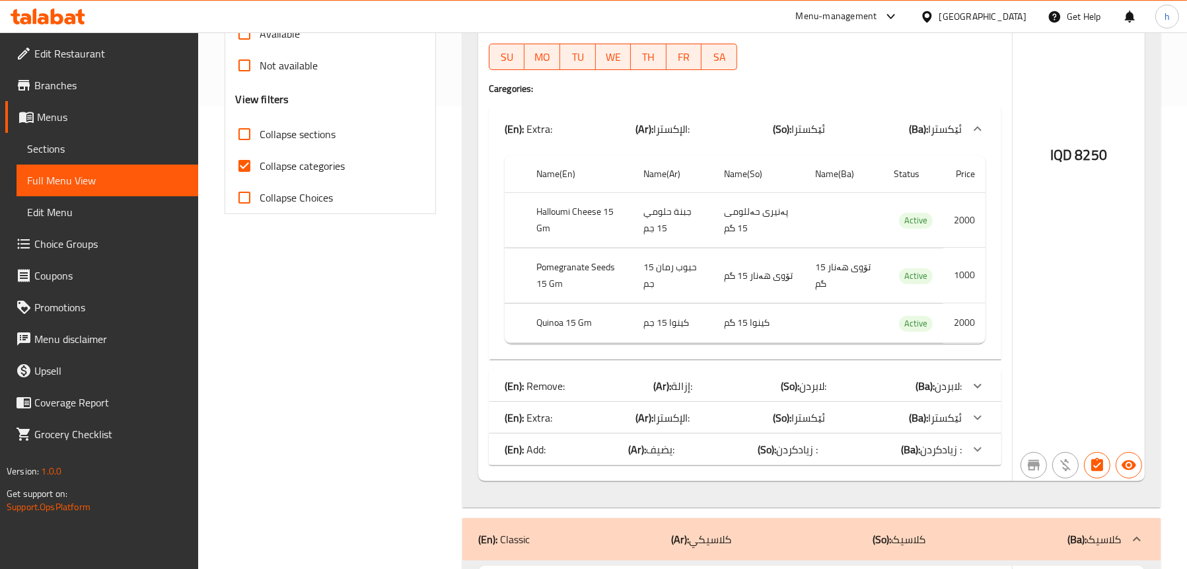
click at [639, 370] on div "(En): Remove: (Ar): إزالة: (So): لابردن: (Ba): لابردن:" at bounding box center [745, 386] width 513 height 32
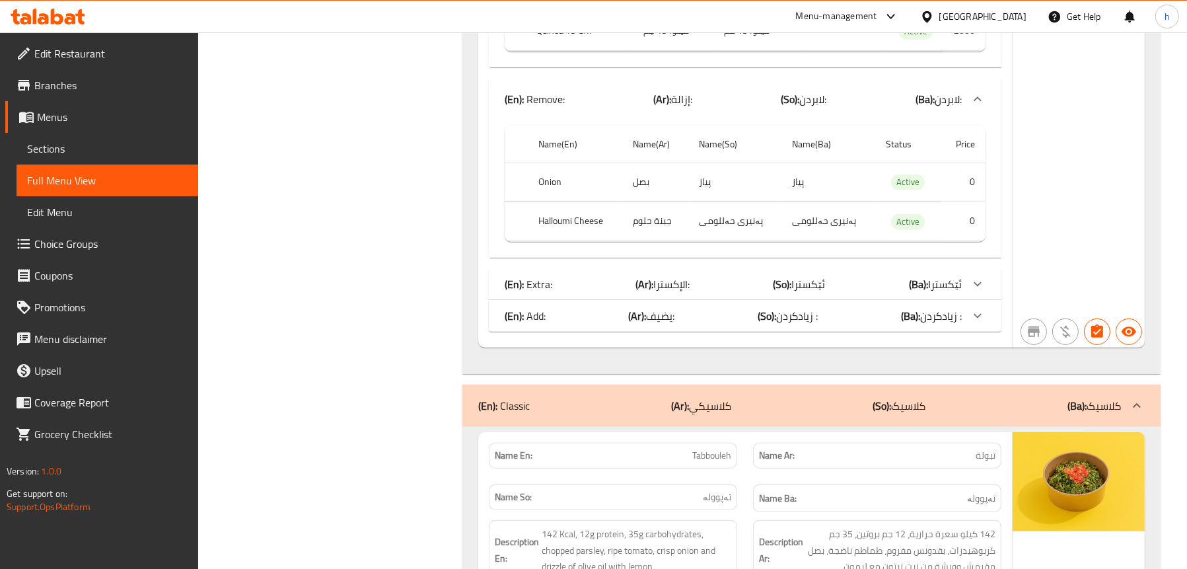
scroll to position [925, 0]
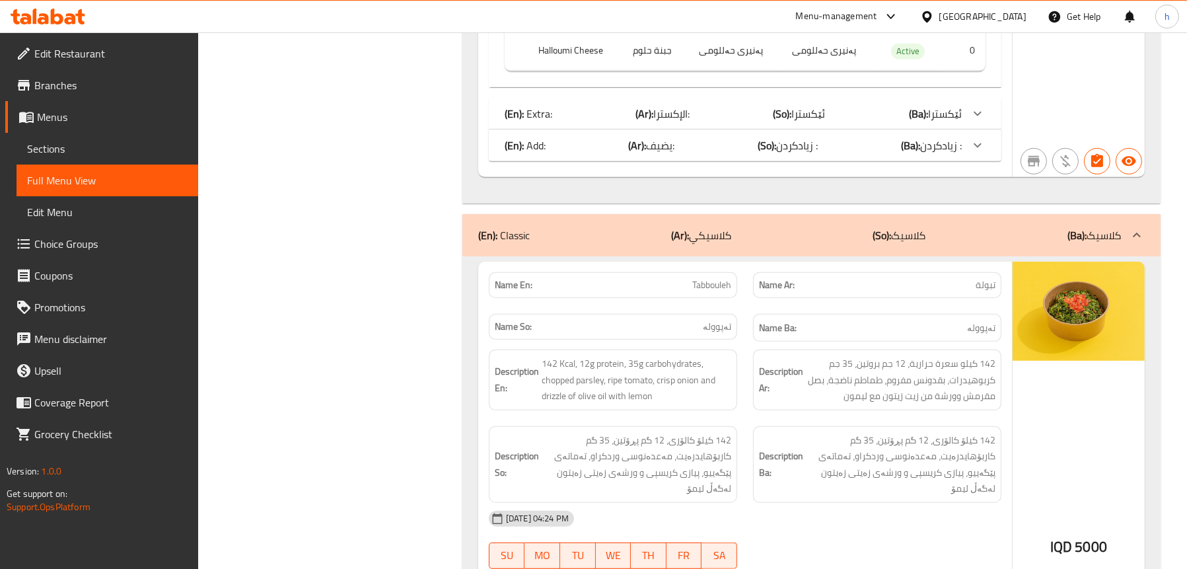
click at [550, 137] on div "(En): Add: (Ar): يضيف: (So): زیادکردن : (Ba): زیادکردن :" at bounding box center [733, 145] width 457 height 16
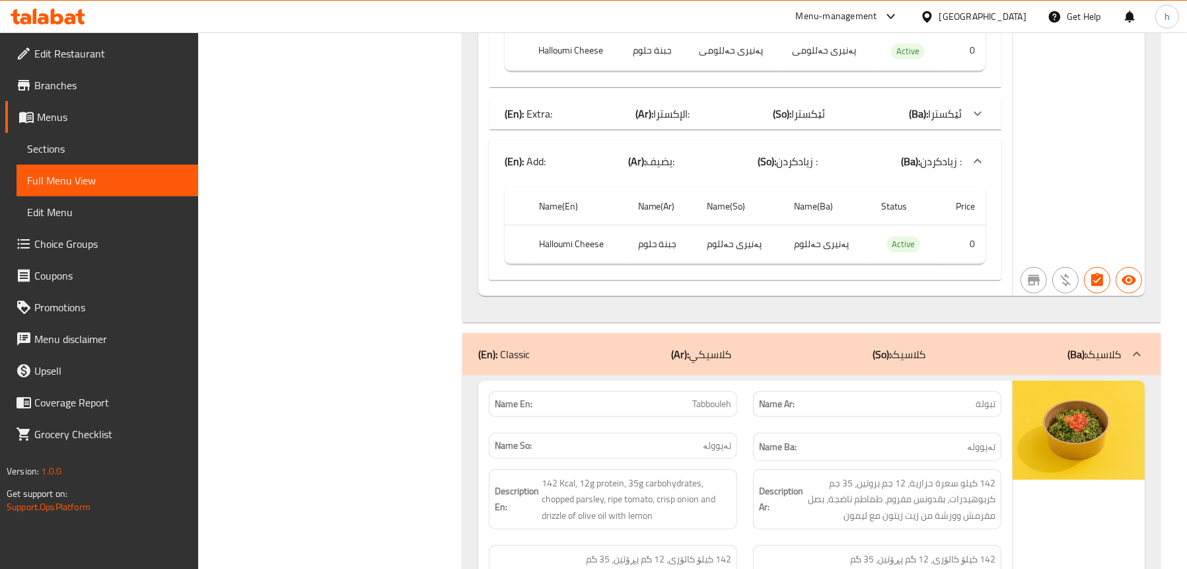
click at [546, 106] on p "(En): Extra:" at bounding box center [529, 114] width 48 height 16
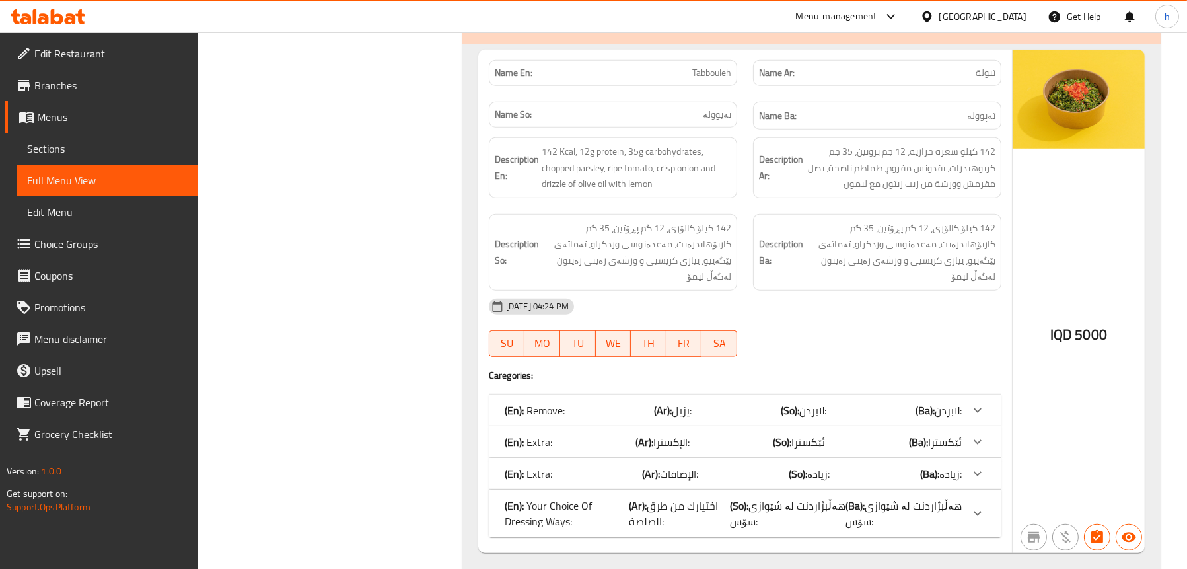
scroll to position [1384, 0]
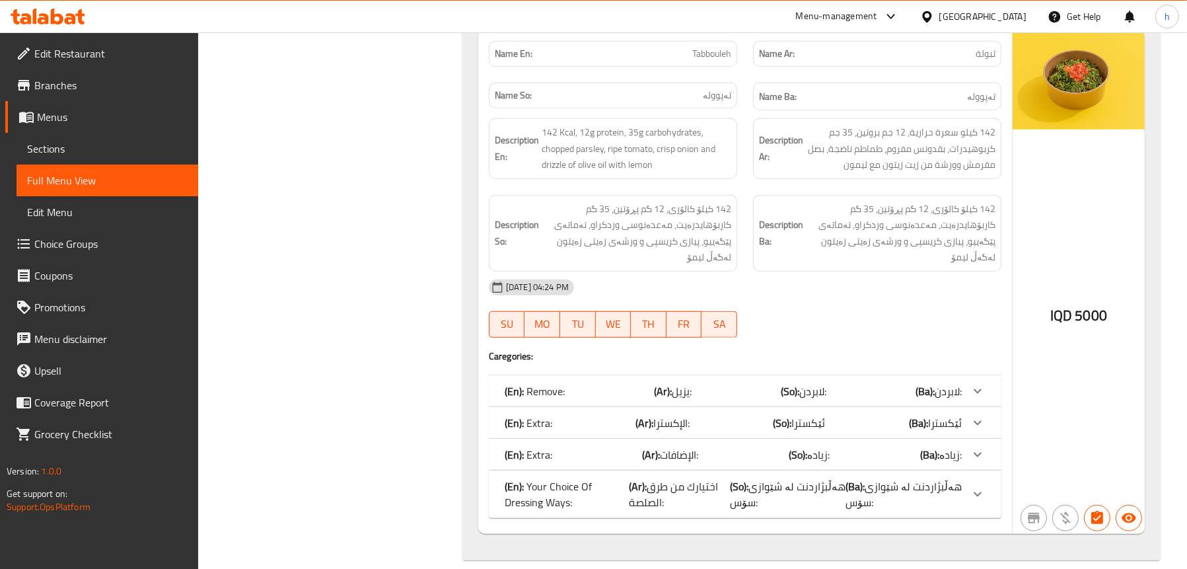
click at [536, 383] on p "(En): Remove:" at bounding box center [535, 391] width 60 height 16
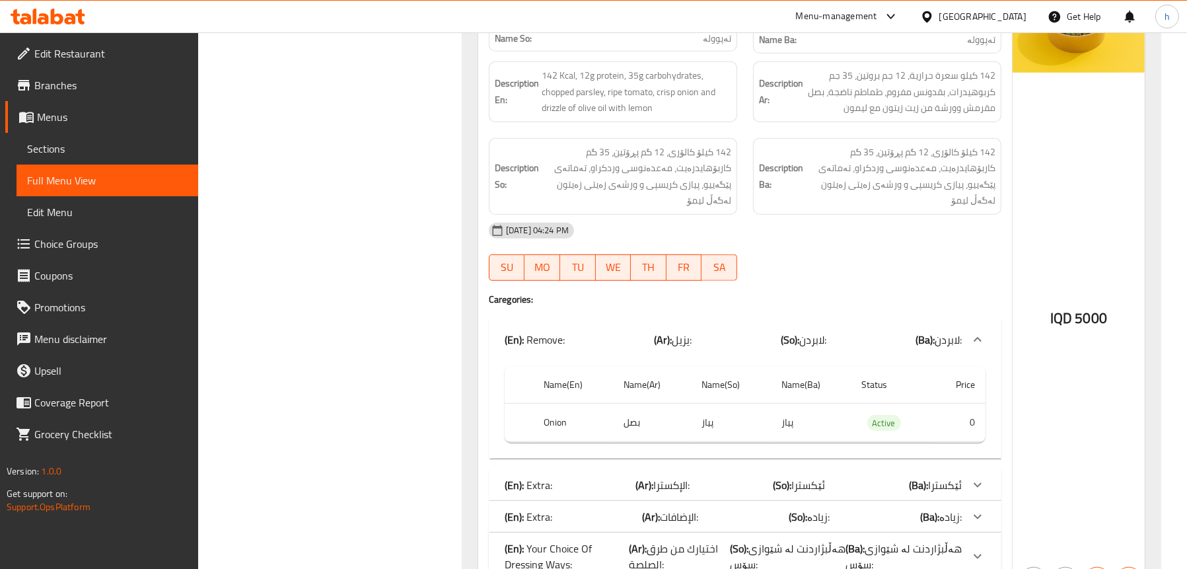
scroll to position [1503, 0]
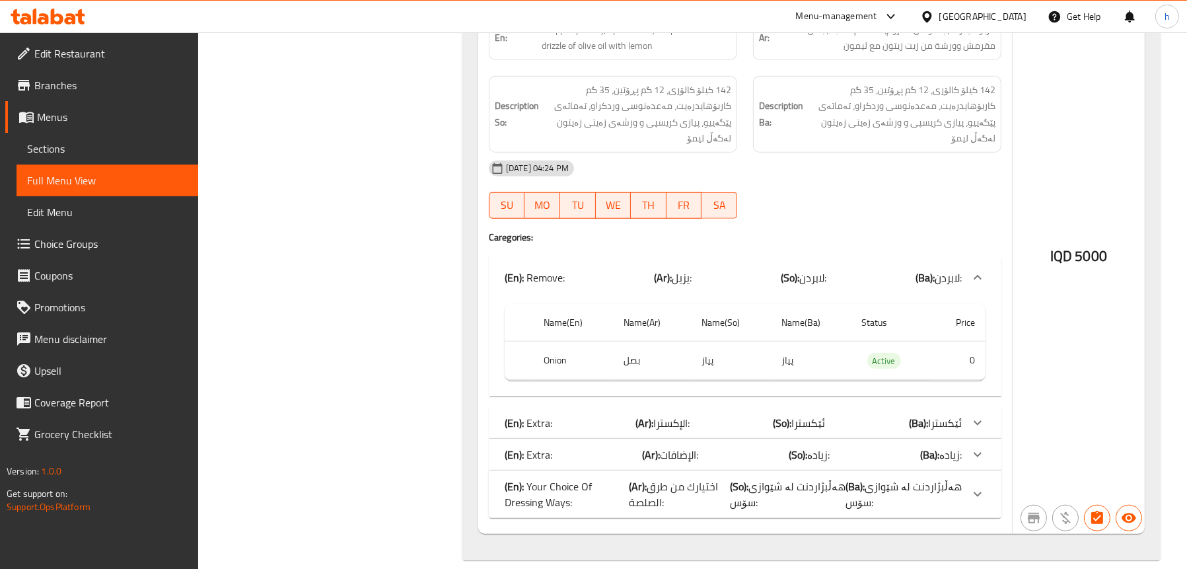
click at [591, 415] on div "(En): Extra: (Ar): [DEMOGRAPHIC_DATA]: (So): ئێکسترا (Ba): ئێکسترا" at bounding box center [733, 423] width 457 height 16
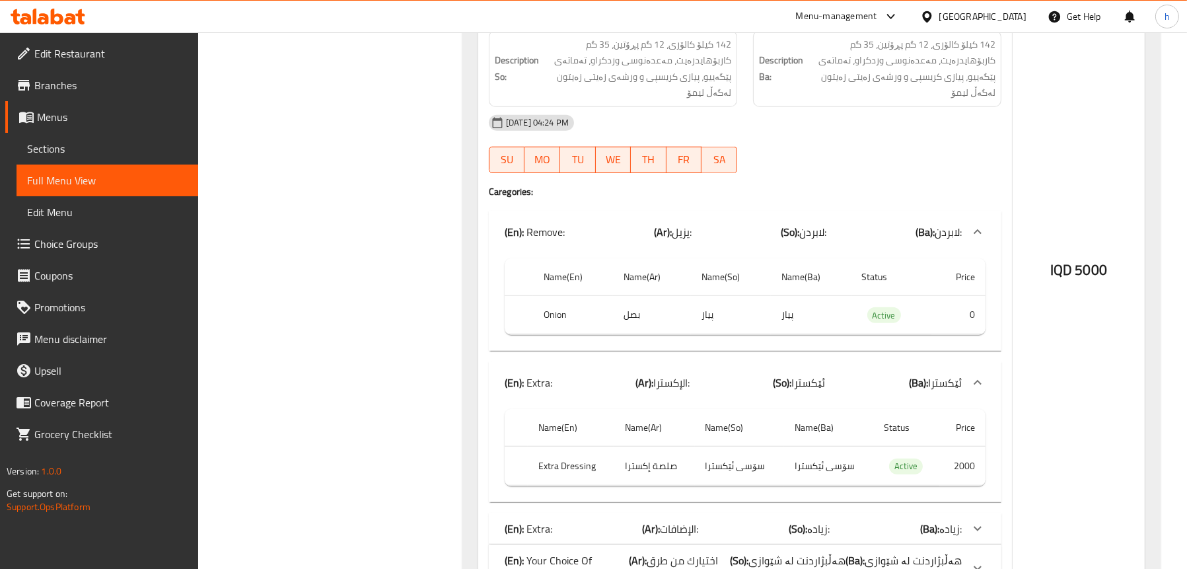
scroll to position [1622, 0]
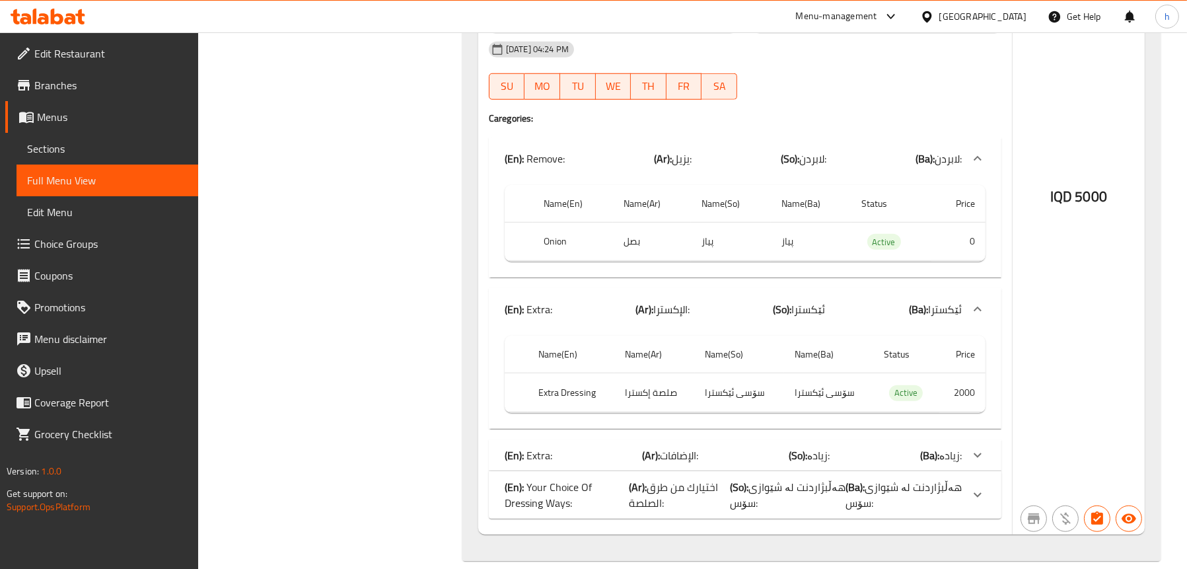
click at [550, 447] on p "(En): Extra:" at bounding box center [529, 455] width 48 height 16
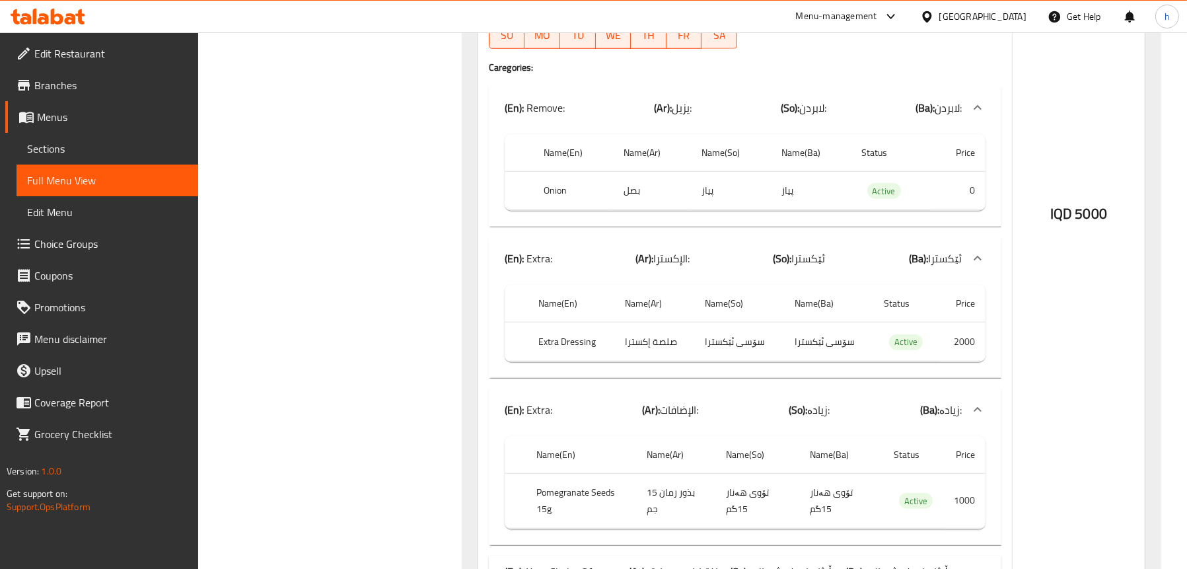
scroll to position [1757, 0]
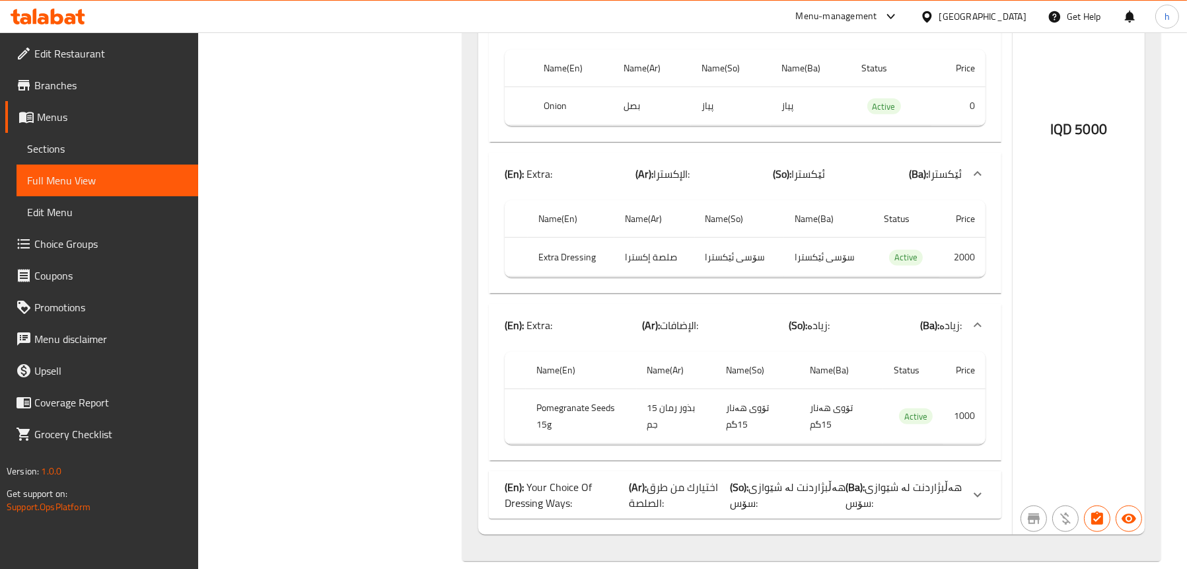
click at [663, 477] on span "اختيارك من طرق الصلصة:" at bounding box center [674, 495] width 89 height 36
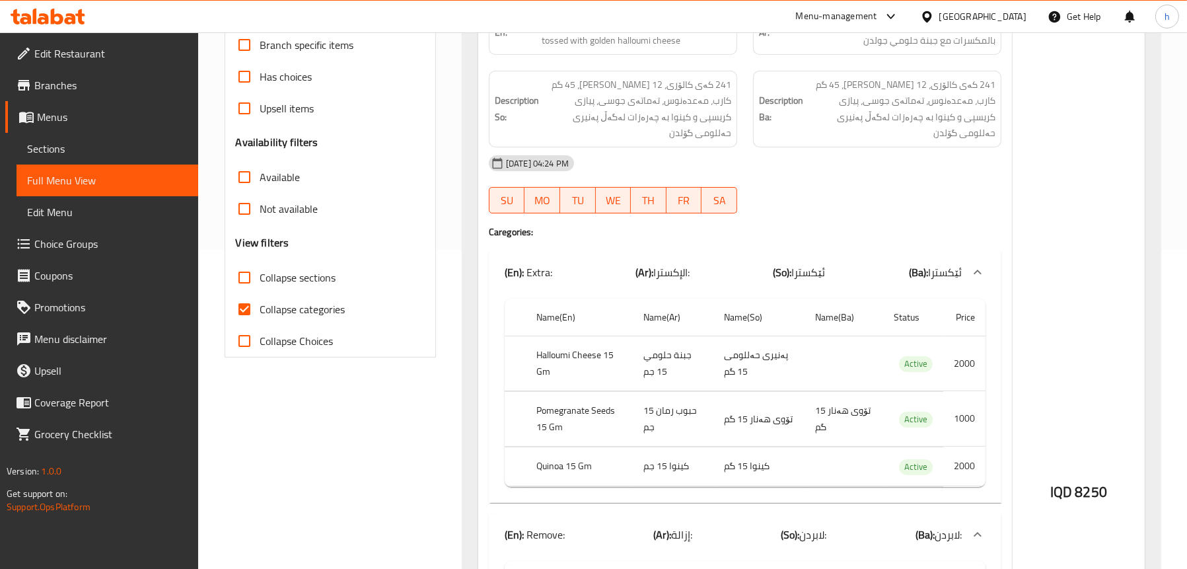
scroll to position [0, 0]
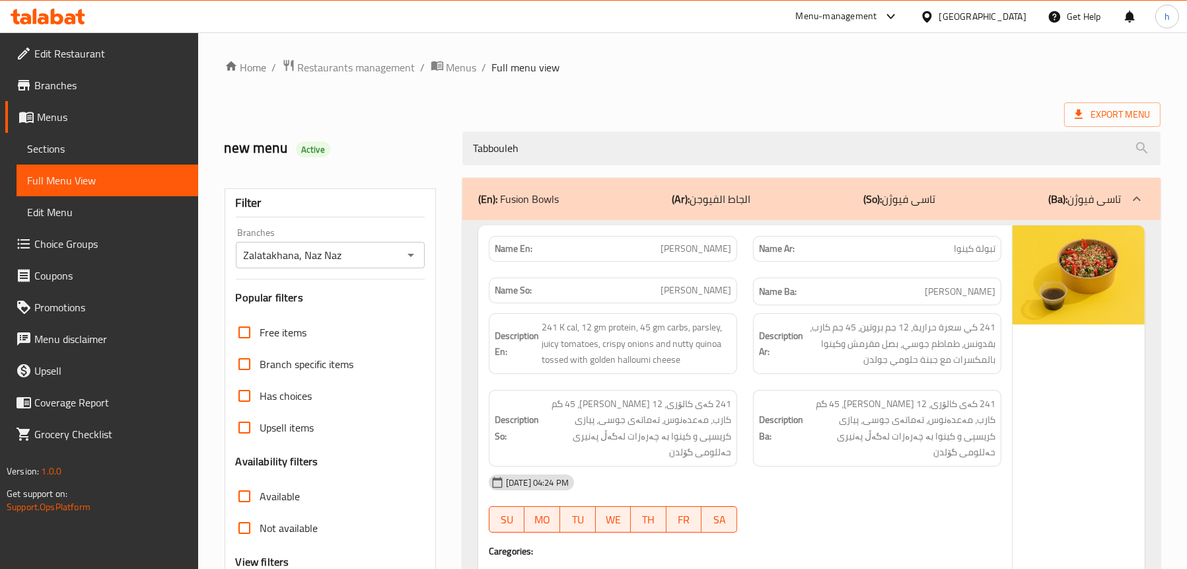
click at [112, 173] on span "Full Menu View" at bounding box center [107, 180] width 161 height 16
drag, startPoint x: 571, startPoint y: 137, endPoint x: 316, endPoint y: 172, distance: 257.3
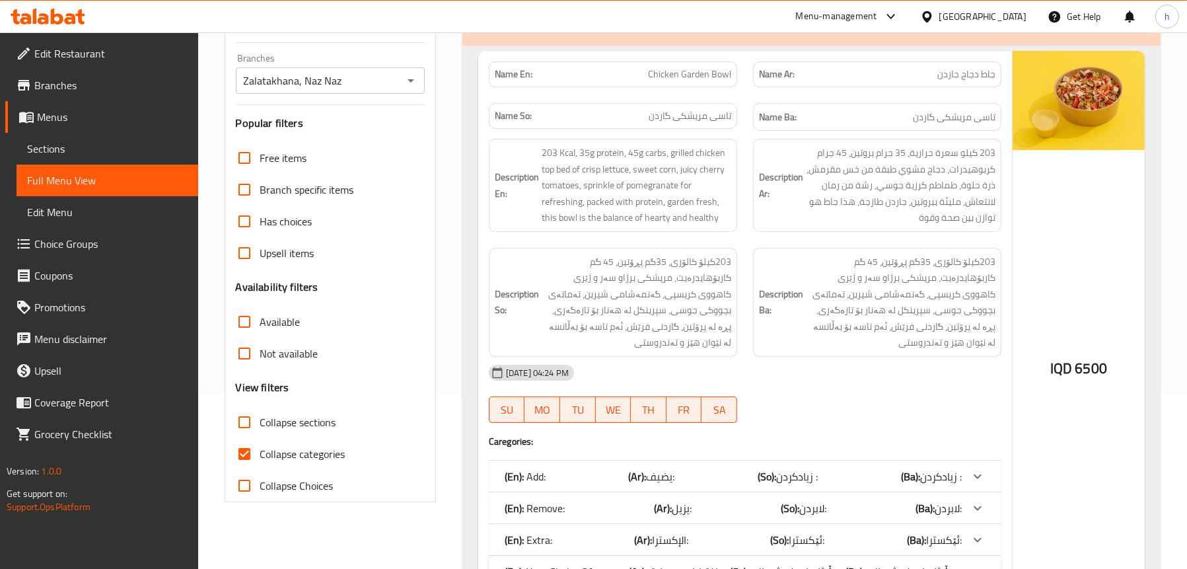
scroll to position [330, 0]
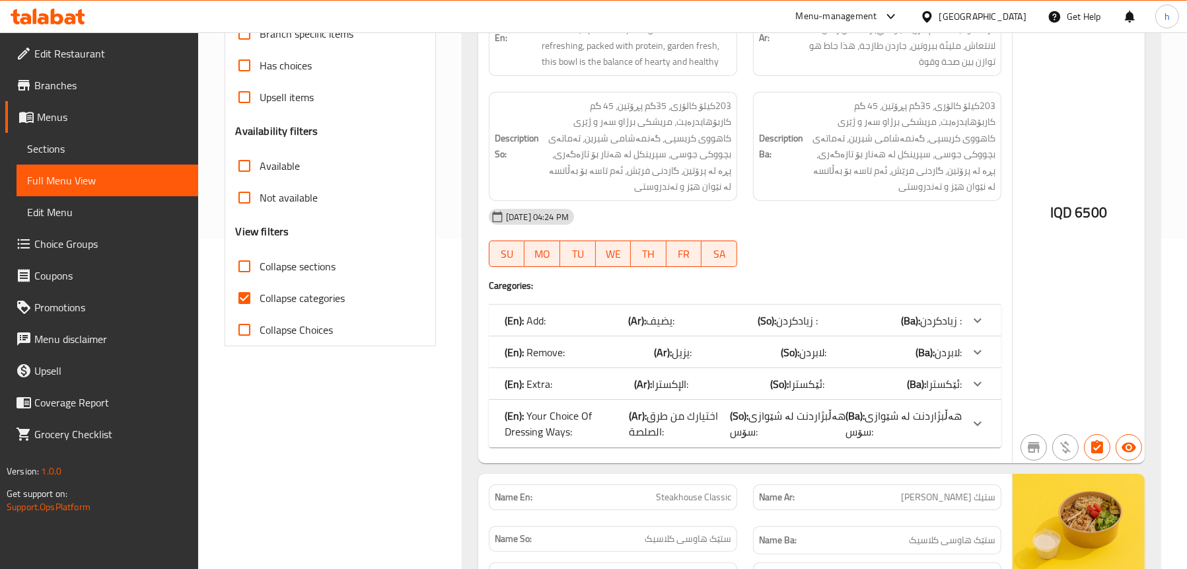
click at [293, 253] on label "Collapse sections" at bounding box center [283, 266] width 108 height 32
click at [260, 253] on input "Collapse sections" at bounding box center [245, 266] width 32 height 32
checkbox input "true"
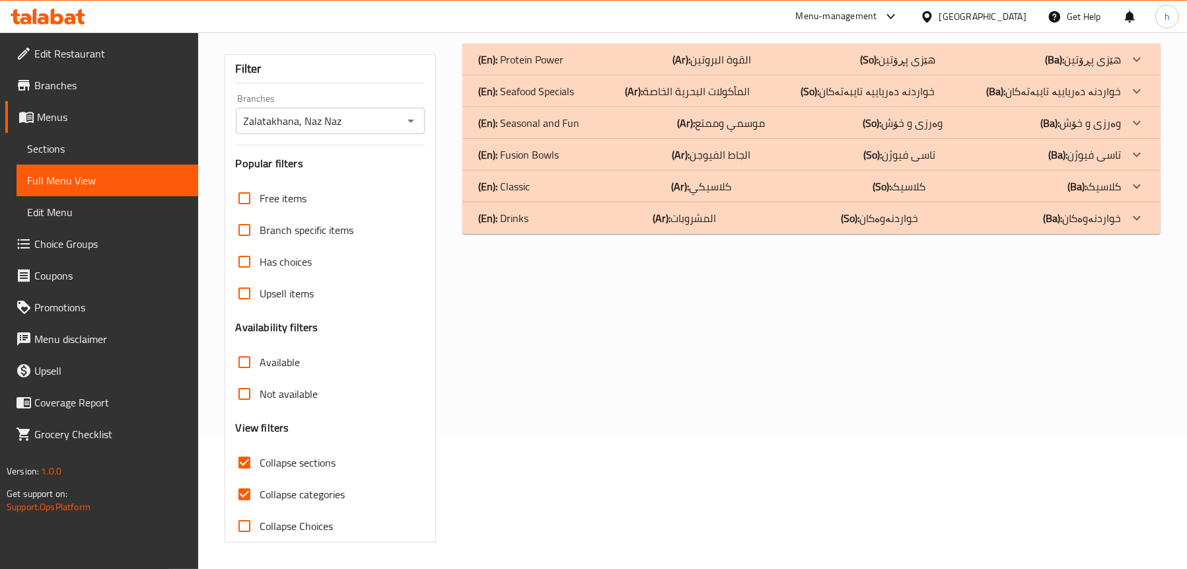
scroll to position [134, 0]
click at [536, 183] on div "(En): Classic (Ar): كلاسيكي (So): کلاسیک (Ba): کلاسیک" at bounding box center [799, 186] width 643 height 16
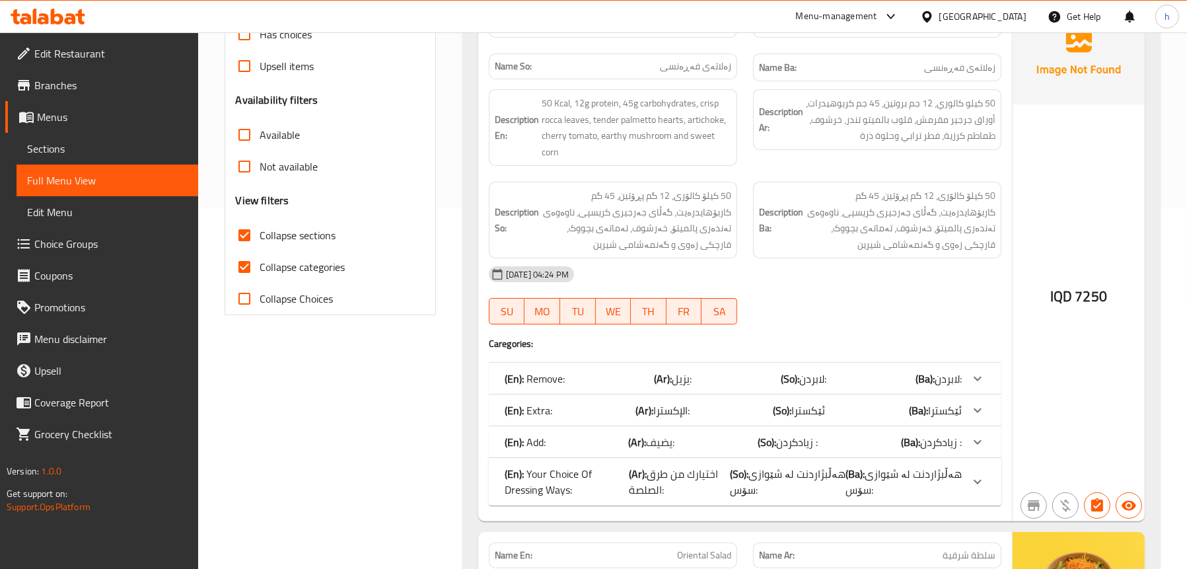
scroll to position [200, 0]
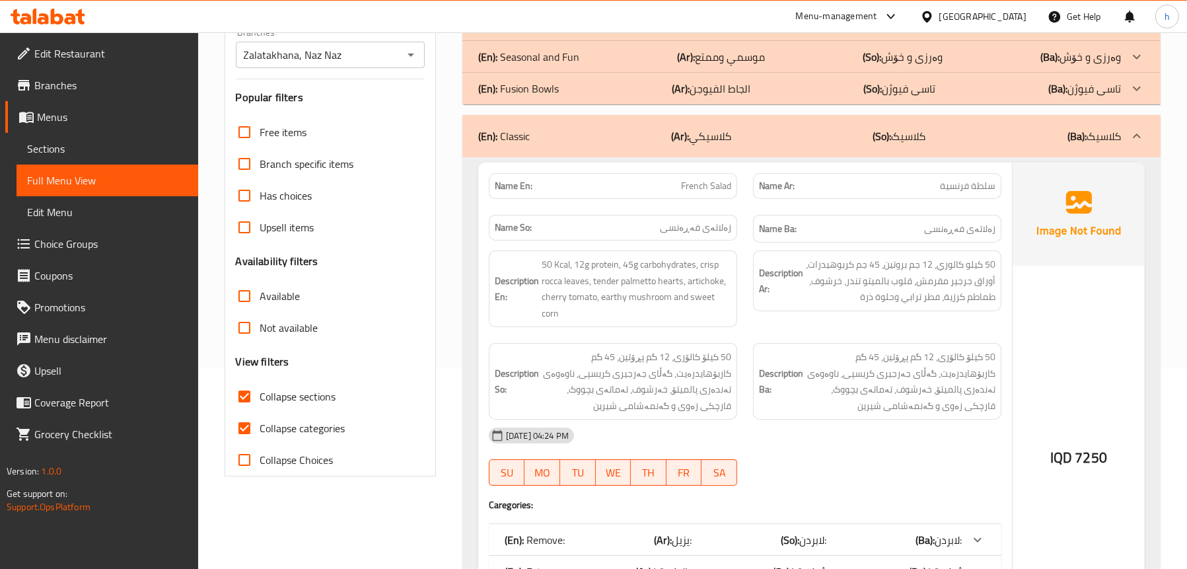
click at [275, 426] on span "Collapse categories" at bounding box center [302, 428] width 85 height 16
click at [260, 426] on input "Collapse categories" at bounding box center [245, 428] width 32 height 32
checkbox input "false"
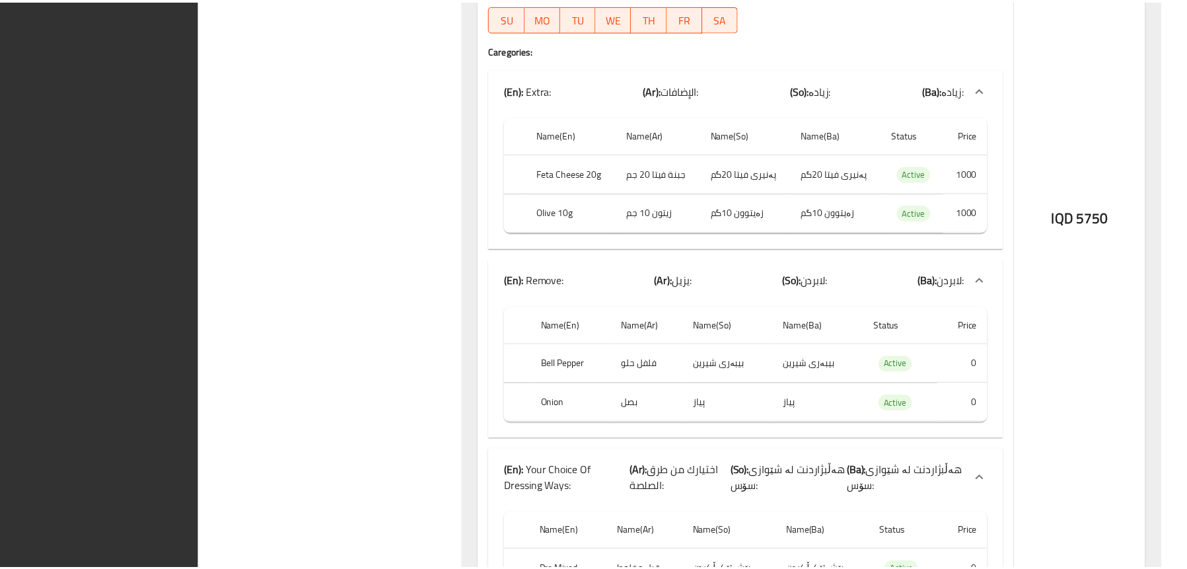
scroll to position [4905, 0]
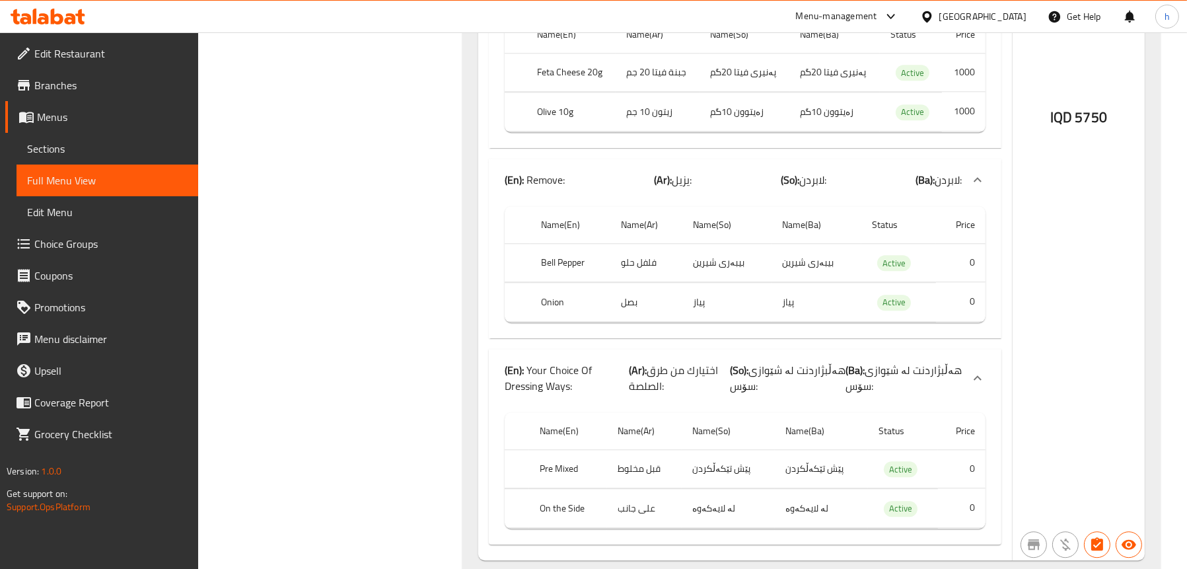
click at [93, 147] on span "Sections" at bounding box center [107, 149] width 161 height 16
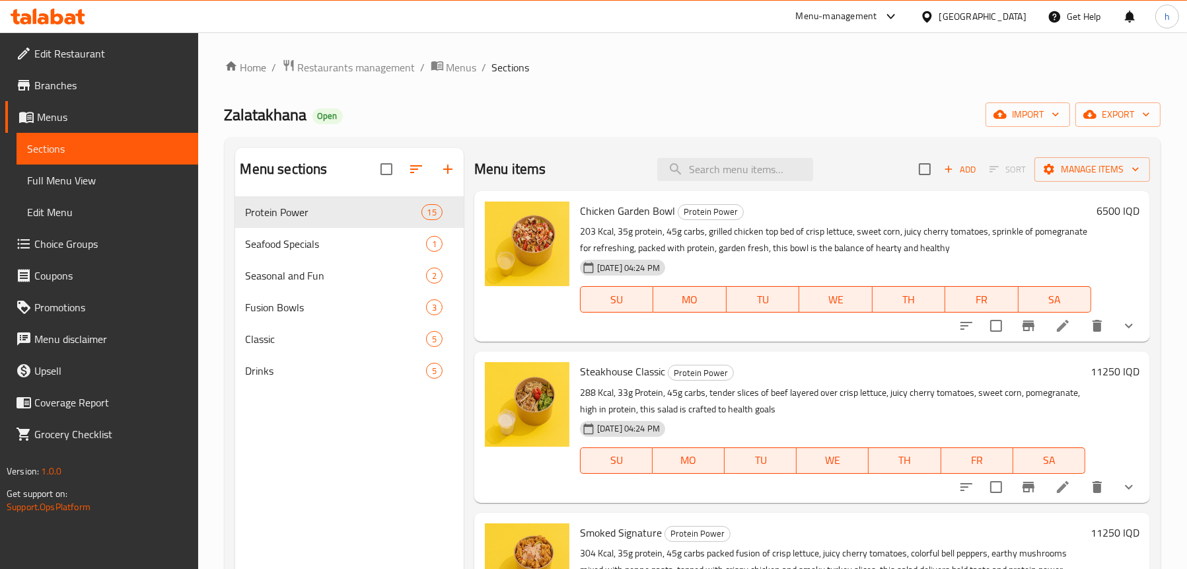
click at [99, 171] on link "Full Menu View" at bounding box center [108, 180] width 182 height 32
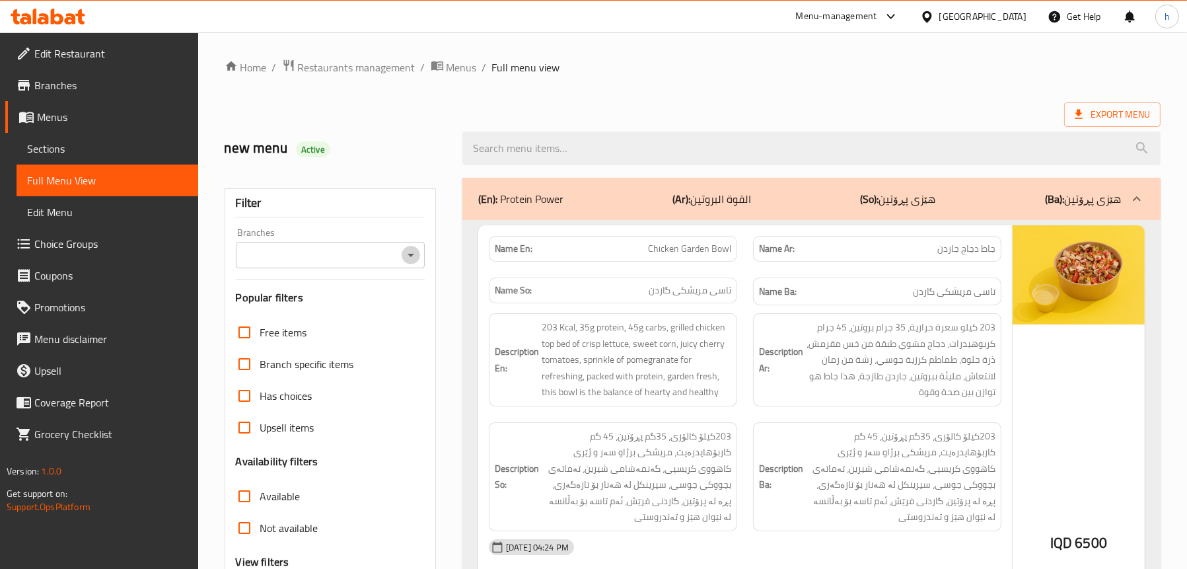
click at [406, 256] on icon "Open" at bounding box center [411, 255] width 16 height 16
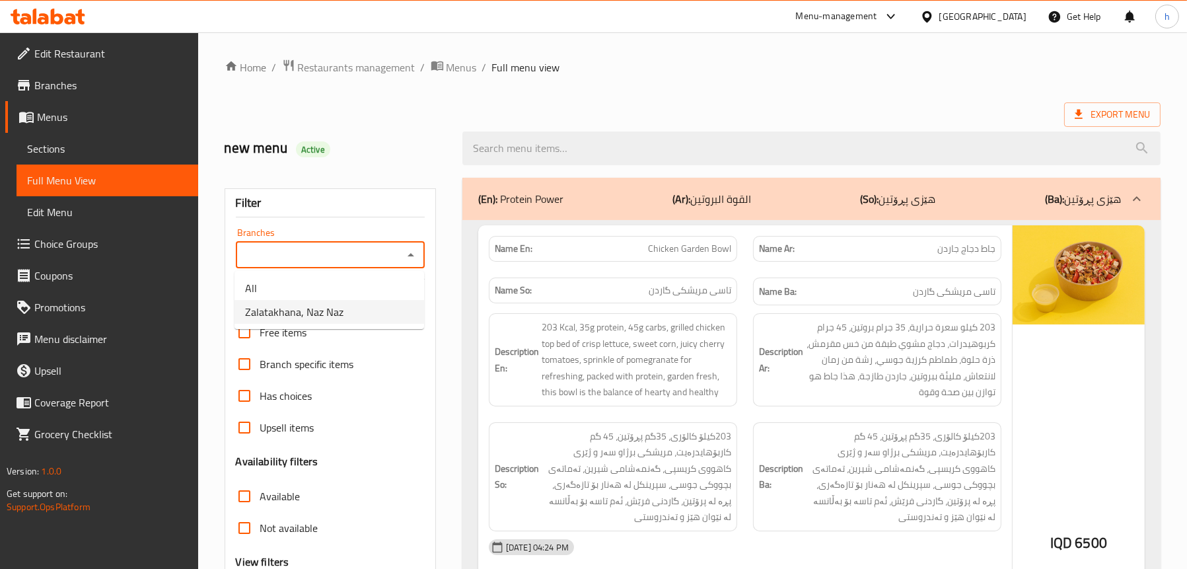
click at [353, 313] on li "Zalatakhana, Naz Naz" at bounding box center [330, 312] width 190 height 24
type input "Zalatakhana, Naz Naz"
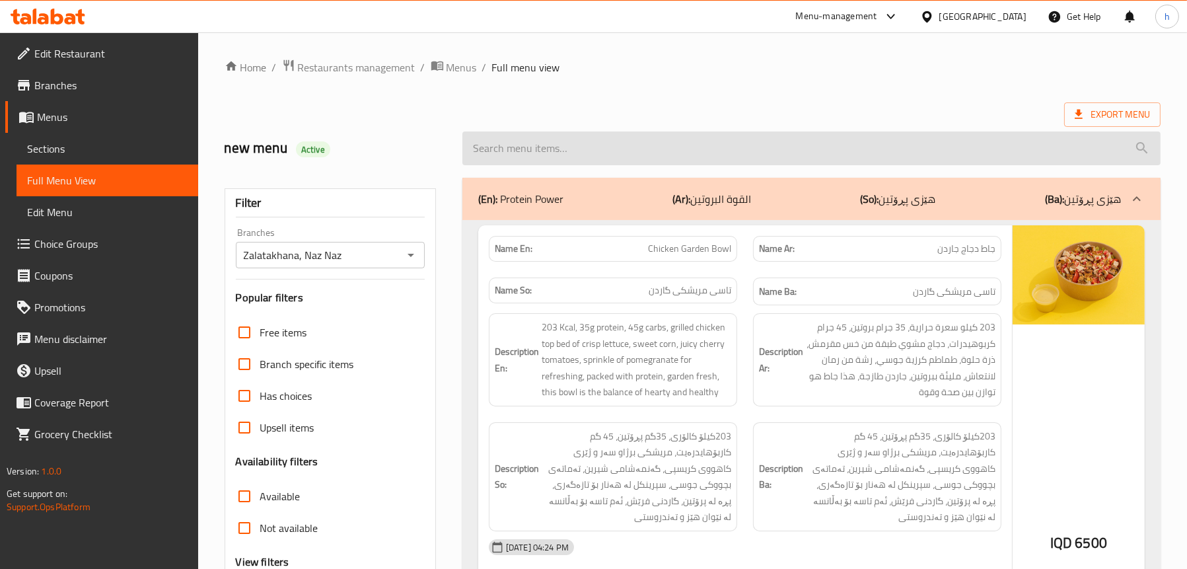
click at [560, 133] on input "search" at bounding box center [811, 148] width 698 height 34
paste input "French Salad"
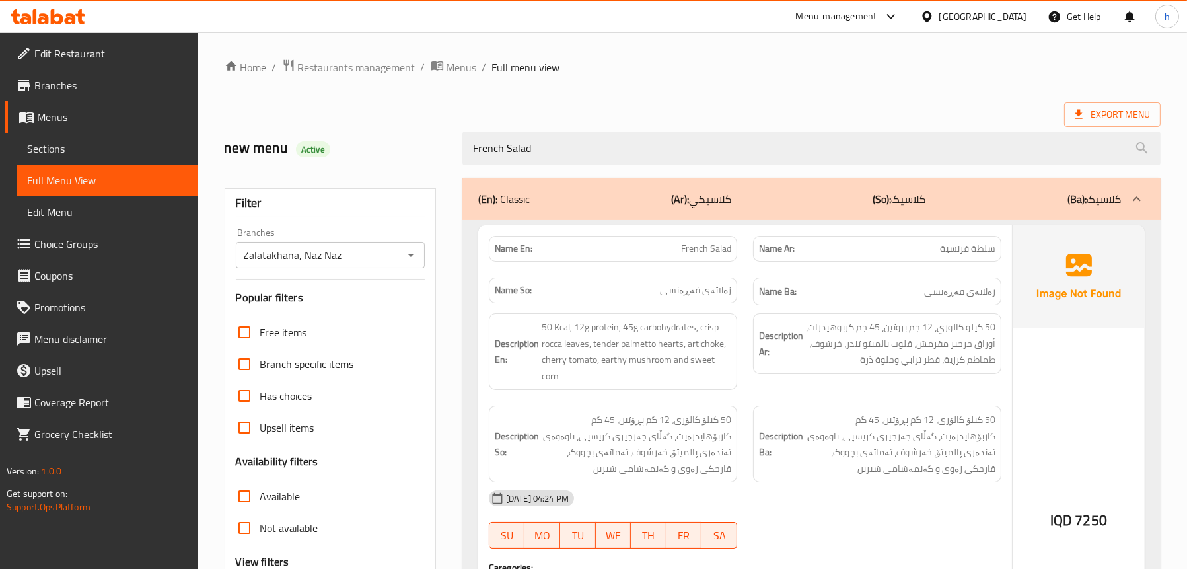
type input "French Salad"
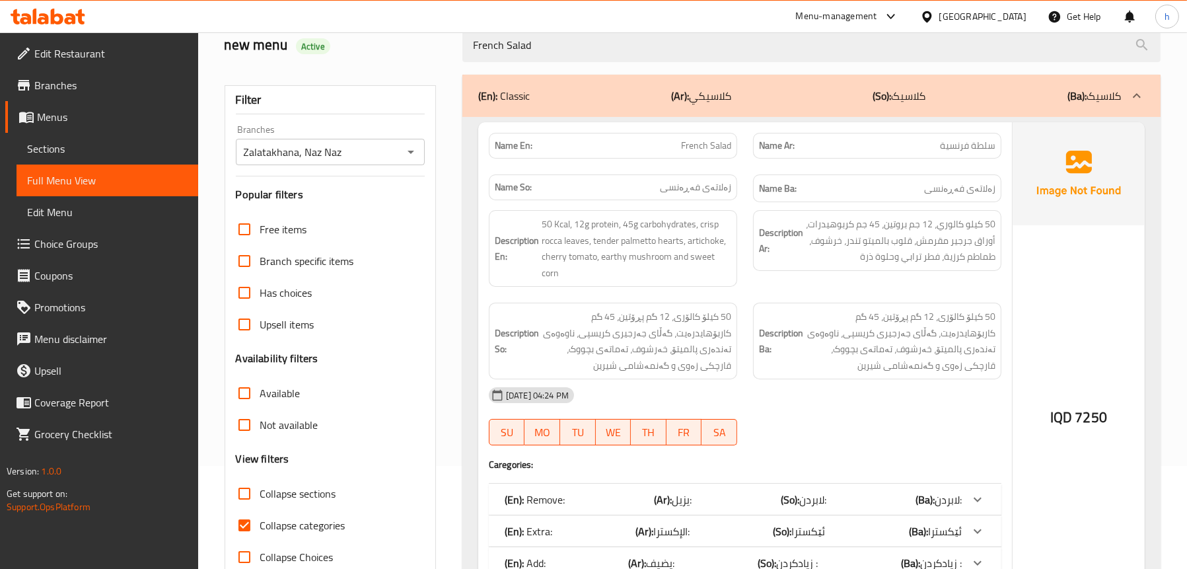
scroll to position [229, 0]
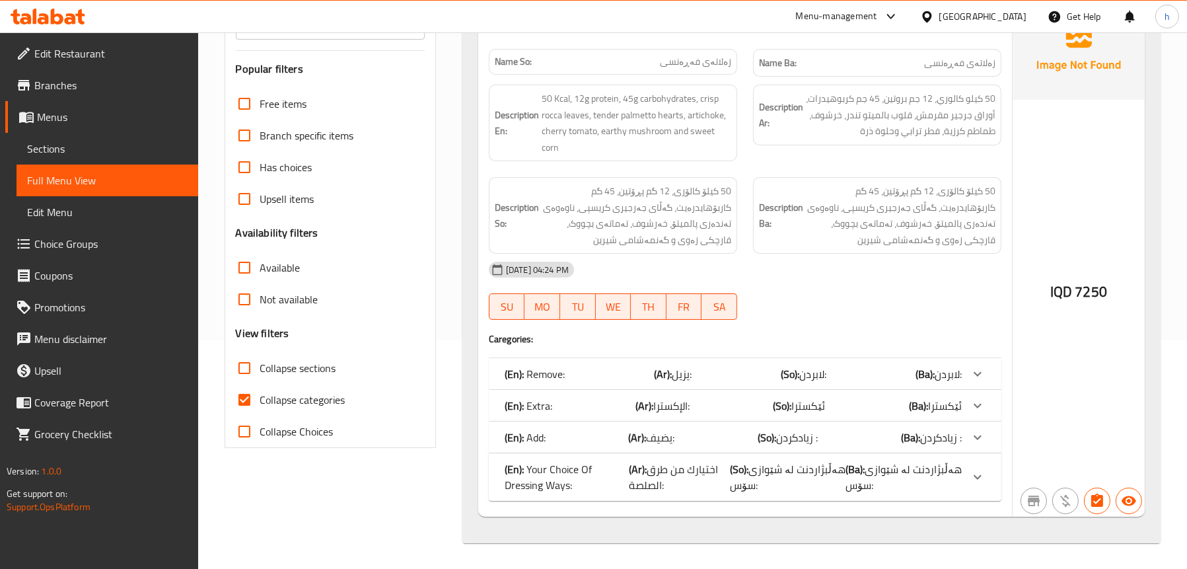
click at [279, 400] on span "Collapse categories" at bounding box center [302, 400] width 85 height 16
click at [260, 400] on input "Collapse categories" at bounding box center [245, 400] width 32 height 32
checkbox input "false"
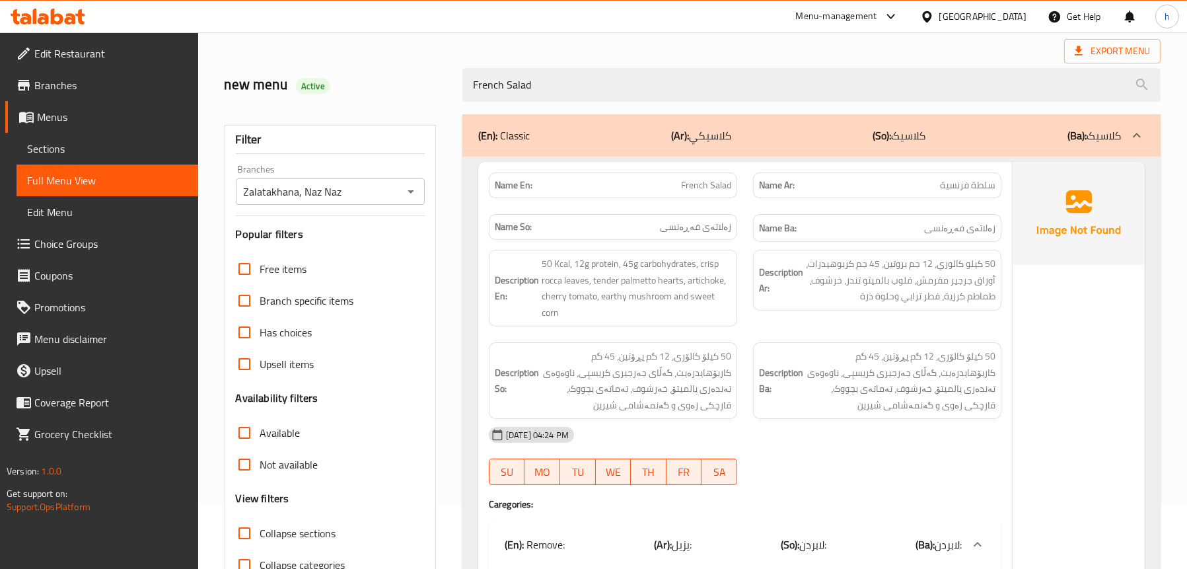
scroll to position [0, 0]
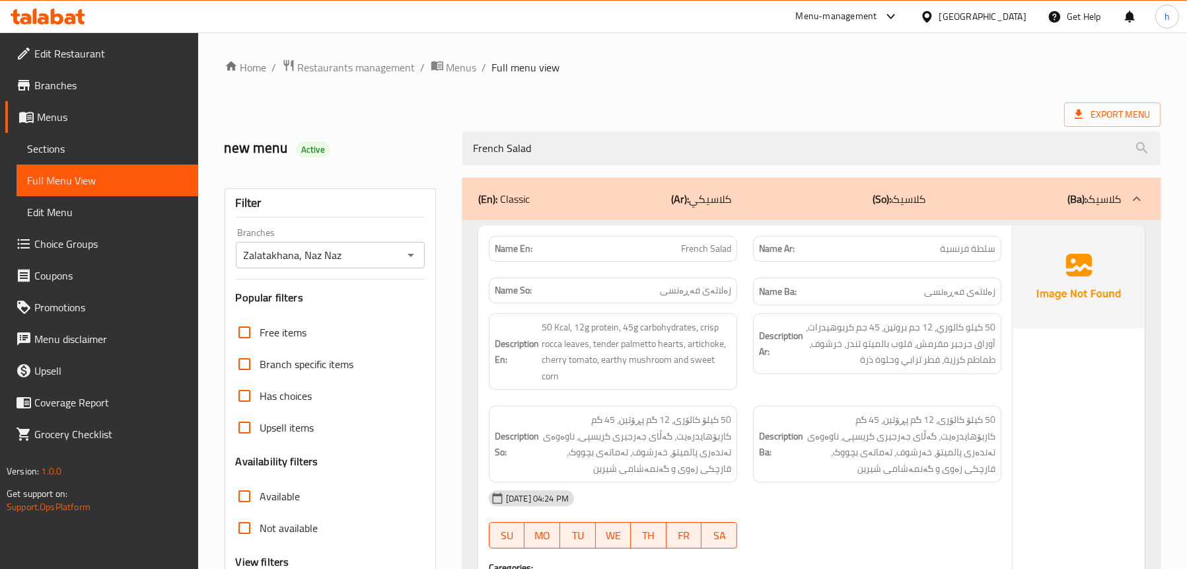
click at [505, 199] on p "(En): Classic" at bounding box center [504, 199] width 52 height 16
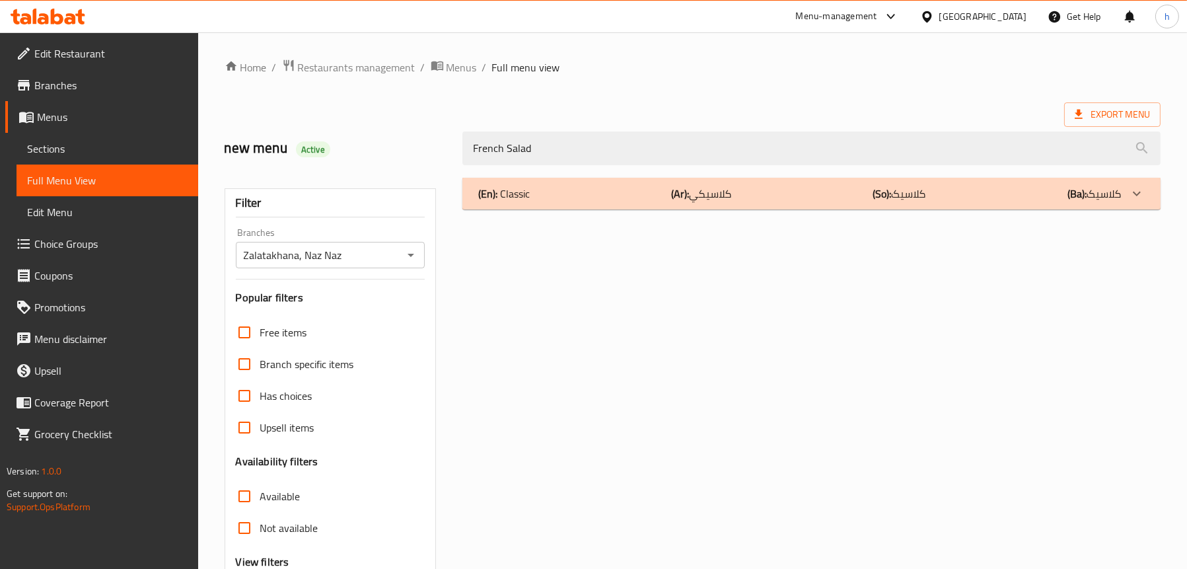
drag, startPoint x: 553, startPoint y: 146, endPoint x: 371, endPoint y: 159, distance: 182.1
click at [371, 159] on div "new menu Active French Salad" at bounding box center [693, 148] width 952 height 59
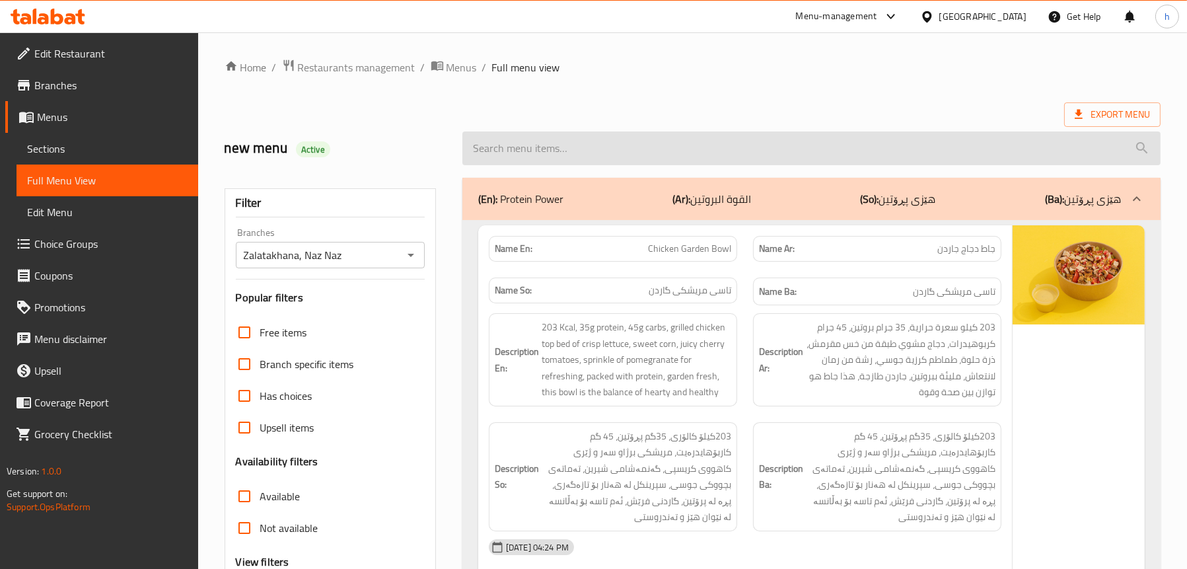
paste input "Oriental Salad"
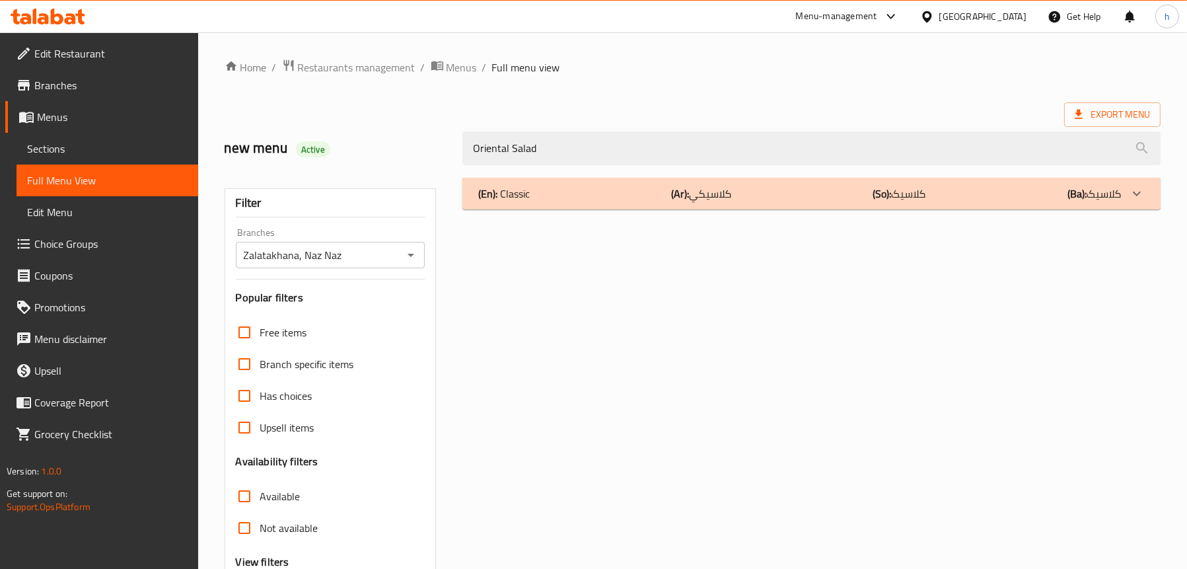
click at [611, 213] on div "(En): Classic (Ar): كلاسيكي (So): کلاسیک (Ba): کلاسیک Name En: Oriental Salad N…" at bounding box center [811, 427] width 714 height 515
click at [614, 201] on div "(En): Classic (Ar): كلاسيكي (So): کلاسیک (Ba): کلاسیک" at bounding box center [799, 194] width 643 height 16
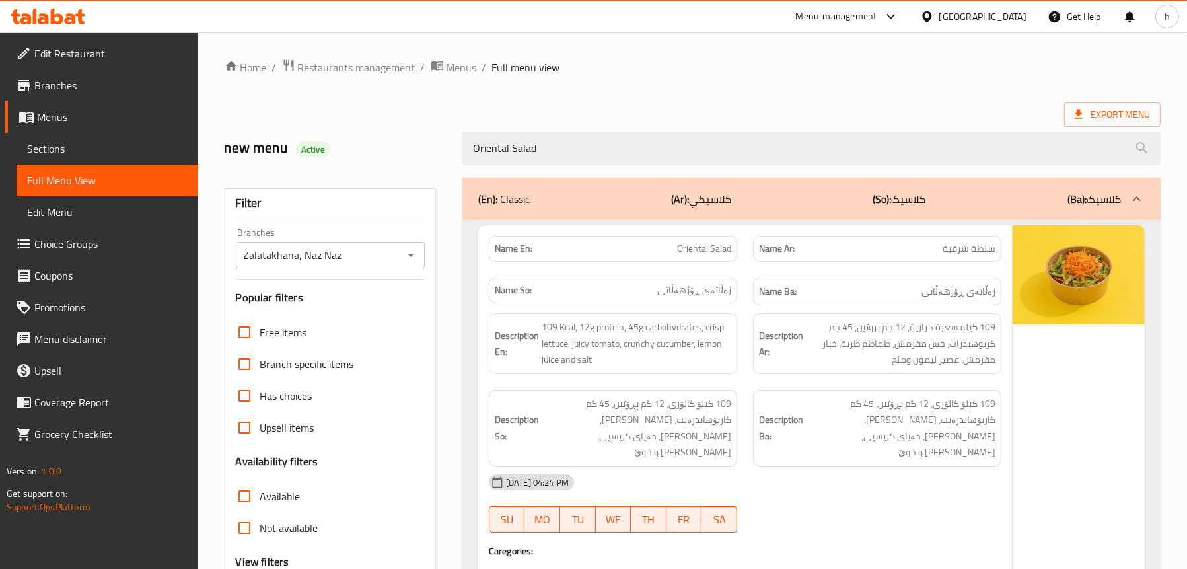
drag, startPoint x: 581, startPoint y: 139, endPoint x: 356, endPoint y: 163, distance: 225.9
click at [356, 163] on div "new menu Active Oriental Salad" at bounding box center [693, 148] width 952 height 59
paste input "Fattoush"
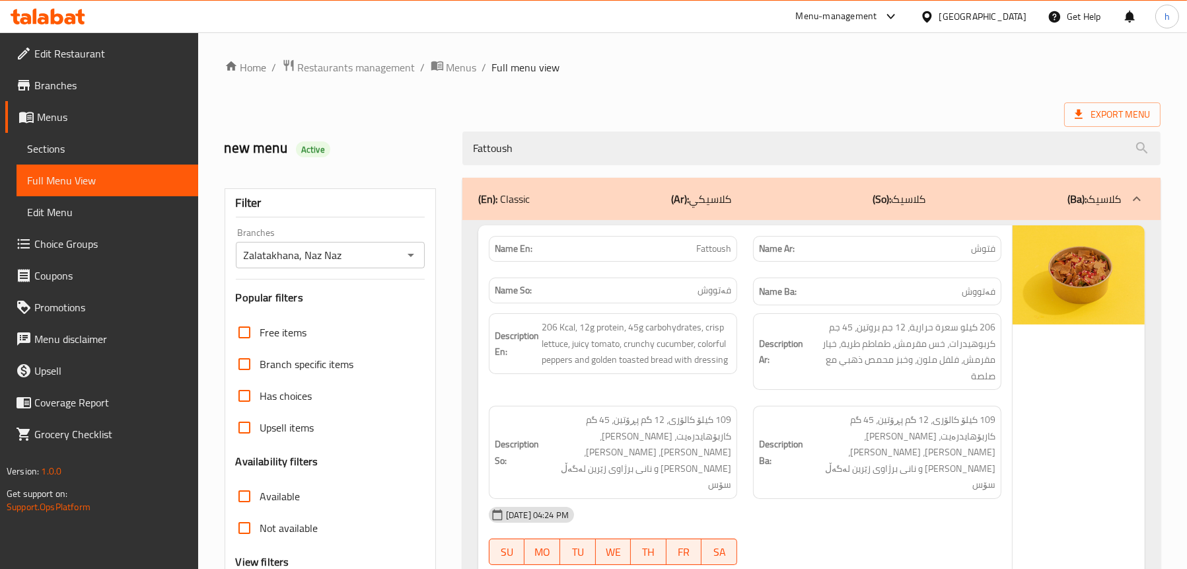
drag, startPoint x: 560, startPoint y: 152, endPoint x: 421, endPoint y: 137, distance: 139.6
click at [438, 142] on div "new menu Active Fattoush" at bounding box center [693, 148] width 952 height 59
paste input "Tabboule"
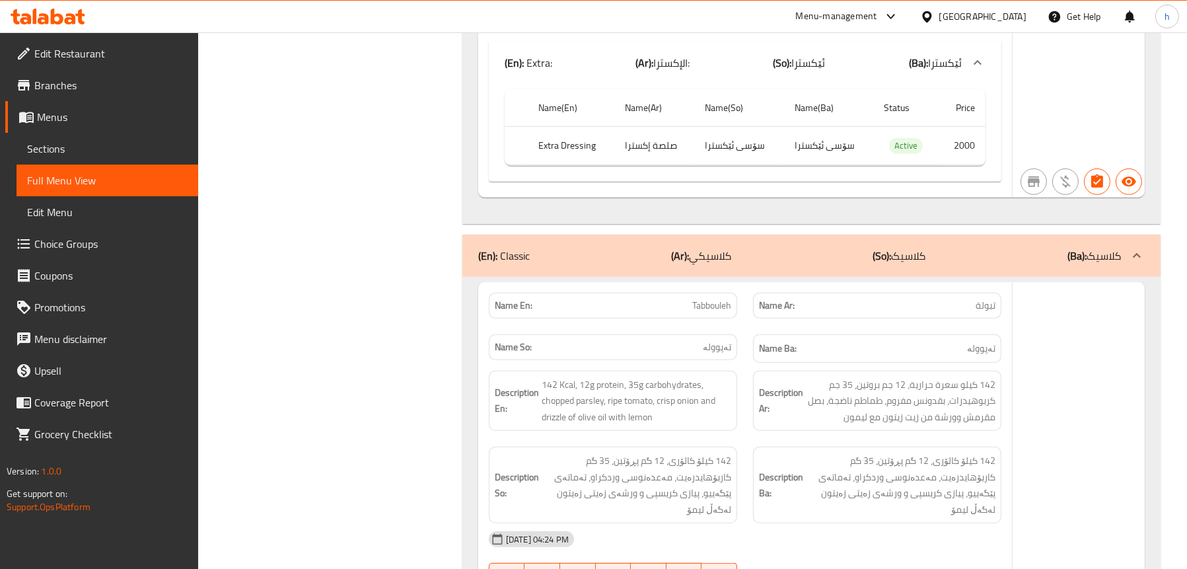
scroll to position [1189, 0]
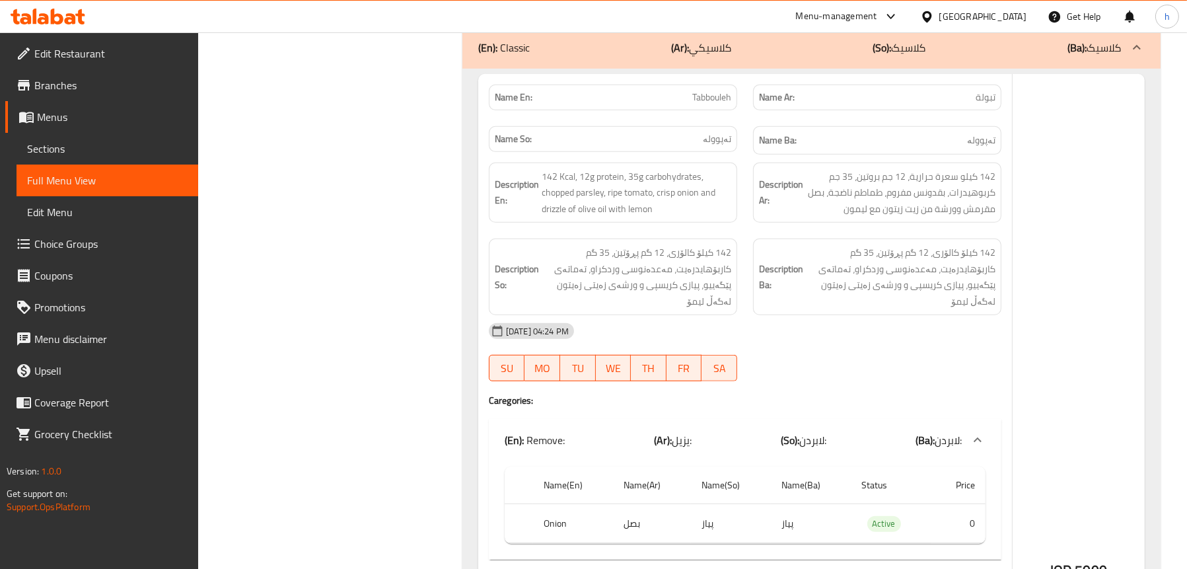
type input "Tabbouleh"
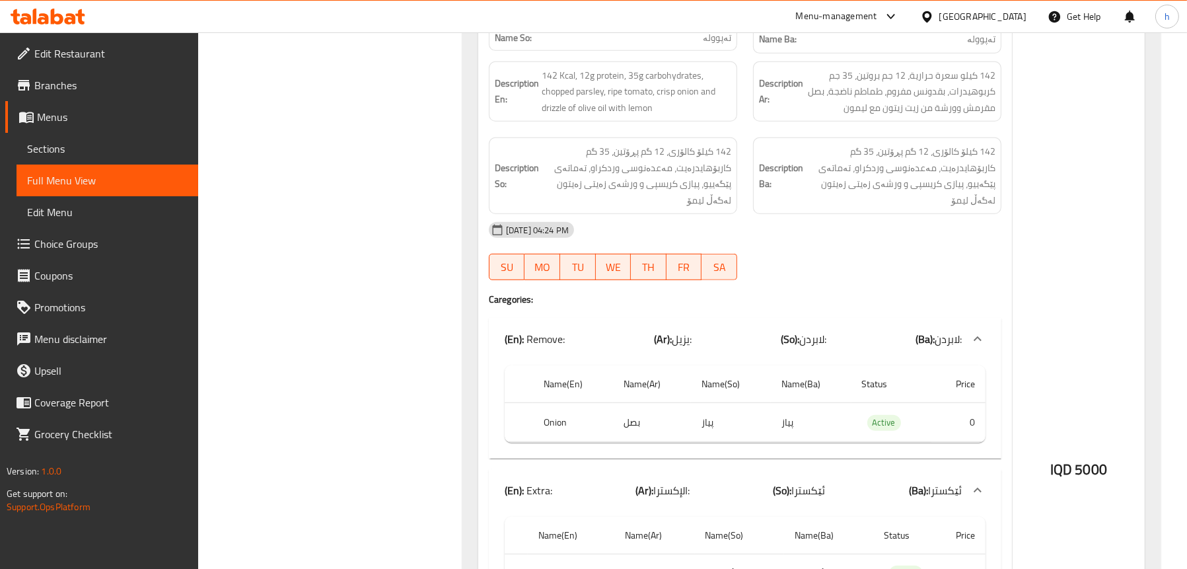
scroll to position [1453, 0]
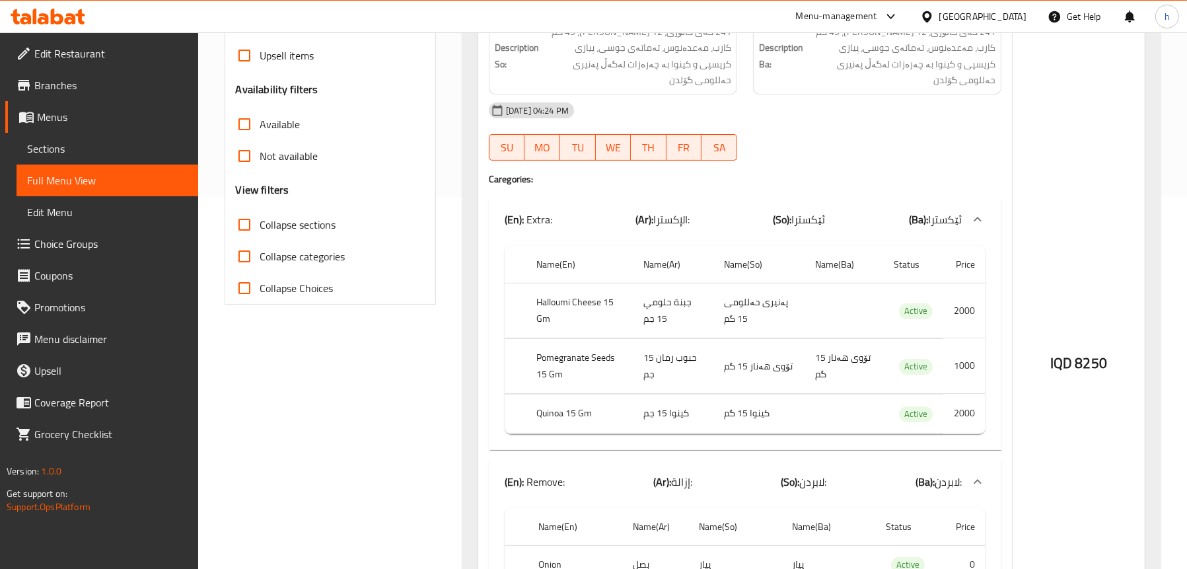
scroll to position [235, 0]
